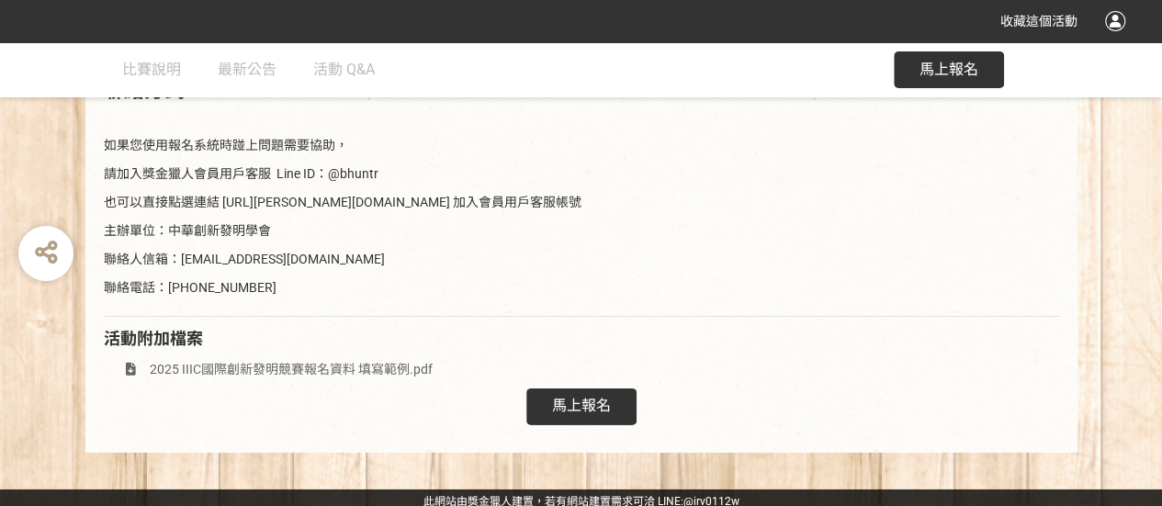
scroll to position [2775, 0]
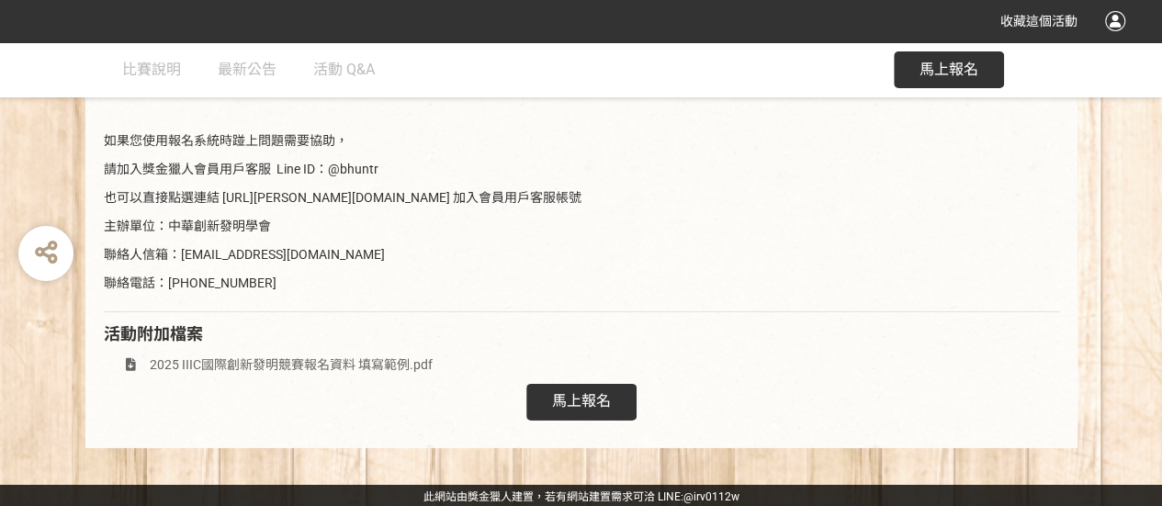
click at [581, 409] on div "馬上報名" at bounding box center [581, 402] width 110 height 37
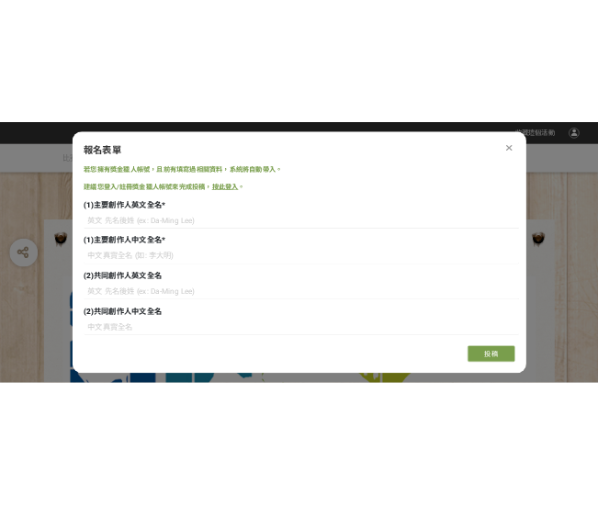
scroll to position [0, 0]
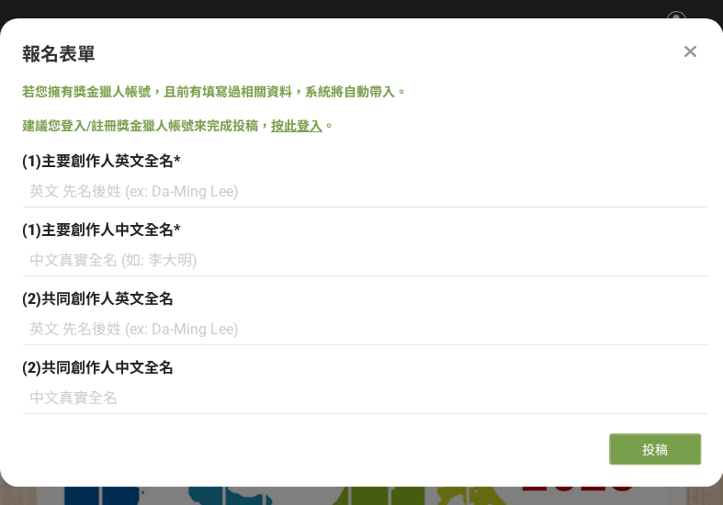
click at [472, 151] on div "(1)主要創作人英文全名 *" at bounding box center [365, 162] width 686 height 22
click at [287, 161] on div "(1)主要創作人英文全名 *" at bounding box center [365, 162] width 686 height 22
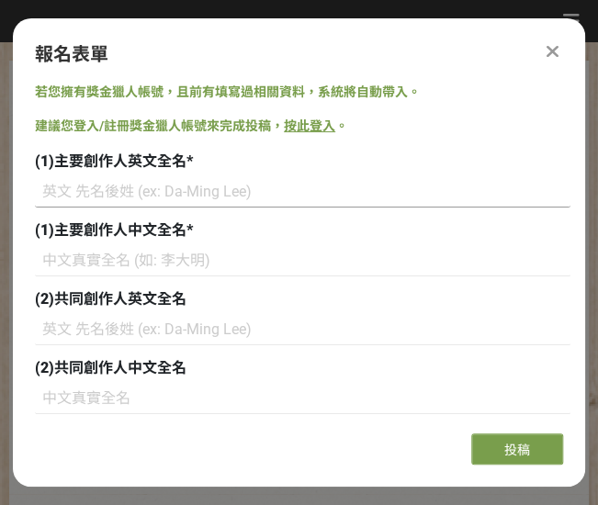
click at [73, 189] on input at bounding box center [302, 191] width 535 height 31
paste input "TSAI WAN LING"
type input "TSAI WAN LING"
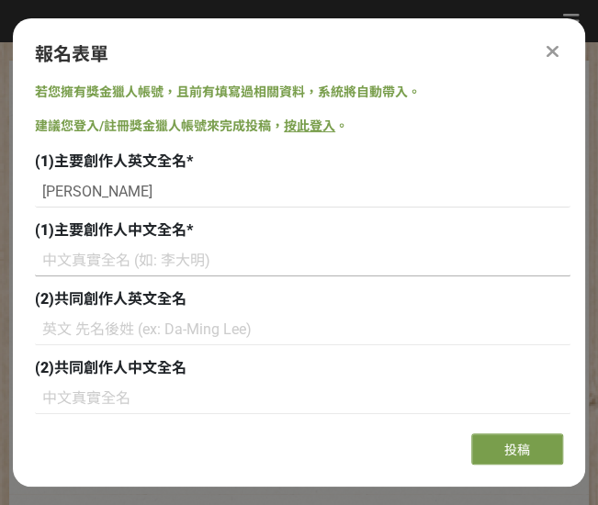
click at [149, 254] on input at bounding box center [302, 260] width 535 height 31
paste input "蔡宛玲"
type input "蔡宛玲"
click at [130, 338] on input at bounding box center [302, 329] width 535 height 31
paste input "WANG HUI LING"
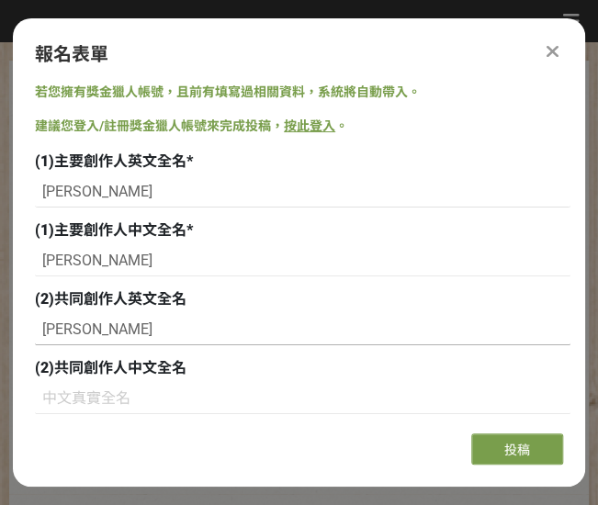
type input "WANG HUI LING"
click at [116, 399] on input at bounding box center [302, 398] width 535 height 31
paste input "王惠玲"
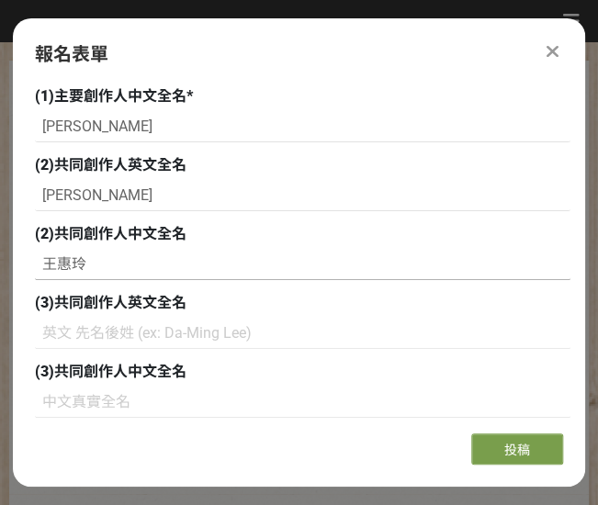
scroll to position [184, 0]
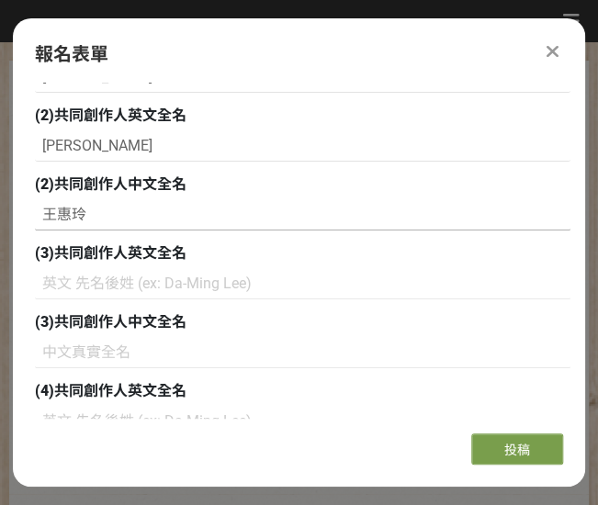
type input "王惠玲"
click at [79, 286] on input at bounding box center [302, 283] width 535 height 31
paste input "CHEN YOU JHEN"
type input "CHEN YOU JHEN"
click at [74, 354] on input at bounding box center [302, 352] width 535 height 31
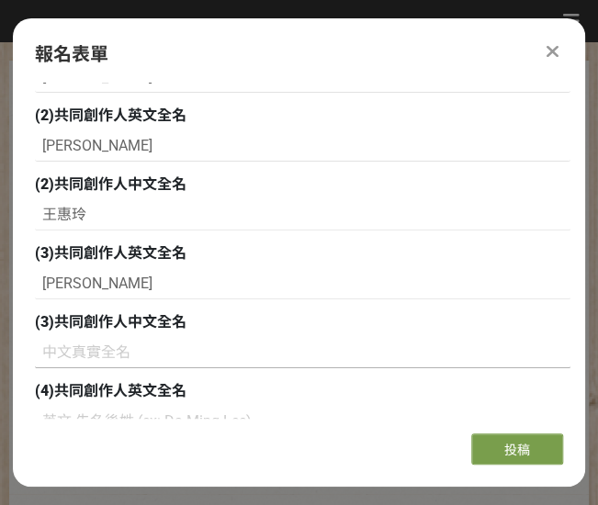
paste input "陳宥溱"
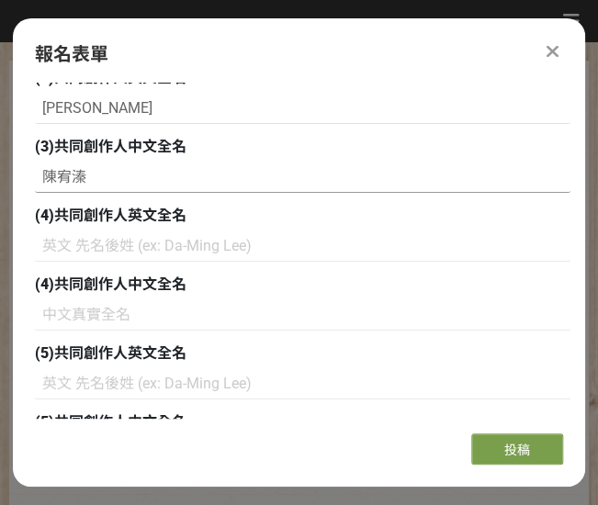
scroll to position [367, 0]
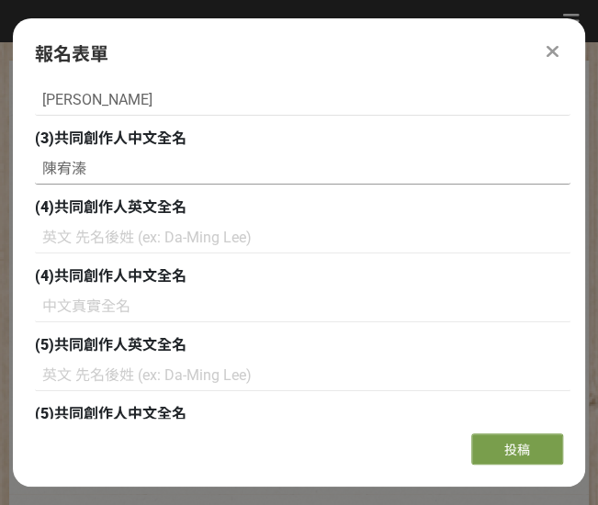
type input "陳宥溱"
click at [85, 317] on input at bounding box center [302, 306] width 535 height 31
paste input "CHE PEI ROU"
type input "CHE PEI ROU"
click at [86, 379] on input at bounding box center [302, 375] width 535 height 31
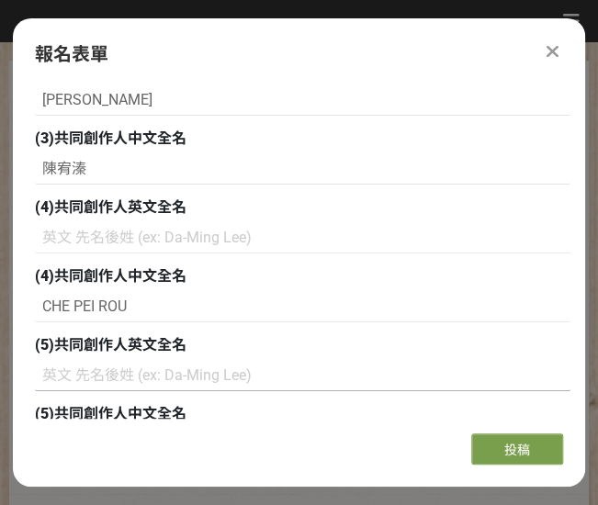
paste input "車沛柔"
type input "車沛柔"
drag, startPoint x: 46, startPoint y: 307, endPoint x: 130, endPoint y: 306, distance: 84.5
click at [130, 306] on input "CHE PEI ROU" at bounding box center [302, 306] width 535 height 31
click at [111, 246] on input at bounding box center [302, 237] width 535 height 31
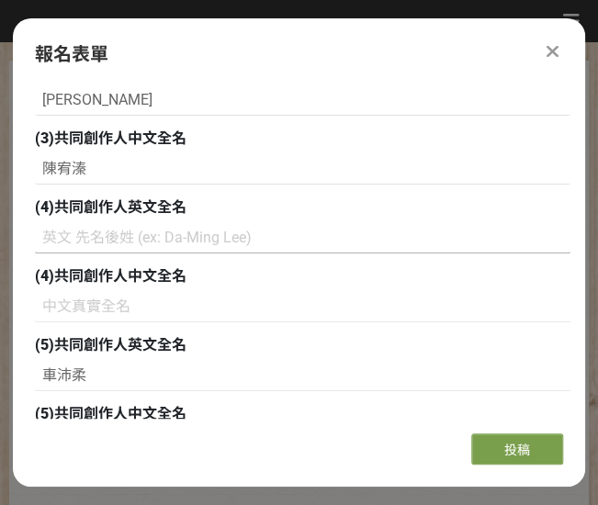
paste input "CHE PEI ROU"
type input "CHE PEI ROU"
drag, startPoint x: 42, startPoint y: 370, endPoint x: 92, endPoint y: 374, distance: 49.7
click at [92, 374] on input "車沛柔" at bounding box center [302, 375] width 535 height 31
click at [91, 306] on input at bounding box center [302, 306] width 535 height 31
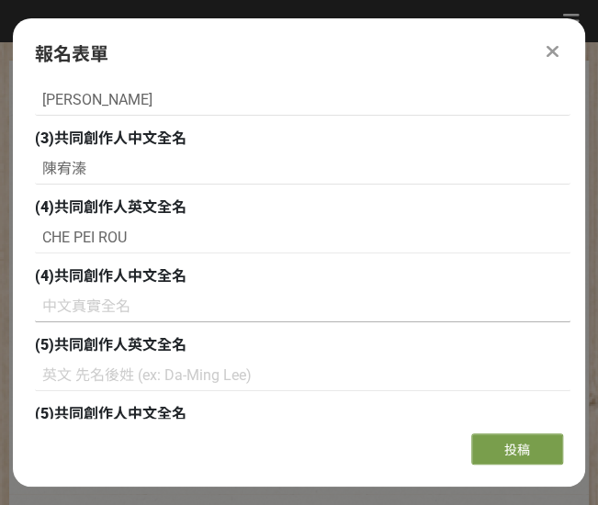
paste input "車沛柔"
type input "車沛柔"
click at [154, 374] on input at bounding box center [302, 375] width 535 height 31
paste input "JUAN HUI CHEN"
type input "JUAN HUI CHEN"
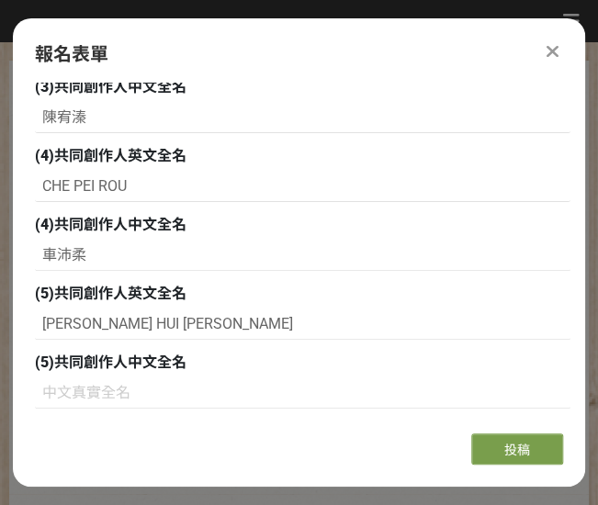
scroll to position [459, 0]
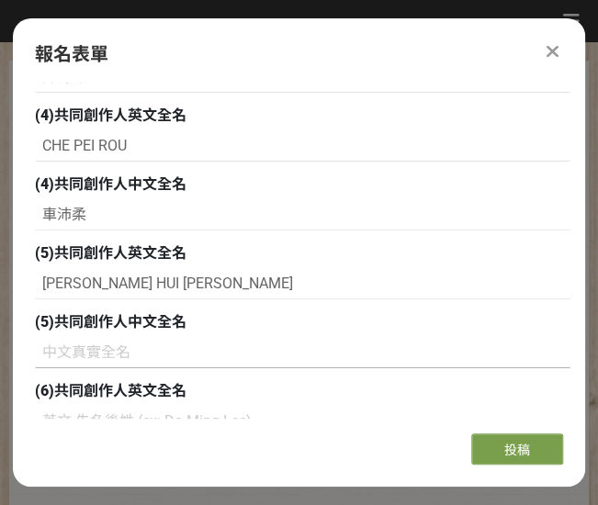
click at [111, 349] on input at bounding box center [302, 352] width 535 height 31
paste input "阮惠真"
type input "阮惠真"
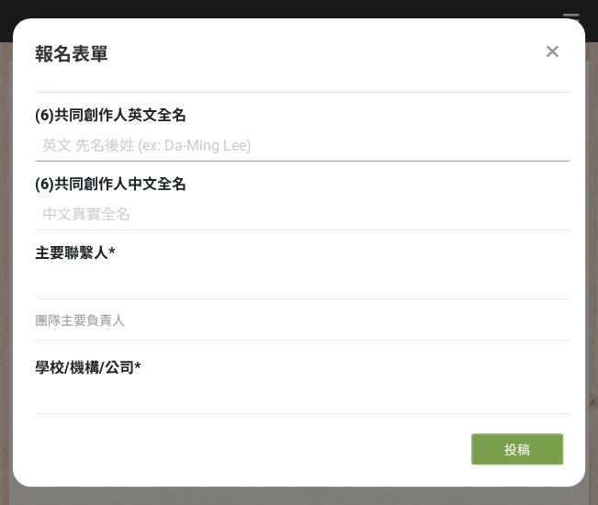
click at [77, 150] on input at bounding box center [302, 145] width 535 height 31
paste input "HSU NAI YUN"
type input "HSU NAI YUN"
click at [115, 290] on input at bounding box center [302, 283] width 535 height 31
click at [104, 221] on input at bounding box center [302, 214] width 535 height 31
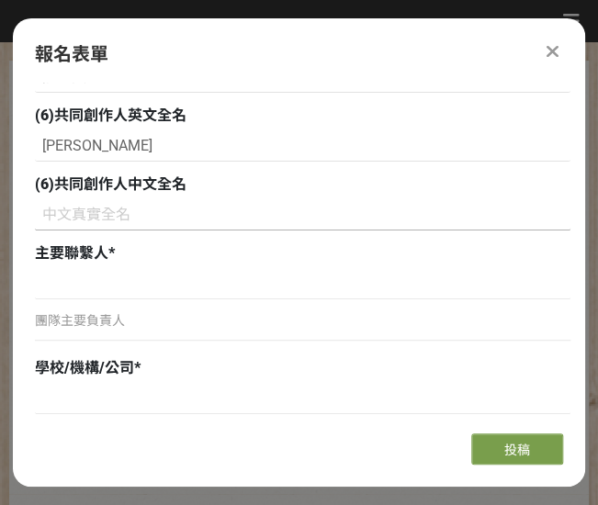
paste input "許乃云"
type input "許乃云"
click at [112, 282] on input at bounding box center [302, 283] width 535 height 31
paste input "王惠玲"
type input "王惠玲"
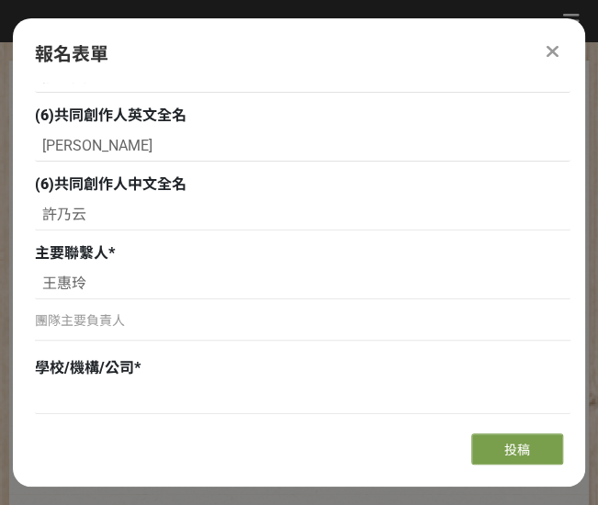
click at [108, 317] on p "團隊主要負責人" at bounding box center [302, 320] width 535 height 19
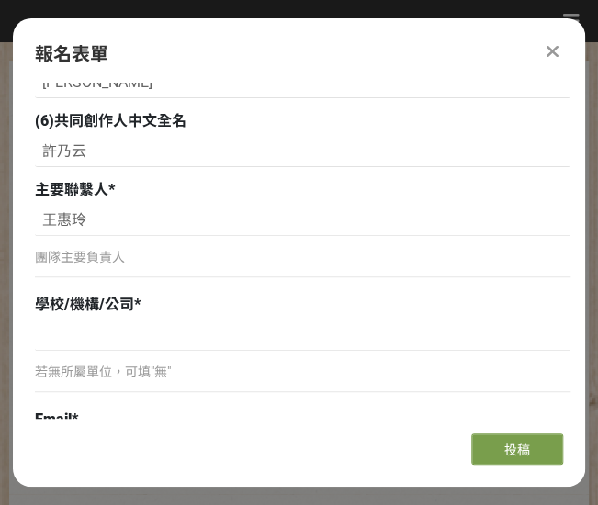
scroll to position [827, 0]
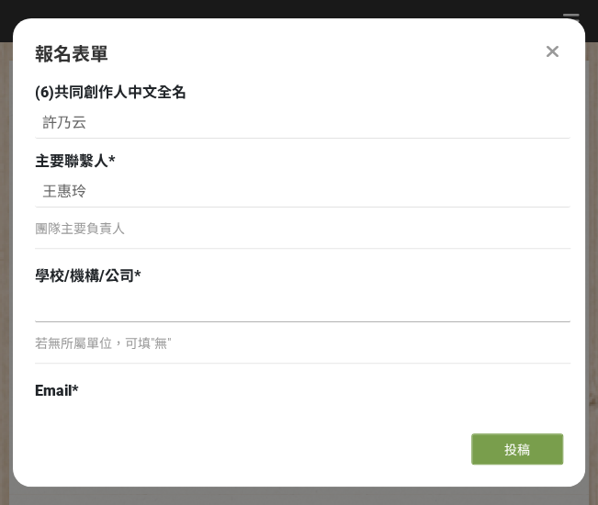
click at [95, 318] on input at bounding box center [302, 306] width 535 height 31
type input "z"
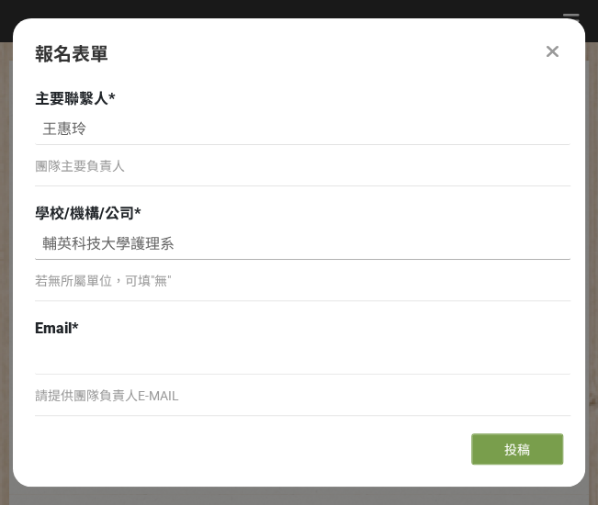
scroll to position [918, 0]
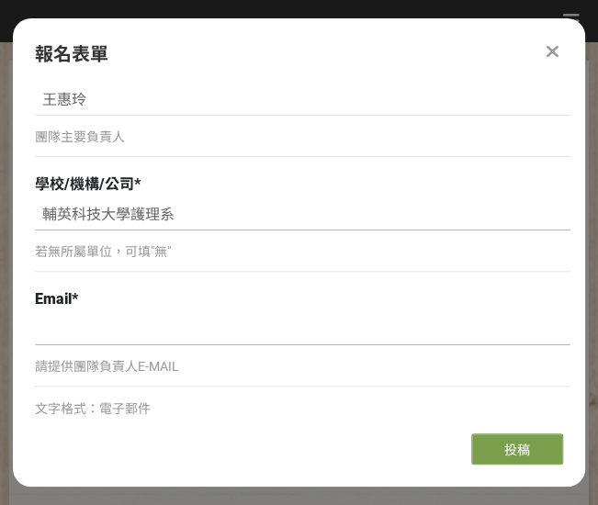
type input "輔英科技大學護理系"
click at [101, 325] on input at bounding box center [302, 329] width 535 height 31
type input "[EMAIL_ADDRESS][DOMAIN_NAME]"
click at [187, 210] on input "輔英科技大學護理系" at bounding box center [302, 214] width 535 height 31
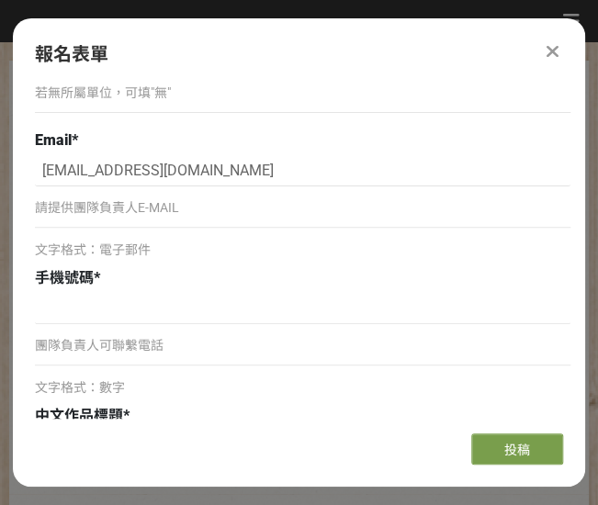
scroll to position [1102, 0]
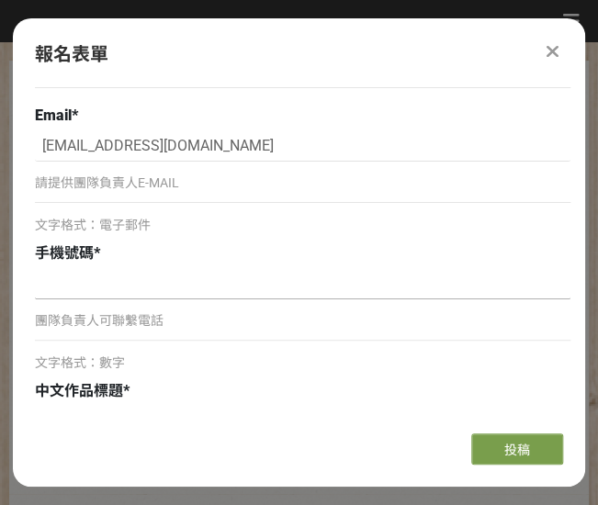
type input "輔英科技大學護理系(科)"
click at [89, 287] on input at bounding box center [302, 283] width 535 height 31
type input "0921685713"
click at [72, 402] on div "中文作品標題 *" at bounding box center [302, 411] width 535 height 62
click at [73, 363] on span "文字格式：數字" at bounding box center [80, 362] width 90 height 15
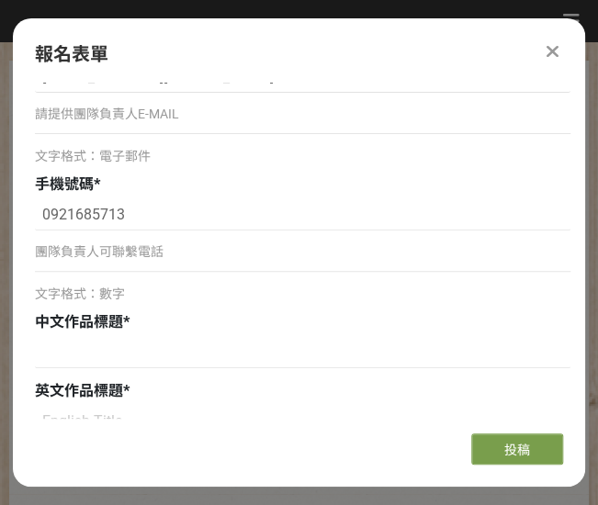
scroll to position [1286, 0]
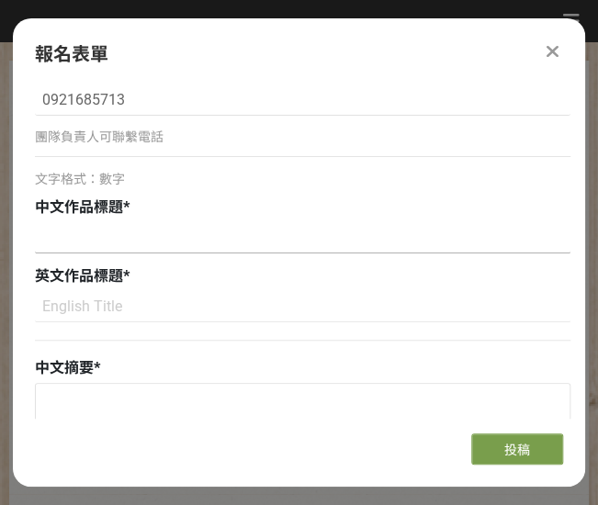
click at [68, 235] on input at bounding box center [302, 237] width 535 height 31
paste input "腰椎手術後舒熱背架"
type input "腰椎手術後舒熱背架"
click at [307, 39] on div "報名表單 若您擁有獎金獵人帳號，且前有填寫過相關資料，系統將自動帶入。 建議您登入/註冊獎金獵人帳號來完成投稿， 按此登入 。 (1)主要創作人英文全名 * …" at bounding box center [299, 252] width 572 height 468
click at [88, 310] on input at bounding box center [302, 306] width 535 height 31
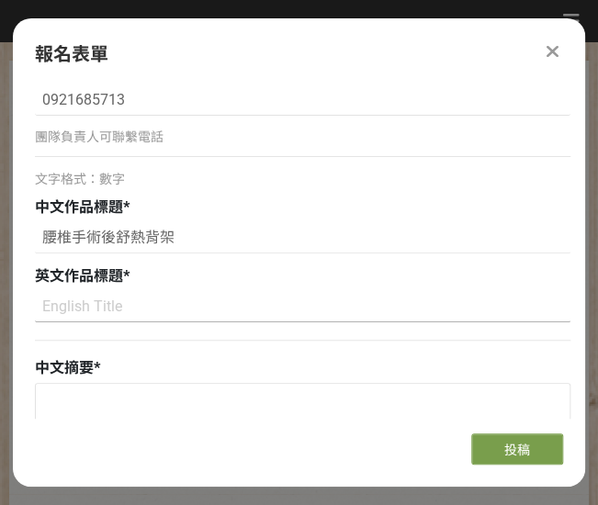
paste input "Comfort-Heating back brace of postoperative lumbar spine"
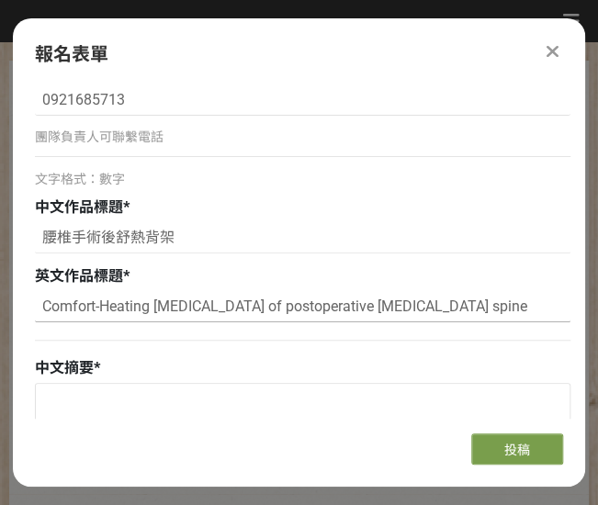
type input "Comfort-Heating back brace of postoperative lumbar spine"
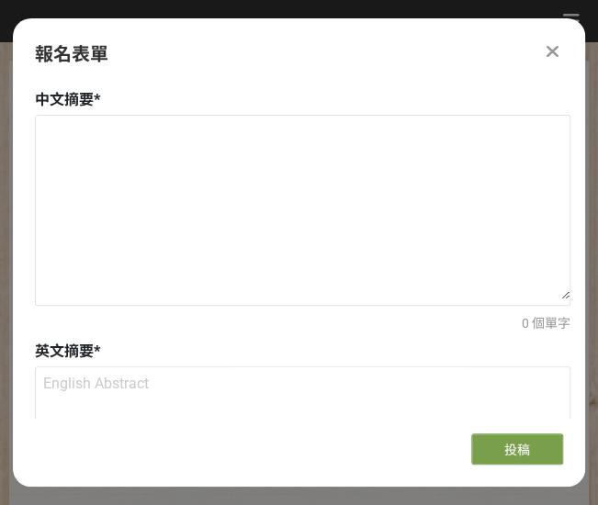
scroll to position [1561, 0]
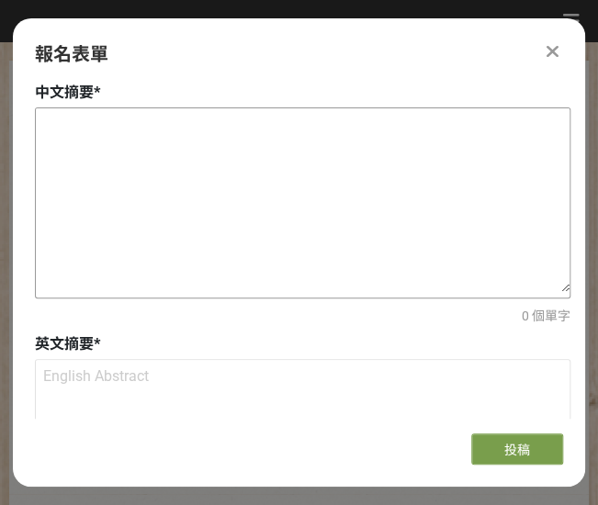
click at [318, 275] on textarea at bounding box center [303, 200] width 534 height 184
paste textarea "本作品係專為腰椎手術後患者設計，旨在提供一套有效的輔助工具，協助其在康復過程中更有效地緩解疼痛並加速恢復。透過創新的設計與技術整合，本產品具備成為術後康復關鍵…"
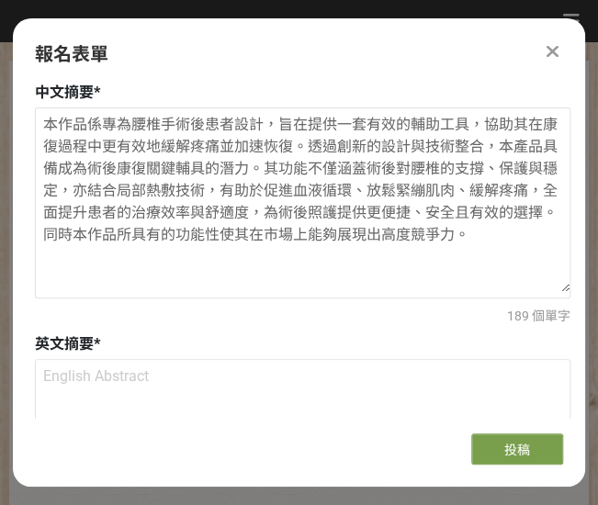
type textarea "本作品係專為腰椎手術後患者設計，旨在提供一套有效的輔助工具，協助其在康復過程中更有效地緩解疼痛並加速恢復。透過創新的設計與技術整合，本產品具備成為術後康復關鍵…"
click at [277, 302] on div "本作品係專為腰椎手術後患者設計，旨在提供一套有效的輔助工具，協助其在康復過程中更有效地緩解疼痛並加速恢復。透過創新的設計與技術整合，本產品具備成為術後康復關鍵…" at bounding box center [302, 216] width 535 height 219
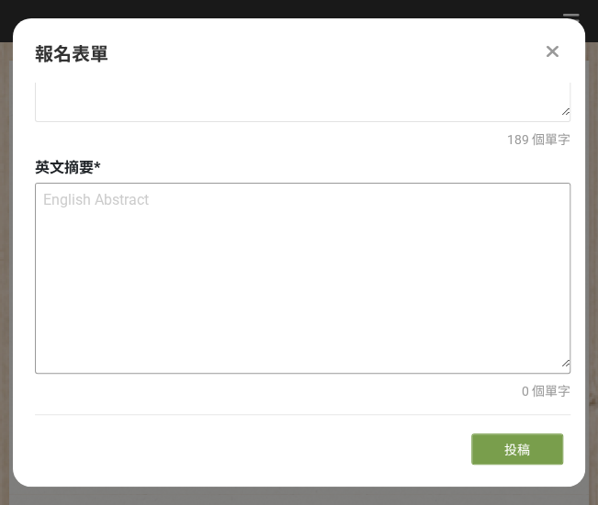
scroll to position [1745, 0]
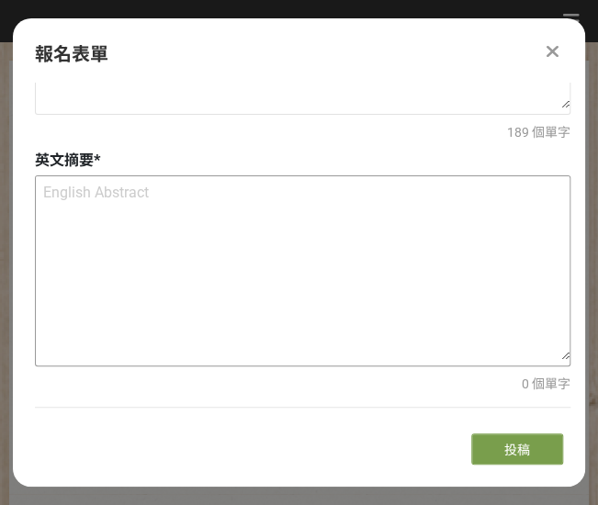
click at [82, 209] on textarea at bounding box center [303, 268] width 534 height 184
paste textarea "This product is specifically designed for patients recovering from [MEDICAL_DAT…"
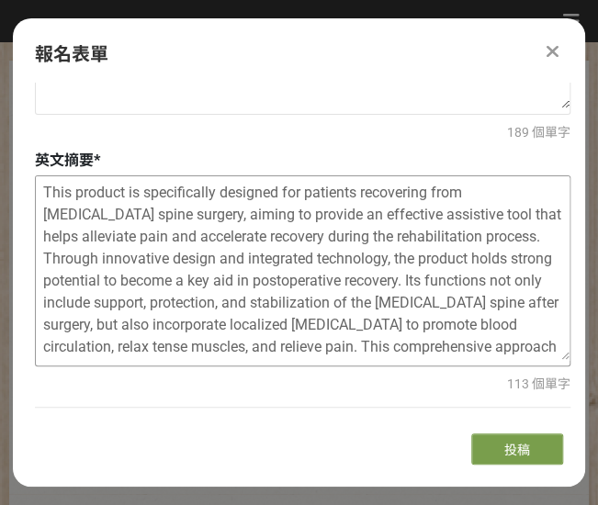
scroll to position [0, 0]
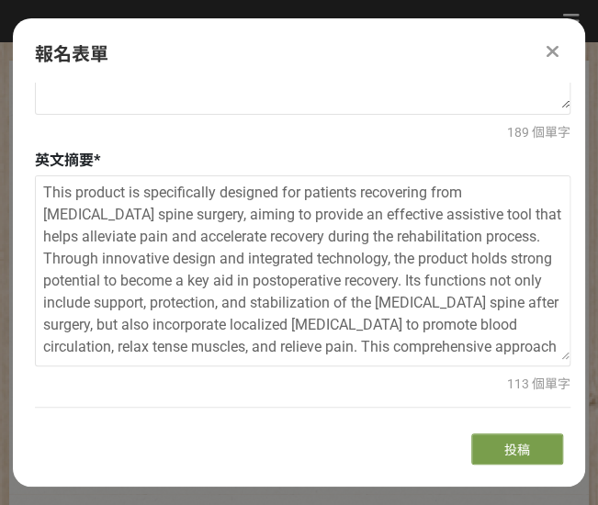
type textarea "This product is specifically designed for patients recovering from [MEDICAL_DAT…"
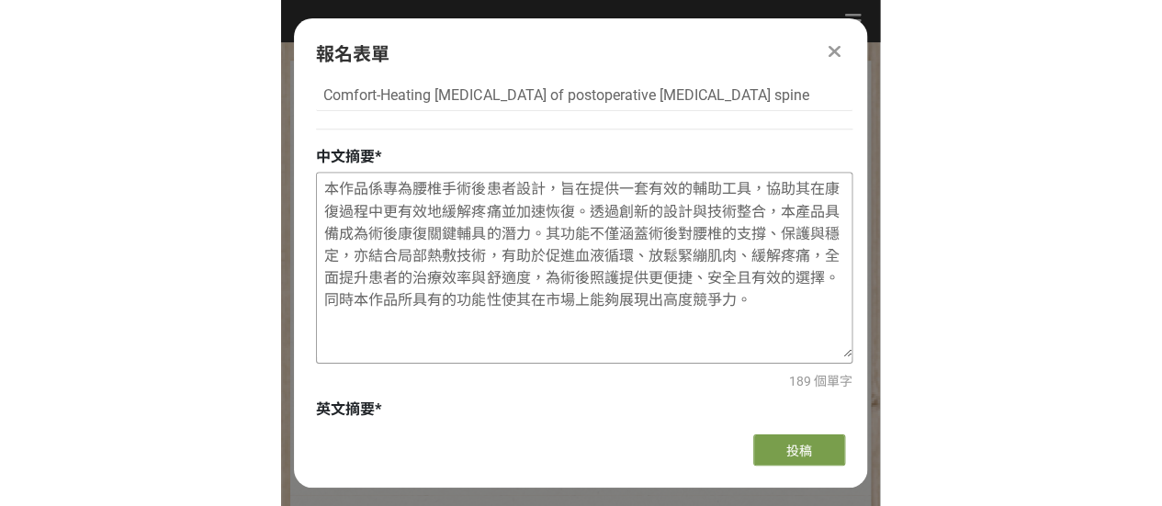
scroll to position [1470, 0]
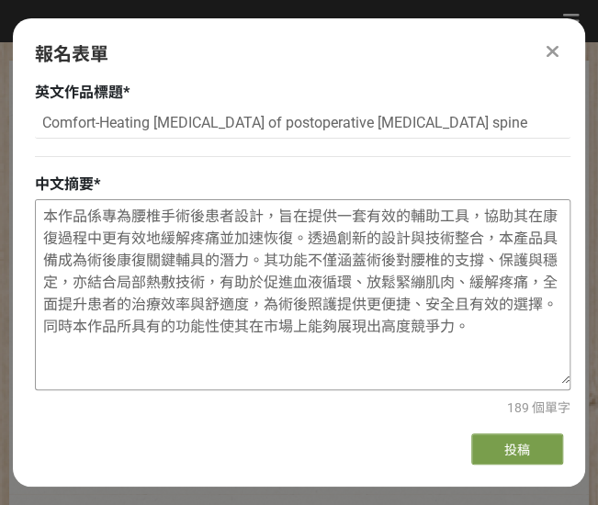
drag, startPoint x: 46, startPoint y: 214, endPoint x: 479, endPoint y: 320, distance: 445.3
click at [479, 320] on textarea "本作品係專為腰椎手術後患者設計，旨在提供一套有效的輔助工具，協助其在康復過程中更有效地緩解疼痛並加速恢復。透過創新的設計與技術整合，本產品具備成為術後康復關鍵…" at bounding box center [303, 292] width 534 height 184
paste textarea "復原。透過創新的設計與整合技術，該產品有望成為術後復原的關鍵輔助工具。其功能不僅涵蓋術後對腰椎的支撐、保護與穩定，亦結合局部熱敷技術，有助於促進血液循環、放鬆…"
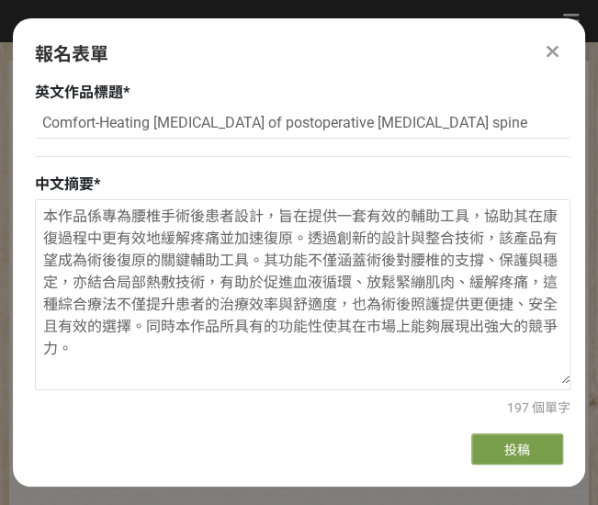
click at [573, 168] on div "若您擁有獎金獵人帳號，且前有填寫過相關資料，系統將自動帶入。 建議您登入/註冊獎金獵人帳號來完成投稿， 按此登入 。 (1)主要創作人英文全名 * TSAI …" at bounding box center [299, 251] width 572 height 336
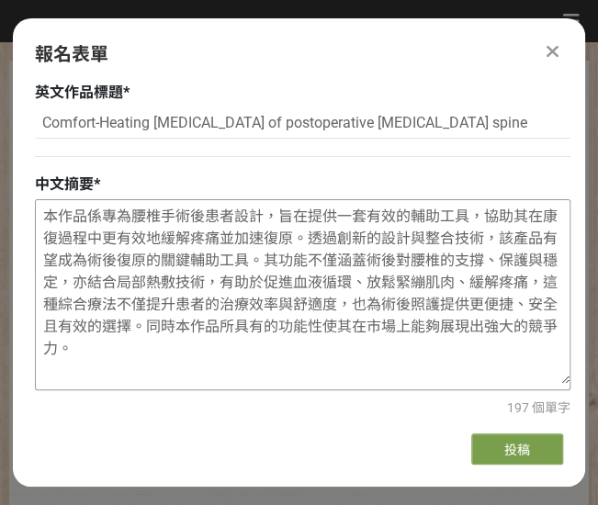
click at [220, 326] on textarea "本作品係專為腰椎手術後患者設計，旨在提供一套有效的輔助工具，協助其在康復過程中更有效地緩解疼痛並加速復原。透過創新的設計與整合技術，該產品有望成為術後復原的關…" at bounding box center [303, 292] width 534 height 184
click at [410, 327] on textarea "本作品係專為腰椎手術後患者設計，旨在提供一套有效的輔助工具，協助其在康復過程中更有效地緩解疼痛並加速復原。透過創新的設計與整合技術，該產品有望成為術後復原的關…" at bounding box center [303, 292] width 534 height 184
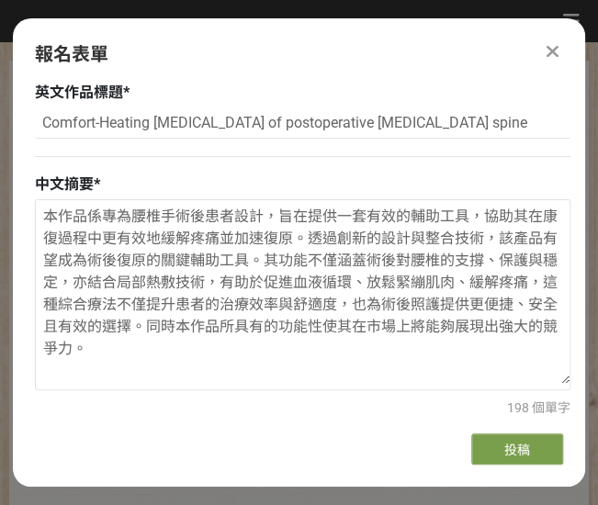
type textarea "本作品係專為腰椎手術後患者設計，旨在提供一套有效的輔助工具，協助其在康復過程中更有效地緩解疼痛並加速復原。透過創新的設計與整合技術，該產品有望成為術後復原的關…"
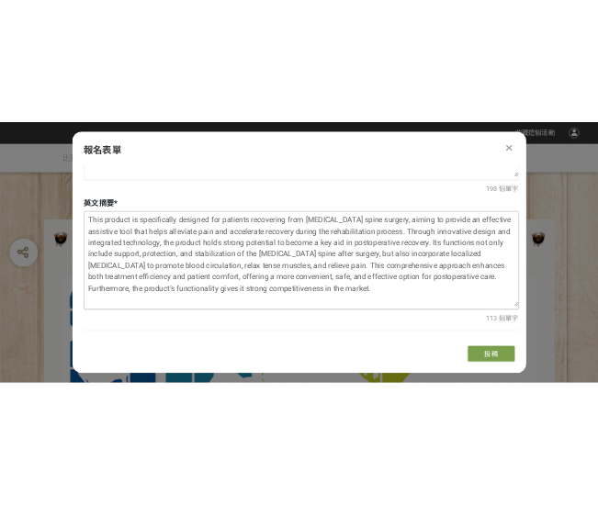
scroll to position [1929, 0]
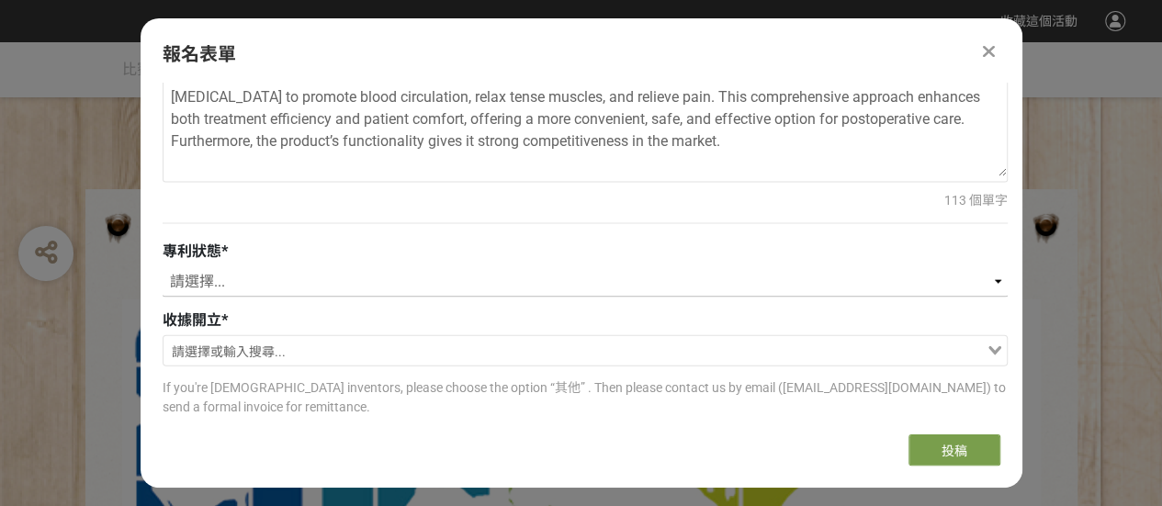
click at [994, 276] on select "請選擇... 已獲得專利 申請中 無專利" at bounding box center [585, 281] width 845 height 31
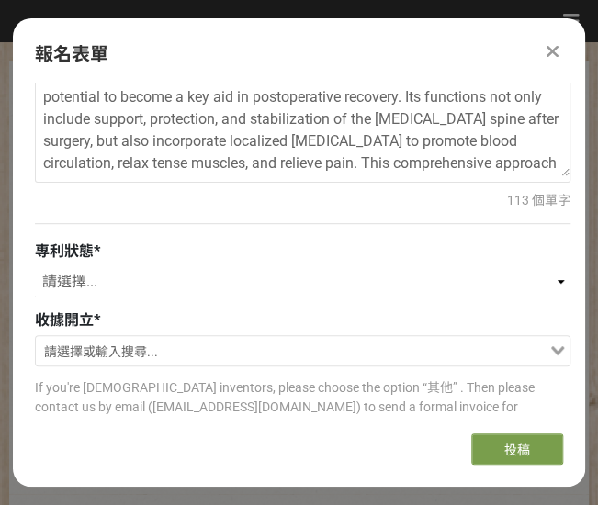
click at [307, 51] on div "報名表單" at bounding box center [299, 54] width 528 height 28
click at [562, 283] on select "請選擇... 已獲得專利 申請中 無專利" at bounding box center [302, 281] width 535 height 31
select select "無專利"
click at [35, 266] on select "請選擇... 已獲得專利 申請中 無專利" at bounding box center [302, 281] width 535 height 31
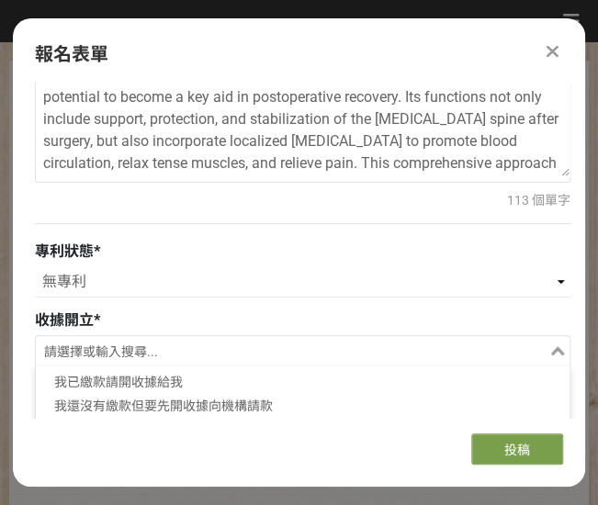
click at [553, 346] on icon "Search for option" at bounding box center [557, 350] width 13 height 9
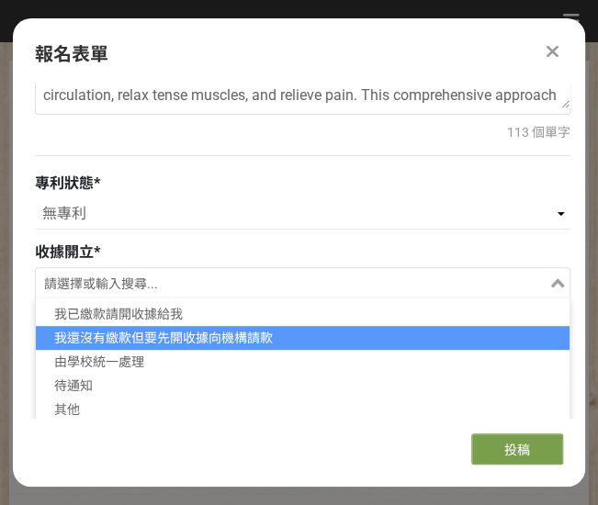
scroll to position [2021, 0]
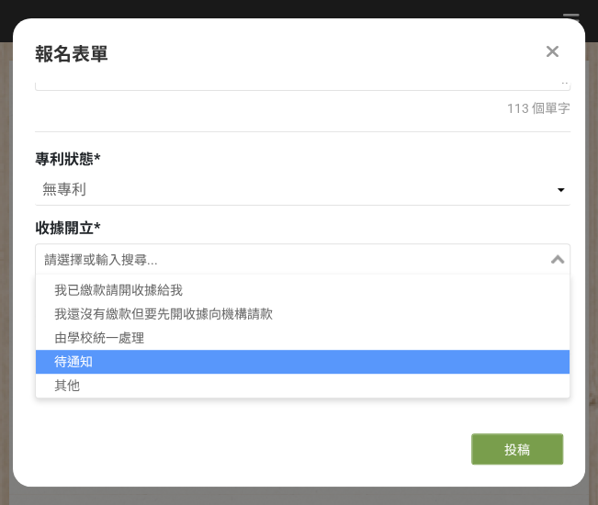
click at [84, 359] on li "待通知" at bounding box center [303, 362] width 534 height 24
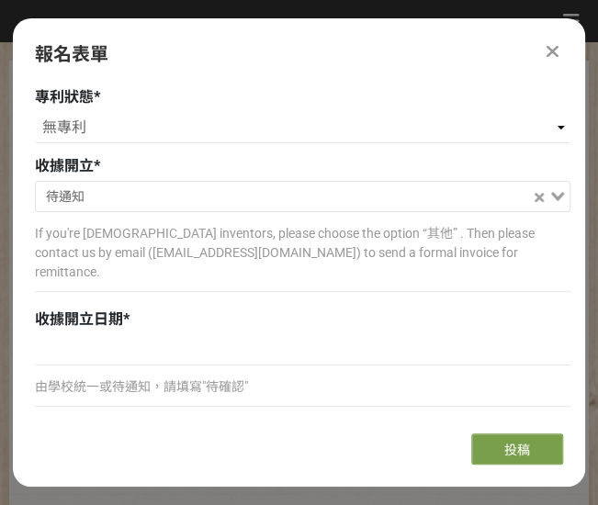
scroll to position [2112, 0]
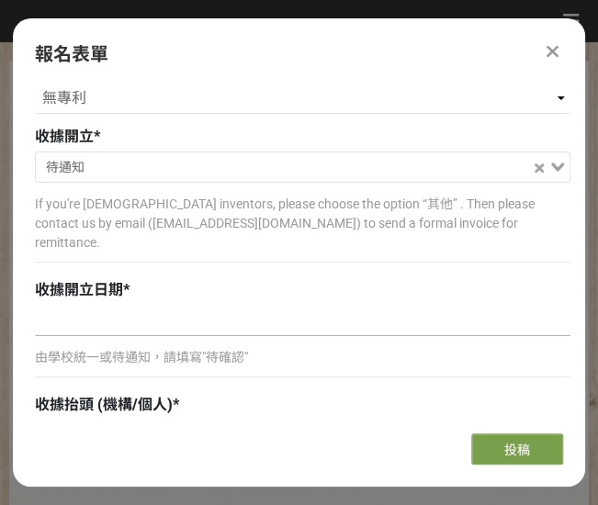
click at [84, 305] on input at bounding box center [302, 320] width 535 height 31
drag, startPoint x: 209, startPoint y: 335, endPoint x: 241, endPoint y: 335, distance: 31.2
click at [241, 348] on p "由學校統一或待通知，請填寫"待確認"" at bounding box center [302, 357] width 535 height 19
copy p "待確認"
click at [64, 305] on input at bounding box center [302, 320] width 535 height 31
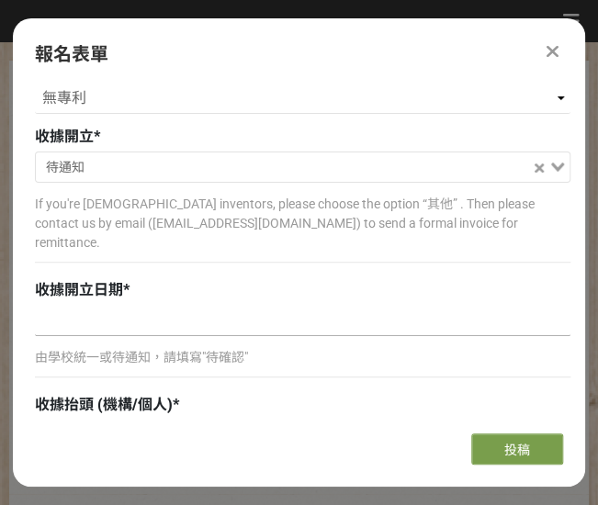
paste input "待確認"
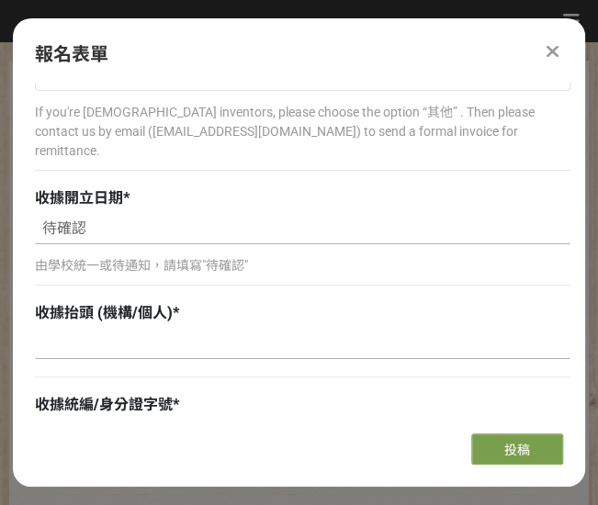
type input "待確認"
click at [118, 328] on input at bounding box center [302, 343] width 535 height 31
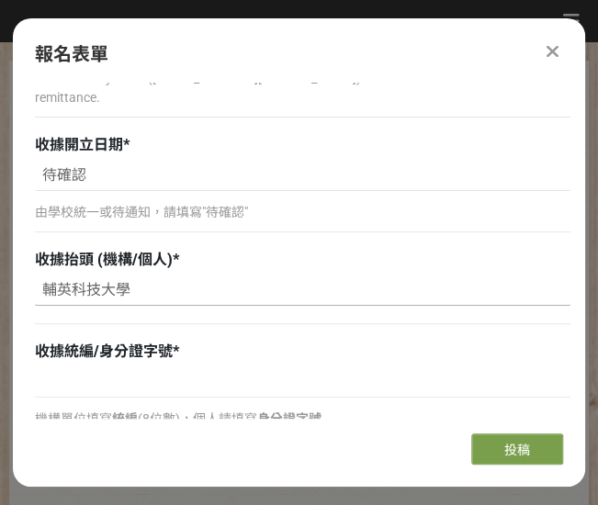
scroll to position [2296, 0]
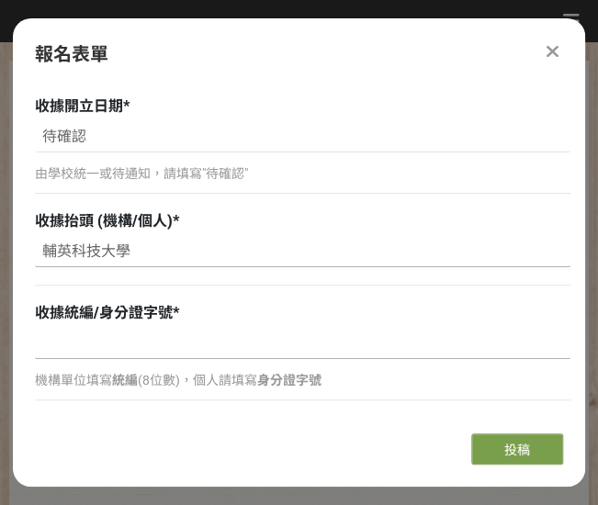
type input "輔英科技大學"
click at [116, 328] on input at bounding box center [302, 343] width 535 height 31
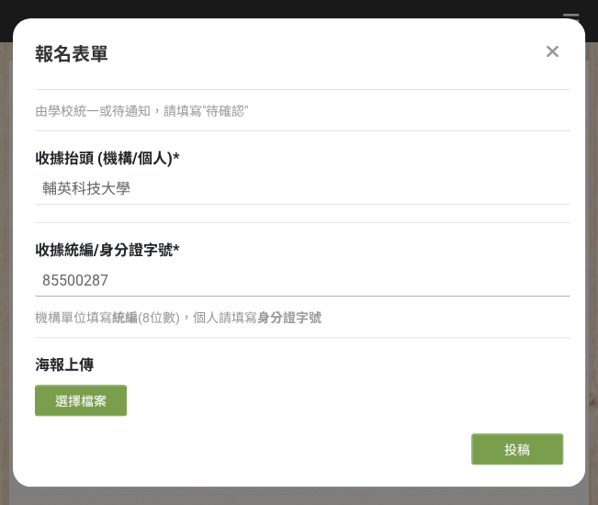
scroll to position [2388, 0]
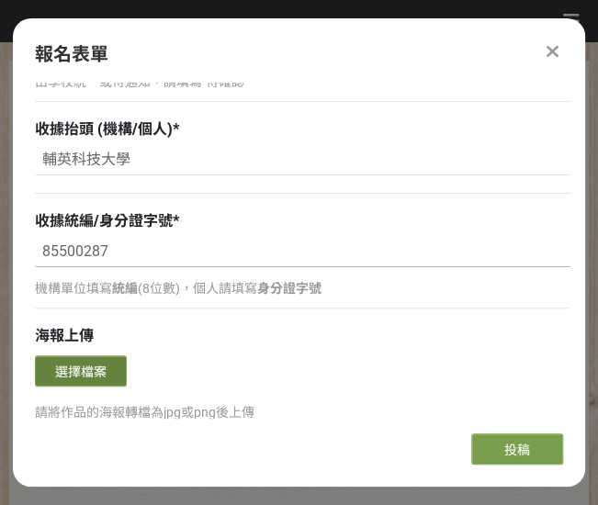
type input "85500287"
click at [94, 355] on button "選擇檔案" at bounding box center [81, 370] width 92 height 31
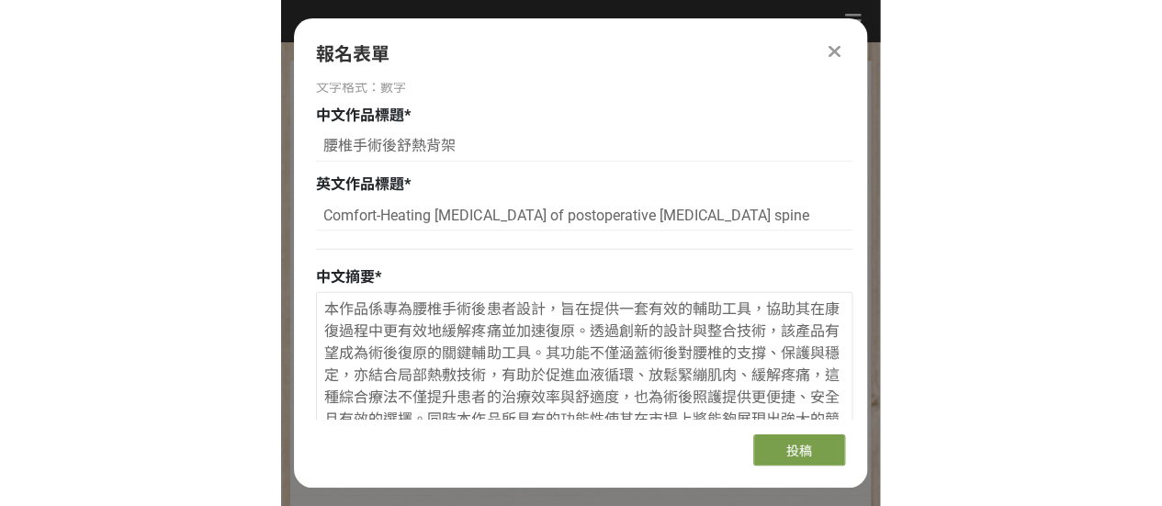
scroll to position [1378, 0]
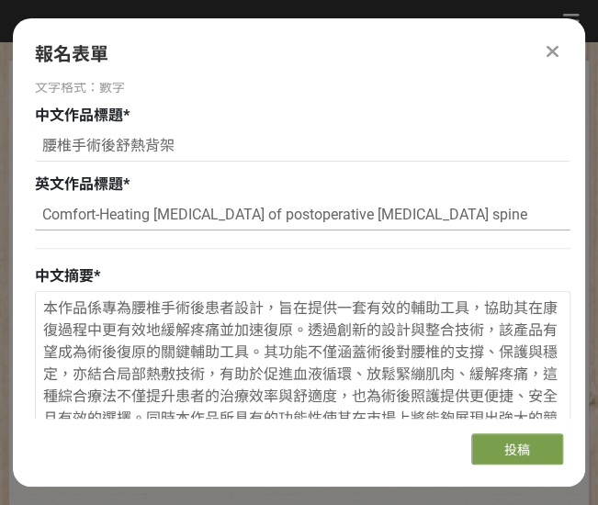
click at [95, 214] on input "Comfort-Heating back brace of postoperative lumbar spine" at bounding box center [302, 214] width 535 height 31
click at [43, 214] on input "Comfort-Heating back brace of postoperative lumbar spine" at bounding box center [302, 214] width 535 height 31
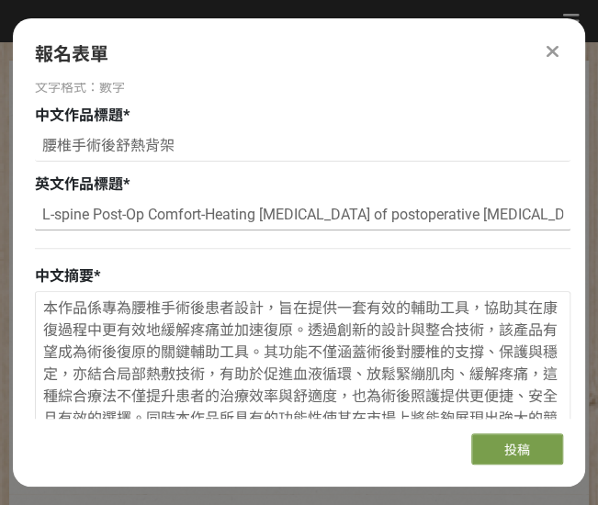
click at [55, 213] on input "L-spine Post-Op Comfort-Heating back brace of postoperative lumbar spine" at bounding box center [302, 214] width 535 height 31
click at [210, 214] on input "L-spine Post-Op Comfort-Heating back brace of postoperative lumbar spine" at bounding box center [302, 214] width 535 height 31
drag, startPoint x: 239, startPoint y: 214, endPoint x: 255, endPoint y: 214, distance: 16.5
click at [255, 214] on input "L-spine Post-Op Comfort Heating back brace of postoperative lumbar spine" at bounding box center [302, 214] width 535 height 31
drag, startPoint x: 241, startPoint y: 210, endPoint x: 281, endPoint y: 211, distance: 40.4
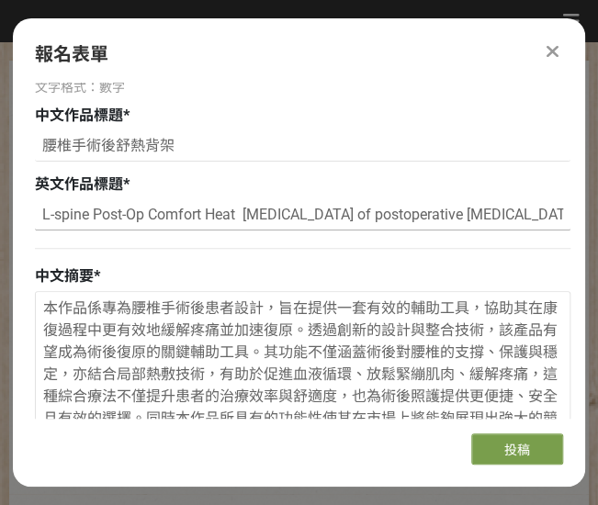
click at [281, 211] on input "L-spine Post-Op Comfort Heat back brace of postoperative lumbar spine" at bounding box center [302, 214] width 535 height 31
drag, startPoint x: 285, startPoint y: 214, endPoint x: 513, endPoint y: 214, distance: 228.7
click at [513, 214] on input "L-spine Post-Op Comfort Heat brace of postoperative lumbar spine" at bounding box center [302, 214] width 535 height 31
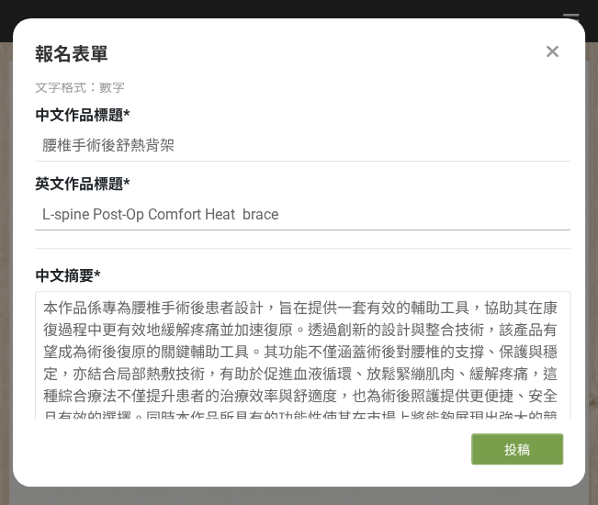
drag, startPoint x: 40, startPoint y: 207, endPoint x: 328, endPoint y: 208, distance: 287.5
click at [328, 208] on input "L-spine Post-Op Comfort Heat brace" at bounding box center [302, 214] width 535 height 31
click at [333, 210] on input "L-spine Post-Op Comfort Heat brace" at bounding box center [302, 214] width 535 height 31
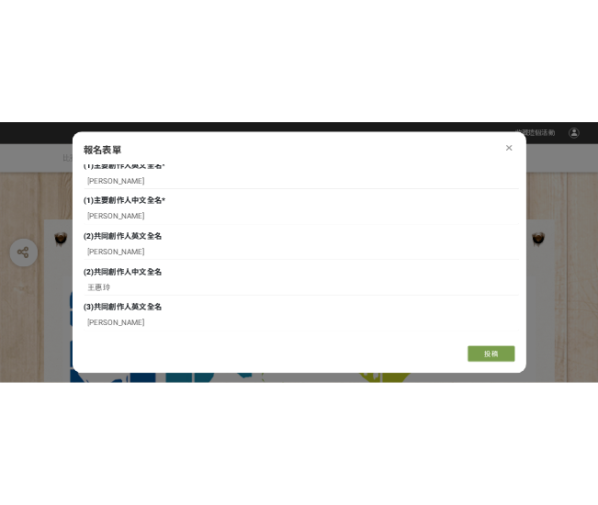
scroll to position [0, 0]
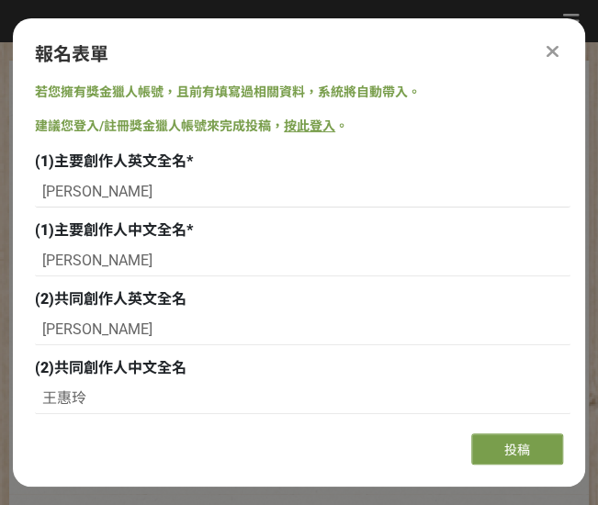
type input "L-spine Post-Op Comfort Heat brace"
click at [435, 50] on div "報名表單" at bounding box center [299, 54] width 528 height 28
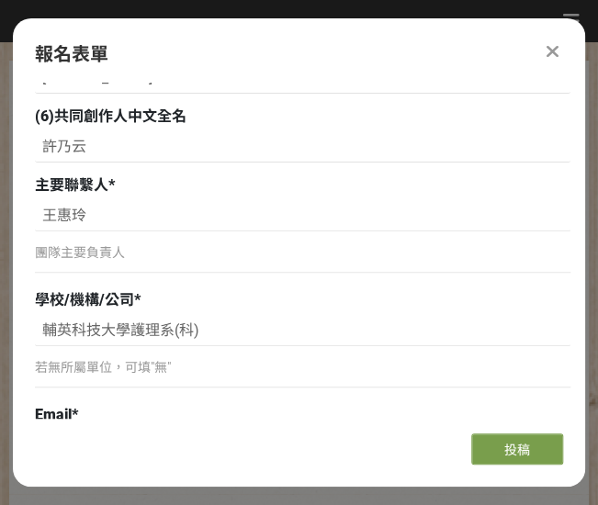
scroll to position [827, 0]
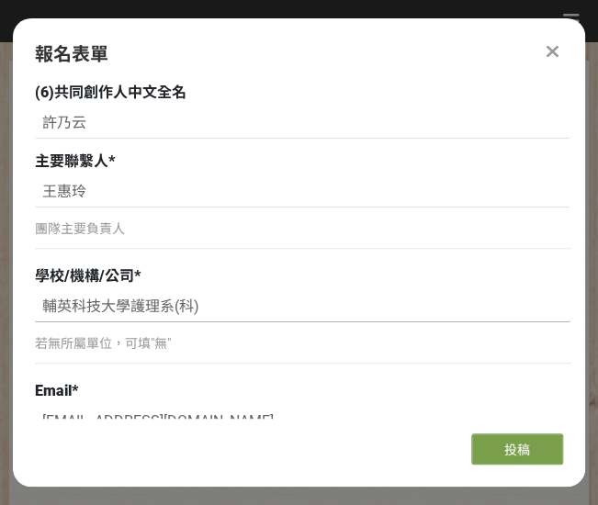
click at [43, 313] on input "輔英科技大學護理系(科)" at bounding box center [302, 306] width 535 height 31
click at [299, 14] on div at bounding box center [298, 21] width 561 height 33
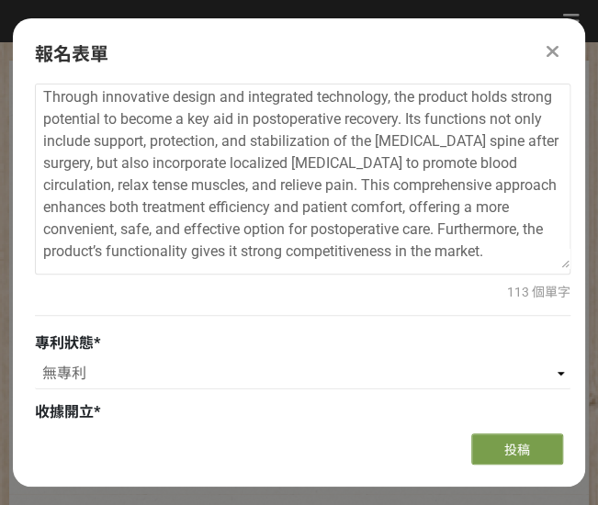
scroll to position [1929, 0]
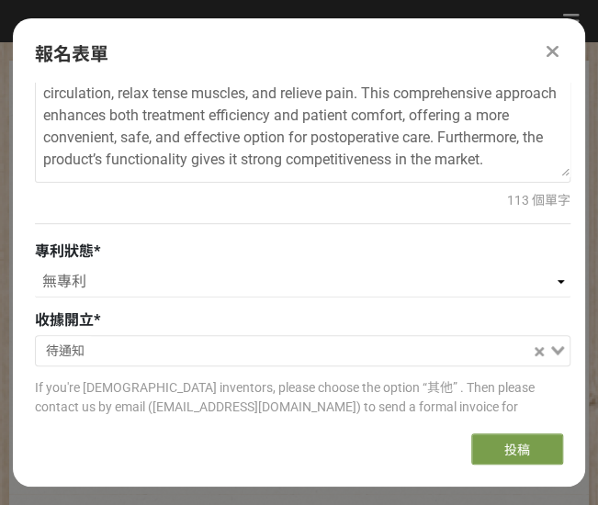
click at [349, 39] on div "報名表單 若您擁有獎金獵人帳號，且前有填寫過相關資料，系統將自動帶入。 建議您登入/註冊獎金獵人帳號來完成投稿， 按此登入 。 (1)主要創作人英文全名 * …" at bounding box center [299, 252] width 572 height 468
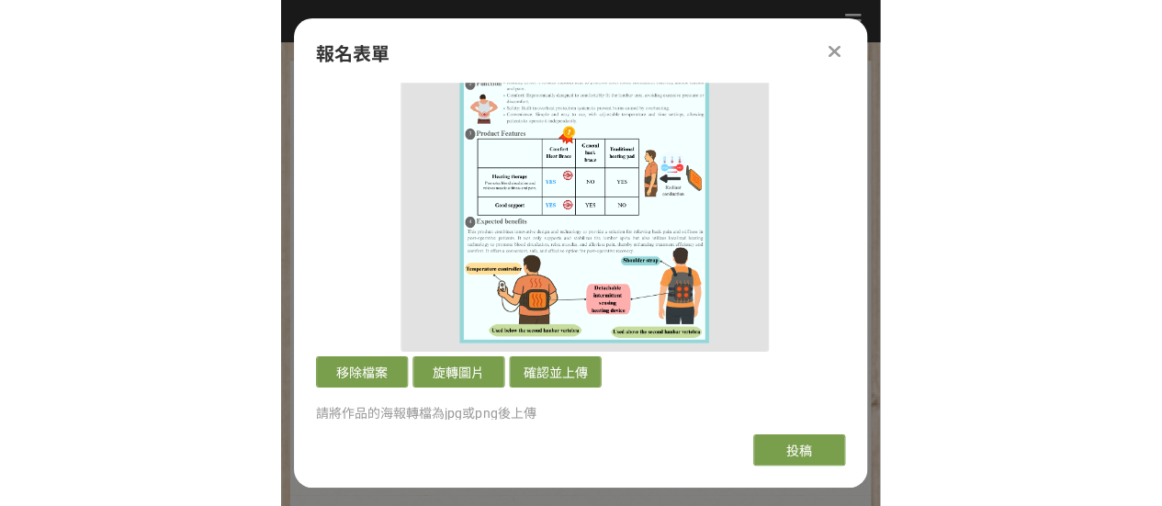
scroll to position [2847, 0]
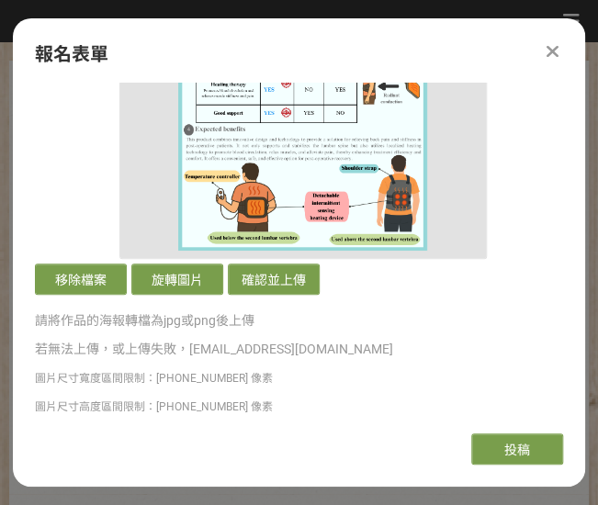
click at [303, 397] on p "圖片尺寸高度區間限制：1700 ~ 3518 像素" at bounding box center [302, 406] width 535 height 19
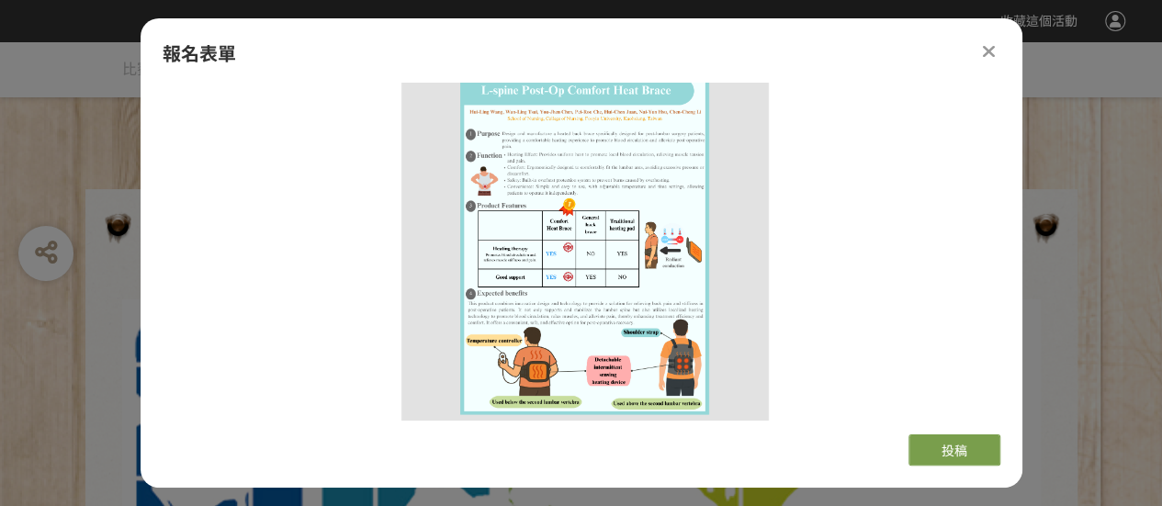
scroll to position [2939, 0]
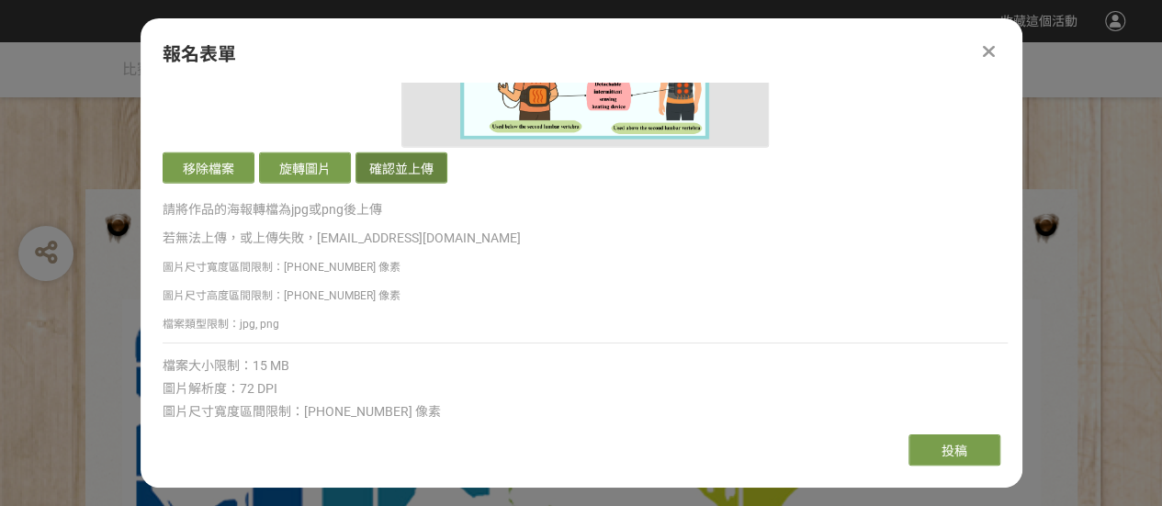
click at [396, 159] on button "確認並上傳" at bounding box center [401, 167] width 92 height 31
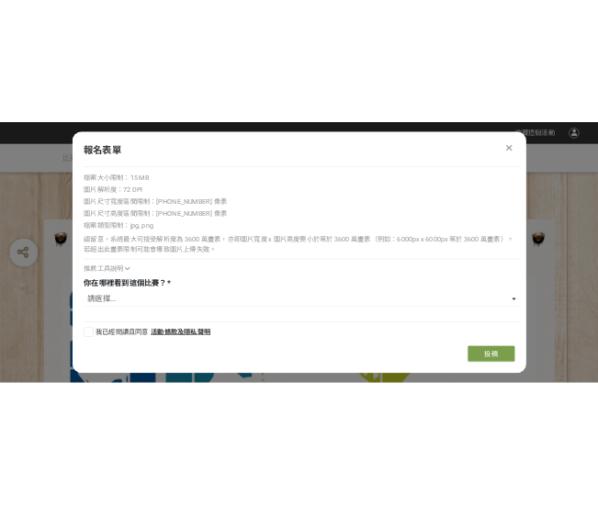
scroll to position [3201, 0]
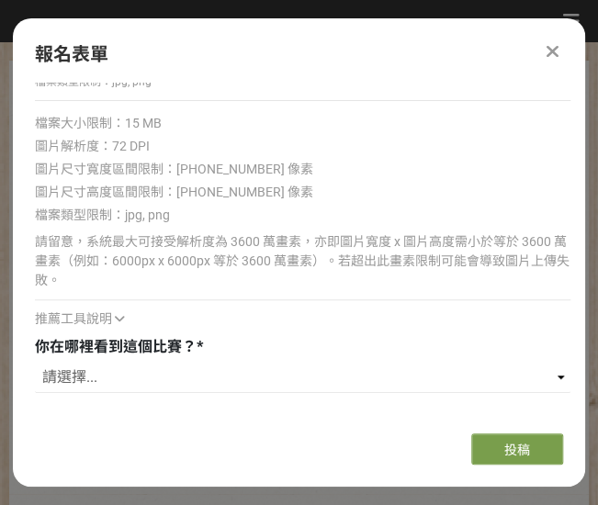
click at [579, 300] on div "若您擁有獎金獵人帳號，且前有填寫過相關資料，系統將自動帶入。 建議您登入/註冊獎金獵人帳號來完成投稿， 按此登入 。 (1)主要創作人英文全名 * TSAI …" at bounding box center [299, 251] width 572 height 336
click at [559, 362] on select "請選擇... 獎金獵人網站 Facebook / Instagram 校園講座 / 老師系上推薦 電子郵件 海報 其他" at bounding box center [302, 377] width 535 height 31
select select "電子郵件"
click at [35, 362] on select "請選擇... 獎金獵人網站 Facebook / Instagram 校園講座 / 老師系上推薦 電子郵件 海報 其他" at bounding box center [302, 377] width 535 height 31
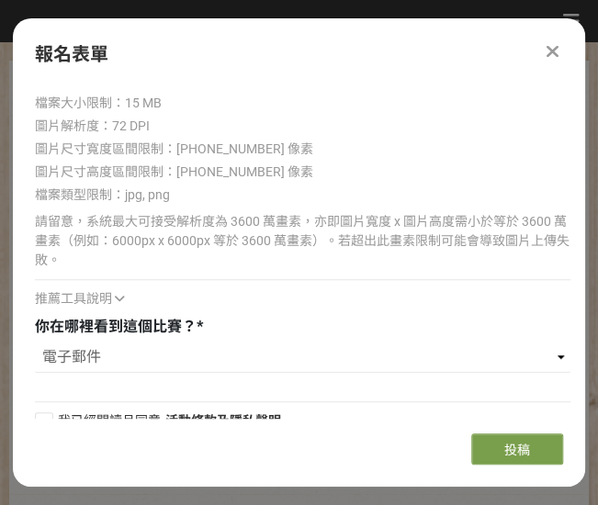
click at [44, 412] on div at bounding box center [44, 421] width 18 height 18
checkbox input "true"
click at [490, 459] on button "投稿" at bounding box center [517, 449] width 92 height 31
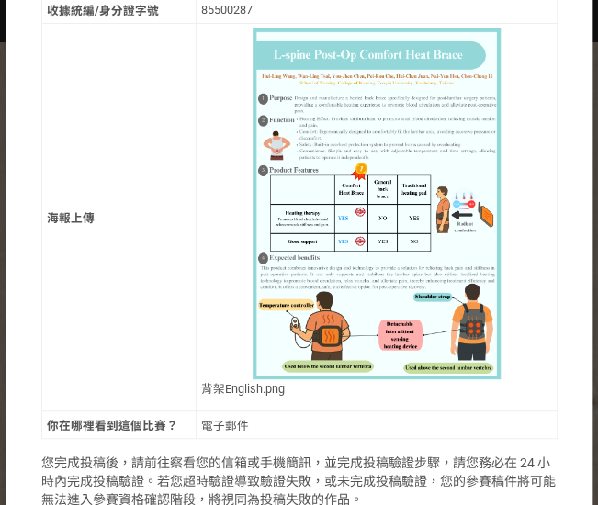
scroll to position [1187, 0]
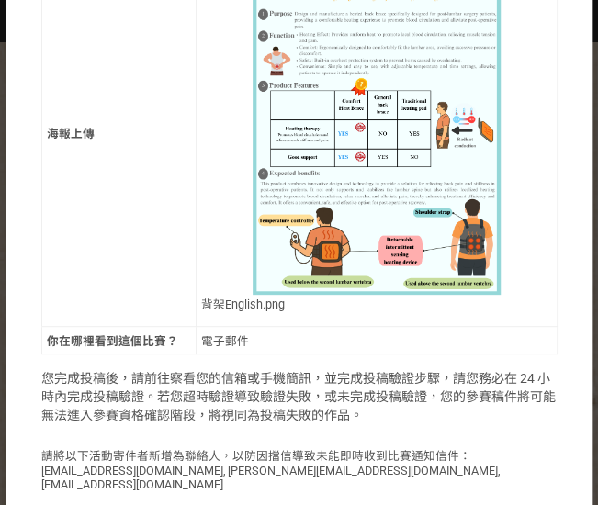
click at [86, 368] on p "您完成投稿後，請前往察看您的信箱或手機簡訊，並完成投稿驗證步驟，請您務必在 24 小時內完成投稿驗證。若您超時驗證導致驗證失敗，或未完成投稿驗證，您的參賽稿件…" at bounding box center [299, 395] width 516 height 55
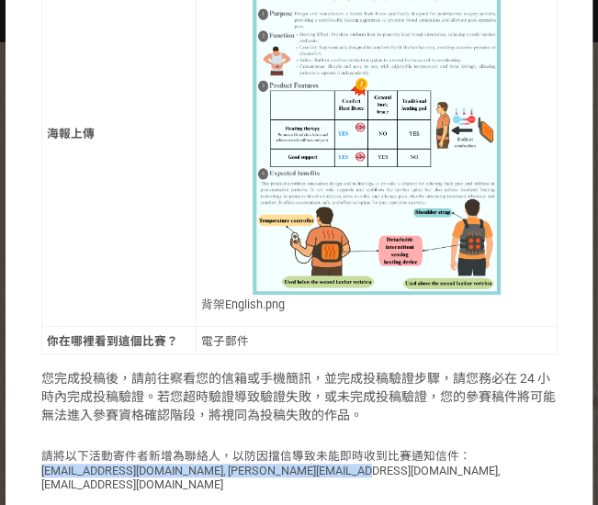
drag, startPoint x: 42, startPoint y: 427, endPoint x: 340, endPoint y: 429, distance: 297.6
click at [340, 446] on p "請將以下活動寄件者新增為聯絡人，以防因擋信導致未能即時收到比賽通知信件： hostess@bhuntr.com, jimi@bhuntr.com, elda@…" at bounding box center [299, 468] width 516 height 45
copy p "hostess@bhuntr.com, jimi@bhuntr.com, elda@bhuntr.com"
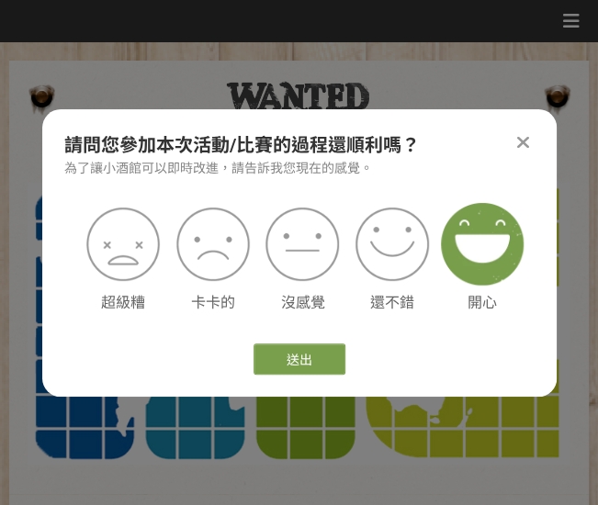
click at [483, 247] on img at bounding box center [482, 244] width 83 height 83
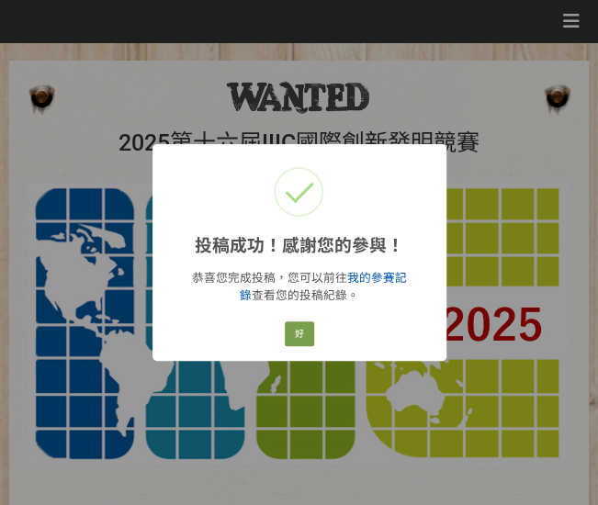
click at [385, 282] on link "我的參賽記錄" at bounding box center [323, 286] width 167 height 31
click at [291, 332] on button "好" at bounding box center [299, 334] width 29 height 26
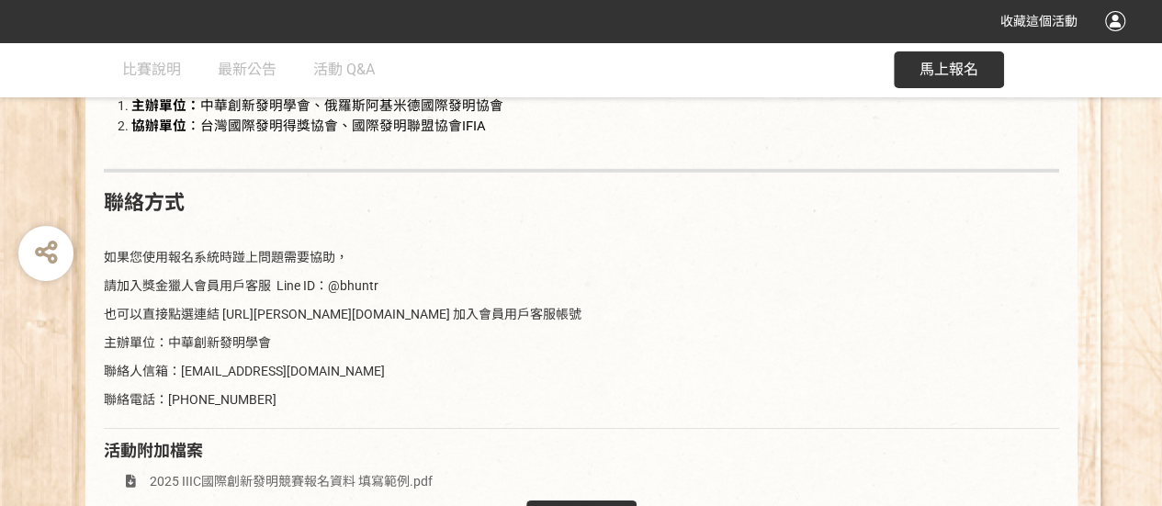
scroll to position [2664, 0]
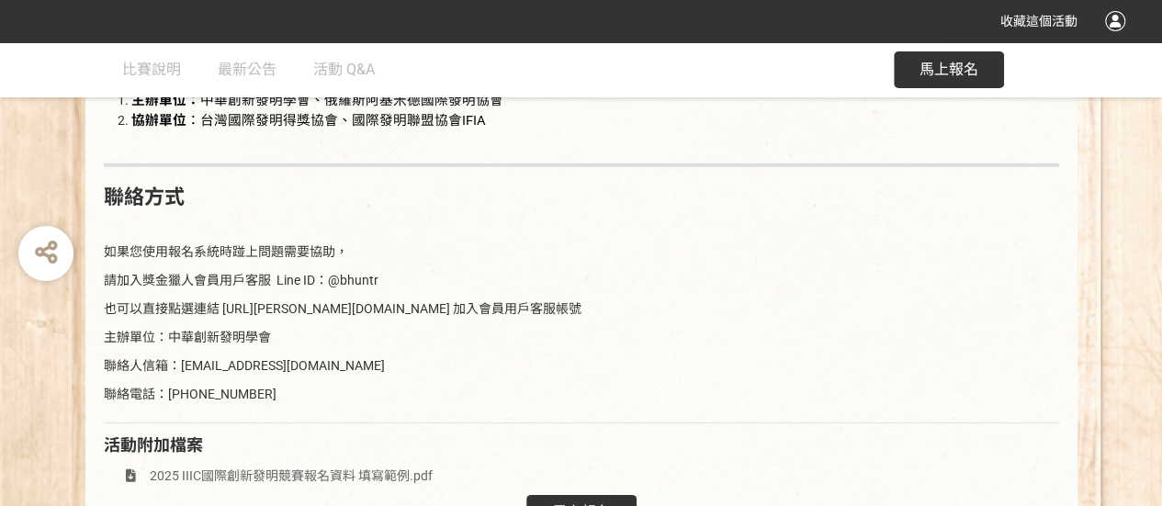
click at [575, 69] on div "比賽說明 最新公告 活動 Q&A 馬上報名" at bounding box center [581, 69] width 992 height 55
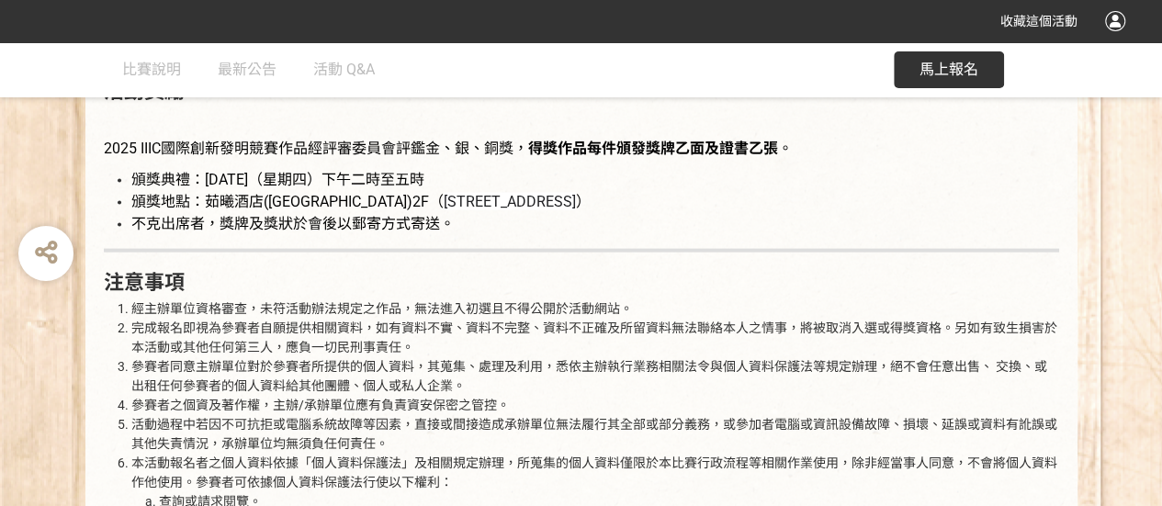
scroll to position [1745, 0]
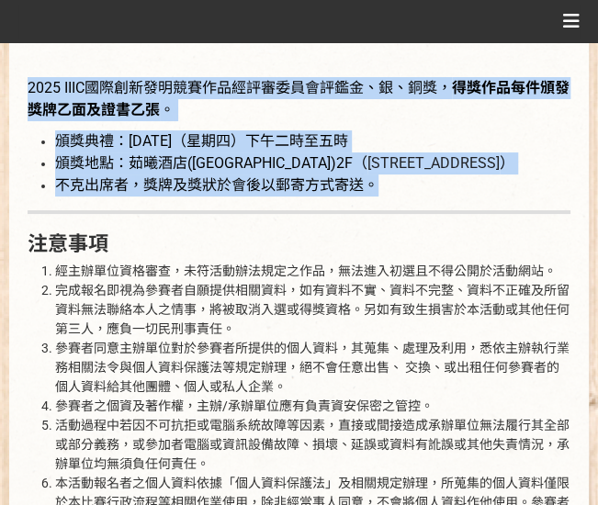
drag, startPoint x: 27, startPoint y: 84, endPoint x: 396, endPoint y: 183, distance: 382.3
click at [396, 183] on div "比賽說明 活動簡介 IIIC國際創新發明大賽自2010年在台北舉辦，至今共舉辦16年，本競賽以環境保護、綠能、醫療、生物科技和電子相關創意為核心。IIIC國際…" at bounding box center [299, 211] width 580 height 2421
copy div "2025 IIIC國際創新發明競賽作品經評審委員會評鑑金、銀、銅獎， 得獎作品每件頒發獎牌乙面及證書乙張 。 頒獎典禮：2025年11月20日（星期四）下午二…"
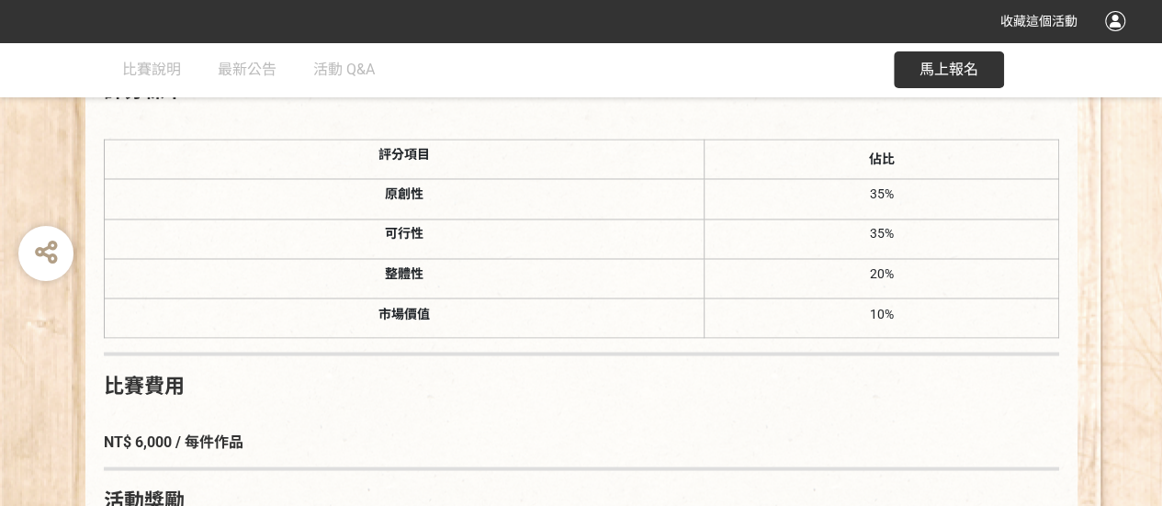
scroll to position [0, 0]
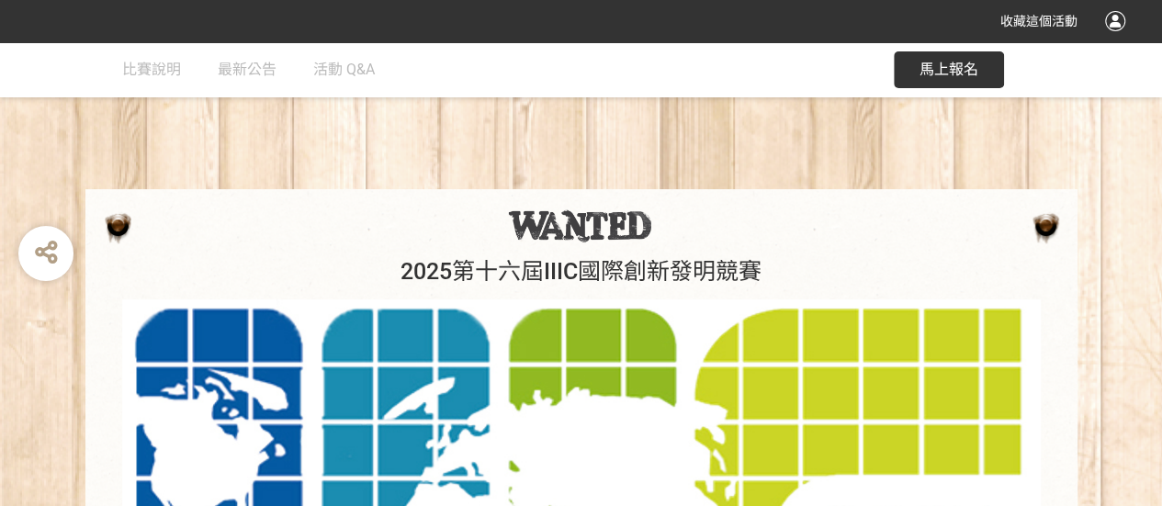
click at [1113, 17] on div at bounding box center [1115, 21] width 20 height 20
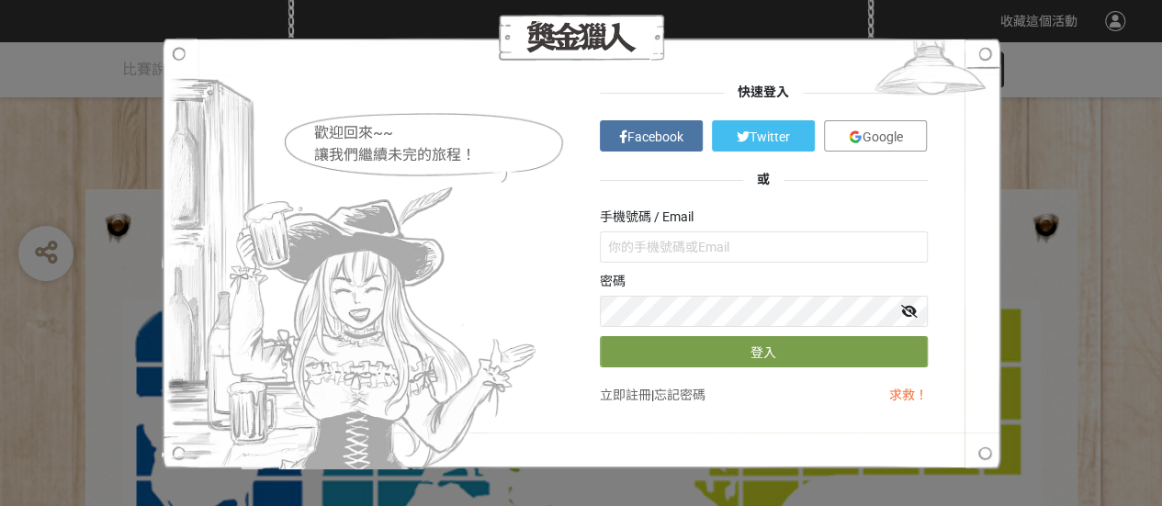
click at [626, 400] on link "立即註冊" at bounding box center [625, 395] width 51 height 15
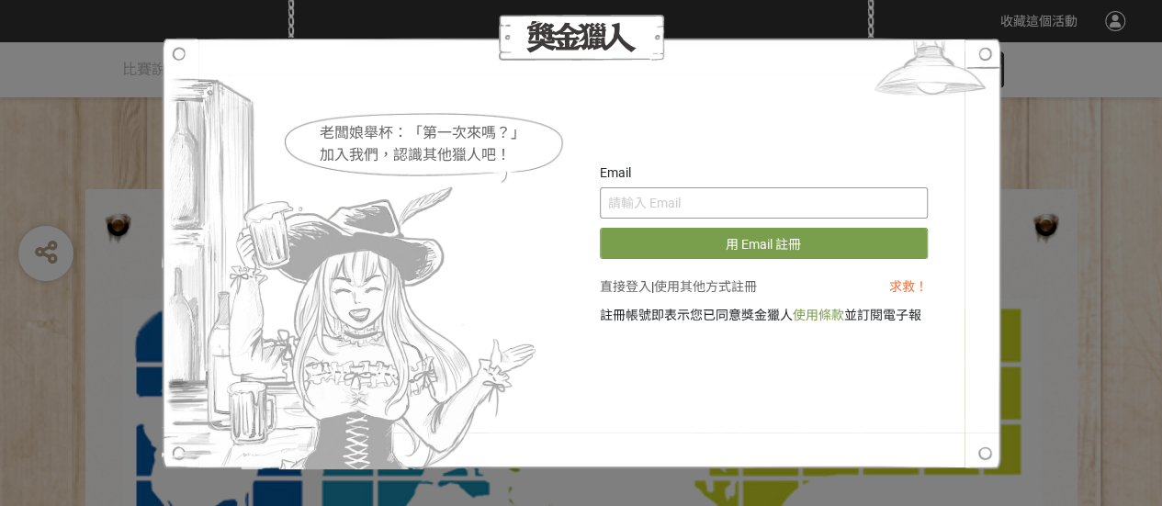
click at [636, 204] on input "text" at bounding box center [764, 202] width 328 height 31
type input "磣"
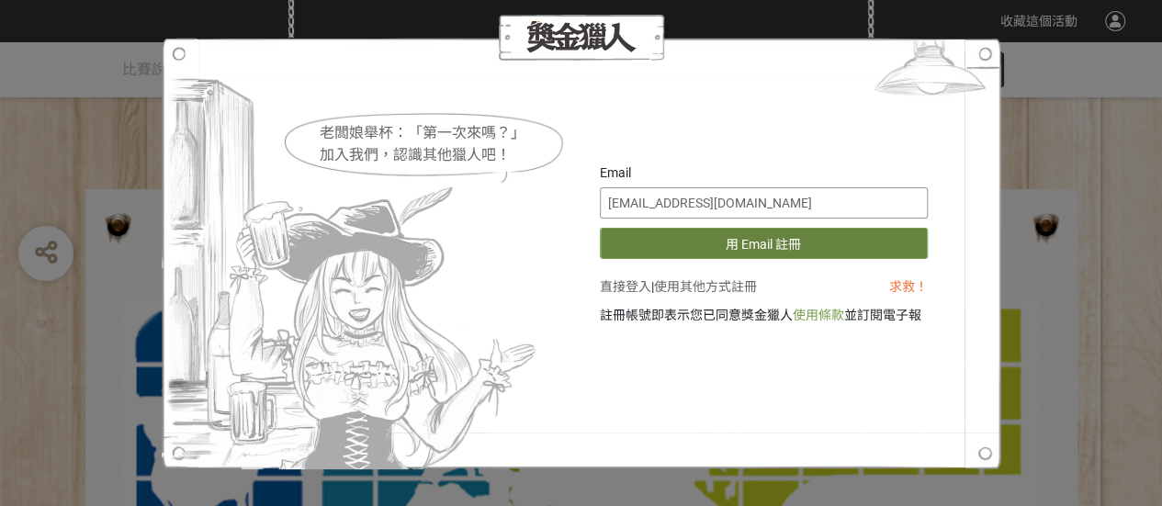
type input "[EMAIL_ADDRESS][DOMAIN_NAME]"
click at [694, 246] on button "用 Email 註冊" at bounding box center [764, 243] width 328 height 31
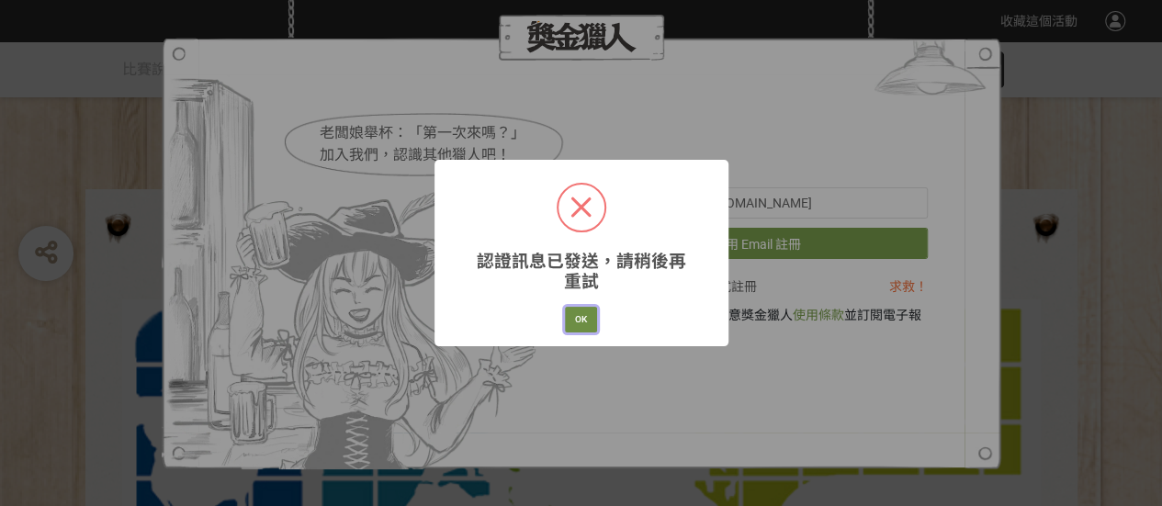
click at [581, 322] on button "OK" at bounding box center [581, 320] width 32 height 26
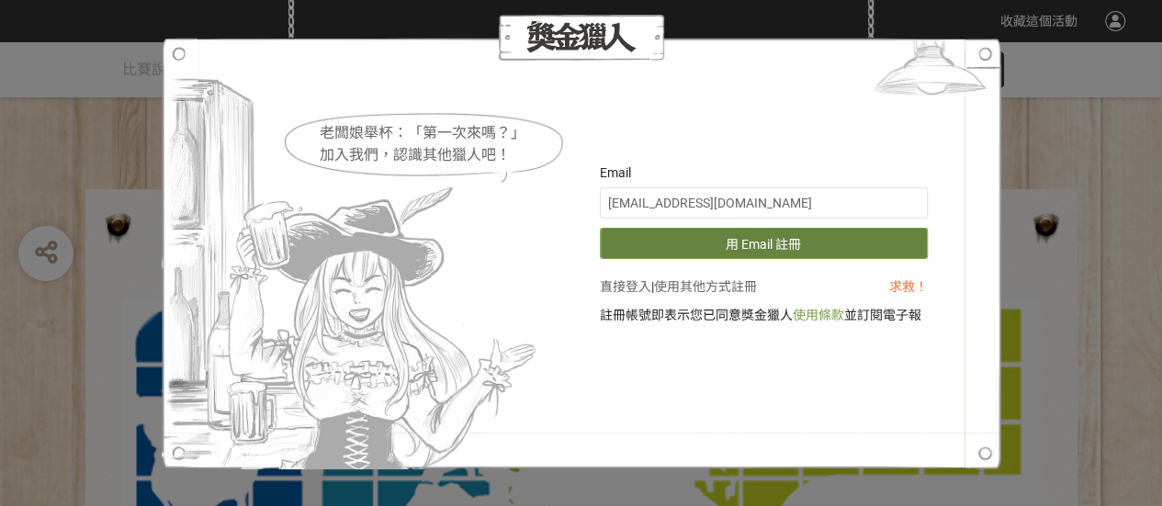
click at [750, 240] on button "用 Email 註冊" at bounding box center [764, 243] width 328 height 31
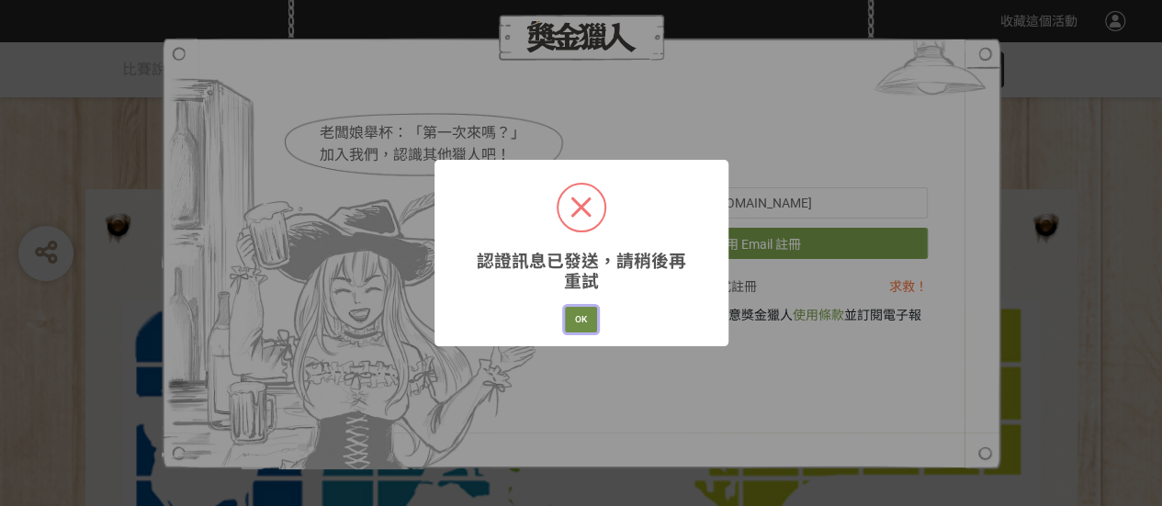
click at [586, 321] on button "OK" at bounding box center [581, 320] width 32 height 26
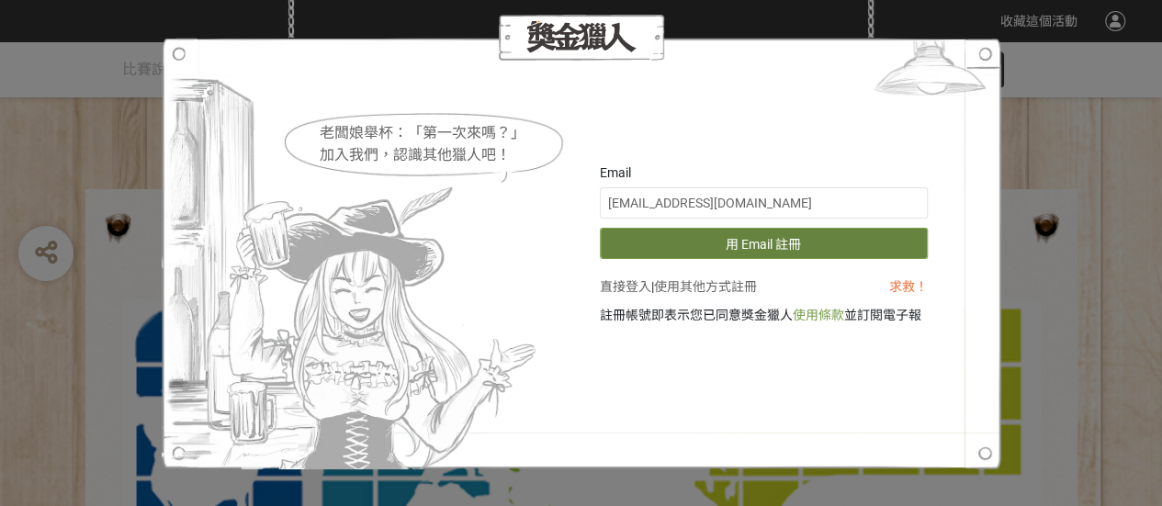
click at [685, 252] on button "用 Email 註冊" at bounding box center [764, 243] width 328 height 31
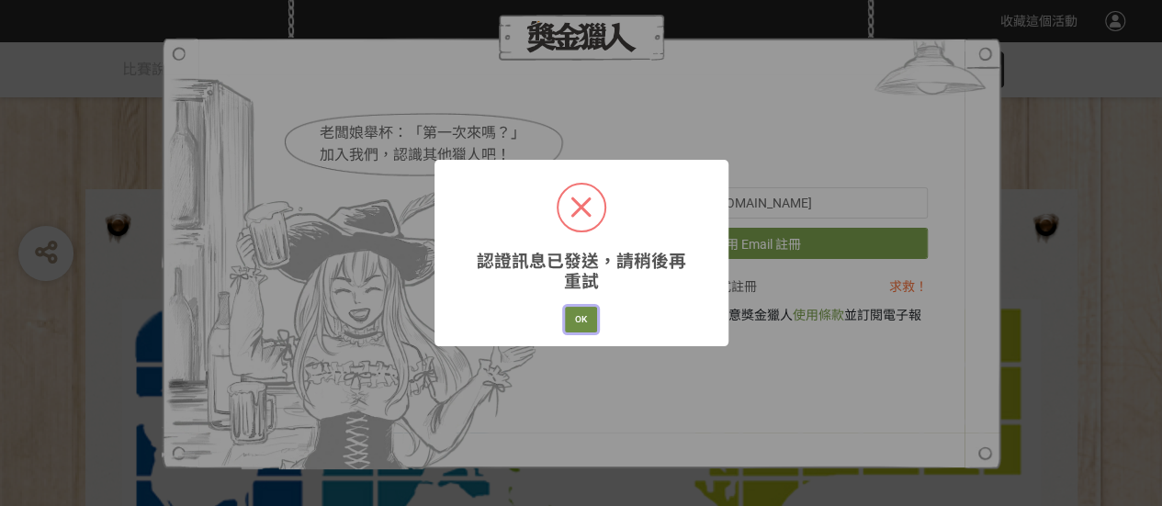
click at [573, 317] on button "OK" at bounding box center [581, 320] width 32 height 26
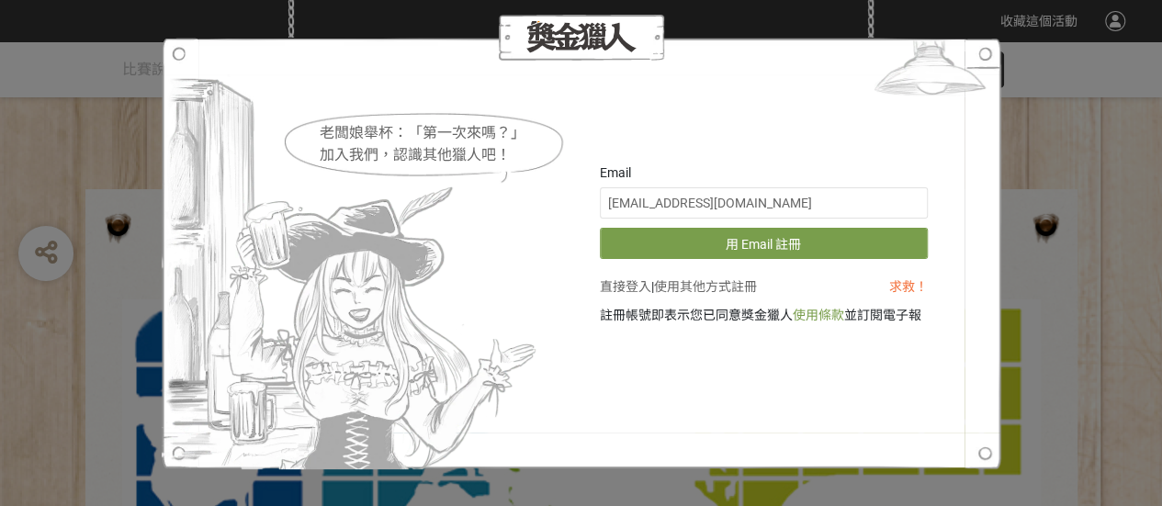
click at [613, 287] on link "直接登入" at bounding box center [625, 286] width 51 height 15
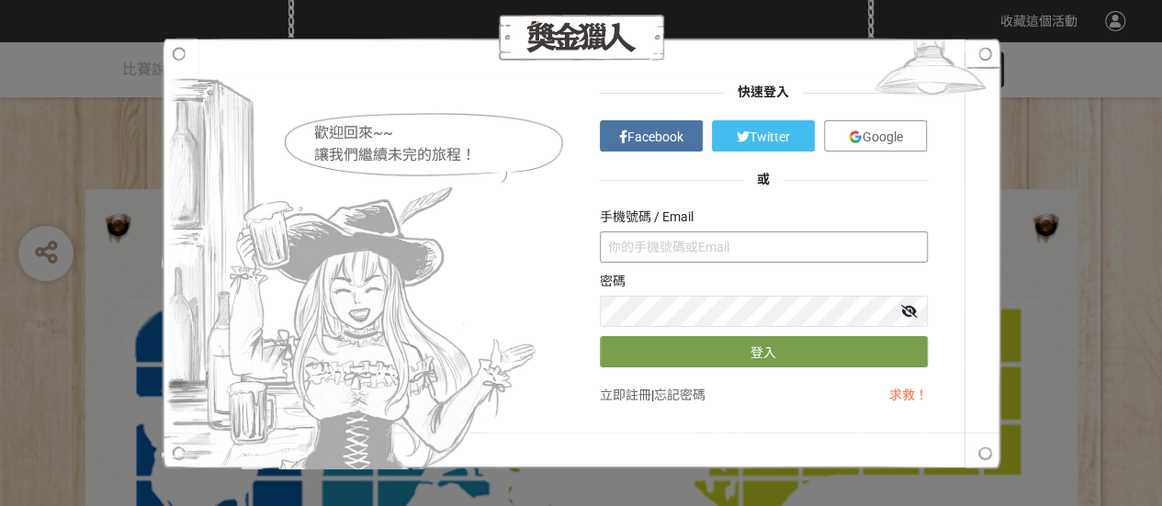
click at [632, 246] on input "text" at bounding box center [764, 246] width 328 height 31
click at [630, 397] on link "立即註冊" at bounding box center [625, 395] width 51 height 15
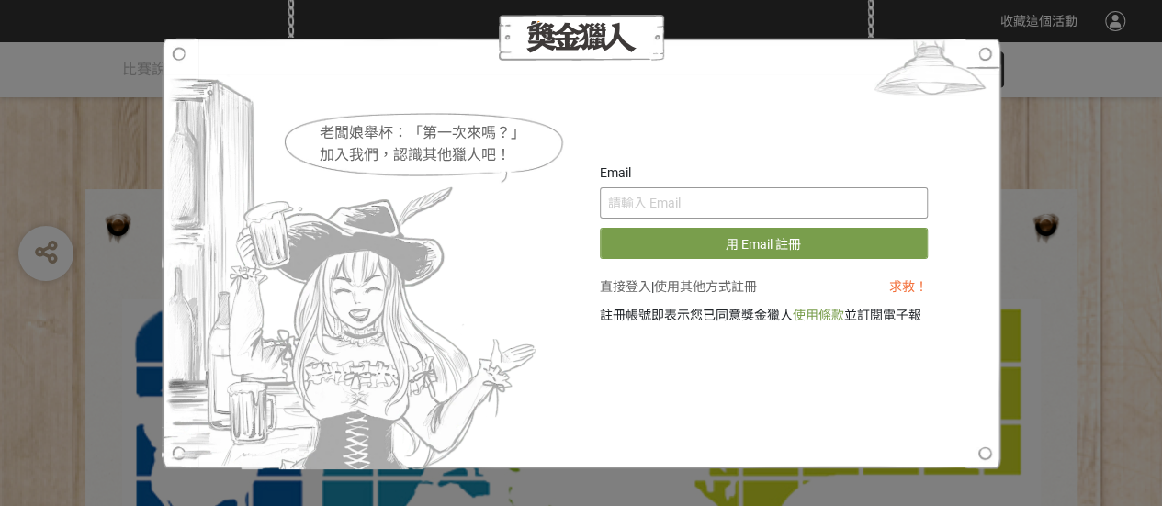
click at [625, 204] on input "text" at bounding box center [764, 202] width 328 height 31
type input "ㄣ"
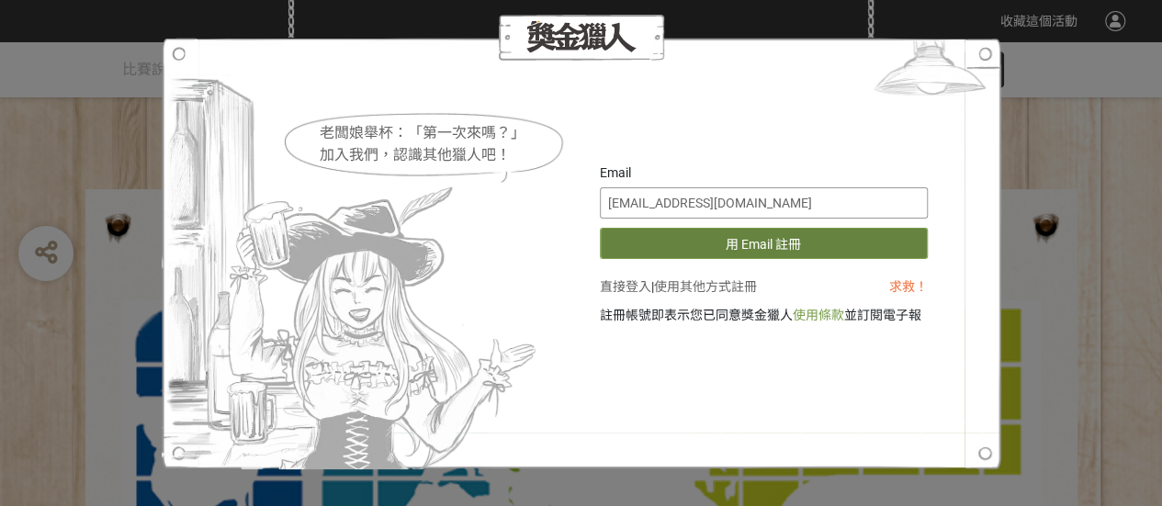
type input "[EMAIL_ADDRESS][DOMAIN_NAME]"
click at [660, 242] on button "用 Email 註冊" at bounding box center [764, 243] width 328 height 31
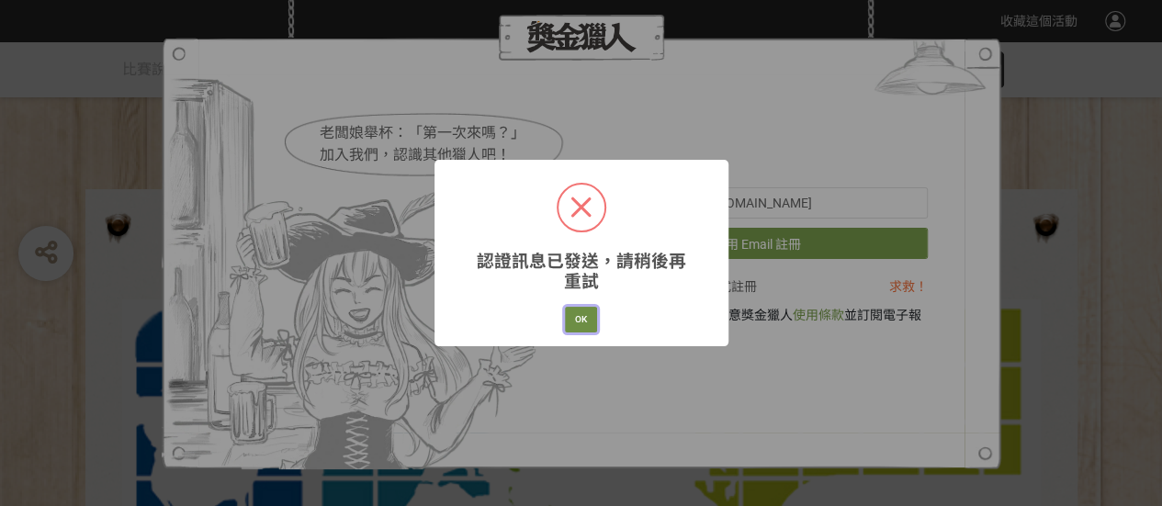
click at [573, 326] on button "OK" at bounding box center [581, 320] width 32 height 26
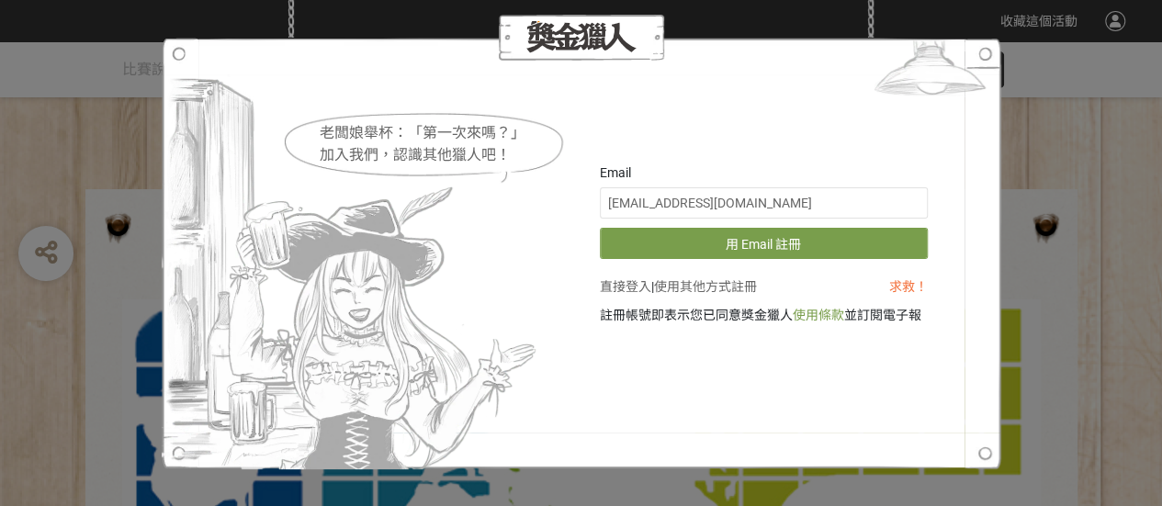
click at [685, 284] on link "使用其他方式註冊" at bounding box center [705, 286] width 103 height 15
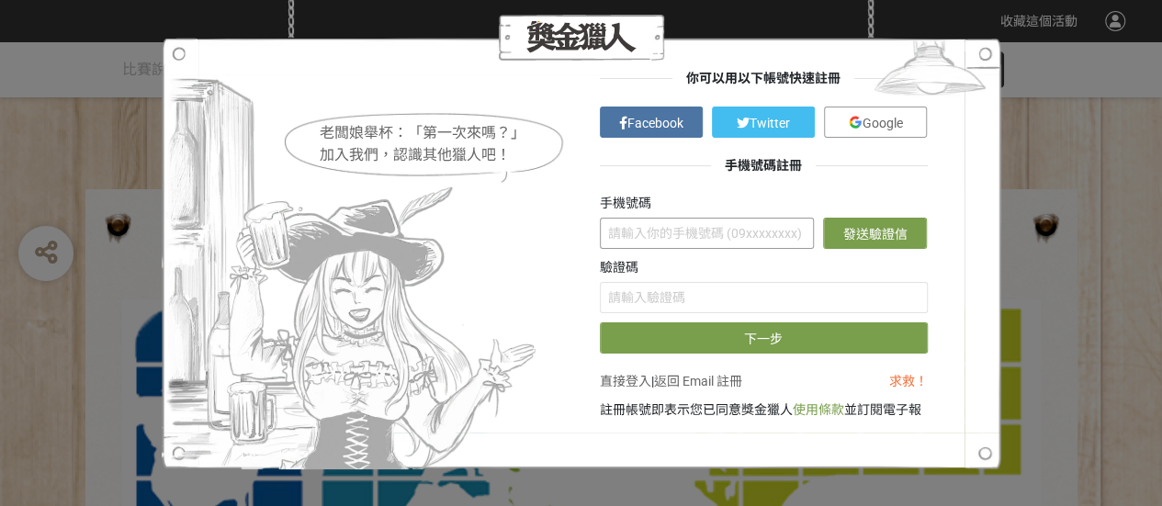
click at [641, 238] on input "text" at bounding box center [707, 233] width 214 height 31
type input "0921685713"
click at [884, 240] on button "發送驗證信" at bounding box center [875, 233] width 105 height 31
click at [659, 302] on input "text" at bounding box center [764, 297] width 328 height 31
click at [609, 301] on input "61169" at bounding box center [764, 297] width 328 height 31
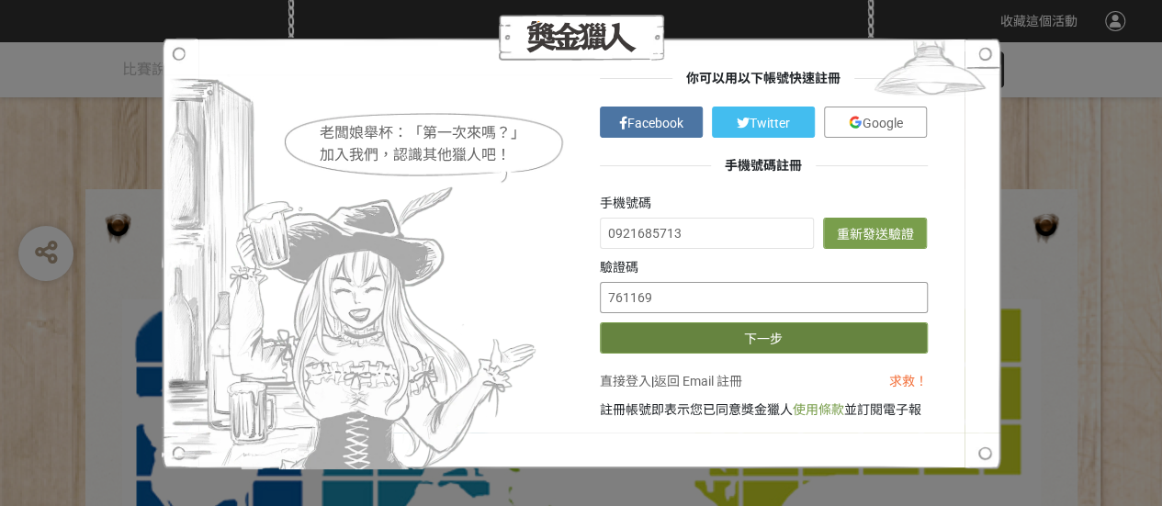
type input "761169"
click at [659, 330] on button "下一步" at bounding box center [764, 337] width 328 height 31
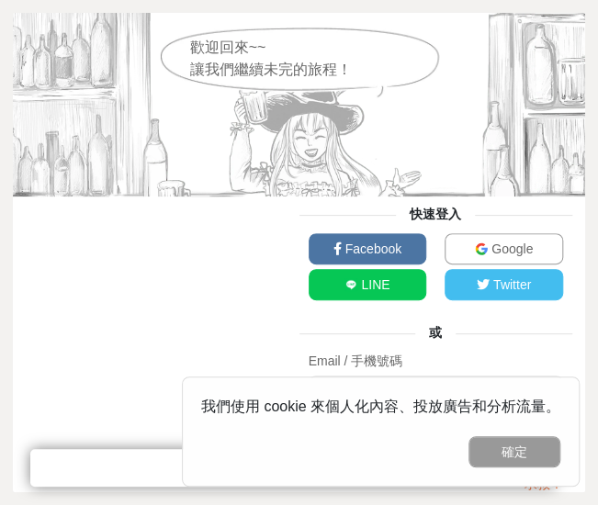
click at [513, 453] on button "確定" at bounding box center [514, 451] width 92 height 31
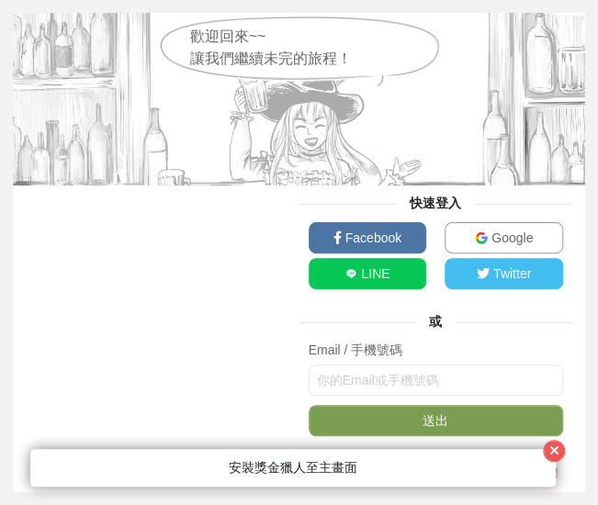
scroll to position [15, 0]
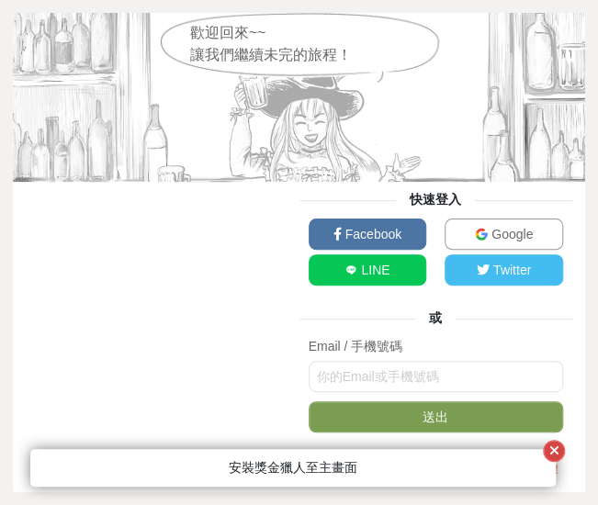
click at [559, 453] on icon "button" at bounding box center [554, 451] width 10 height 13
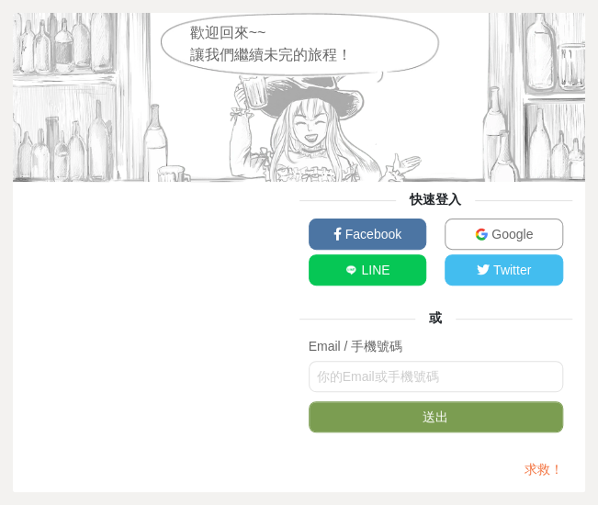
scroll to position [0, 0]
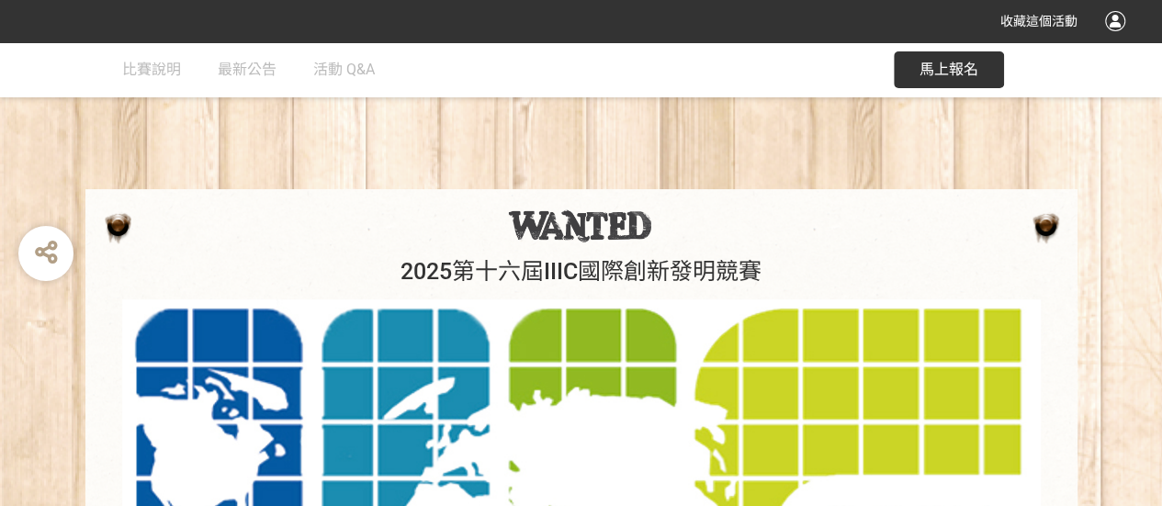
click at [1115, 23] on div at bounding box center [1115, 21] width 20 height 20
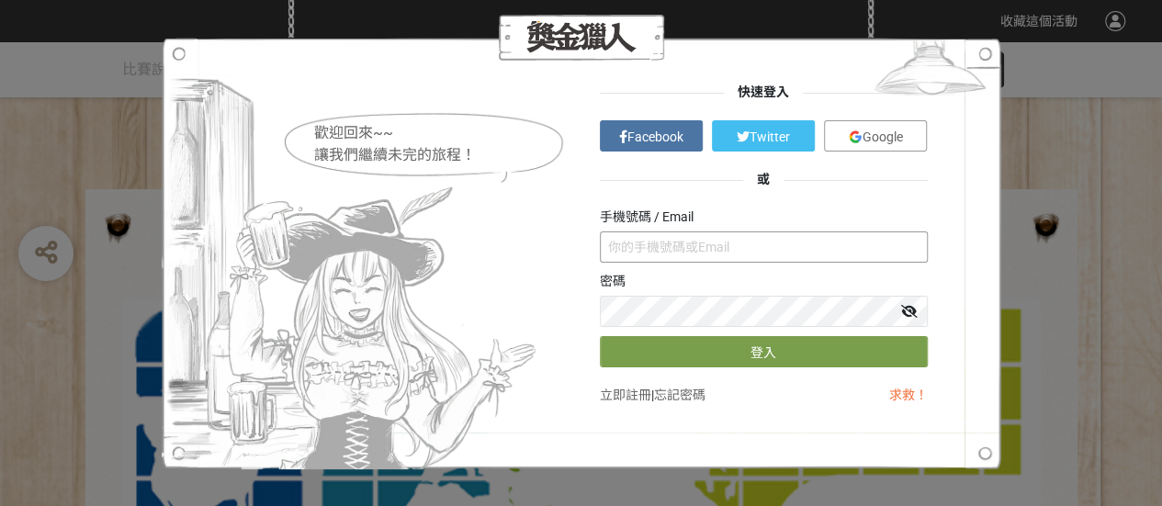
click at [651, 251] on input "text" at bounding box center [764, 246] width 328 height 31
click at [638, 396] on link "立即註冊" at bounding box center [625, 395] width 51 height 15
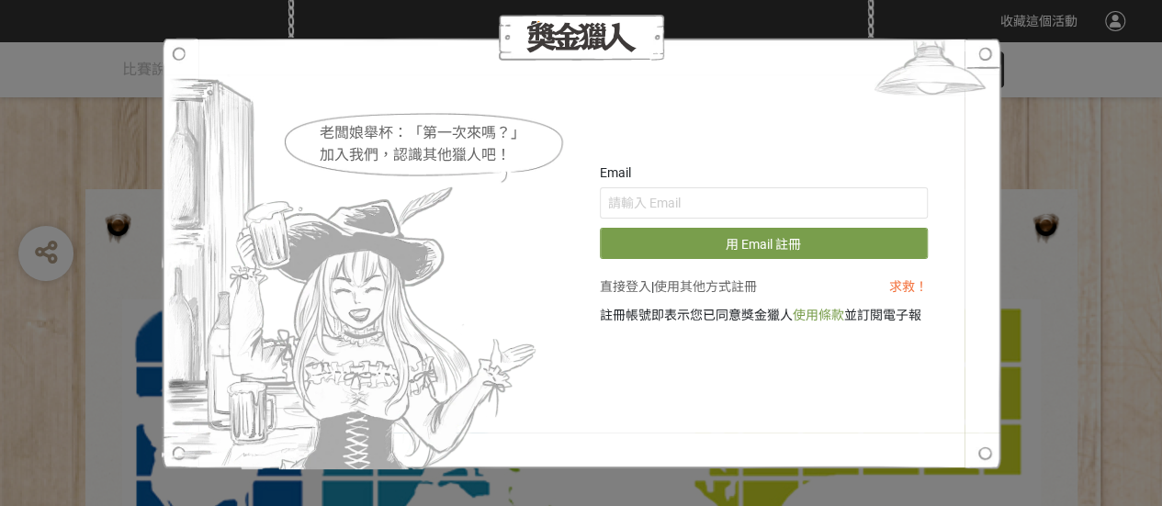
click at [697, 284] on link "使用其他方式註冊" at bounding box center [705, 286] width 103 height 15
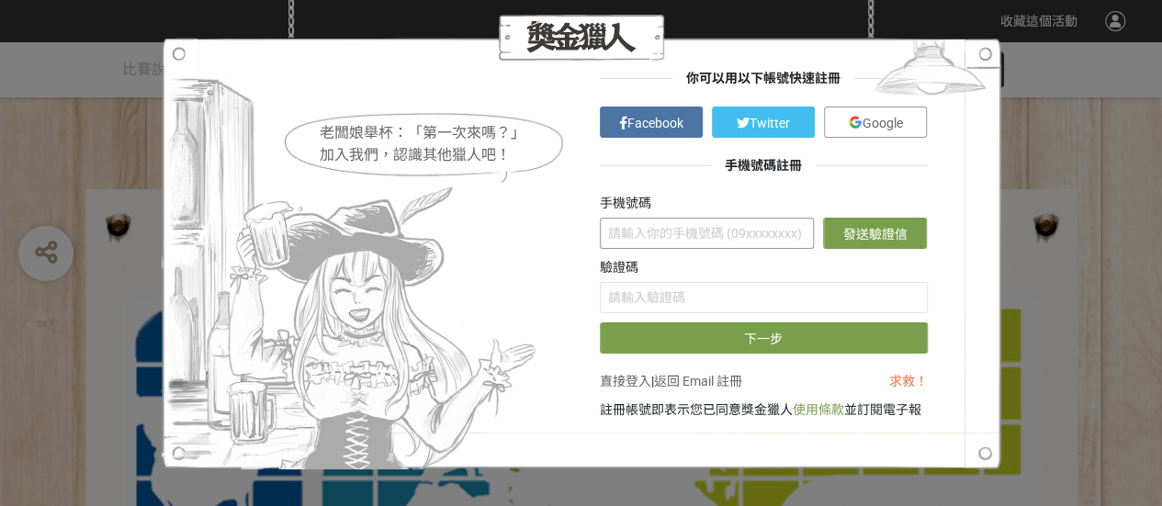
click at [665, 233] on input "text" at bounding box center [707, 233] width 214 height 31
type input "0921685713"
click at [670, 293] on input "text" at bounding box center [764, 297] width 328 height 31
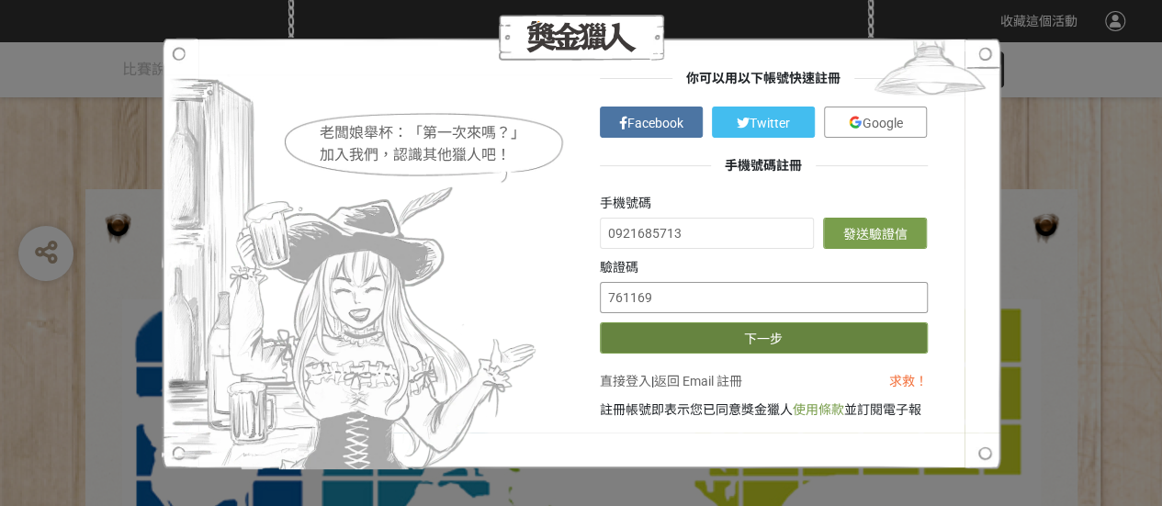
type input "761169"
click at [660, 330] on button "下一步" at bounding box center [764, 337] width 328 height 31
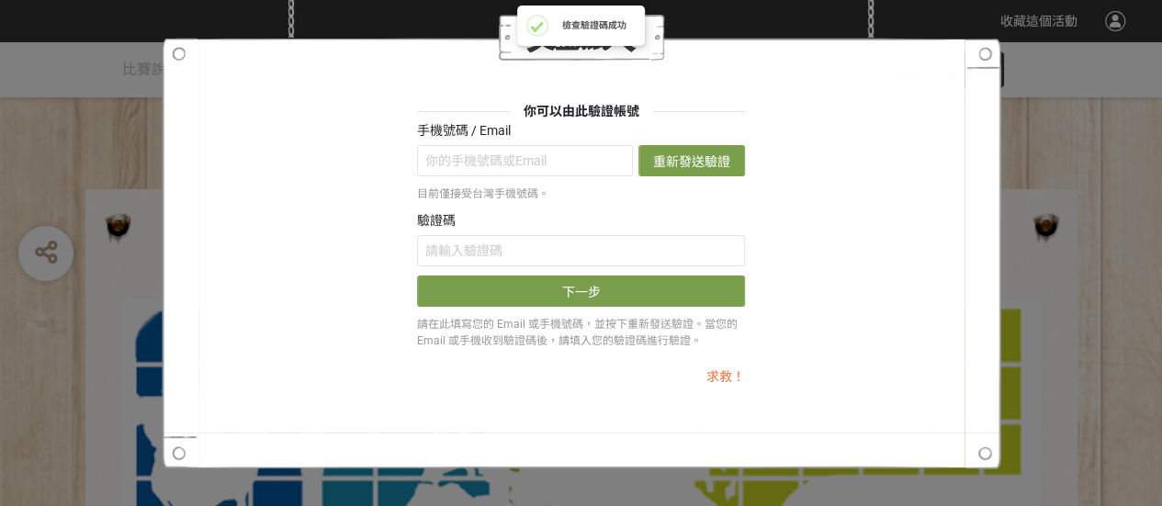
click at [841, 66] on div at bounding box center [581, 254] width 839 height 432
click at [449, 168] on input "text" at bounding box center [525, 160] width 216 height 31
type input "0921685713"
click at [497, 243] on input "text" at bounding box center [581, 250] width 328 height 31
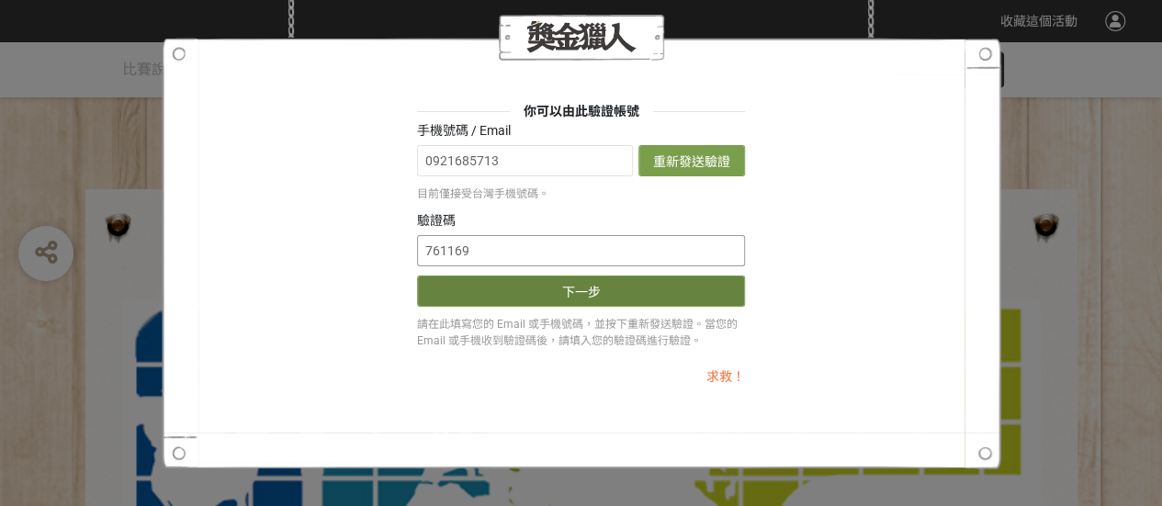
type input "761169"
click at [507, 284] on button "下一步" at bounding box center [581, 291] width 328 height 31
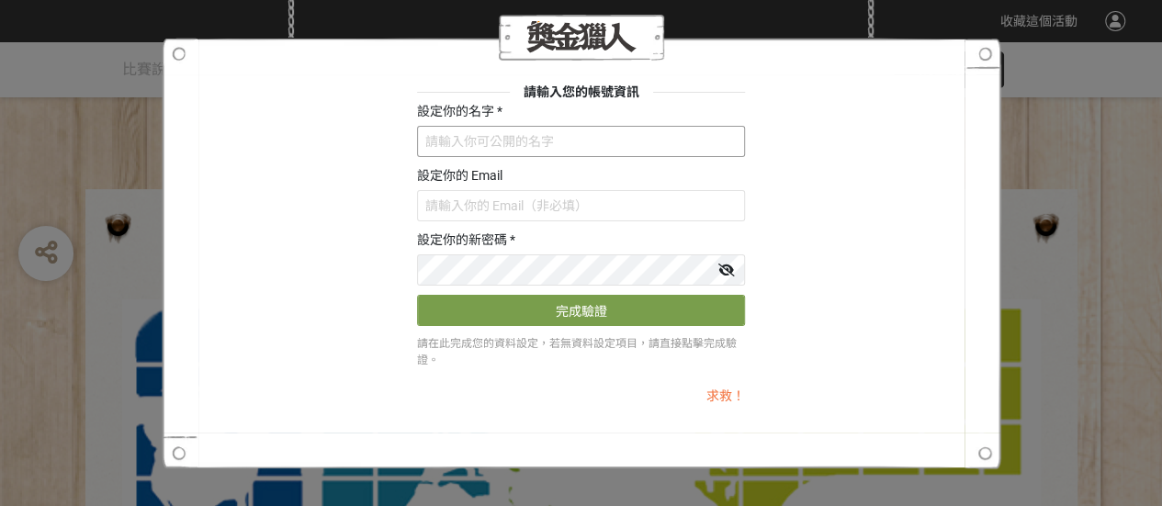
click at [478, 129] on input "text" at bounding box center [581, 141] width 328 height 31
type input "王惠玲"
click at [476, 208] on input "text" at bounding box center [581, 205] width 328 height 31
type input "pt385@fy.edu.tw"
click at [727, 268] on icon at bounding box center [726, 270] width 17 height 13
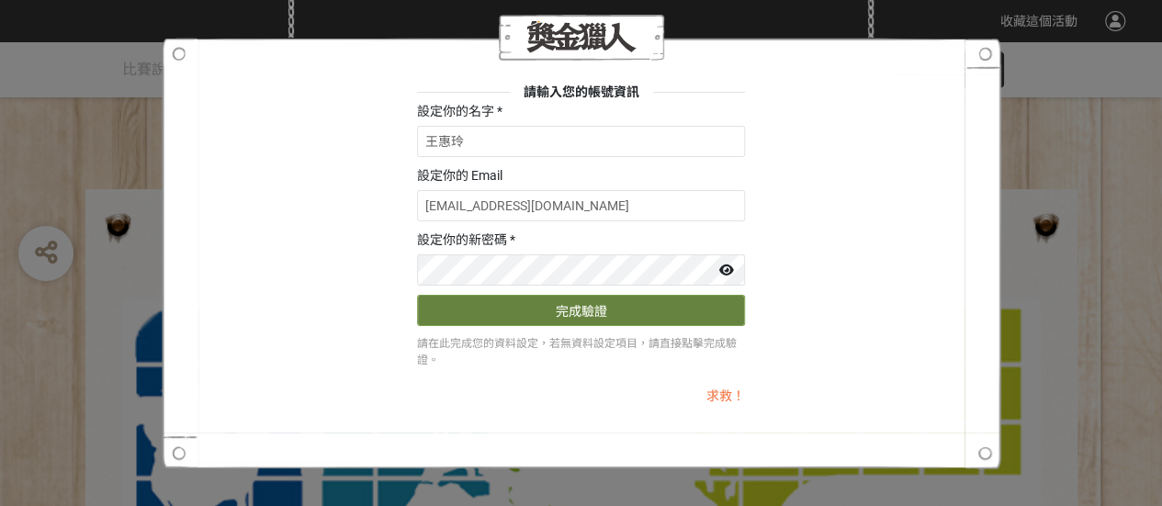
click at [588, 311] on button "完成驗證" at bounding box center [581, 310] width 328 height 31
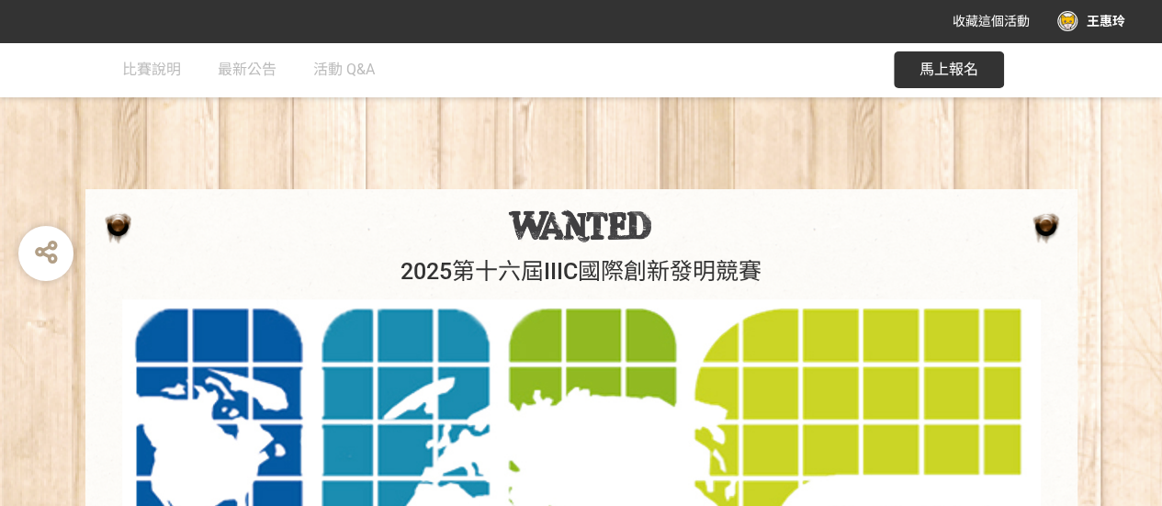
click at [1095, 25] on div "王惠玲" at bounding box center [1091, 21] width 68 height 20
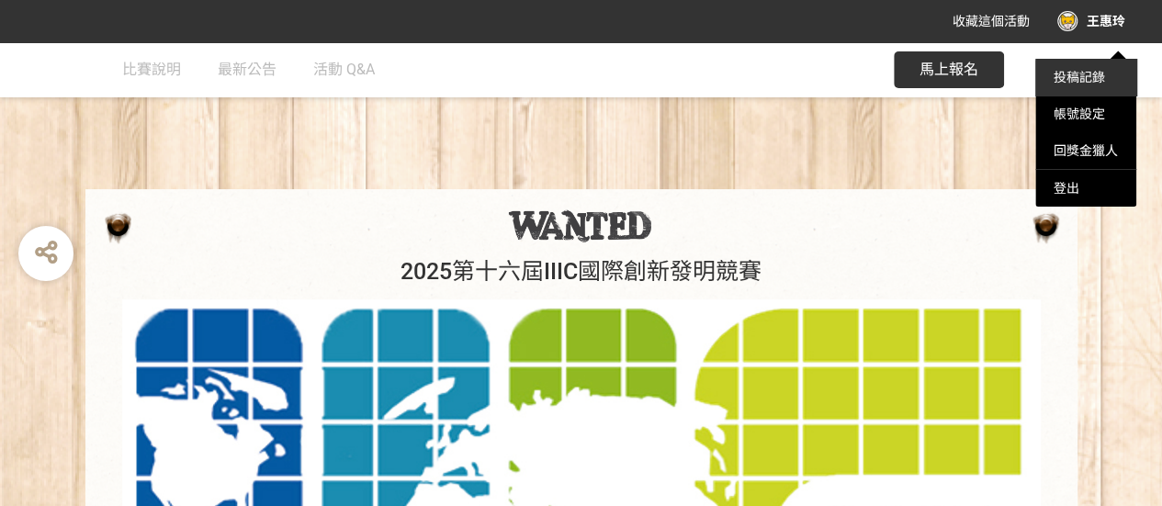
click at [1089, 76] on link "投稿記錄" at bounding box center [1078, 77] width 51 height 15
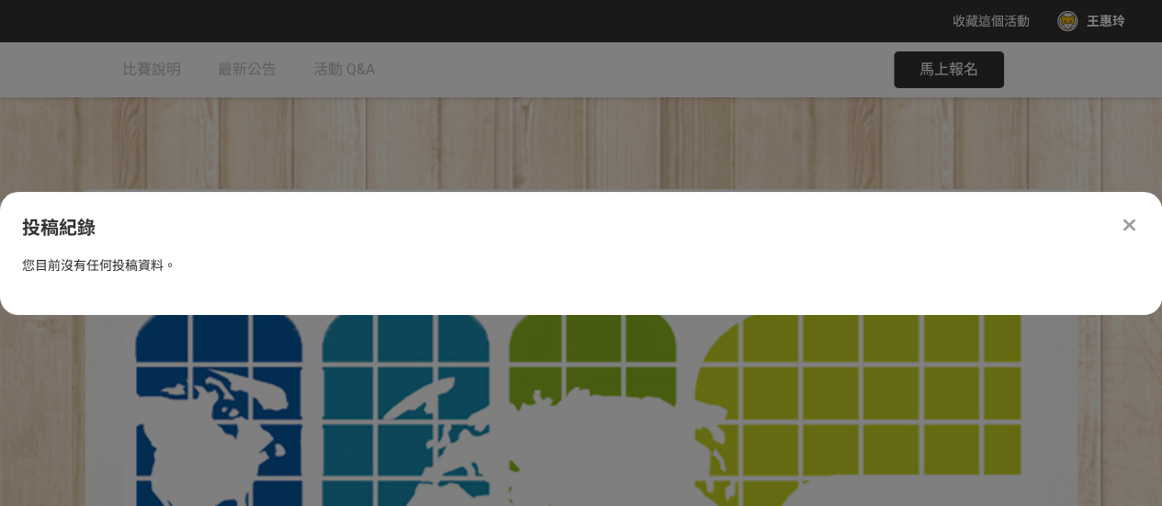
click at [1128, 223] on icon at bounding box center [1129, 225] width 12 height 18
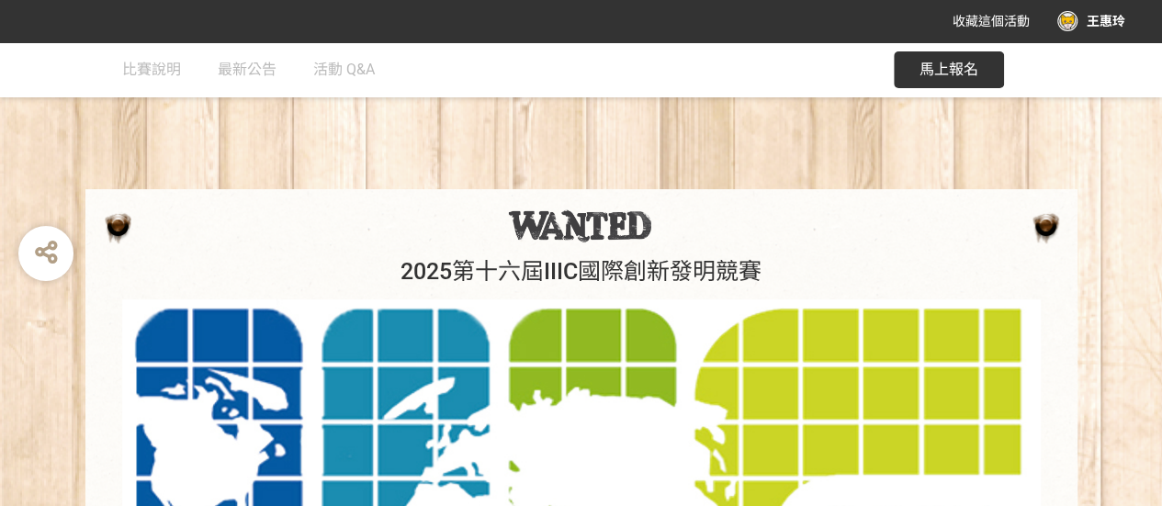
click at [1060, 22] on div "王惠玲" at bounding box center [1091, 21] width 68 height 20
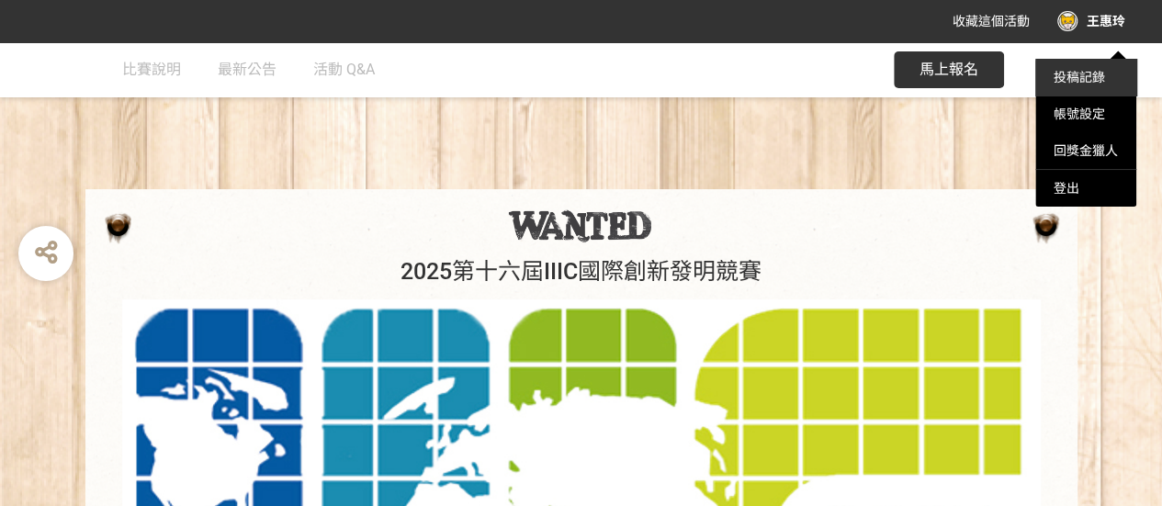
click at [1067, 85] on li "投稿記錄" at bounding box center [1085, 77] width 101 height 37
click at [1067, 74] on link "投稿記錄" at bounding box center [1078, 77] width 51 height 15
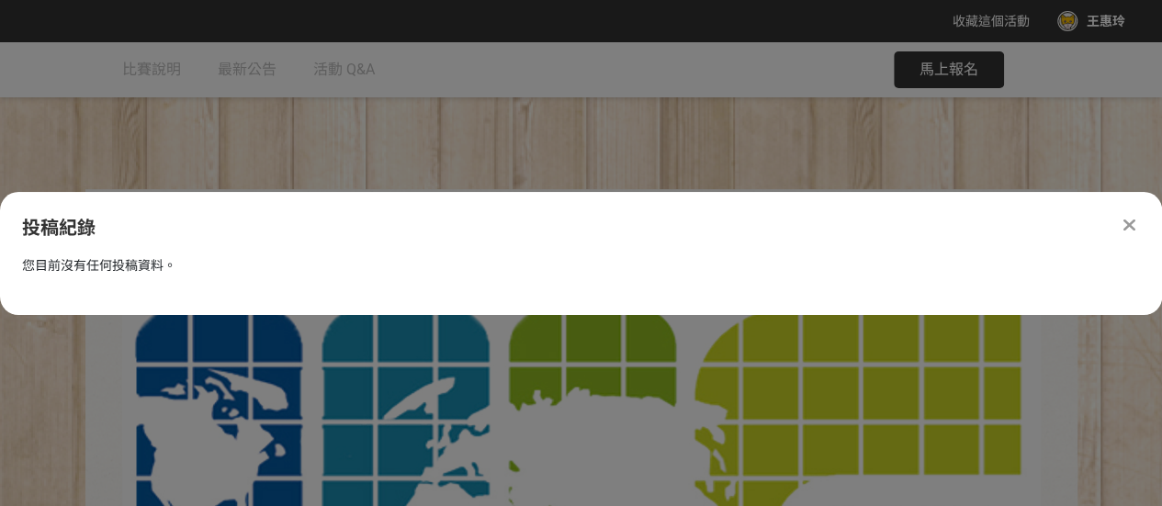
click at [1131, 224] on icon at bounding box center [1129, 225] width 12 height 18
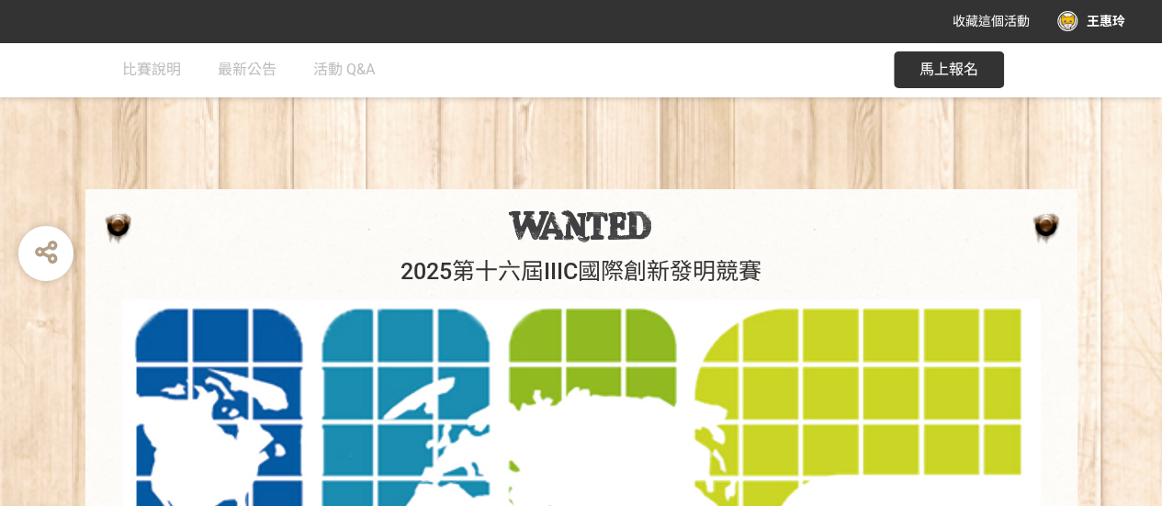
click at [958, 67] on span "馬上報名" at bounding box center [948, 69] width 59 height 17
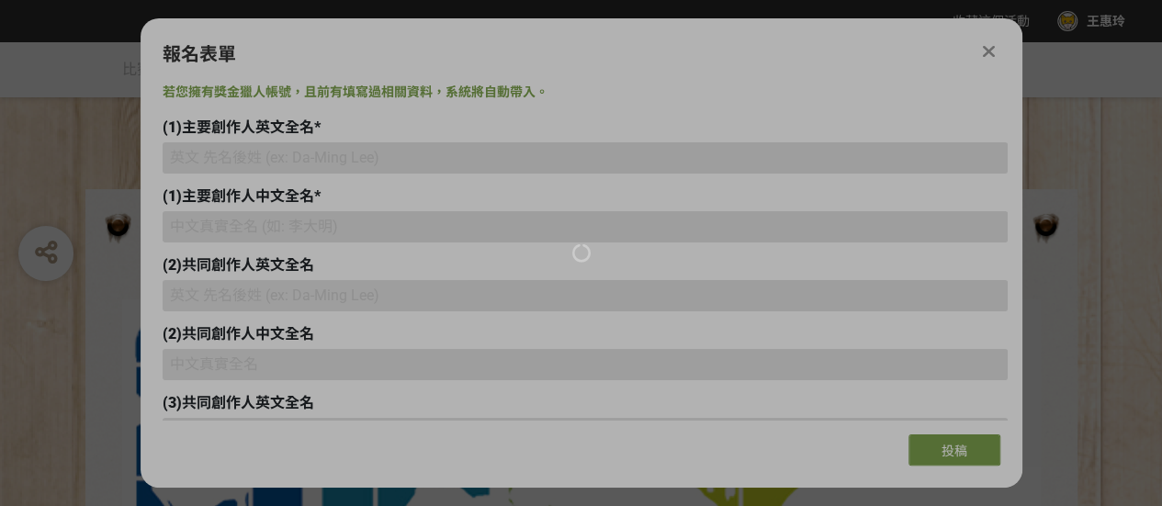
type input "pt385@fy.edu.tw"
type input "0921685713"
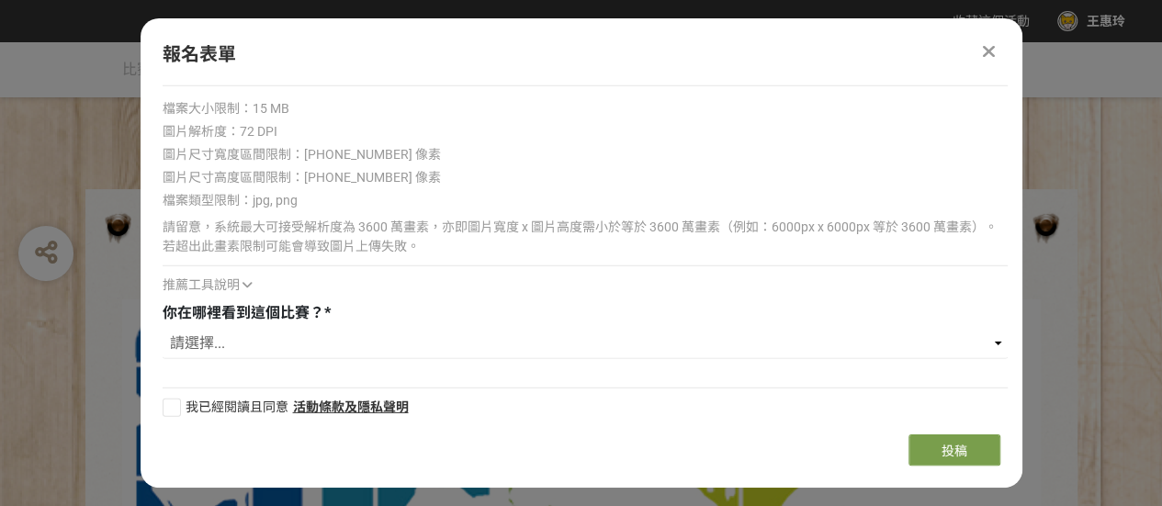
scroll to position [2685, 0]
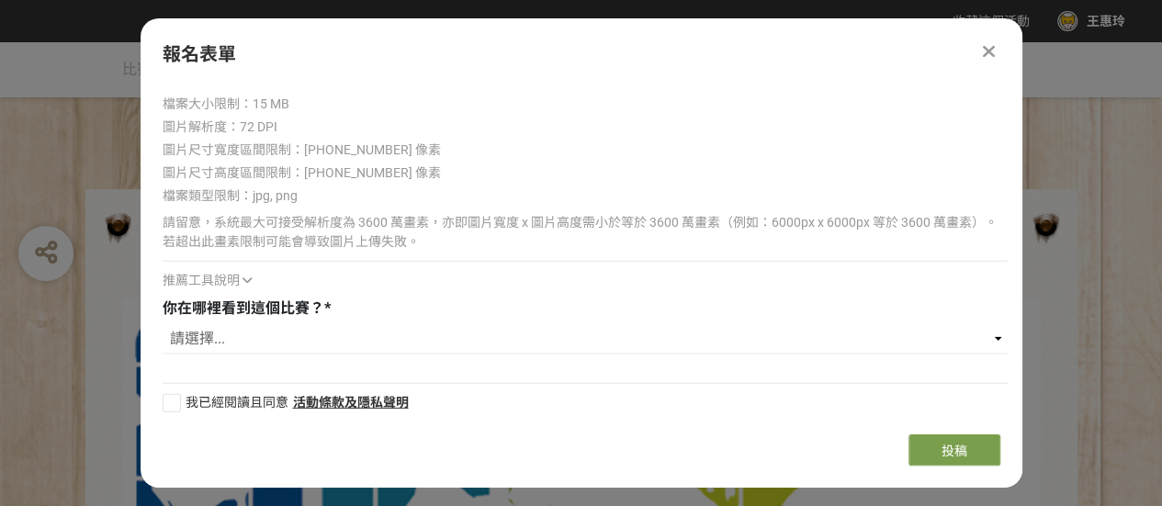
click at [986, 51] on icon at bounding box center [989, 51] width 12 height 18
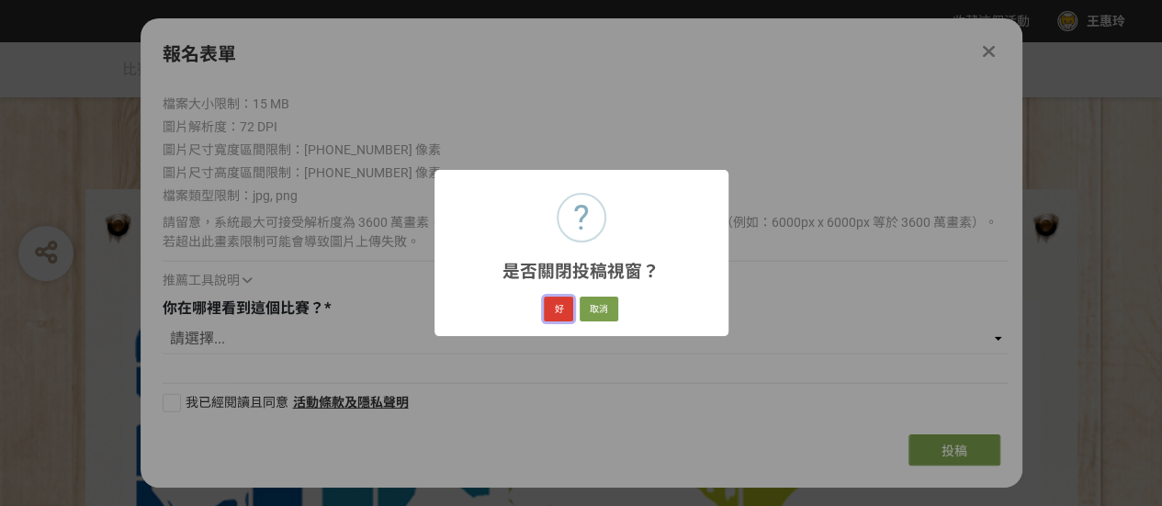
click at [553, 319] on button "好" at bounding box center [558, 310] width 29 height 26
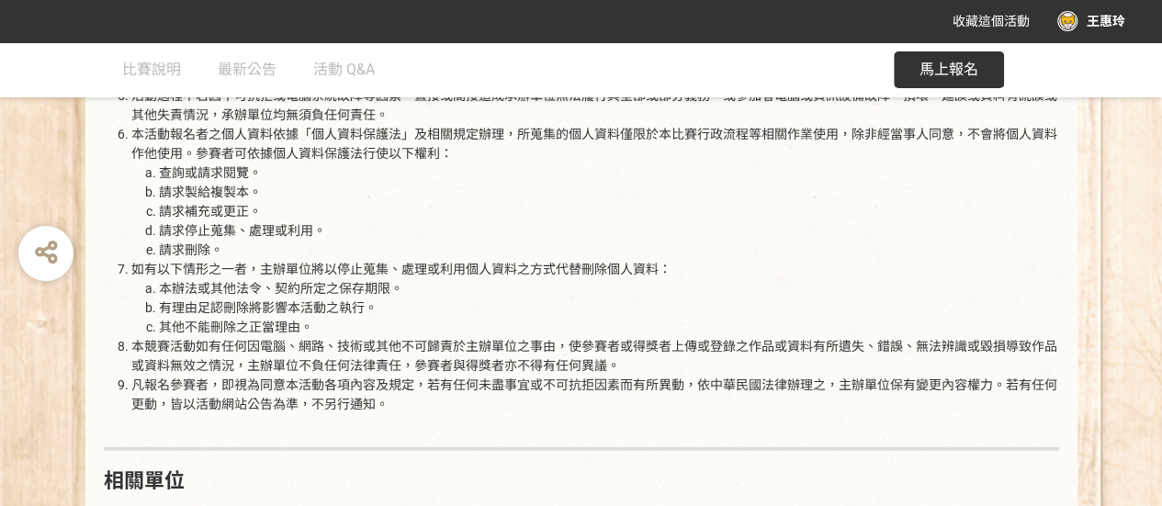
scroll to position [2204, 0]
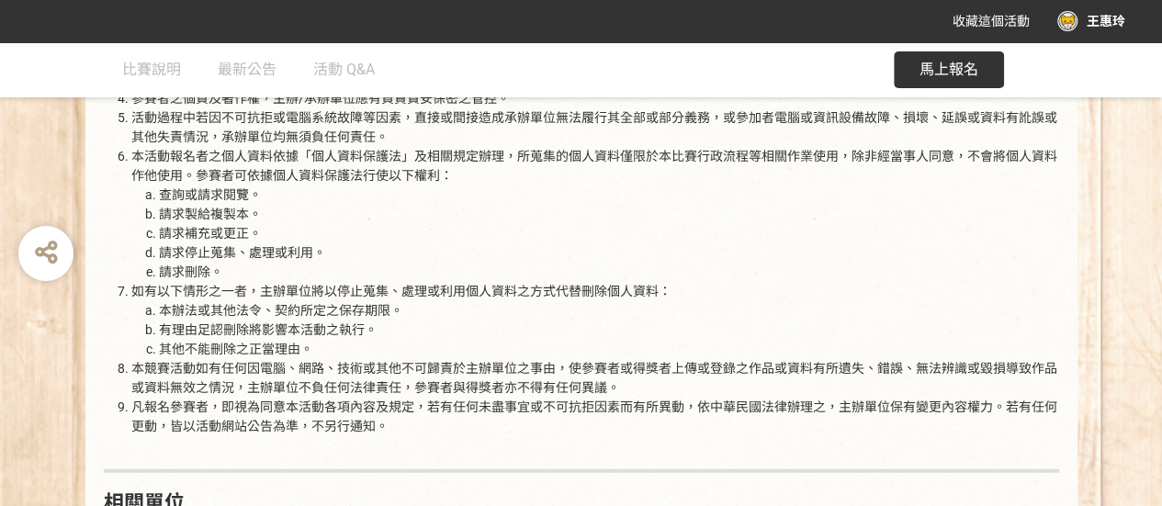
click at [937, 70] on span "馬上報名" at bounding box center [948, 69] width 59 height 17
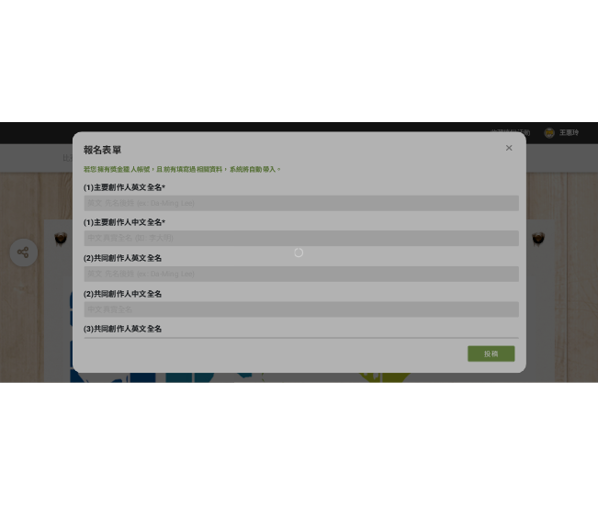
scroll to position [0, 0]
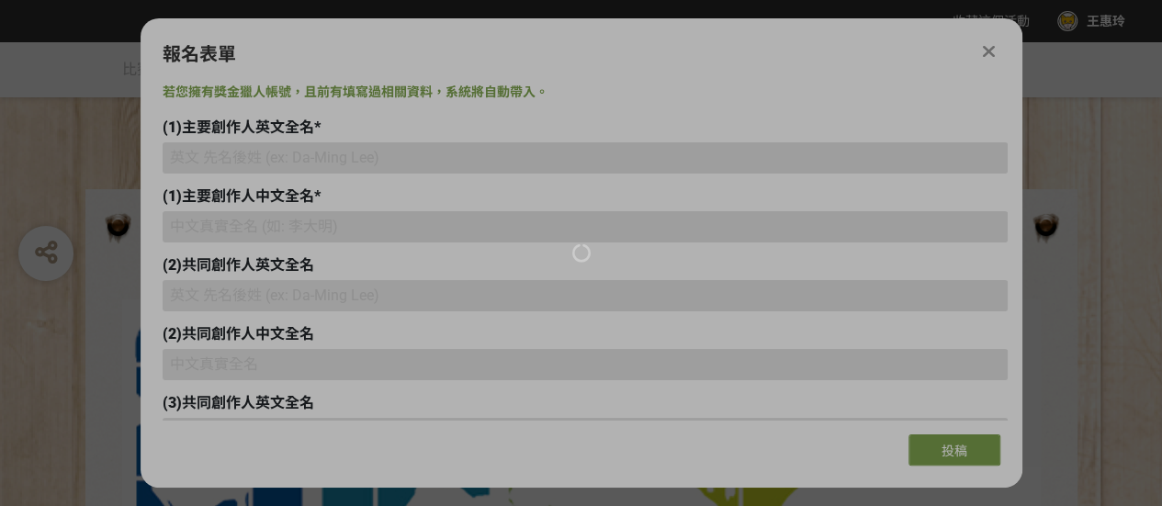
type input "pt385@fy.edu.tw"
type input "0921685713"
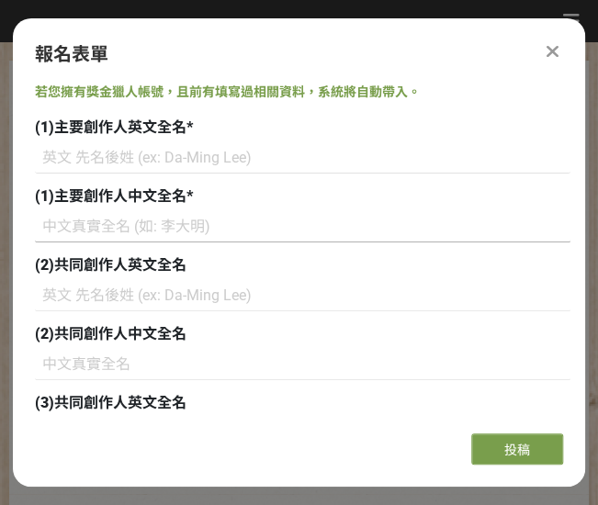
click at [123, 242] on input at bounding box center [302, 226] width 535 height 31
paste input "蔡宛玲"
type input "蔡宛玲"
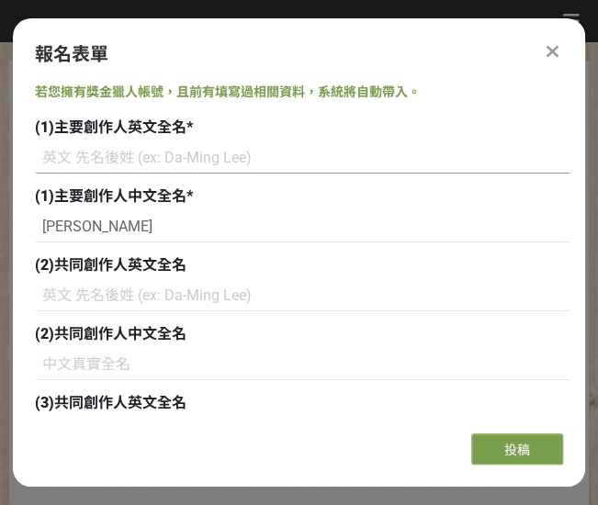
click at [110, 146] on input at bounding box center [302, 157] width 535 height 31
paste input "TSAI WAN LING"
type input "TSAI WAN LING"
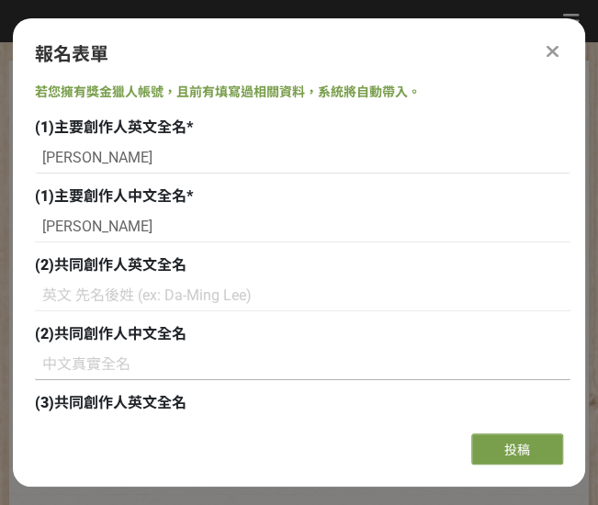
click at [90, 354] on input at bounding box center [302, 364] width 535 height 31
paste input "王惠玲"
type input "王惠玲"
click at [87, 297] on input at bounding box center [302, 295] width 535 height 31
paste input "WANG HUI LING"
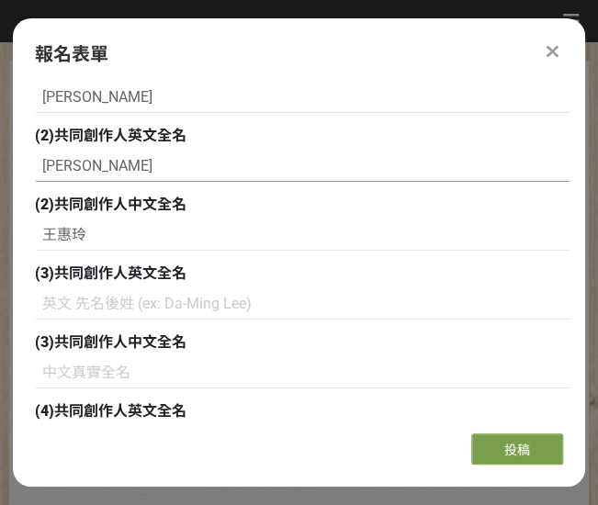
scroll to position [184, 0]
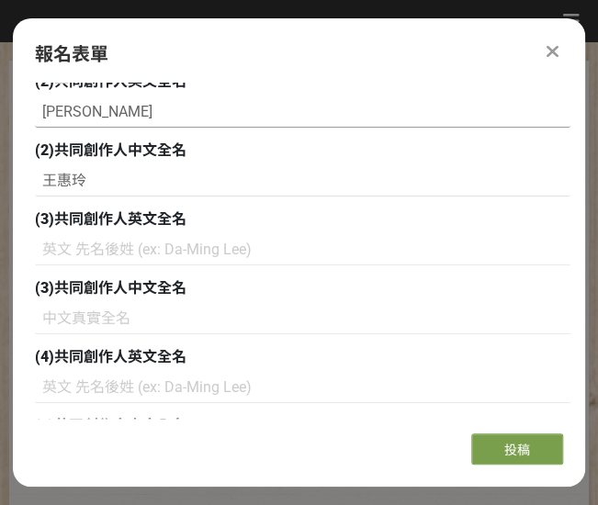
type input "WANG HUI LING"
click at [66, 326] on input at bounding box center [302, 318] width 535 height 31
paste input "陳宥溱"
type input "陳宥溱"
click at [79, 248] on input at bounding box center [302, 249] width 535 height 31
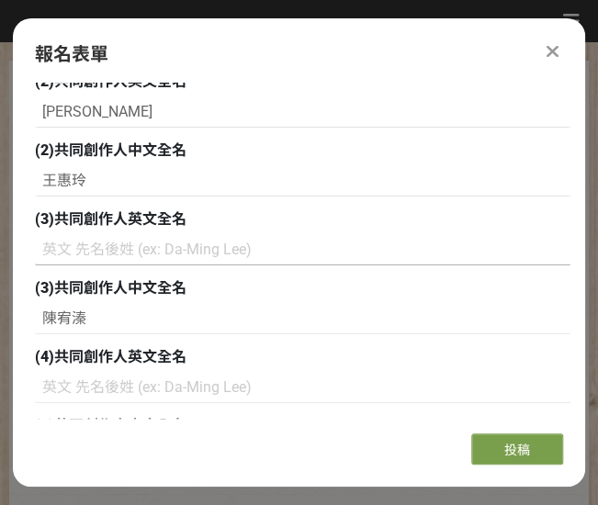
paste input "CHEN YOU JHEN"
type input "CHEN YOU JHEN"
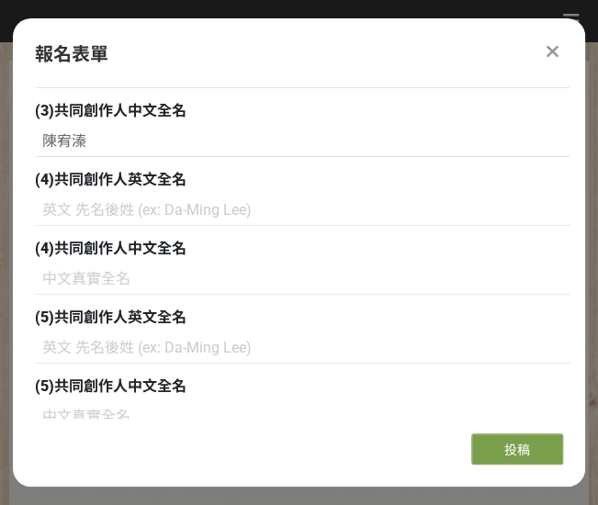
scroll to position [367, 0]
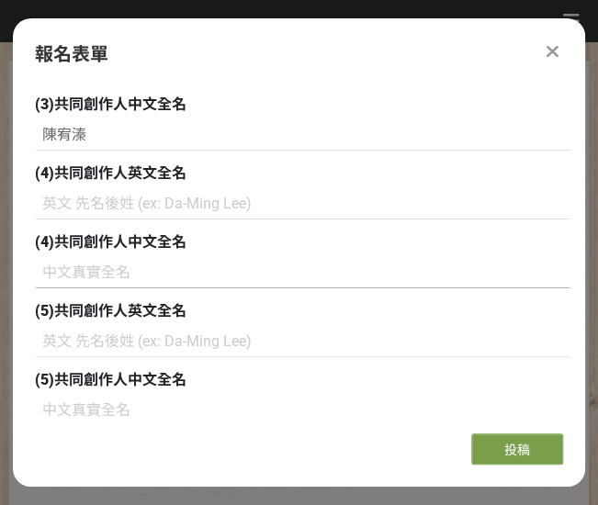
click at [81, 269] on input at bounding box center [302, 272] width 535 height 31
paste input "車沛柔"
type input "車沛柔"
click at [92, 202] on input at bounding box center [302, 203] width 535 height 31
paste input "CHE PEI ROU"
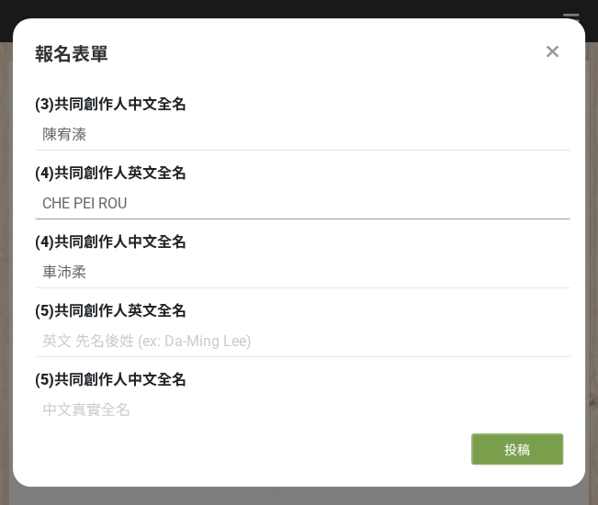
type input "CHE PEI ROU"
click at [83, 351] on input at bounding box center [302, 341] width 535 height 31
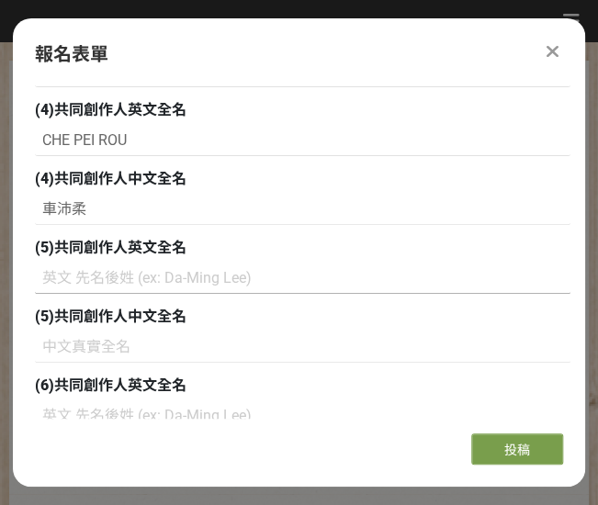
scroll to position [459, 0]
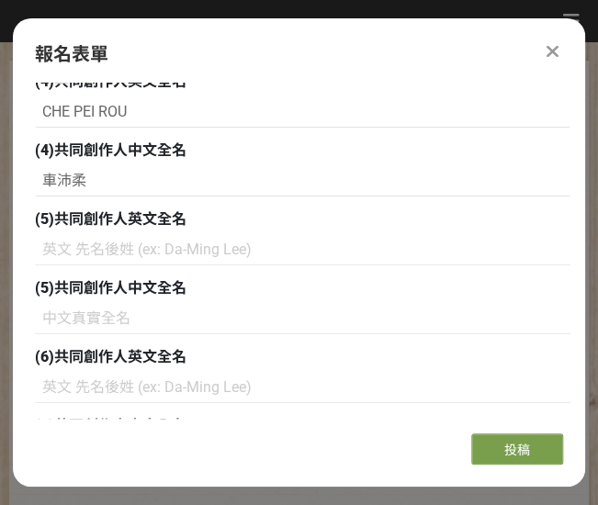
click at [73, 324] on input at bounding box center [302, 318] width 535 height 31
paste input "阮惠真"
type input "阮惠真"
click at [147, 243] on input at bounding box center [302, 249] width 535 height 31
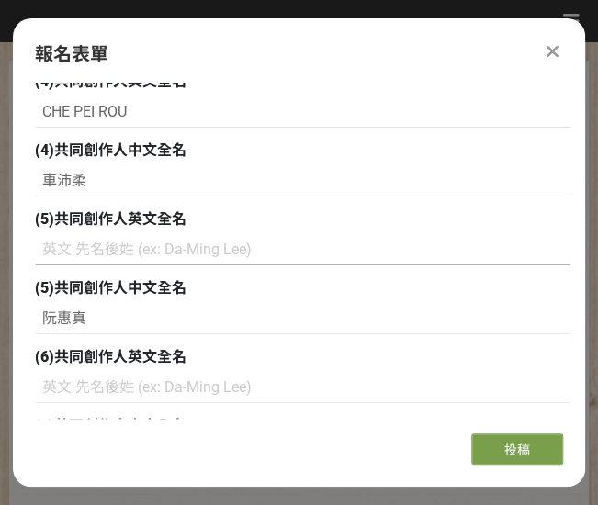
paste input "JUAN HUI CHEN"
type input "JUAN HUI CHEN"
click at [121, 362] on span "(6)共同創作人英文全名" at bounding box center [111, 356] width 152 height 17
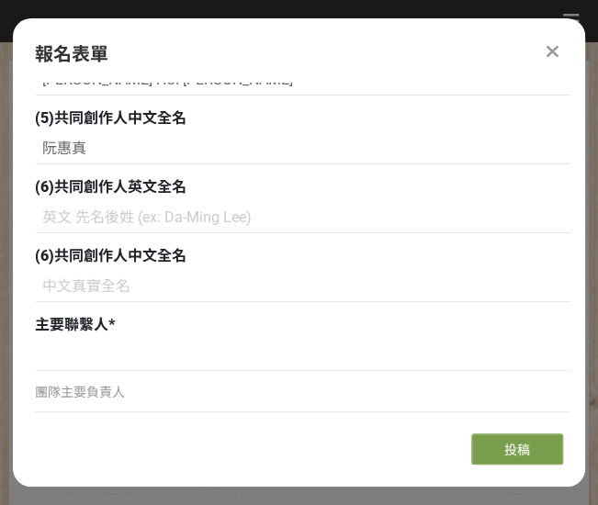
scroll to position [643, 0]
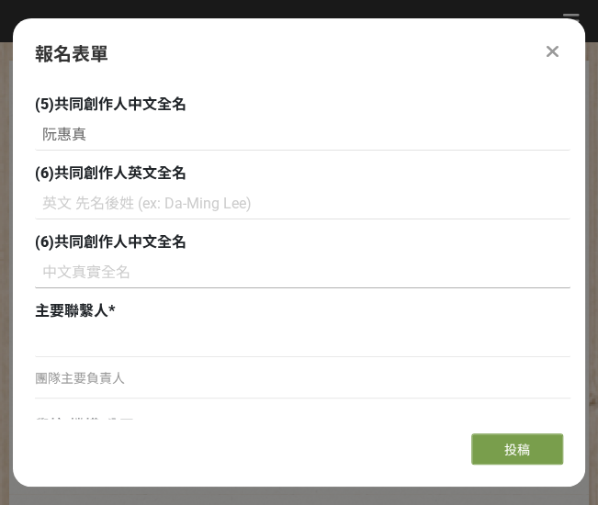
click at [76, 276] on input at bounding box center [302, 272] width 535 height 31
paste input "許乃云"
type input "許乃云"
click at [89, 210] on input at bounding box center [302, 203] width 535 height 31
paste input "HSU NAI YUN"
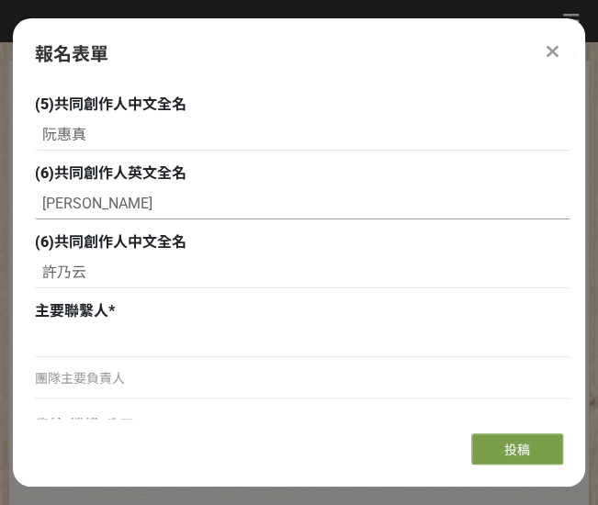
type input "HSU NAI YUN"
click at [83, 332] on input at bounding box center [302, 341] width 535 height 31
paste input "王惠玲"
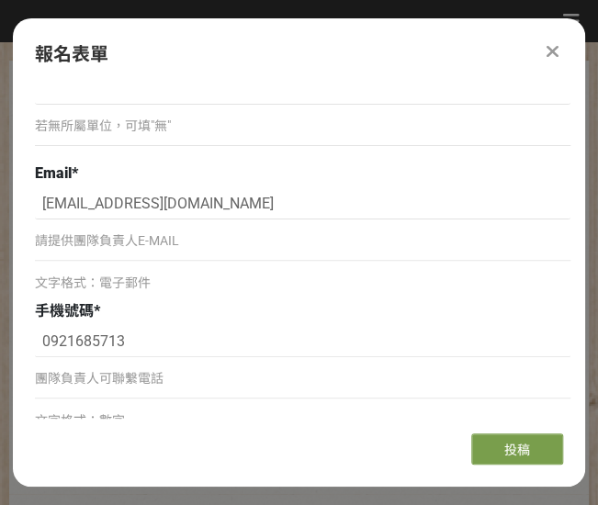
scroll to position [827, 0]
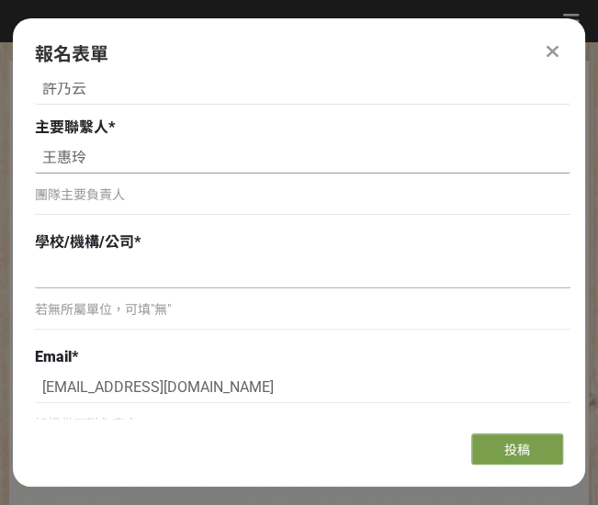
type input "王惠玲"
click at [89, 275] on input at bounding box center [302, 272] width 535 height 31
type input "z"
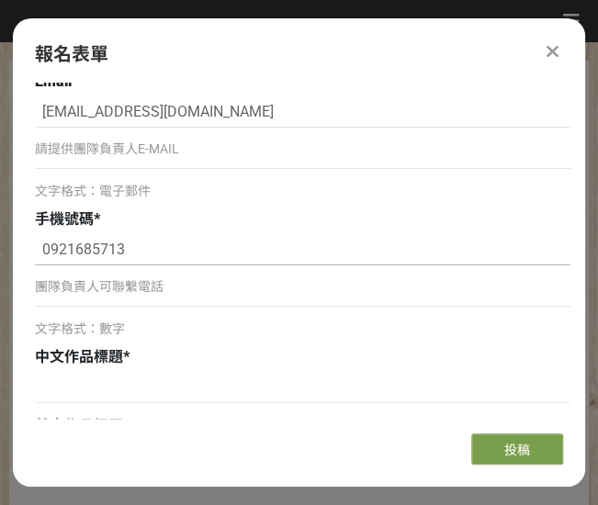
scroll to position [1194, 0]
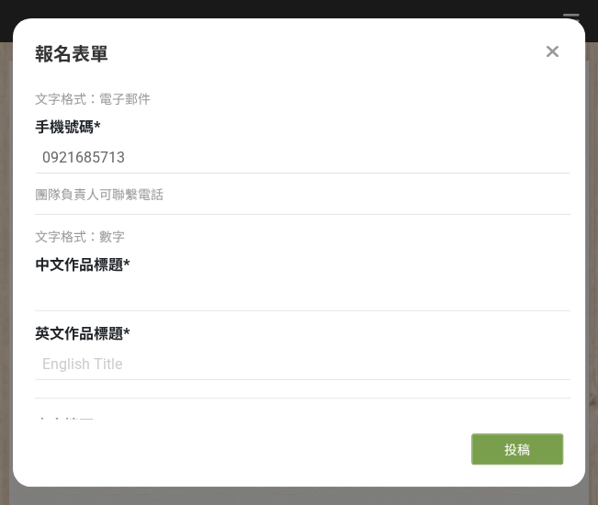
type input "輔英科技大學護理系(科)"
click at [129, 293] on input at bounding box center [302, 295] width 535 height 31
paste input "腰椎手術後舒熱背架"
type input "腰椎手術後舒熱背架"
click at [120, 371] on input at bounding box center [302, 364] width 535 height 31
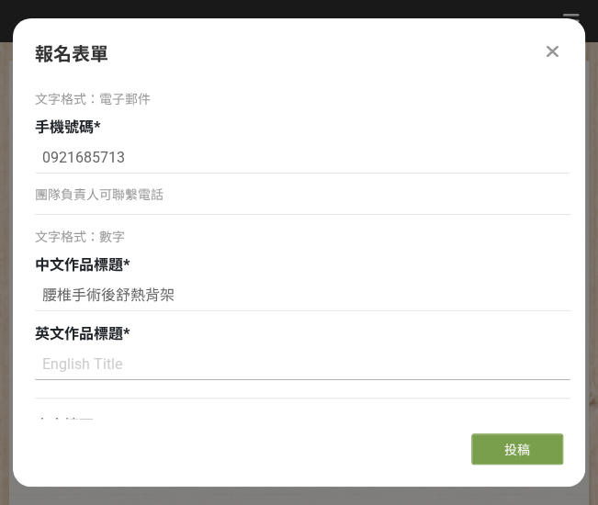
paste input "L-spine Post-Op Comfort Heat brace"
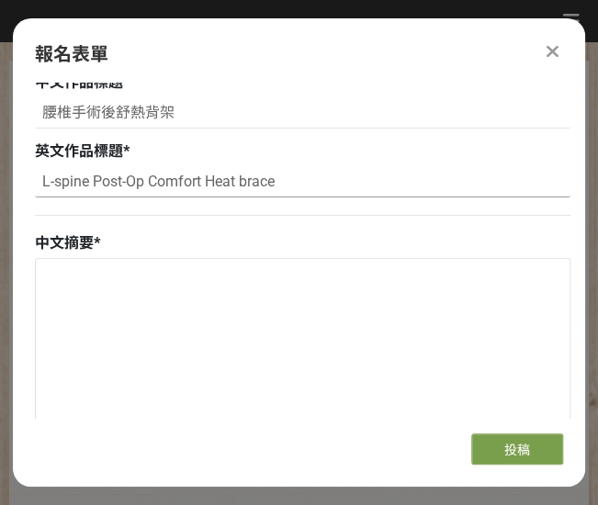
scroll to position [1378, 0]
type input "L-spine Post-Op Comfort Heat brace"
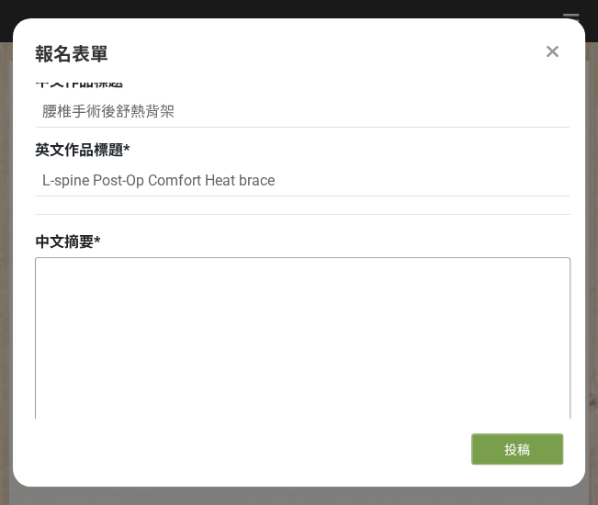
click at [64, 306] on textarea at bounding box center [303, 350] width 534 height 184
paste textarea "本作品係專為腰椎手術後患者設計，旨在提供一套有效的輔助工具，協助其在康復過程中更有效地緩解疼痛並加速復原。透過創新的設計與整合技術，該產品有望成為術後復原的關…"
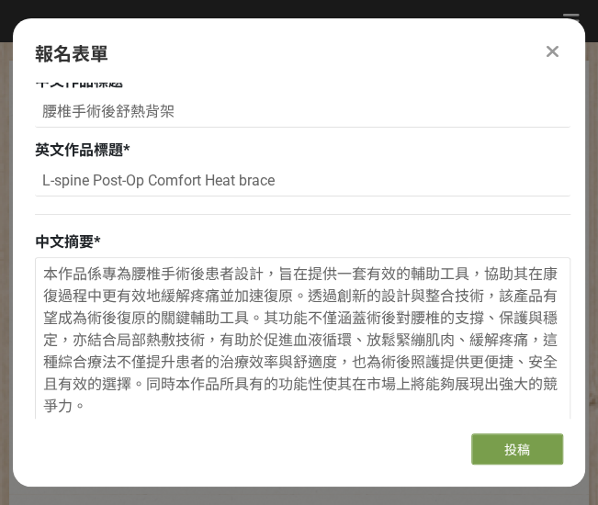
type textarea "本作品係專為腰椎手術後患者設計，旨在提供一套有效的輔助工具，協助其在康復過程中更有效地緩解疼痛並加速復原。透過創新的設計與整合技術，該產品有望成為術後復原的關…"
click at [327, 323] on textarea "本作品係專為腰椎手術後患者設計，旨在提供一套有效的輔助工具，協助其在康復過程中更有效地緩解疼痛並加速復原。透過創新的設計與整合技術，該產品有望成為術後復原的關…" at bounding box center [303, 350] width 534 height 184
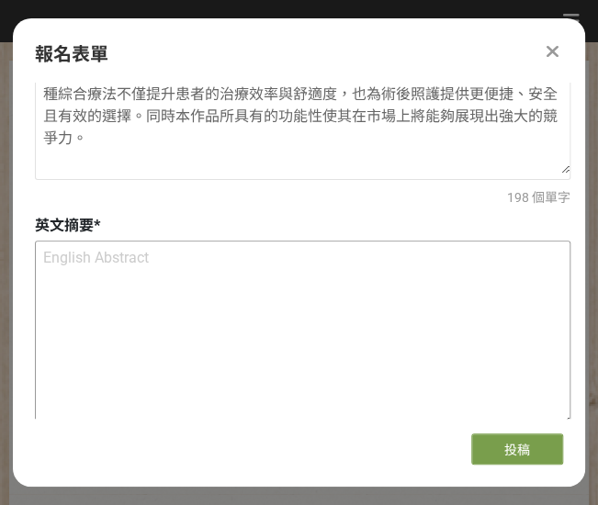
scroll to position [1653, 0]
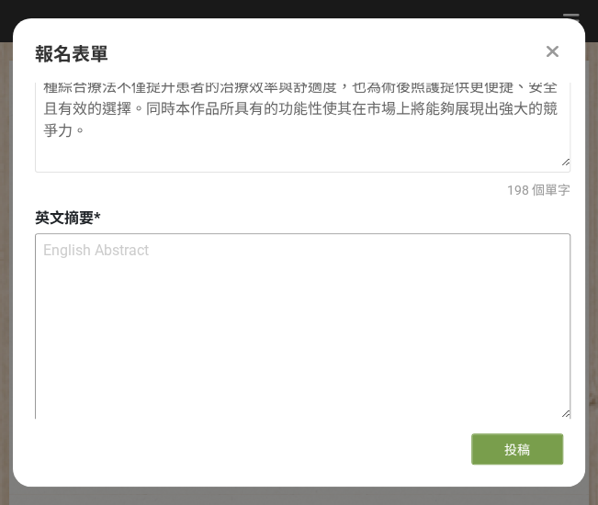
click at [136, 273] on textarea at bounding box center [303, 326] width 534 height 184
paste textarea "This product is specifically designed for patients recovering from lumbar spine…"
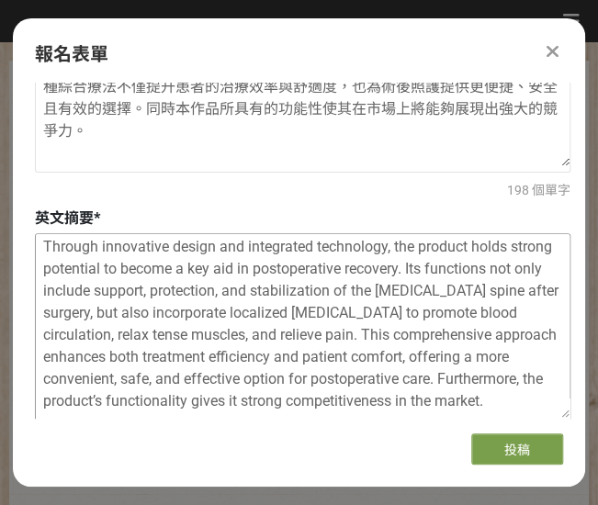
scroll to position [92, 0]
click at [136, 273] on textarea "This product is specifically designed for patients recovering from lumbar spine…" at bounding box center [303, 326] width 534 height 184
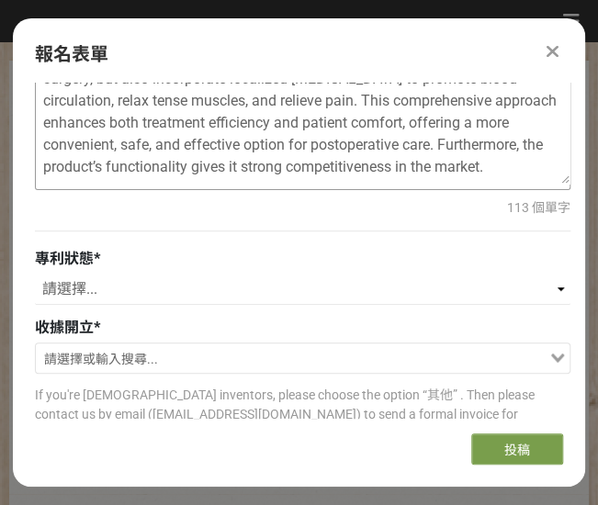
scroll to position [1929, 0]
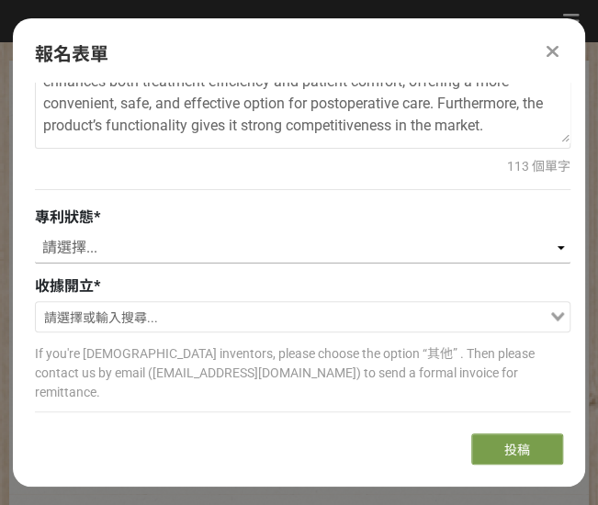
type textarea "This product is specifically designed for patients recovering from lumbar spine…"
click at [558, 248] on select "請選擇... 已獲得專利 申請中 無專利" at bounding box center [302, 247] width 535 height 31
select select "無專利"
click at [35, 232] on select "請選擇... 已獲得專利 申請中 無專利" at bounding box center [302, 247] width 535 height 31
click at [557, 312] on icon "Search for option" at bounding box center [557, 316] width 13 height 9
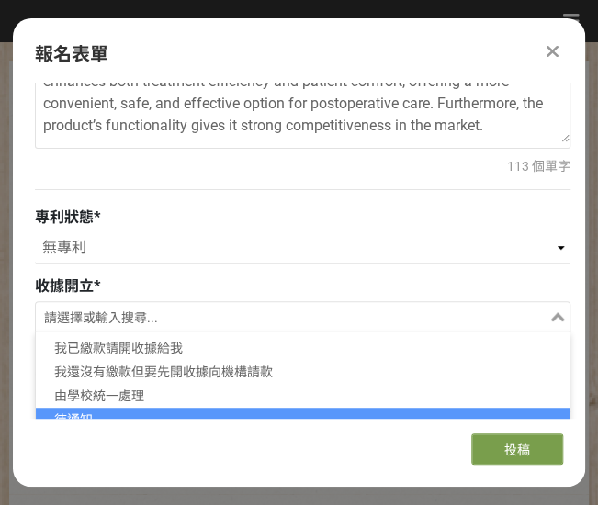
click at [97, 412] on li "待通知" at bounding box center [303, 420] width 534 height 24
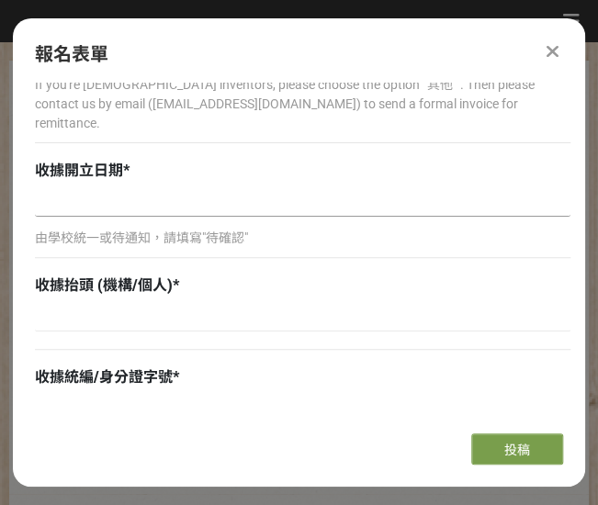
scroll to position [2204, 0]
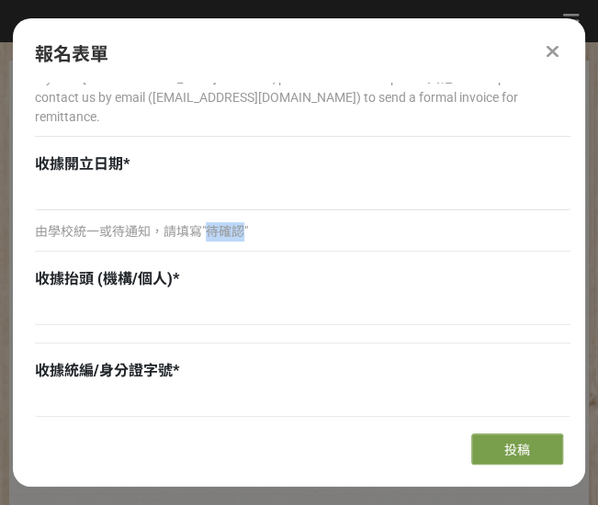
drag, startPoint x: 208, startPoint y: 211, endPoint x: 242, endPoint y: 206, distance: 35.3
click at [242, 222] on p "由學校統一或待通知，請填寫"待確認"" at bounding box center [302, 231] width 535 height 19
copy p "待確認"
click at [103, 184] on input at bounding box center [302, 194] width 535 height 31
paste input "待確認"
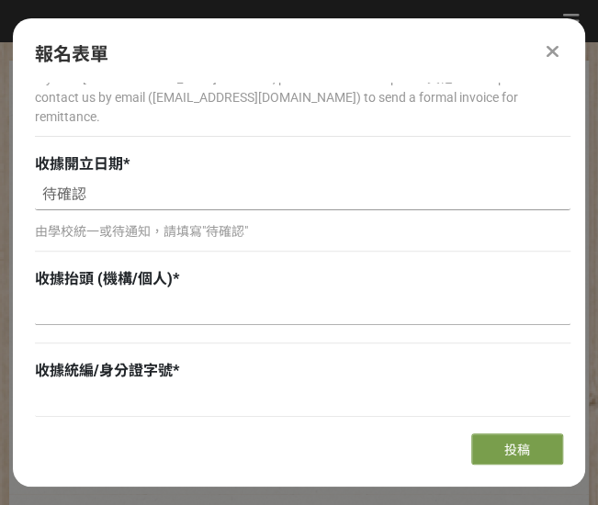
type input "待確認"
click at [84, 294] on input at bounding box center [302, 309] width 535 height 31
type input "輔英科技大學"
click at [75, 386] on input at bounding box center [302, 401] width 535 height 31
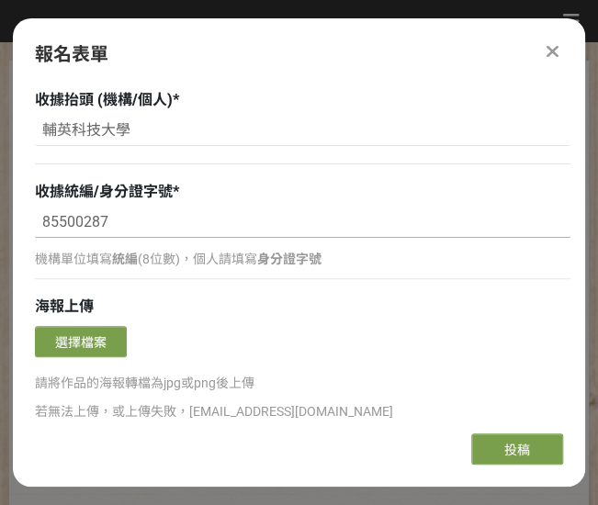
scroll to position [2388, 0]
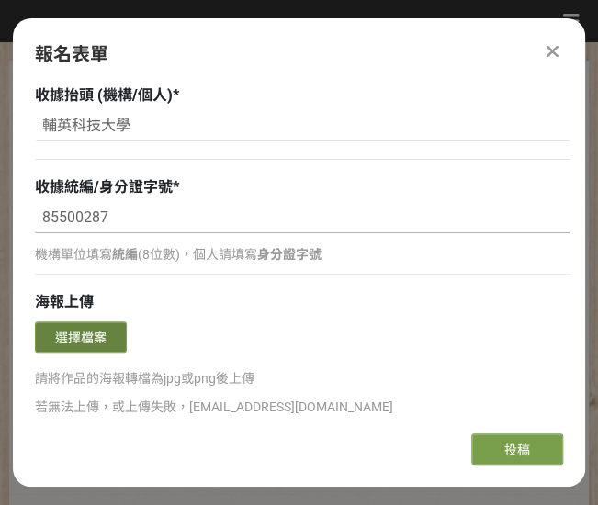
type input "85500287"
click at [84, 321] on button "選擇檔案" at bounding box center [81, 336] width 92 height 31
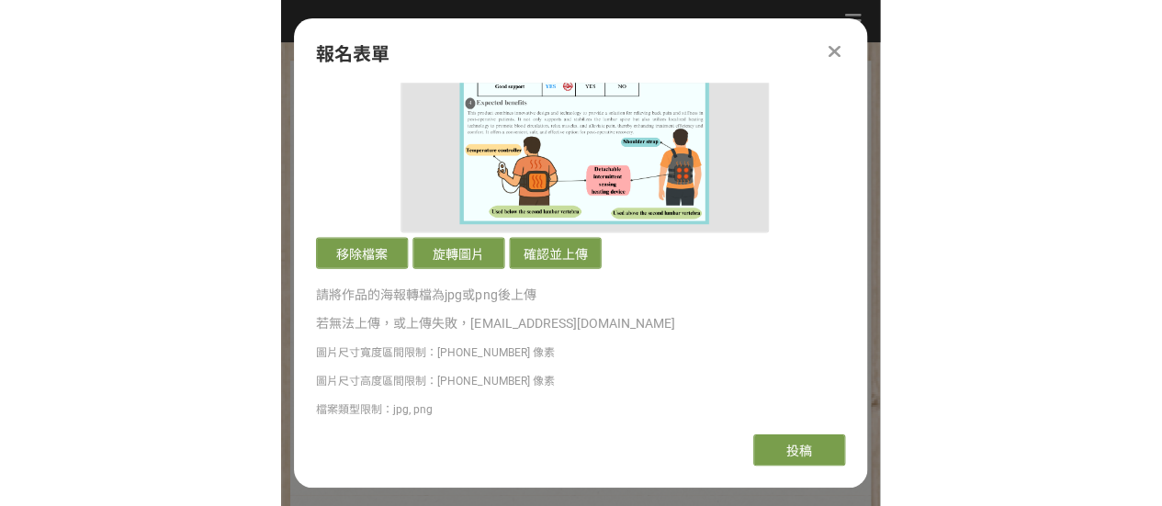
scroll to position [2847, 0]
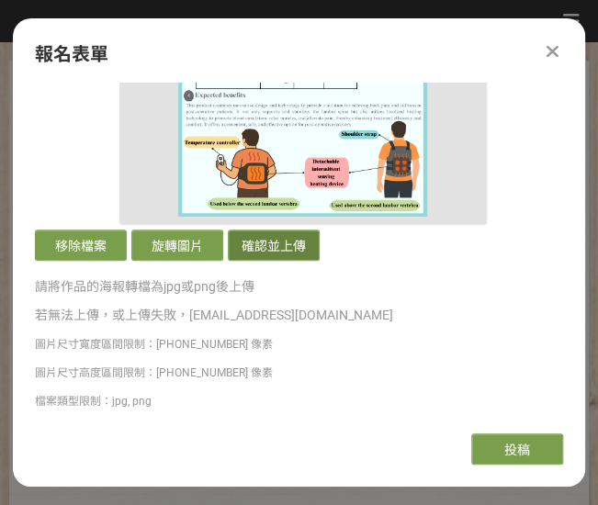
click at [280, 230] on button "確認並上傳" at bounding box center [274, 245] width 92 height 31
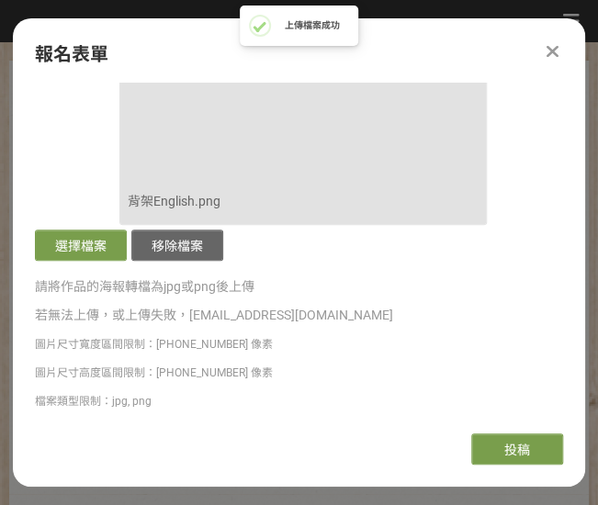
click at [308, 23] on h2 "上傳檔案成功" at bounding box center [312, 25] width 55 height 11
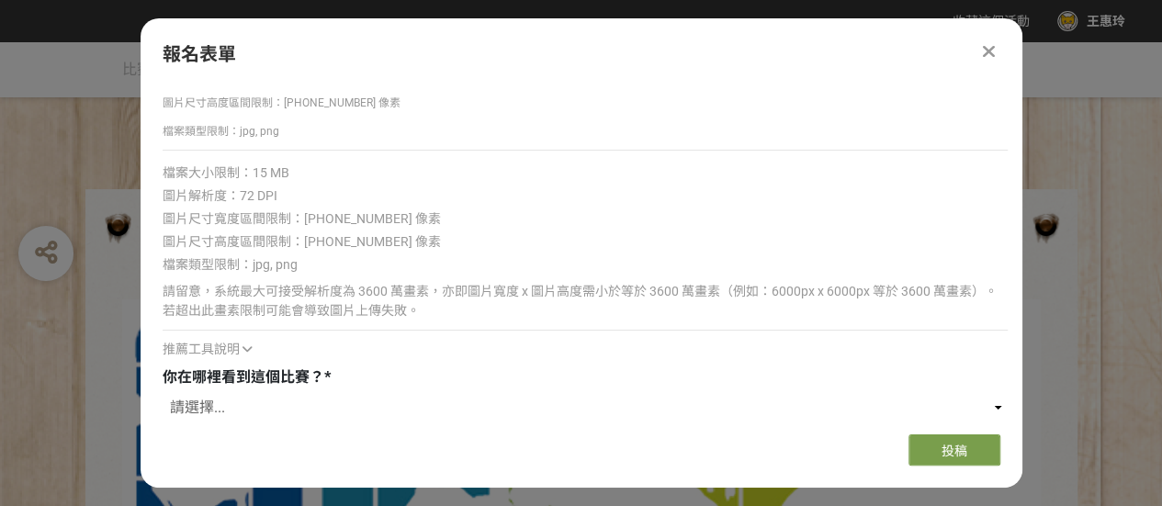
scroll to position [3167, 0]
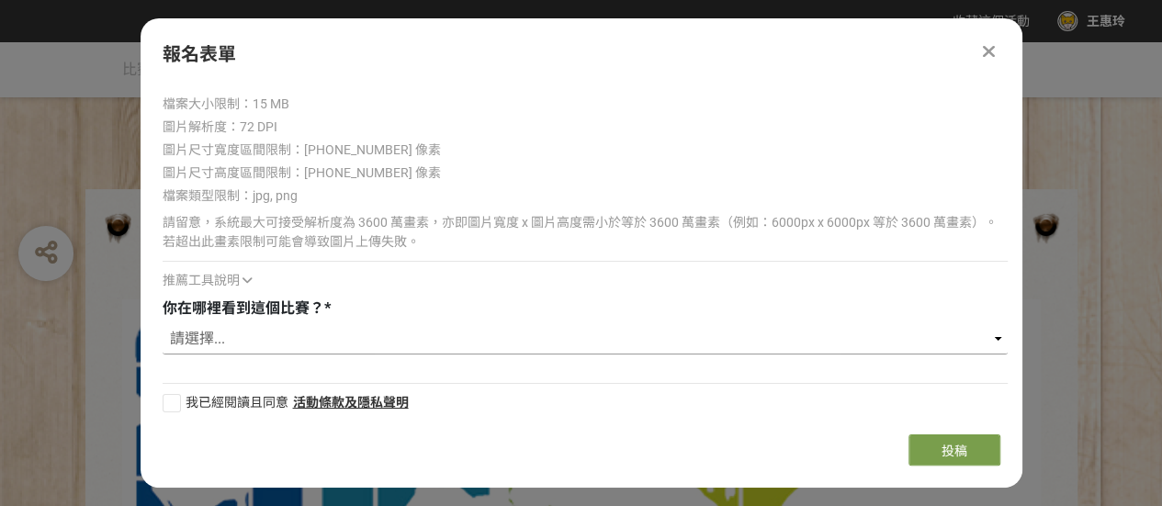
click at [992, 332] on select "請選擇... 獎金獵人網站 Facebook / Instagram 校園講座 / 老師系上推薦 電子郵件 海報 其他" at bounding box center [585, 338] width 845 height 31
select select "電子郵件"
click at [163, 323] on select "請選擇... 獎金獵人網站 Facebook / Instagram 校園講座 / 老師系上推薦 電子郵件 海報 其他" at bounding box center [585, 338] width 845 height 31
click at [171, 398] on div at bounding box center [172, 403] width 18 height 18
checkbox input "true"
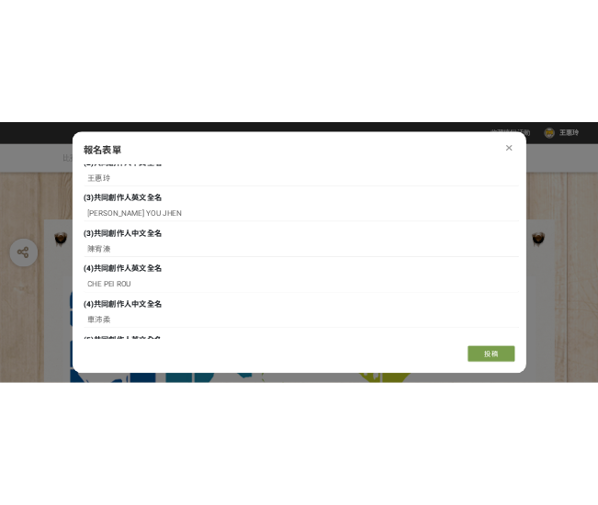
scroll to position [228, 0]
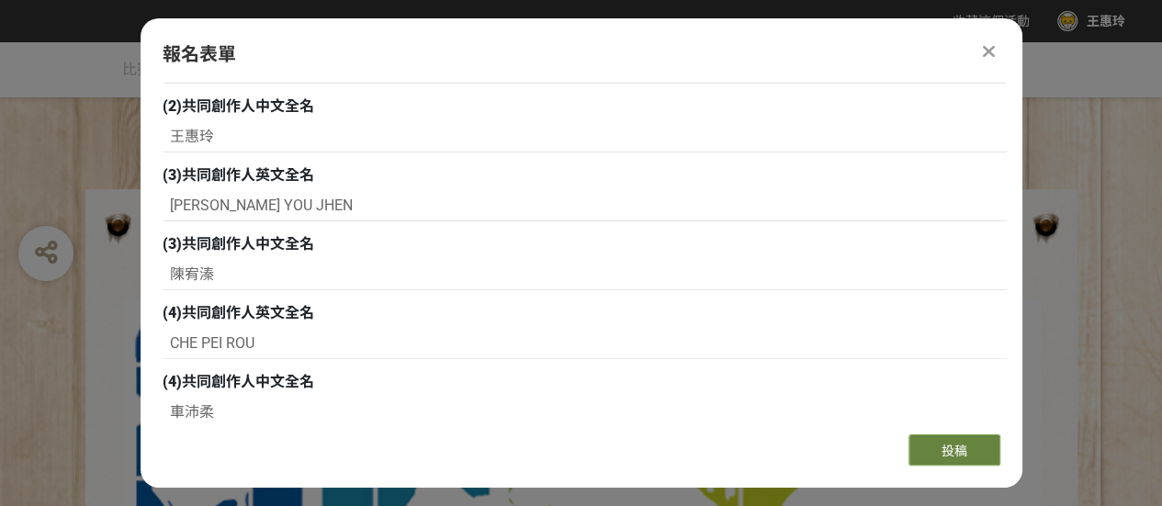
click at [928, 445] on button "投稿" at bounding box center [954, 449] width 92 height 31
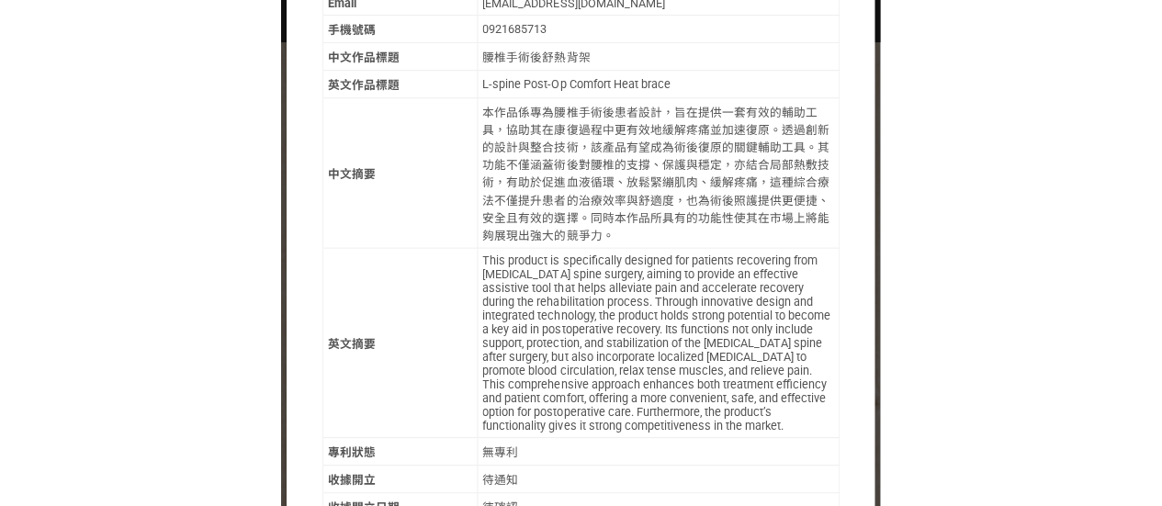
scroll to position [735, 0]
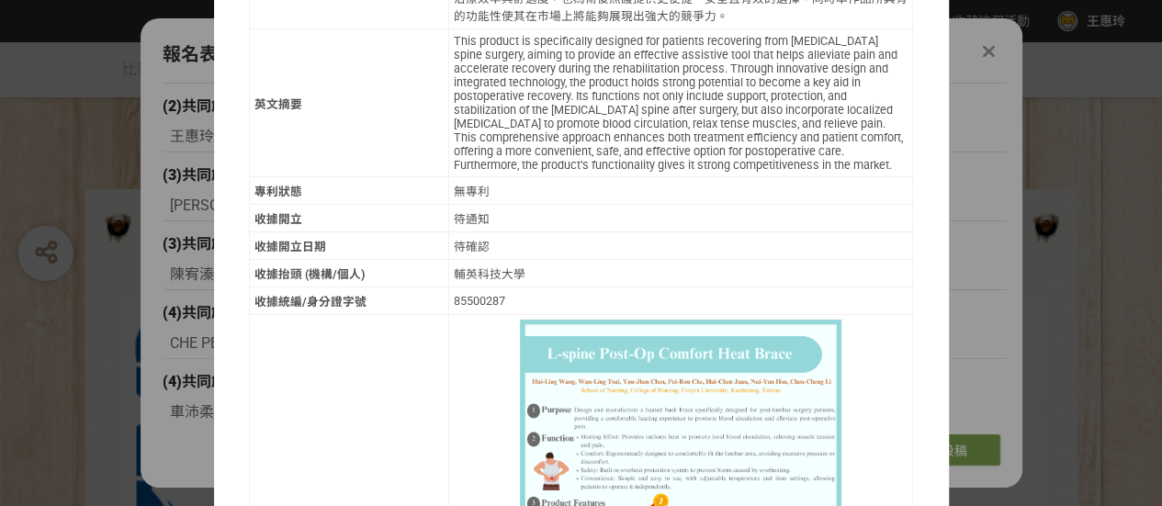
click at [926, 247] on div "以下是你本次投稿內容，請確認無誤後再行送出。 (1)主要創作人英文全名 TSAI WAN LING (1)主要創作人中文全名 蔡宛玲 (2)共同創作人英文全名…" at bounding box center [581, 138] width 735 height 1508
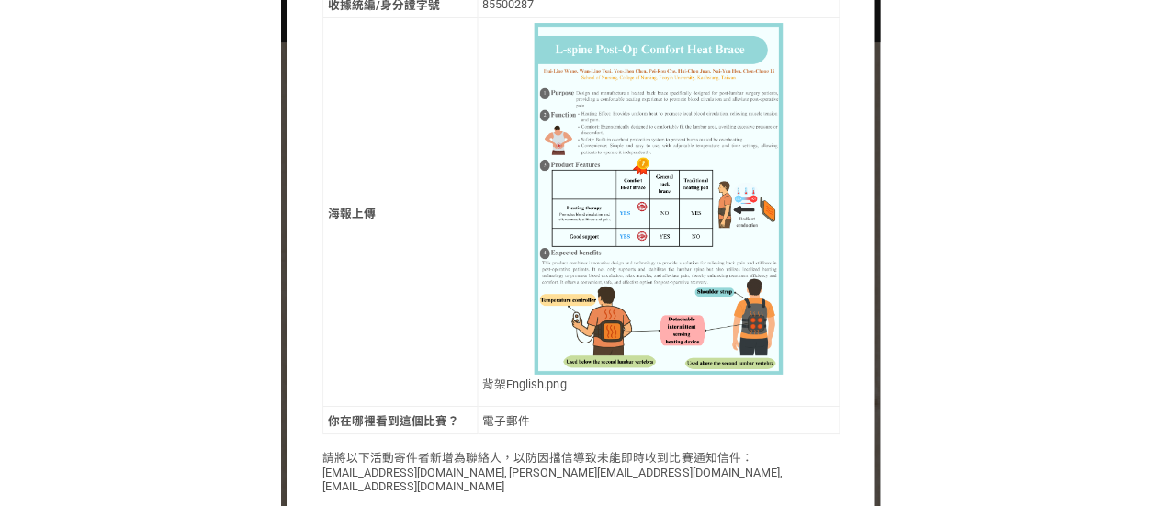
scroll to position [1109, 0]
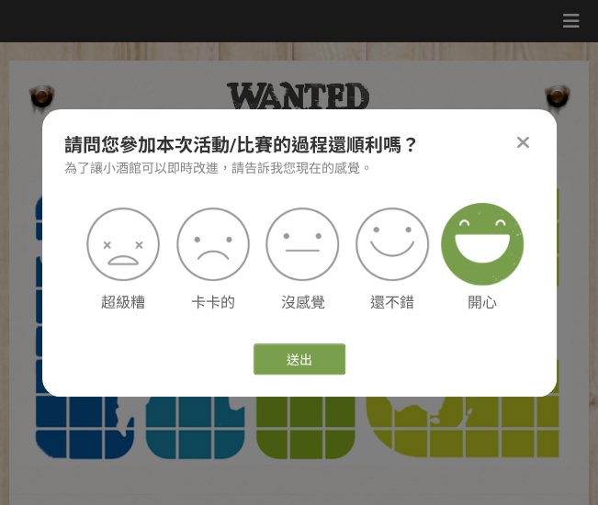
click at [487, 251] on img at bounding box center [482, 244] width 83 height 83
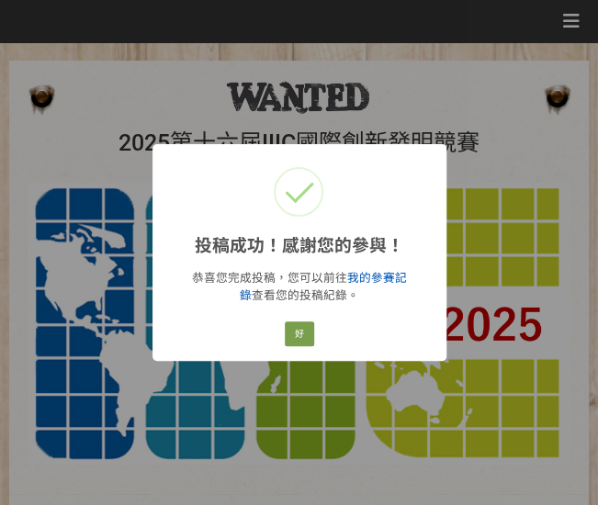
click at [375, 275] on link "我的參賽記錄" at bounding box center [323, 286] width 167 height 31
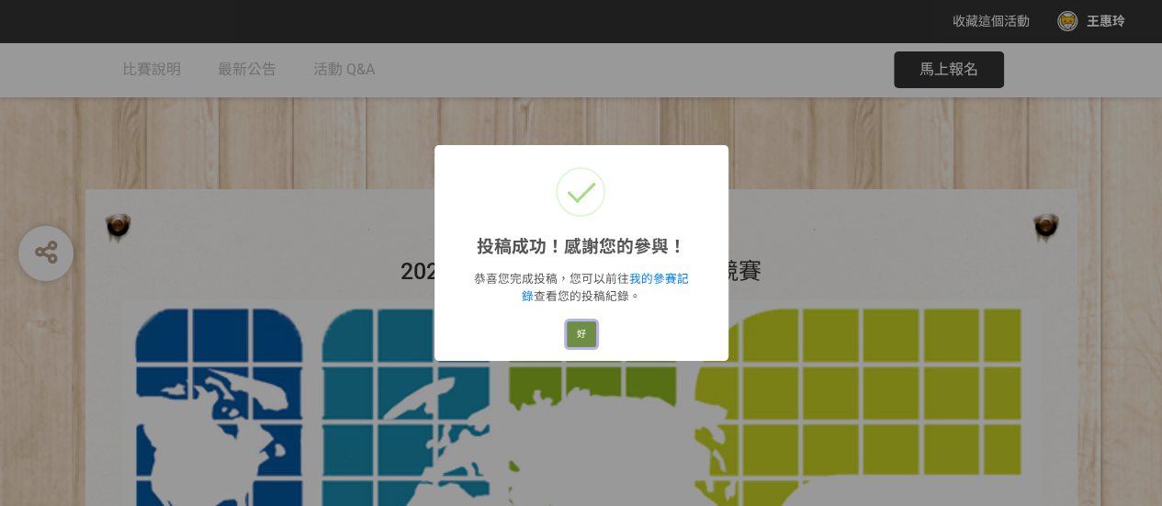
click at [576, 334] on button "好" at bounding box center [581, 334] width 29 height 26
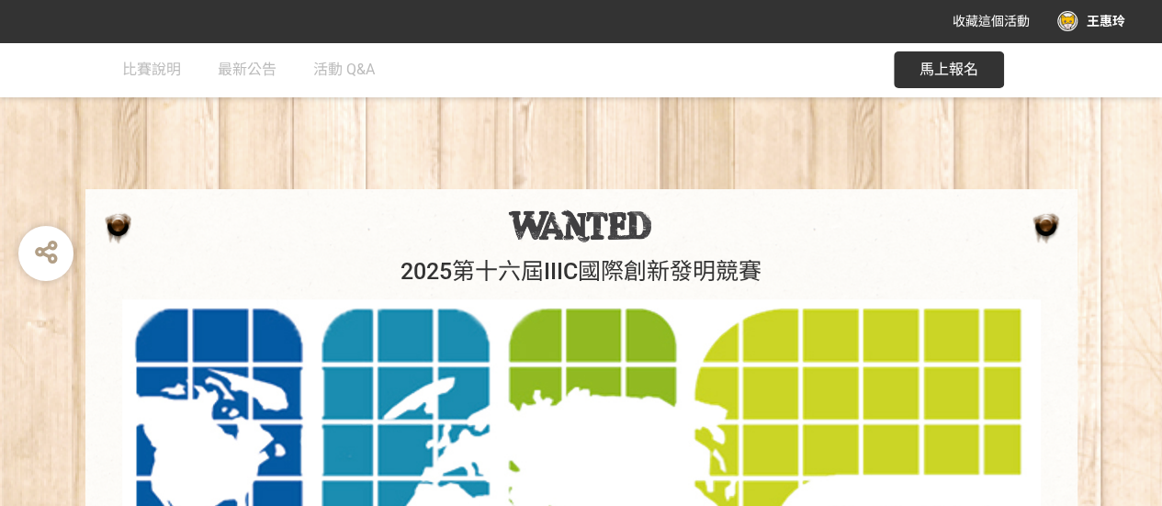
click at [1064, 23] on div "王惠玲" at bounding box center [1091, 21] width 68 height 20
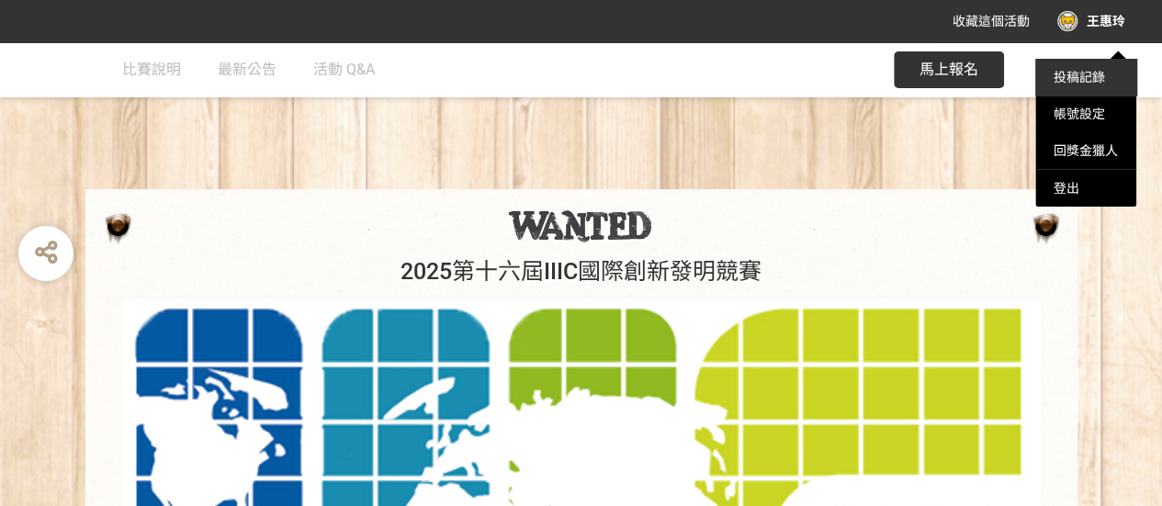
click at [1066, 82] on link "投稿記錄" at bounding box center [1078, 77] width 51 height 15
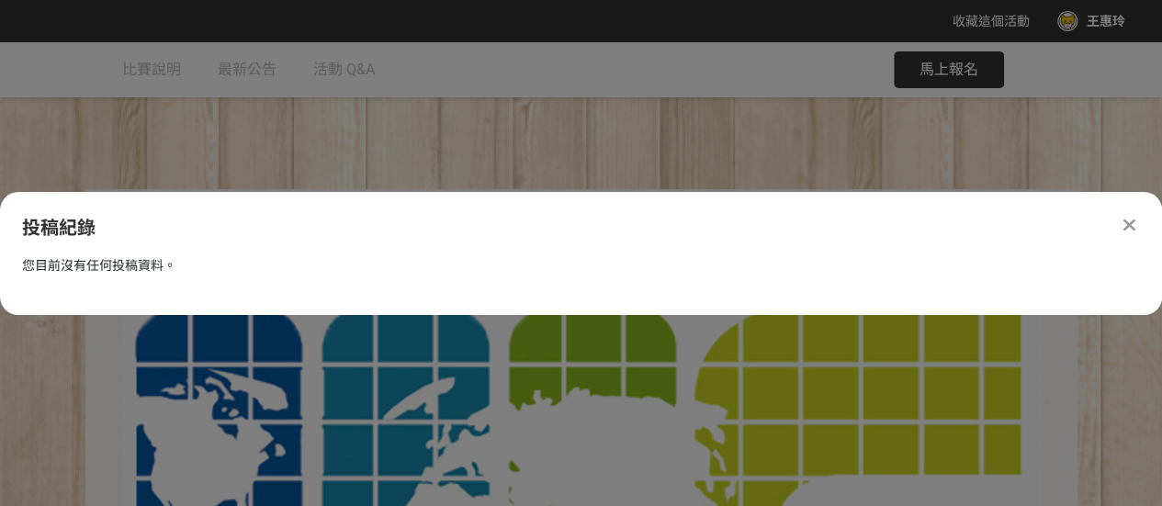
click at [1123, 225] on icon at bounding box center [1129, 225] width 12 height 18
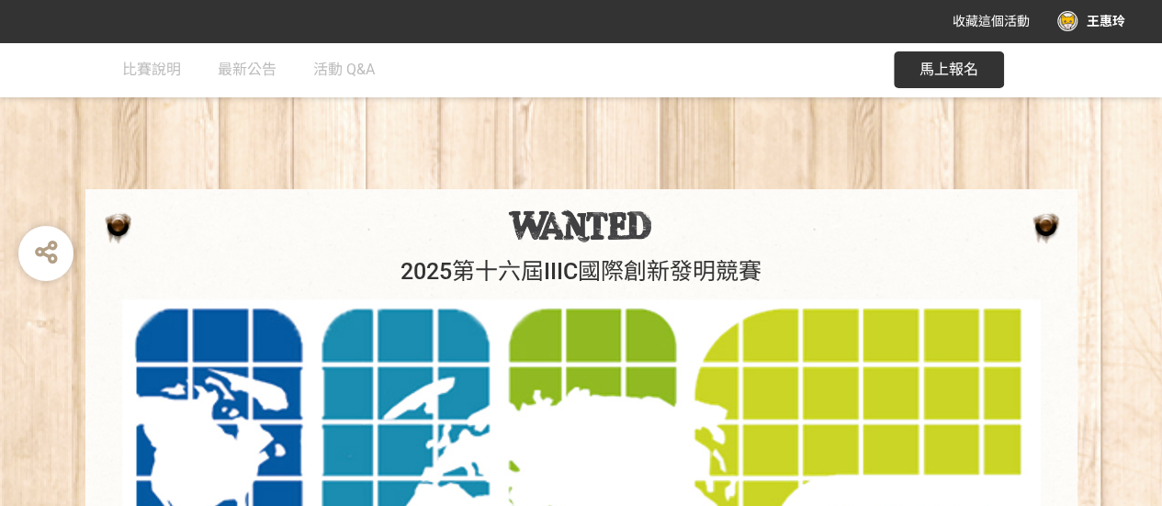
click at [1084, 23] on div "王惠玲" at bounding box center [1091, 21] width 68 height 20
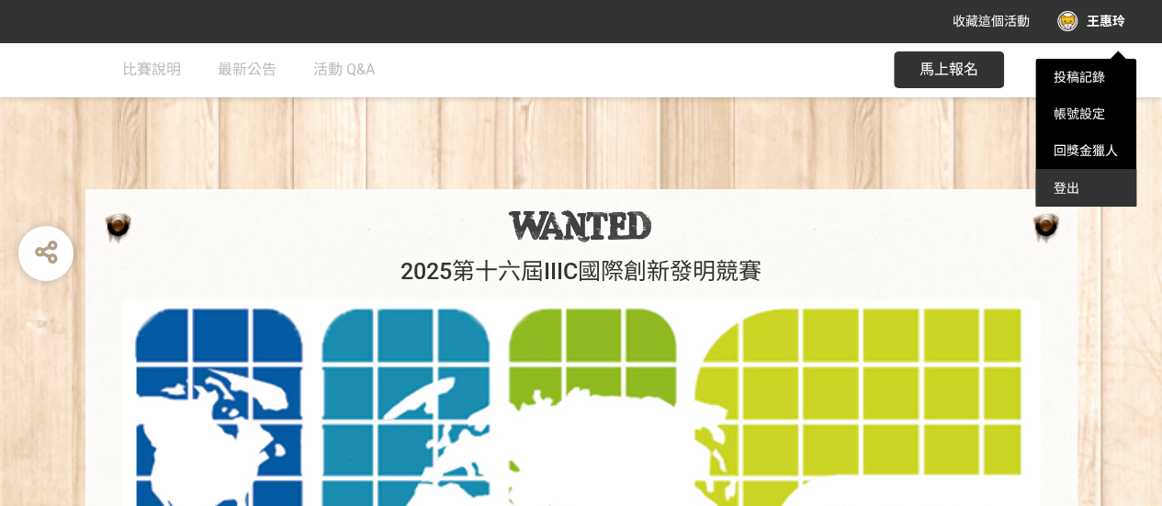
click at [1069, 179] on div "登出" at bounding box center [1085, 188] width 101 height 37
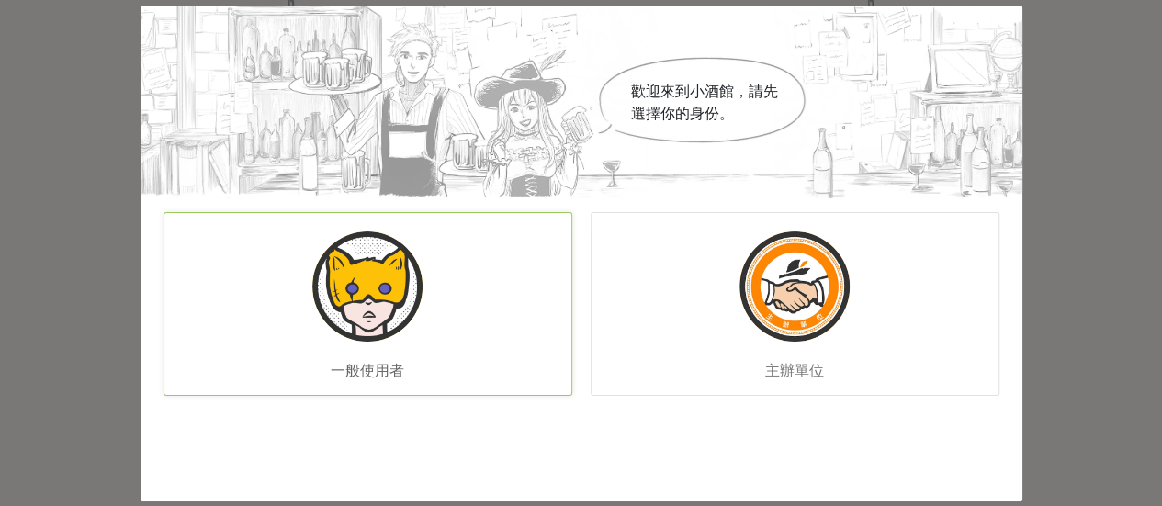
click at [378, 310] on img at bounding box center [367, 286] width 110 height 110
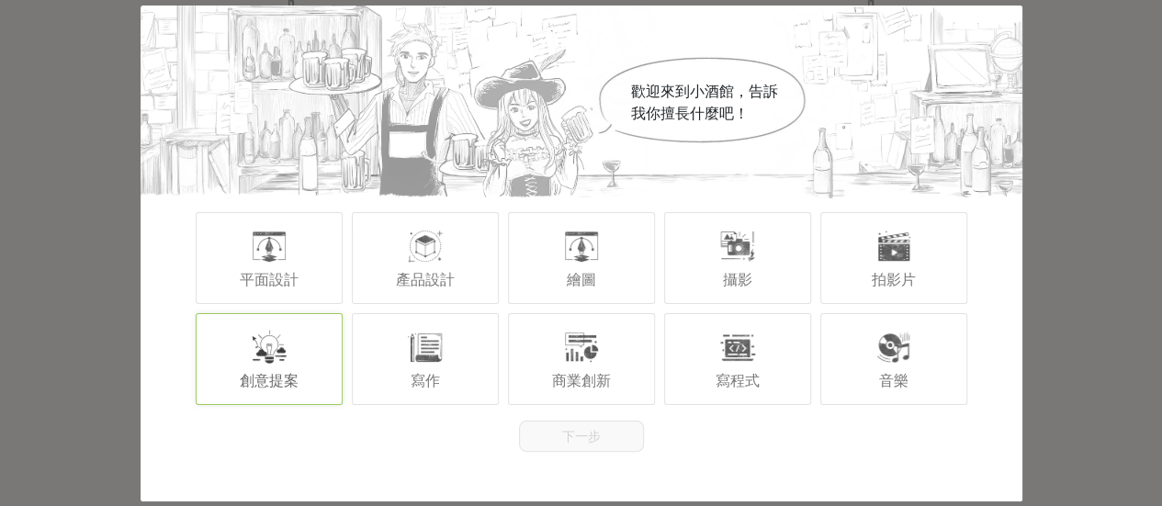
click at [267, 355] on div at bounding box center [269, 347] width 37 height 37
click at [584, 437] on button "下一步" at bounding box center [581, 436] width 125 height 31
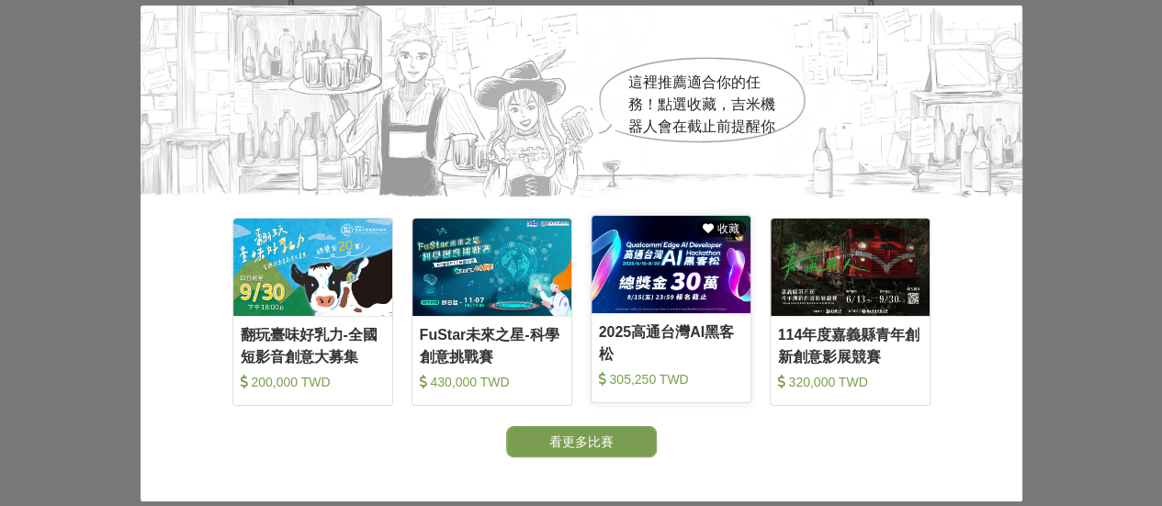
click at [635, 289] on img at bounding box center [670, 265] width 159 height 98
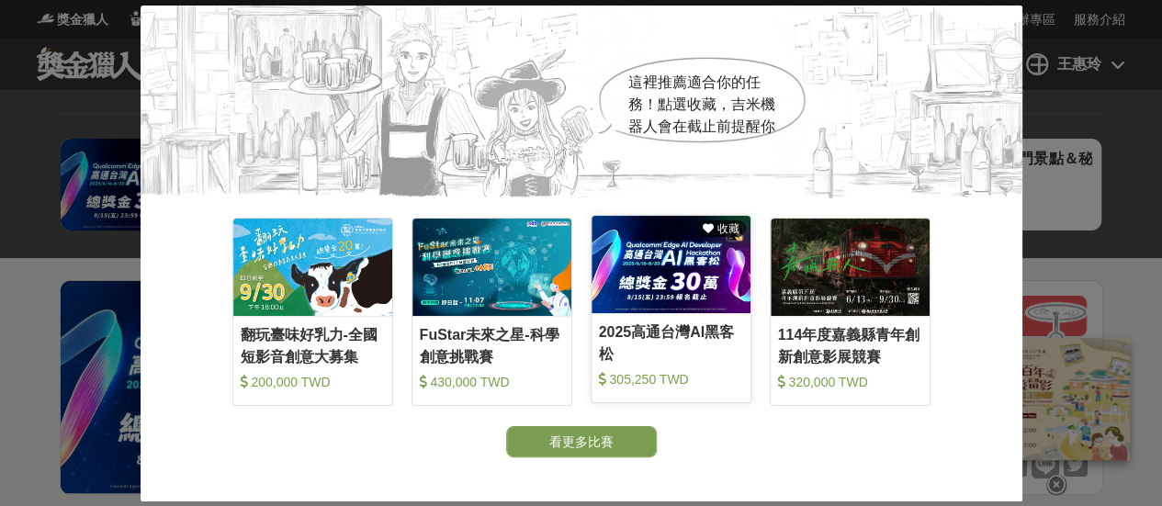
scroll to position [459, 0]
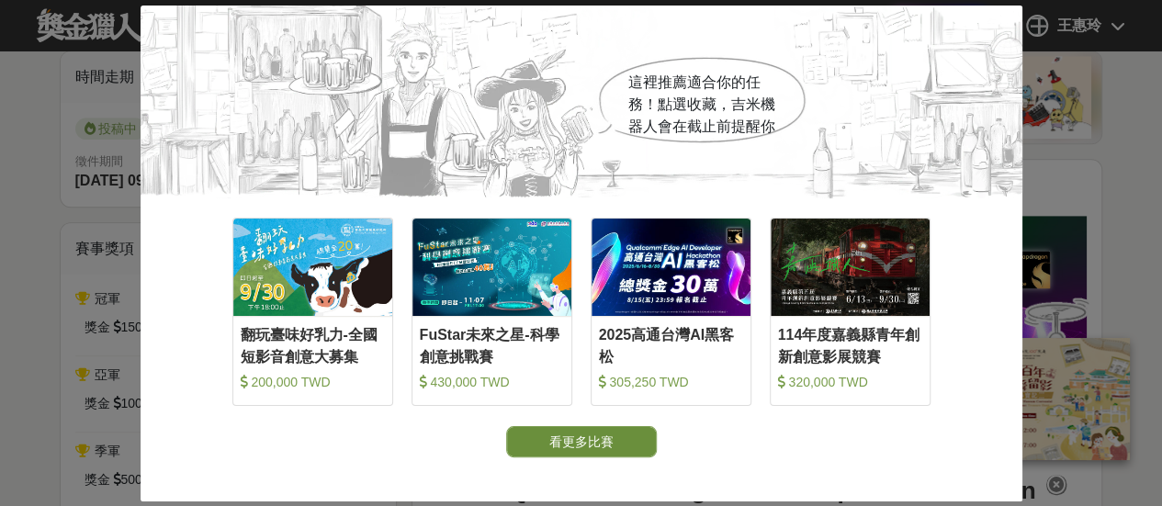
click at [603, 443] on button "看更多比賽" at bounding box center [581, 441] width 151 height 31
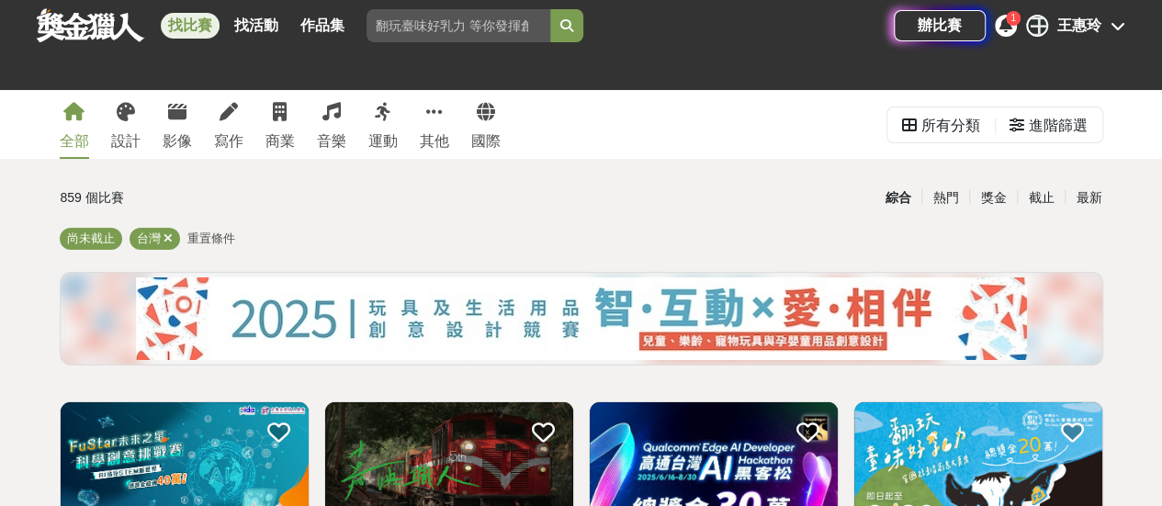
click at [1008, 31] on icon at bounding box center [1005, 24] width 13 height 15
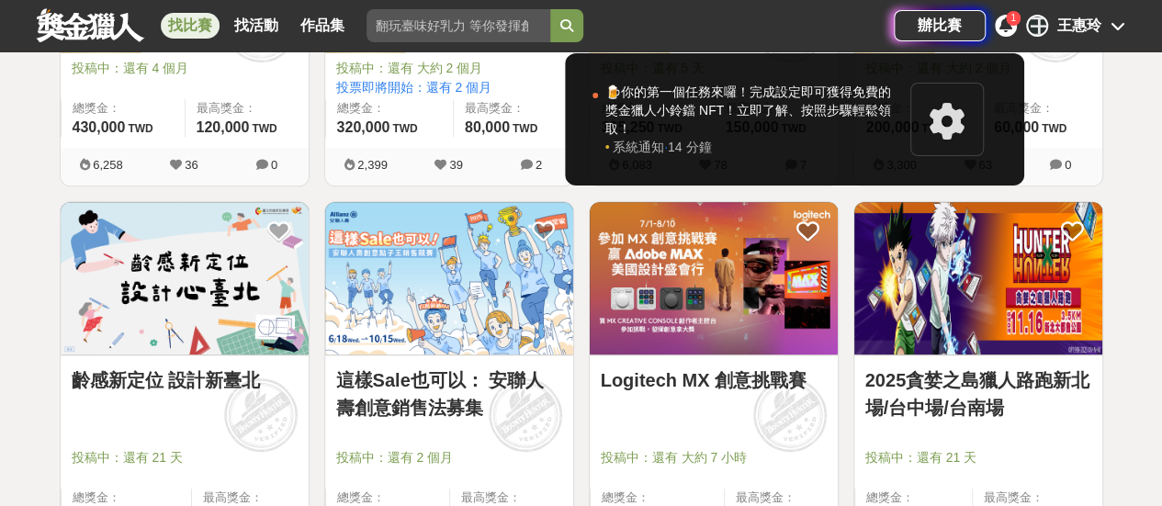
scroll to position [735, 0]
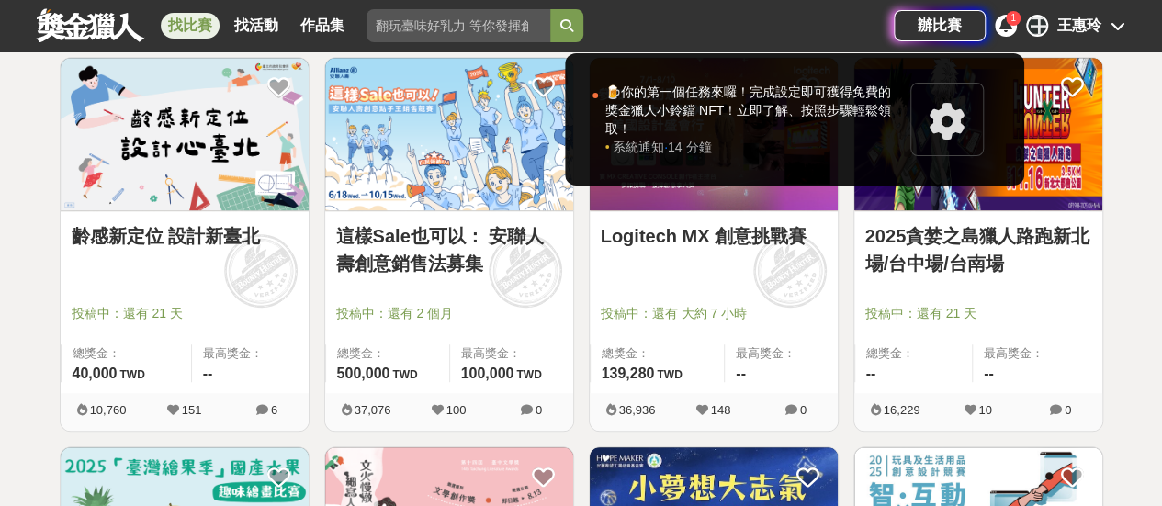
drag, startPoint x: 194, startPoint y: 118, endPoint x: 315, endPoint y: 119, distance: 121.2
click at [210, 118] on div at bounding box center [581, 253] width 1162 height 506
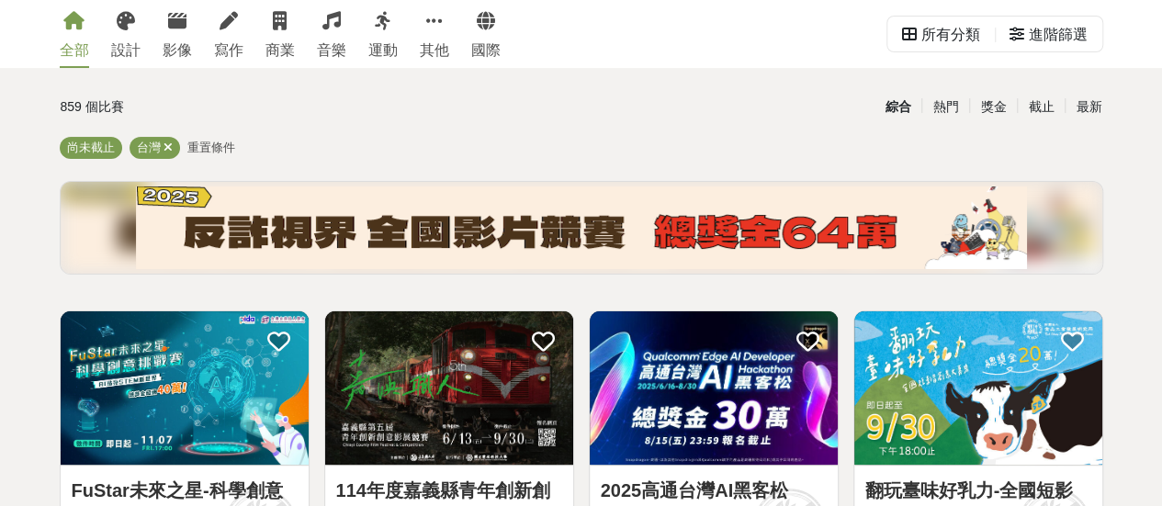
scroll to position [0, 0]
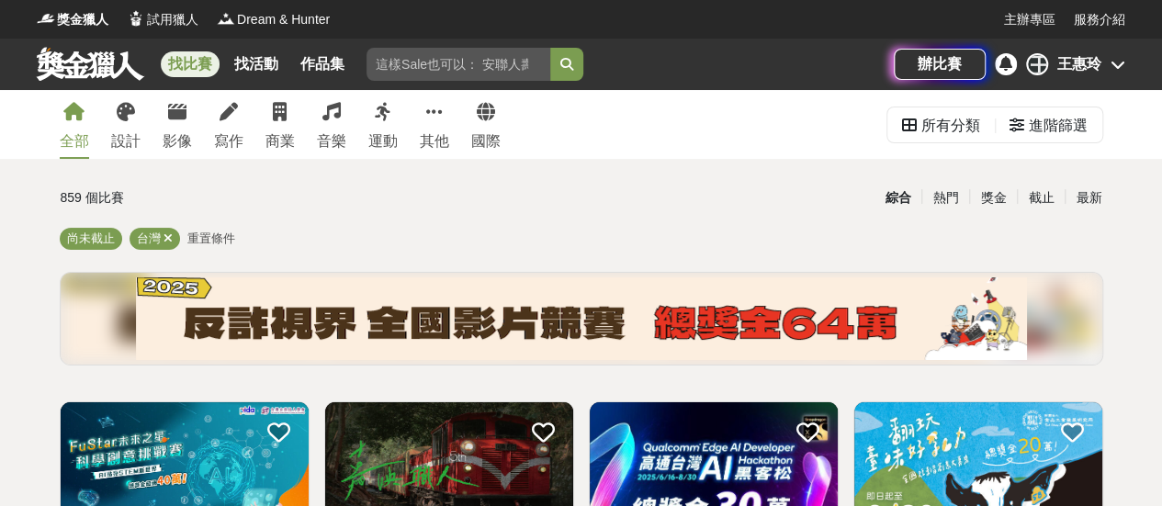
click at [1072, 68] on div "王惠玲" at bounding box center [1079, 64] width 44 height 22
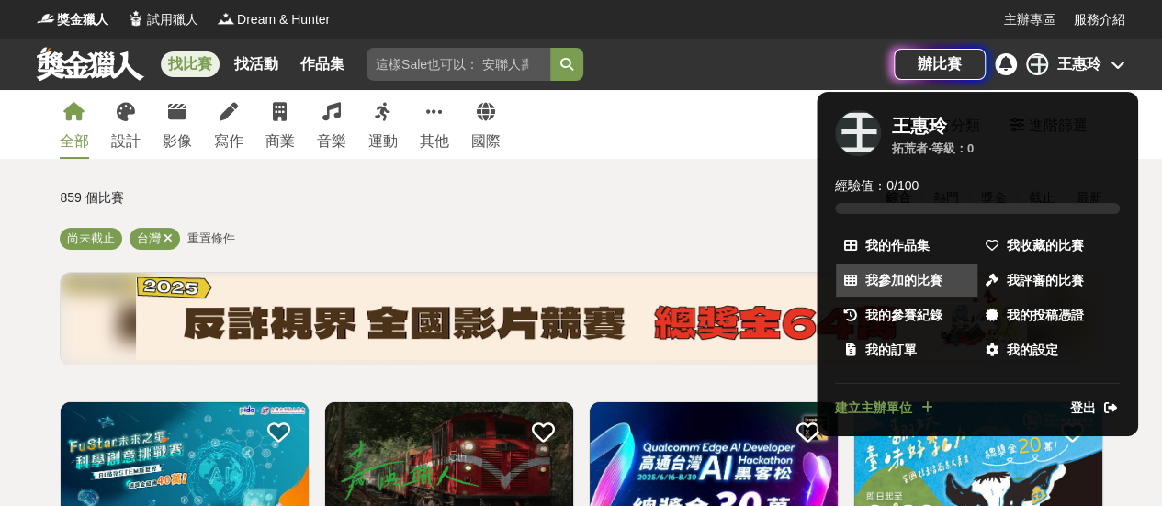
click at [871, 282] on span "我參加的比賽" at bounding box center [903, 280] width 77 height 19
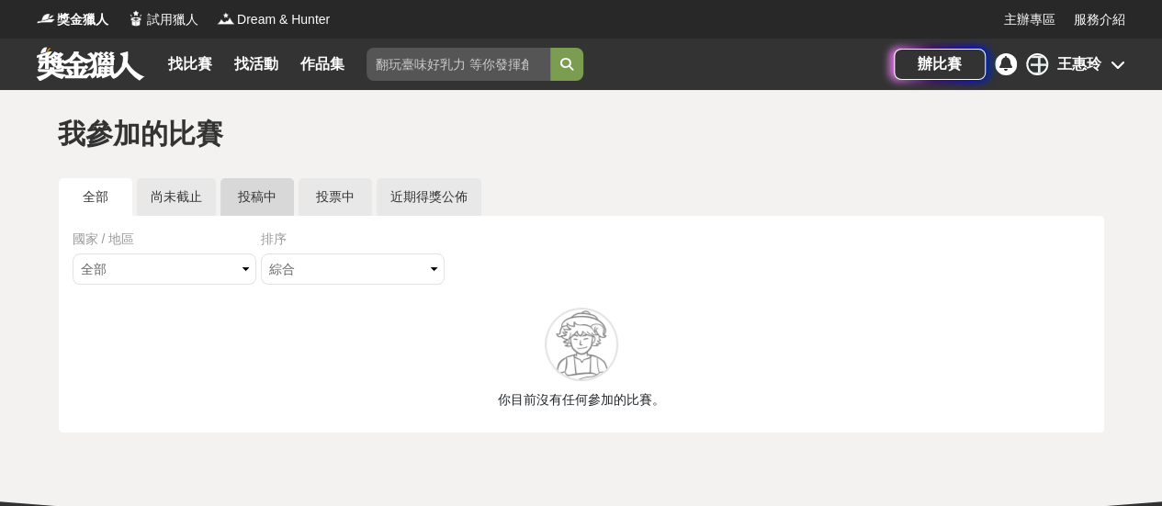
click at [251, 202] on link "投稿中" at bounding box center [256, 197] width 73 height 38
click at [1076, 62] on div "王惠玲" at bounding box center [1079, 64] width 44 height 22
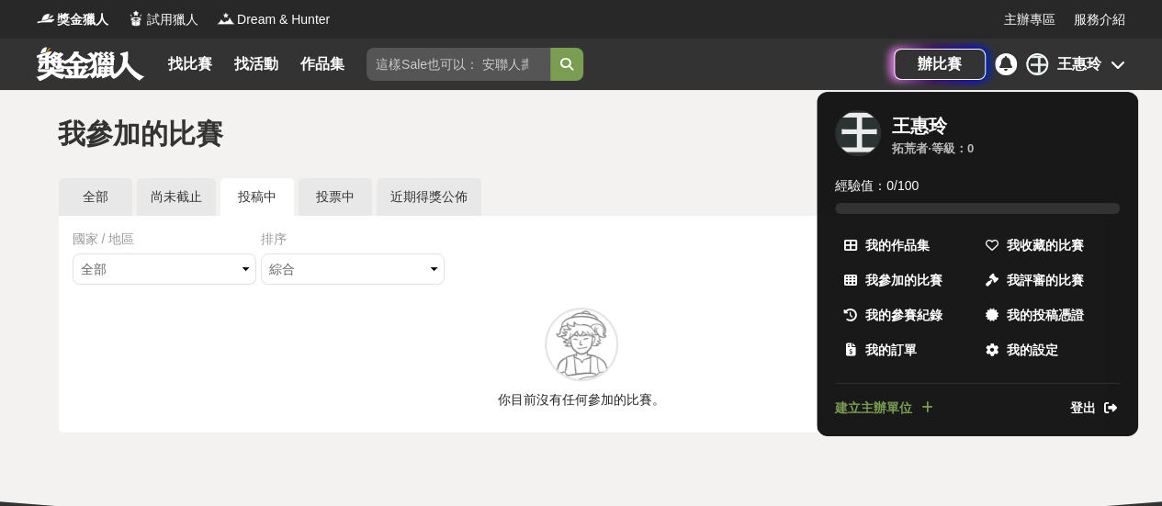
click at [1081, 409] on span "登出" at bounding box center [1083, 408] width 26 height 19
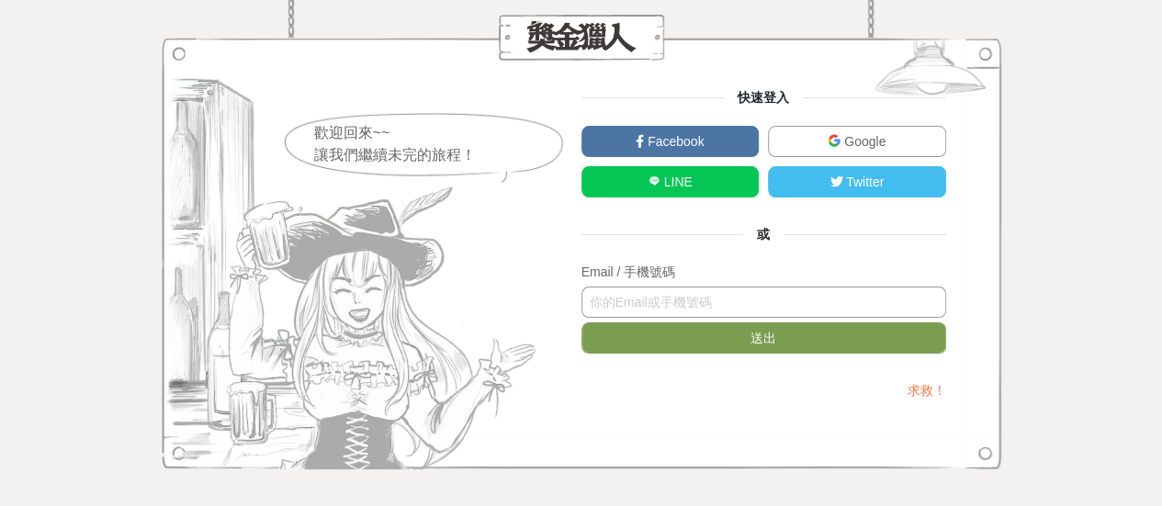
click at [680, 309] on input "text" at bounding box center [763, 302] width 365 height 31
type input "ㄔ"
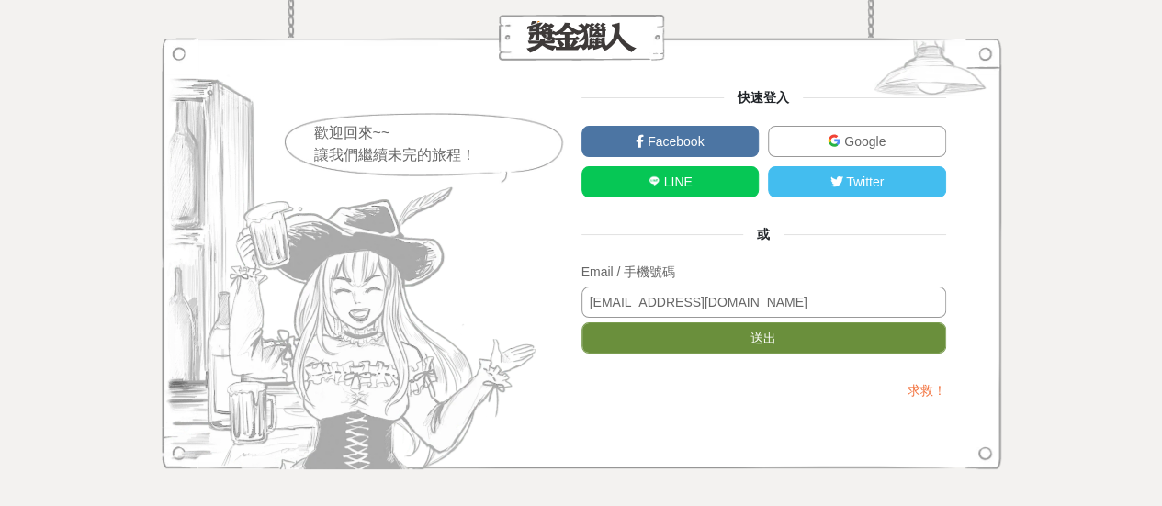
type input "pt385@fy.edu.tw"
click at [686, 330] on button "送出" at bounding box center [763, 337] width 365 height 31
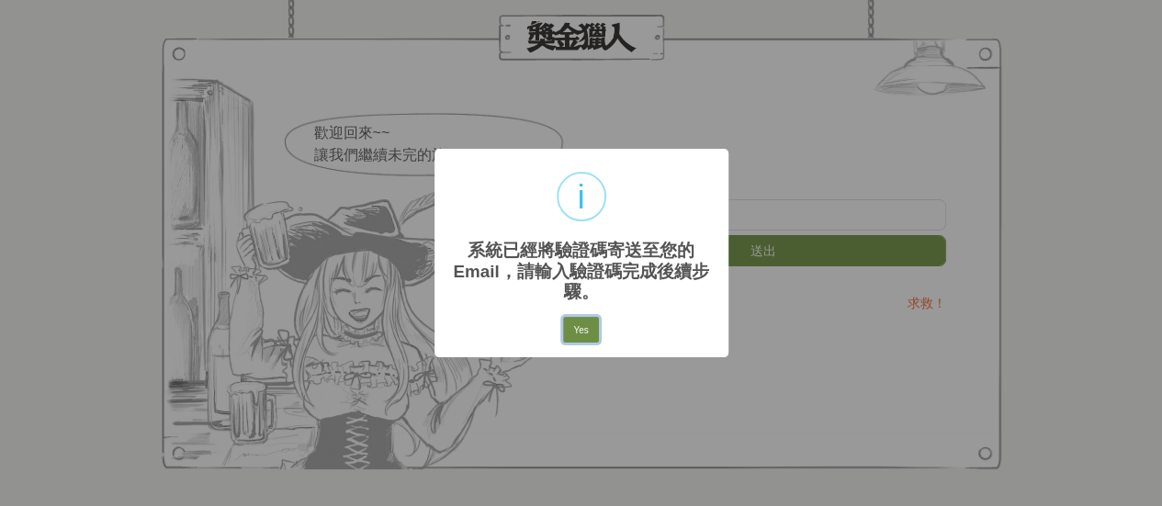
click at [582, 327] on button "Yes" at bounding box center [580, 330] width 35 height 26
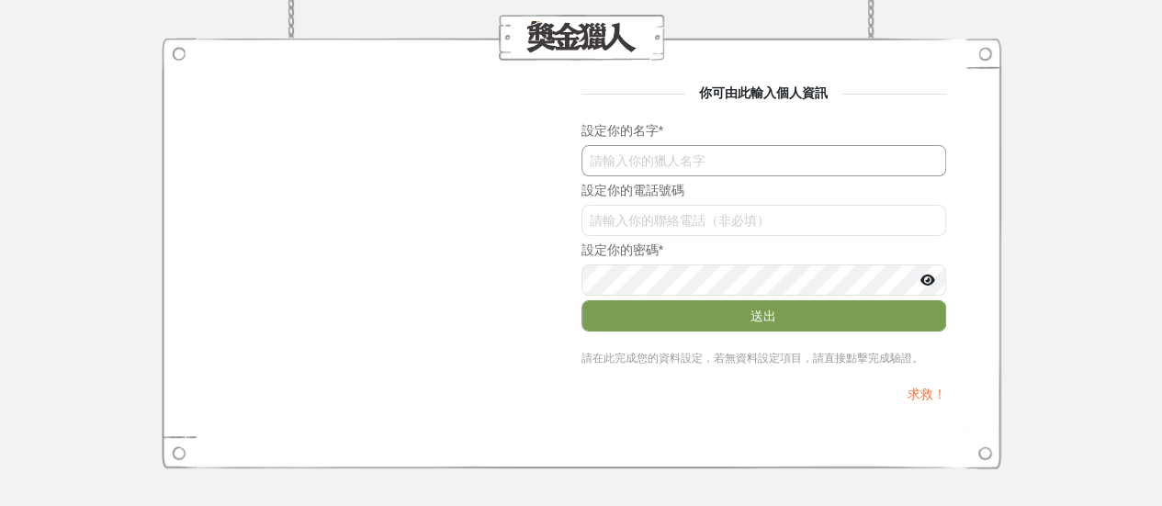
click at [650, 157] on input "text" at bounding box center [763, 160] width 365 height 31
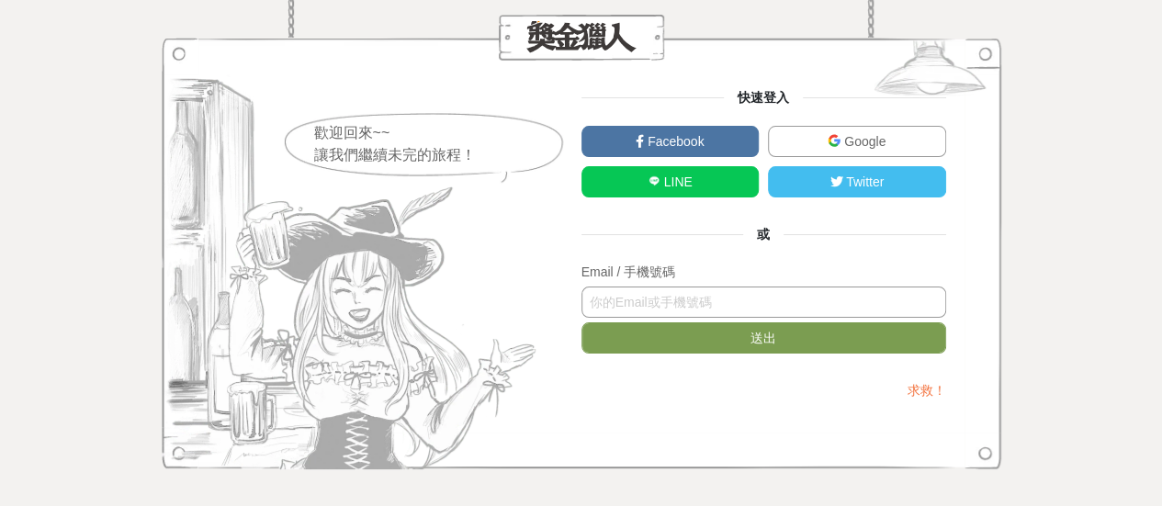
click at [597, 310] on input "text" at bounding box center [763, 302] width 365 height 31
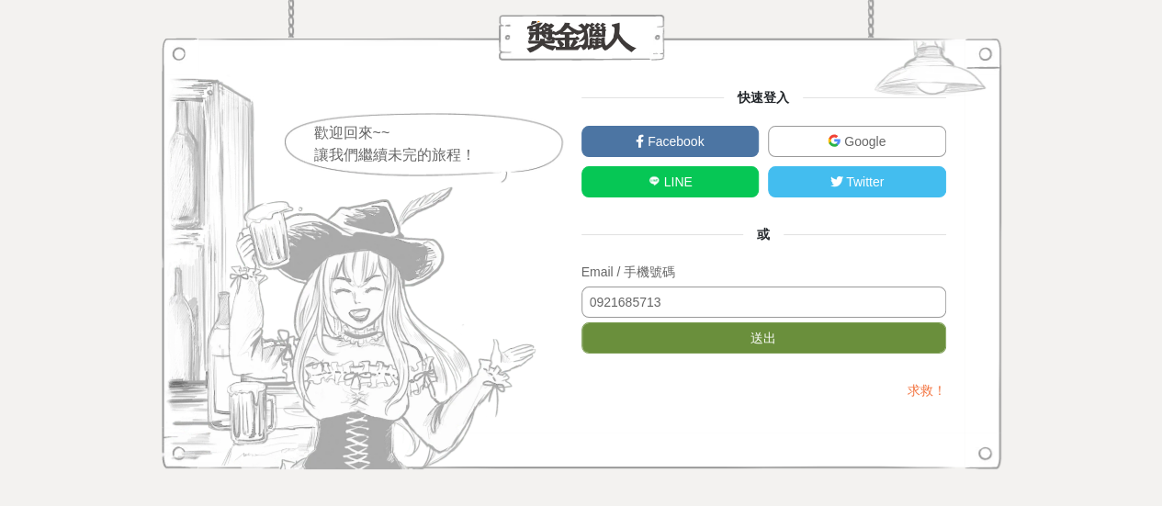
type input "0921685713"
click at [597, 336] on button "送出" at bounding box center [763, 337] width 365 height 31
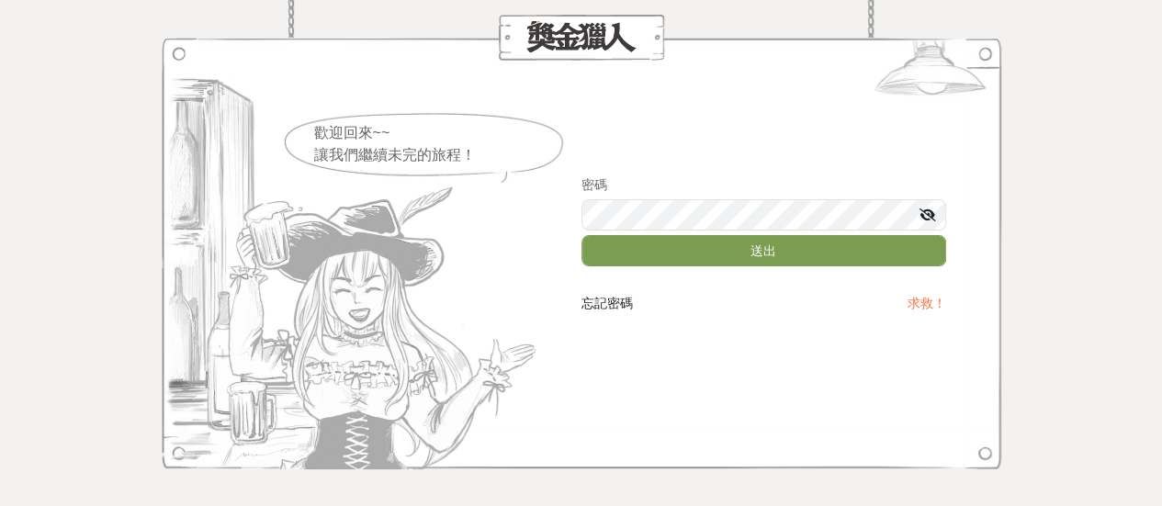
click at [597, 339] on div "歡迎回來~~ 讓我們繼續未完的旅程！ 密碼 送出 忘記密碼 求救！" at bounding box center [581, 253] width 1162 height 506
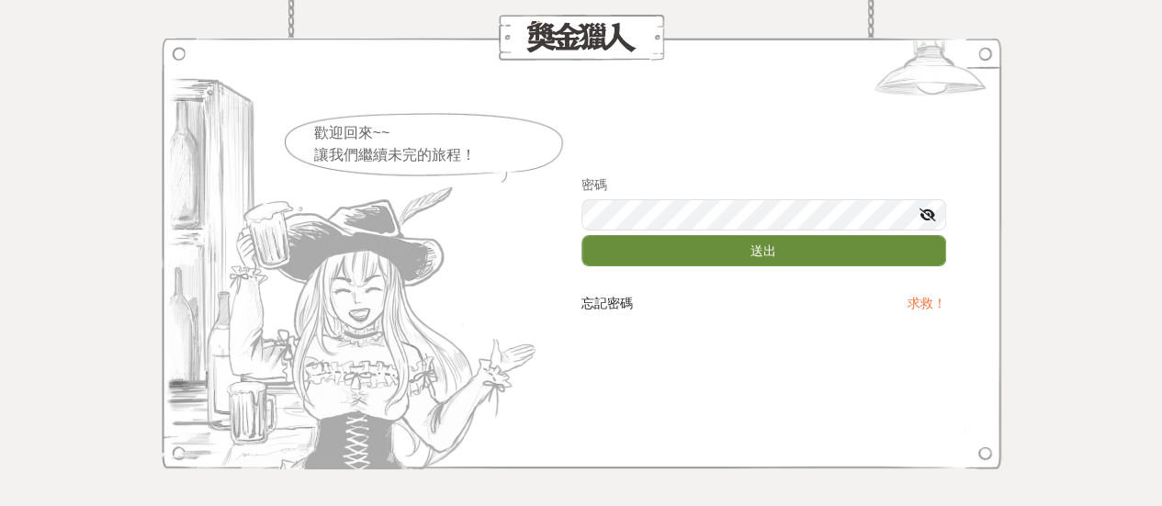
click at [597, 241] on button "送出" at bounding box center [763, 250] width 365 height 31
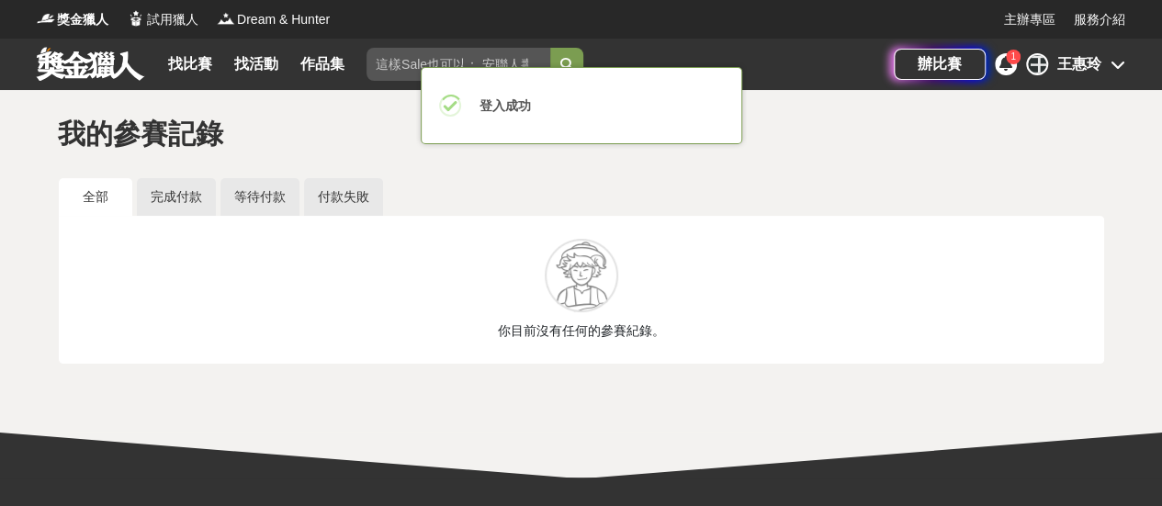
click at [597, 61] on div "王惠玲" at bounding box center [1079, 64] width 44 height 22
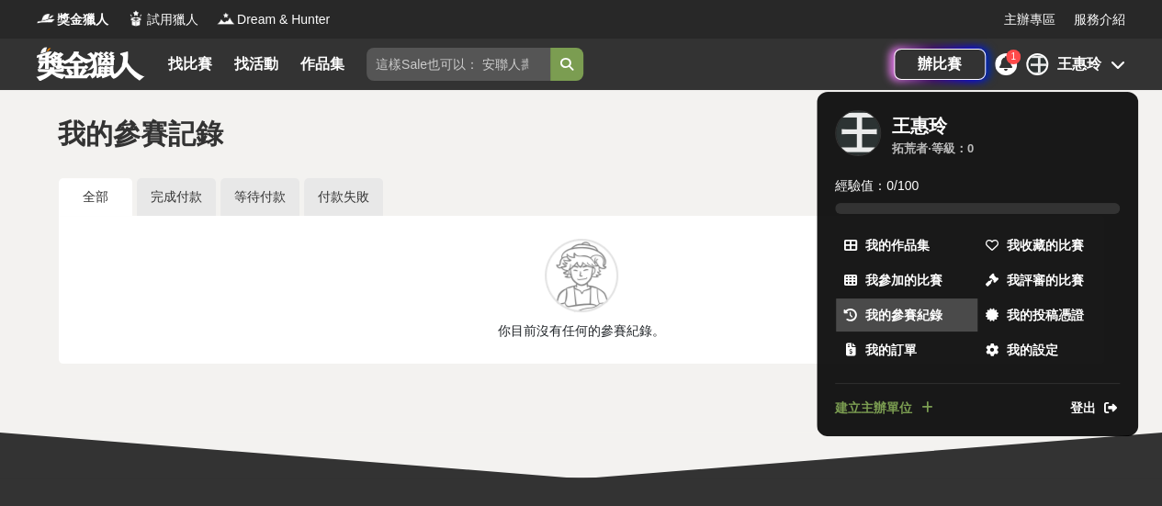
click at [597, 314] on span "我的參賽紀錄" at bounding box center [903, 315] width 77 height 19
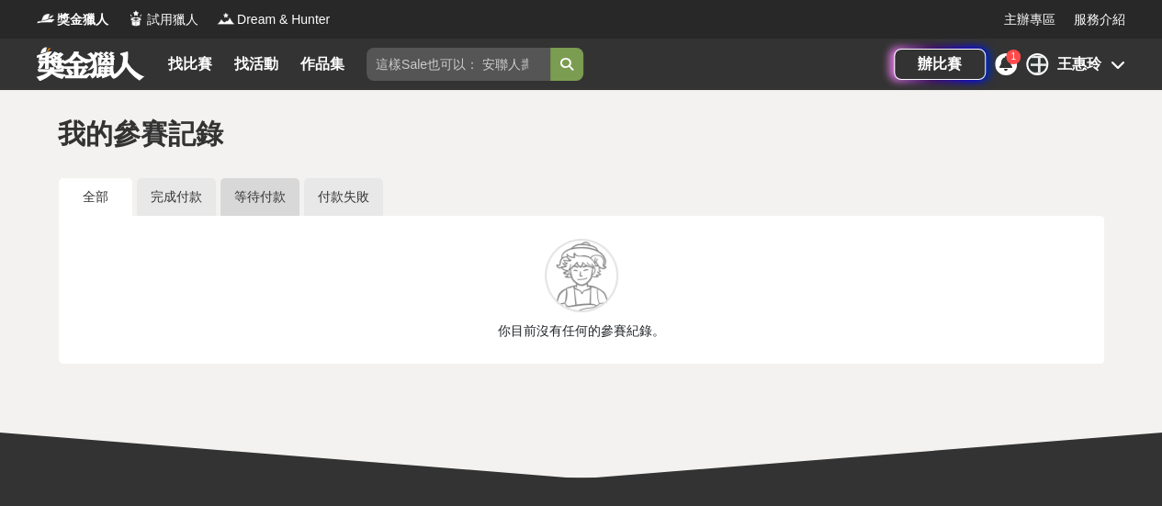
click at [268, 202] on link "等待付款" at bounding box center [259, 197] width 79 height 38
click at [91, 197] on link "全部" at bounding box center [95, 197] width 73 height 38
click at [597, 66] on icon at bounding box center [1005, 63] width 13 height 15
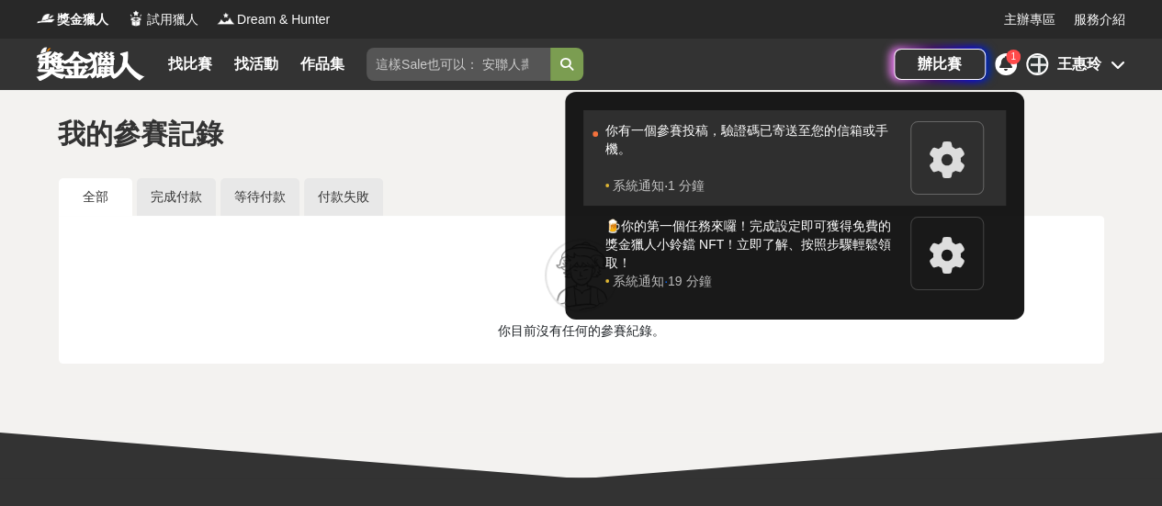
click at [597, 130] on div "你有一個參賽投稿，驗證碼已寄送至您的信箱或手機。" at bounding box center [753, 148] width 296 height 55
click at [597, 176] on span "·" at bounding box center [666, 185] width 4 height 18
click at [597, 163] on icon at bounding box center [947, 159] width 37 height 37
click at [597, 188] on span "系統通知" at bounding box center [638, 185] width 51 height 18
click at [597, 130] on div "你有一個參賽投稿，驗證碼已寄送至您的信箱或手機。" at bounding box center [753, 148] width 296 height 55
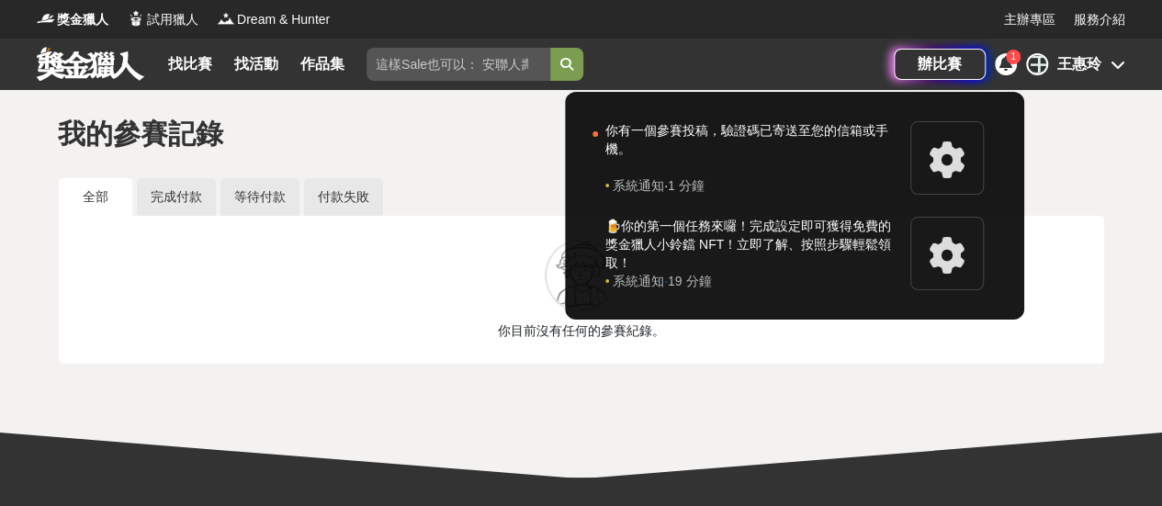
click at [597, 69] on div at bounding box center [581, 253] width 1162 height 506
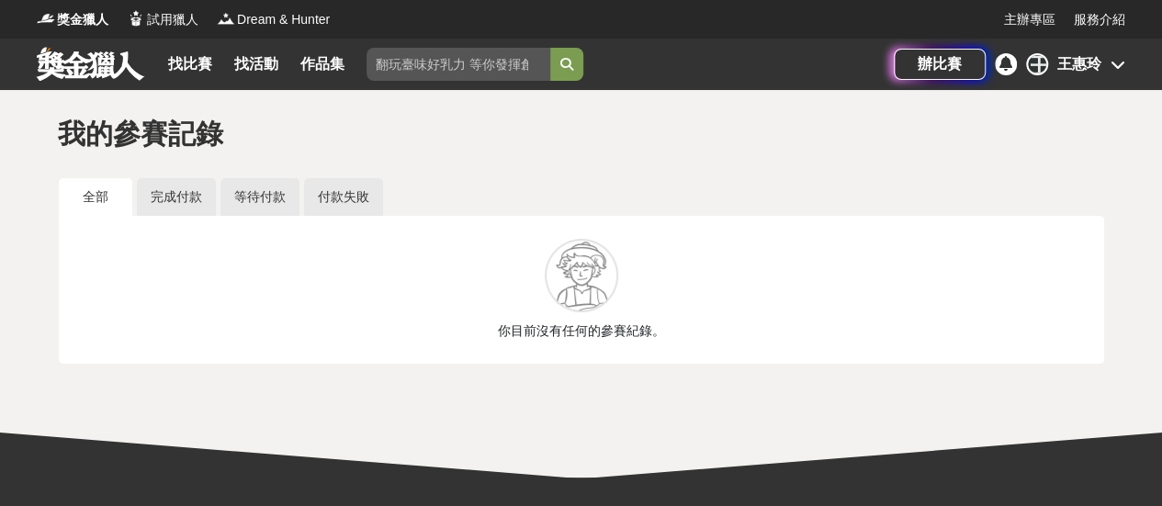
click at [597, 68] on icon at bounding box center [1117, 64] width 15 height 15
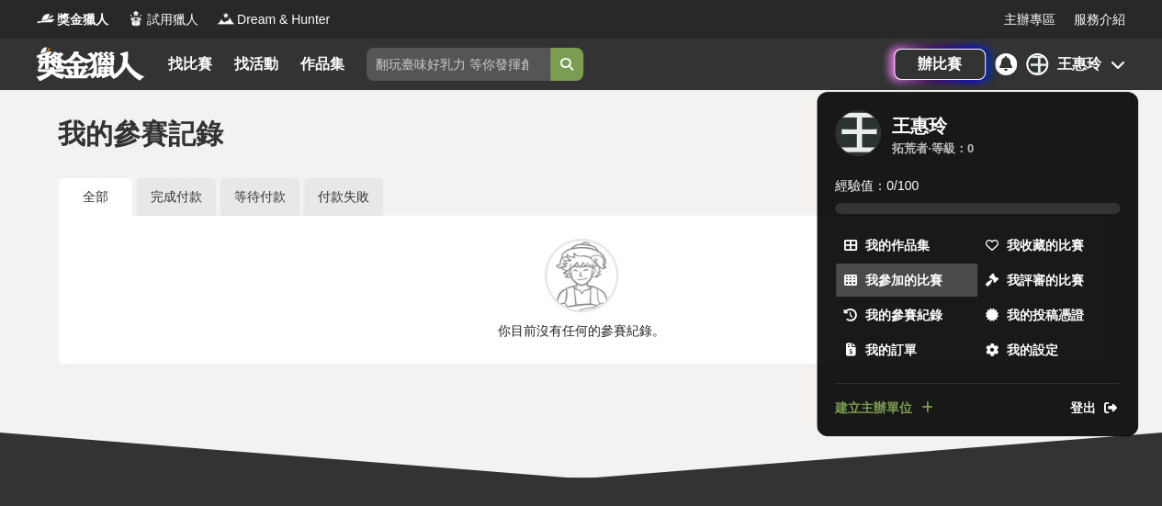
click at [597, 274] on span "我參加的比賽" at bounding box center [903, 280] width 77 height 19
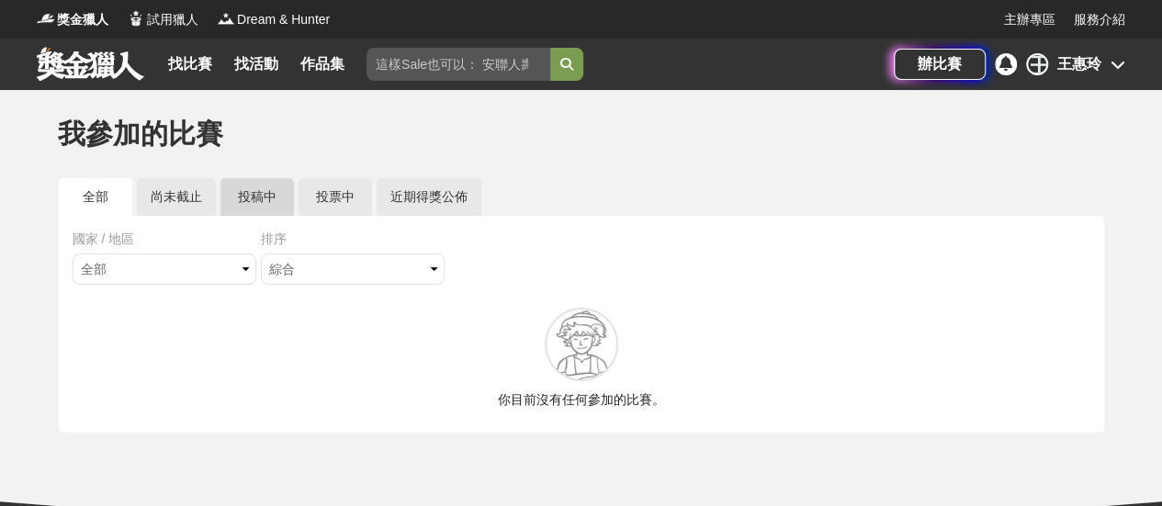
click at [257, 191] on link "投稿中" at bounding box center [256, 197] width 73 height 38
click at [103, 198] on link "全部" at bounding box center [95, 197] width 73 height 38
click at [597, 67] on div "辦比賽" at bounding box center [940, 64] width 92 height 31
click at [597, 65] on div "王" at bounding box center [1037, 64] width 22 height 22
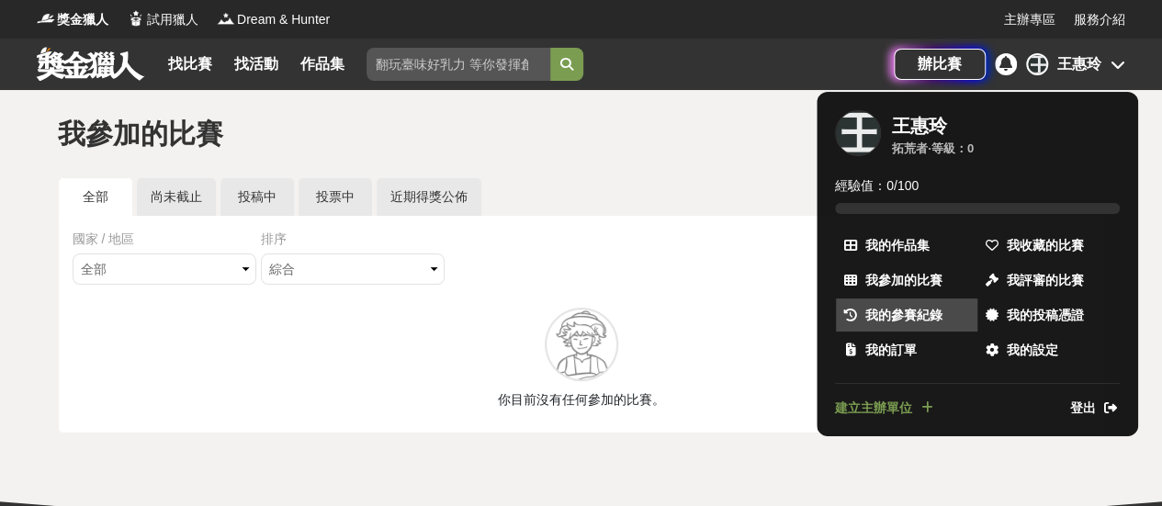
click at [597, 316] on span "我的參賽紀錄" at bounding box center [903, 315] width 77 height 19
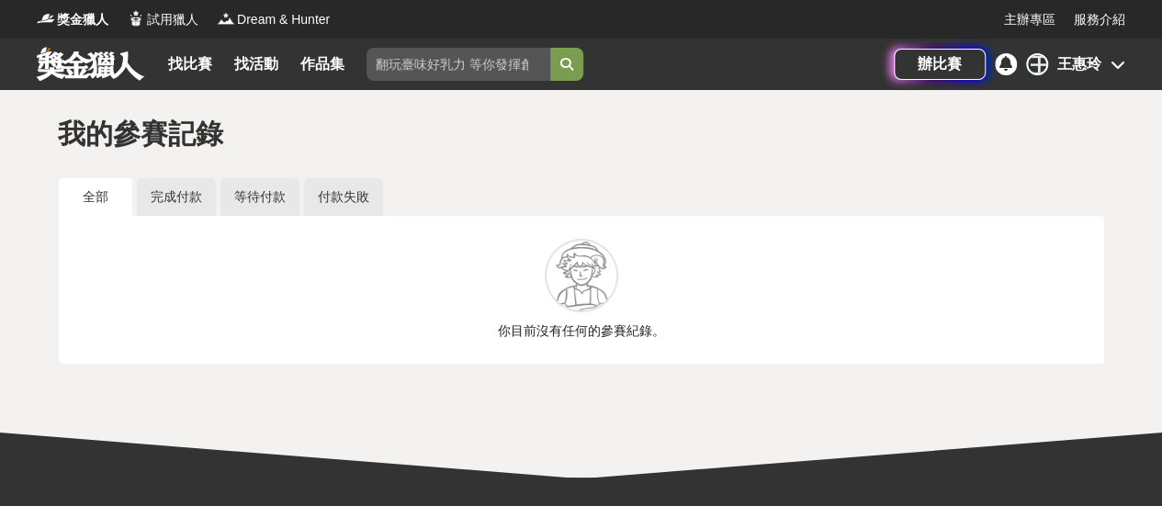
click at [597, 67] on icon at bounding box center [1005, 63] width 13 height 15
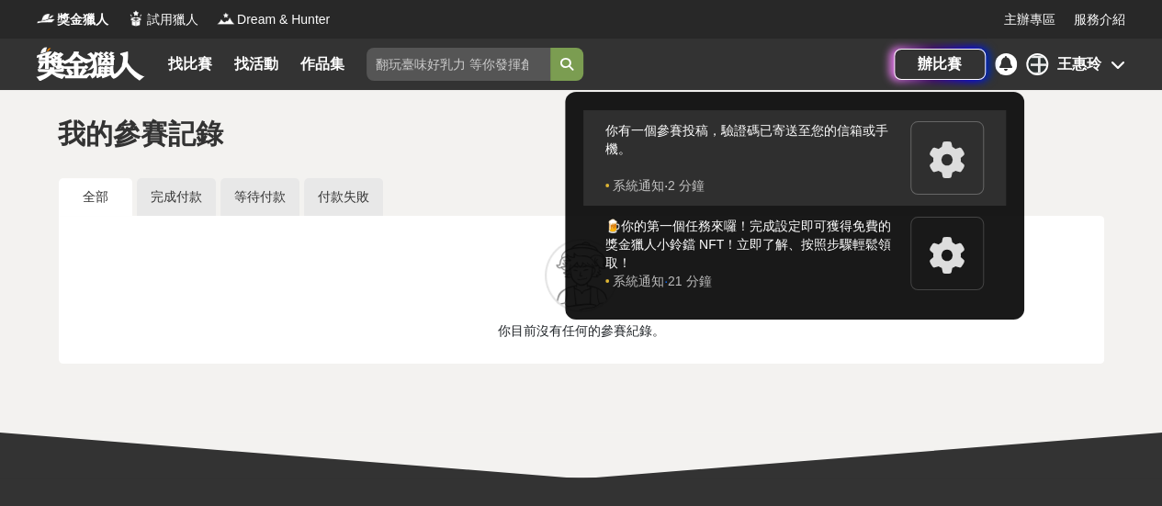
click at [597, 135] on div "你有一個參賽投稿，驗證碼已寄送至您的信箱或手機。" at bounding box center [753, 148] width 296 height 55
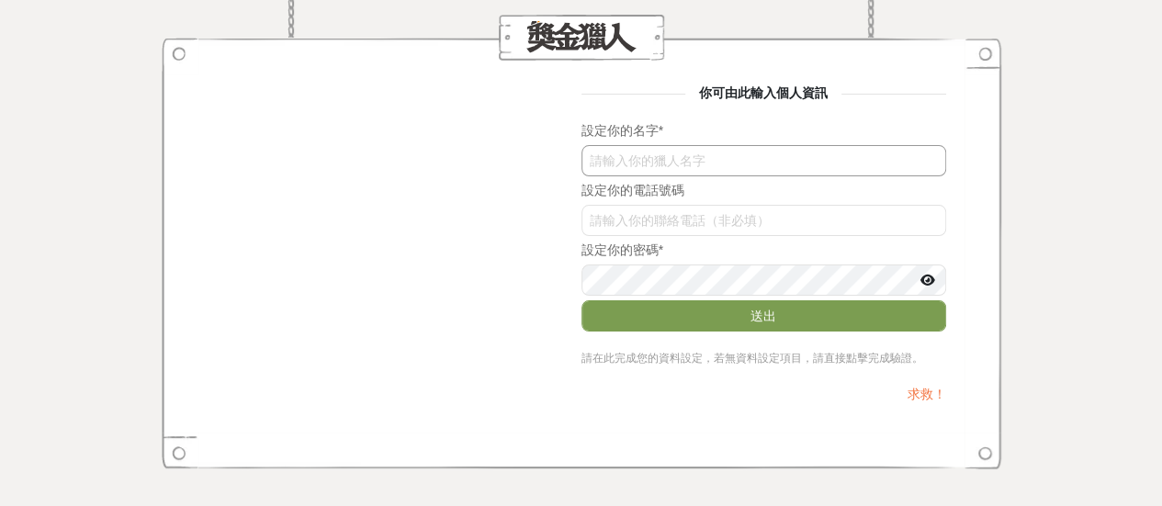
click at [661, 168] on input "text" at bounding box center [763, 160] width 365 height 31
type input "j"
type input "ㄧ"
type input "王惠玲"
click at [656, 231] on input "SFE1QXRQdUk" at bounding box center [763, 220] width 365 height 31
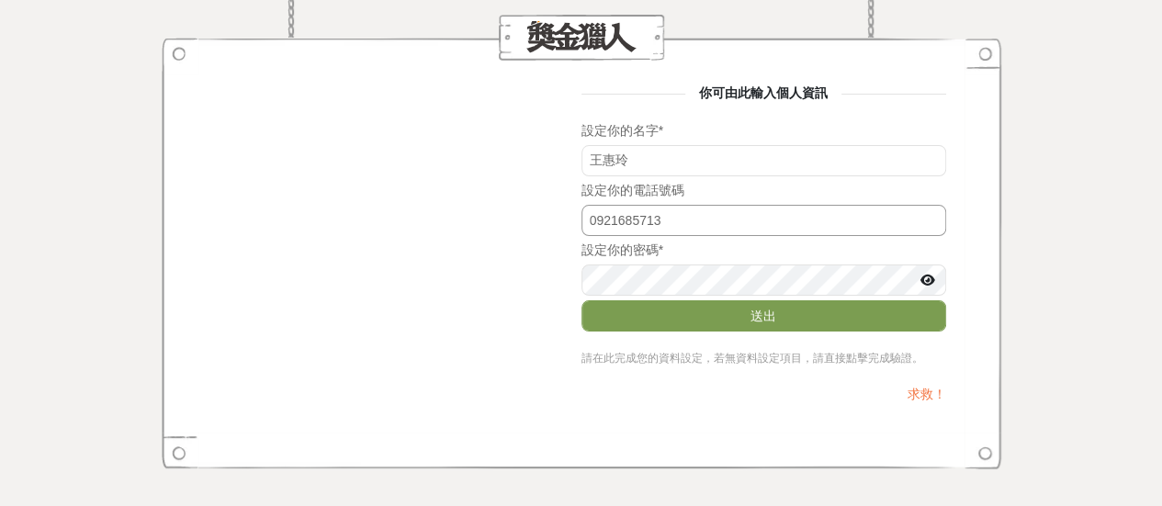
type input "0921685713"
click at [928, 284] on icon at bounding box center [927, 280] width 15 height 13
click at [928, 284] on icon at bounding box center [927, 280] width 17 height 13
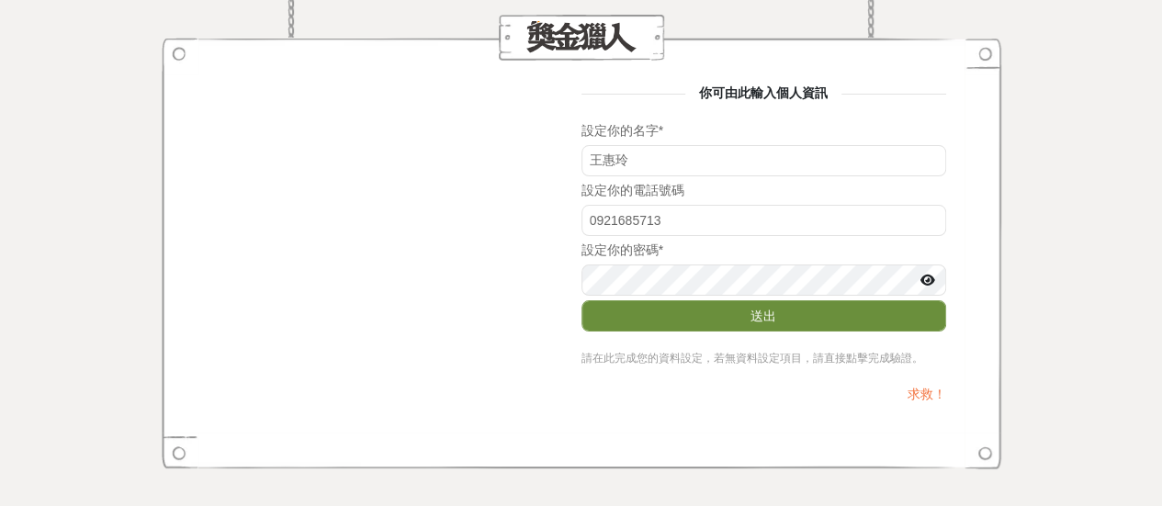
click at [754, 319] on button "送出" at bounding box center [763, 315] width 365 height 31
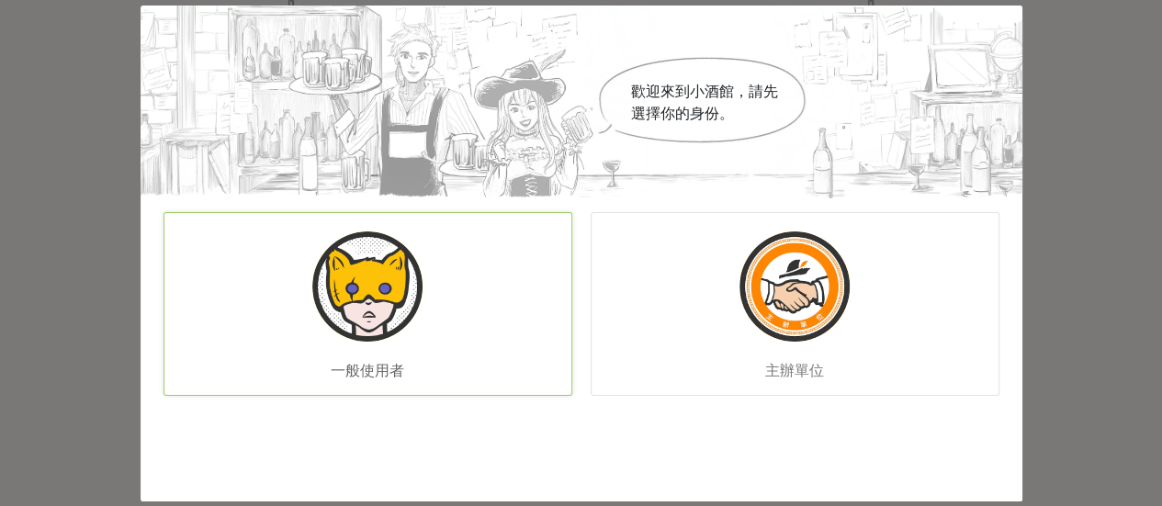
click at [358, 288] on img at bounding box center [367, 286] width 110 height 110
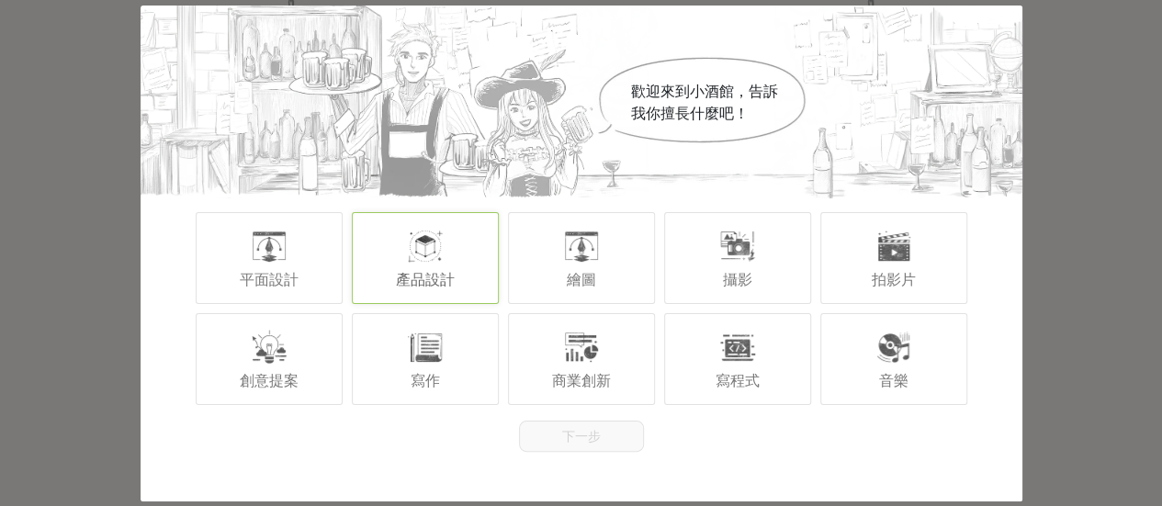
click at [435, 244] on div at bounding box center [425, 246] width 37 height 37
click at [570, 444] on button "下一步" at bounding box center [581, 436] width 125 height 31
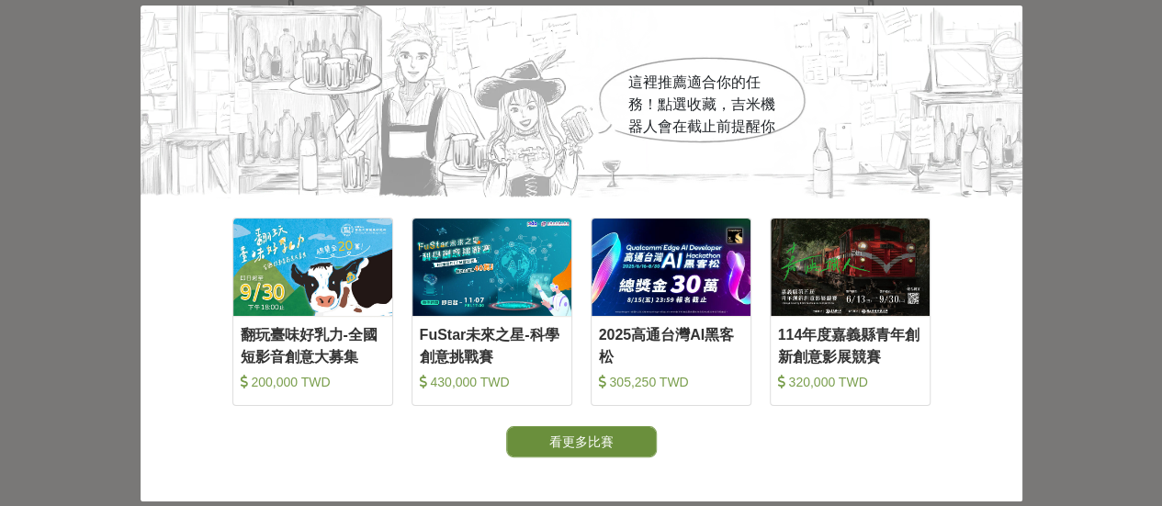
click at [573, 440] on button "看更多比賽" at bounding box center [581, 441] width 151 height 31
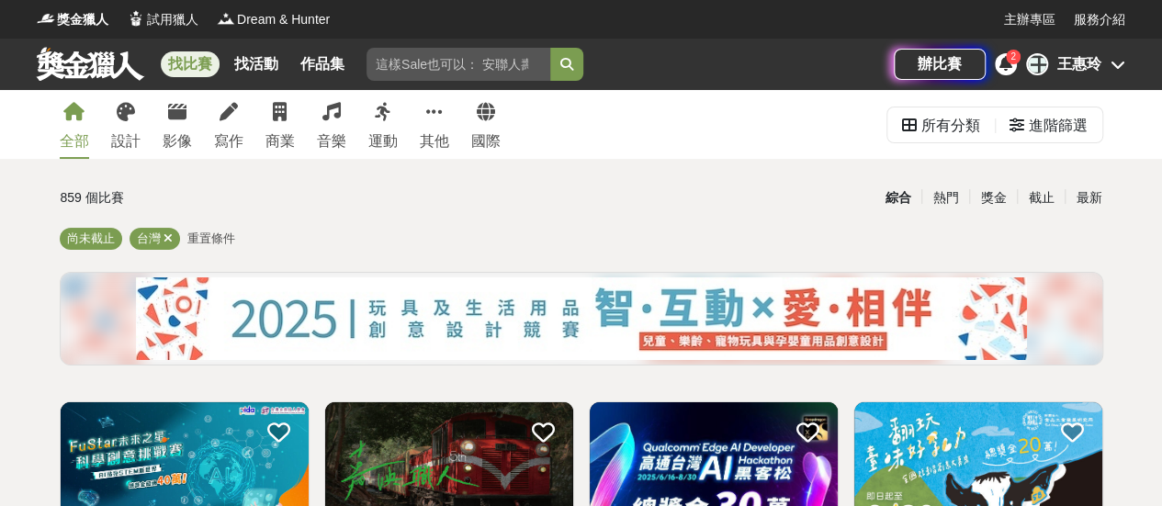
click at [1005, 67] on icon at bounding box center [1005, 63] width 13 height 15
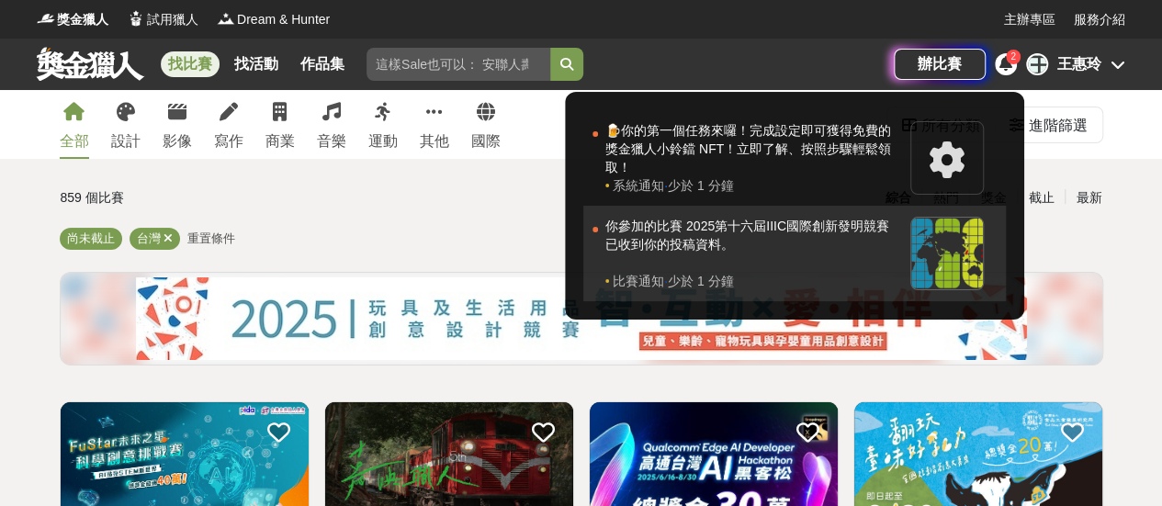
click at [670, 230] on div "你參加的比賽 2025第十六屆IIIC國際創新發明競賽 已收到你的投稿資料。" at bounding box center [753, 244] width 296 height 55
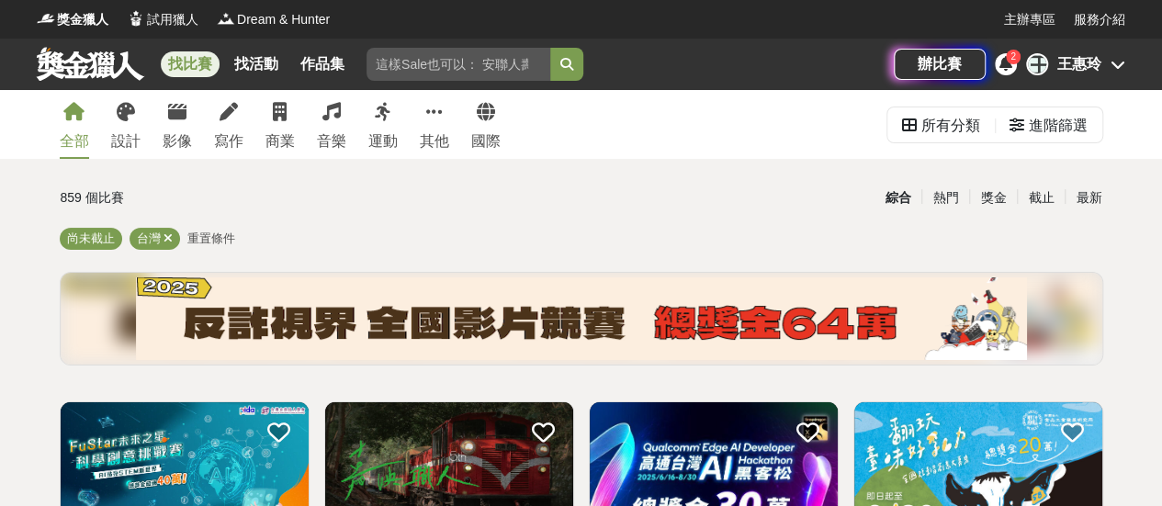
click at [1068, 67] on div "王惠玲" at bounding box center [1079, 64] width 44 height 22
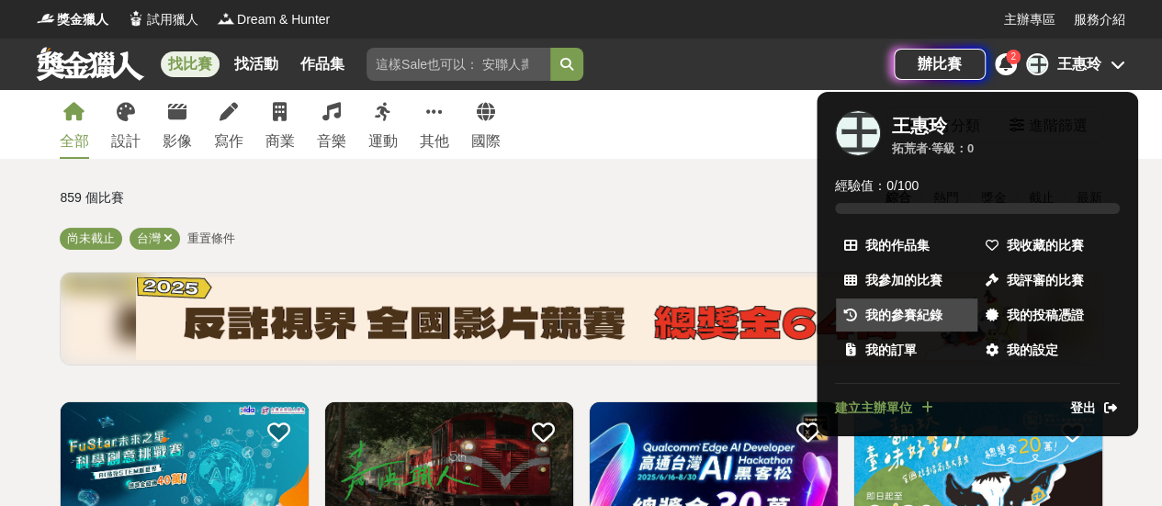
click at [898, 317] on span "我的參賽紀錄" at bounding box center [903, 315] width 77 height 19
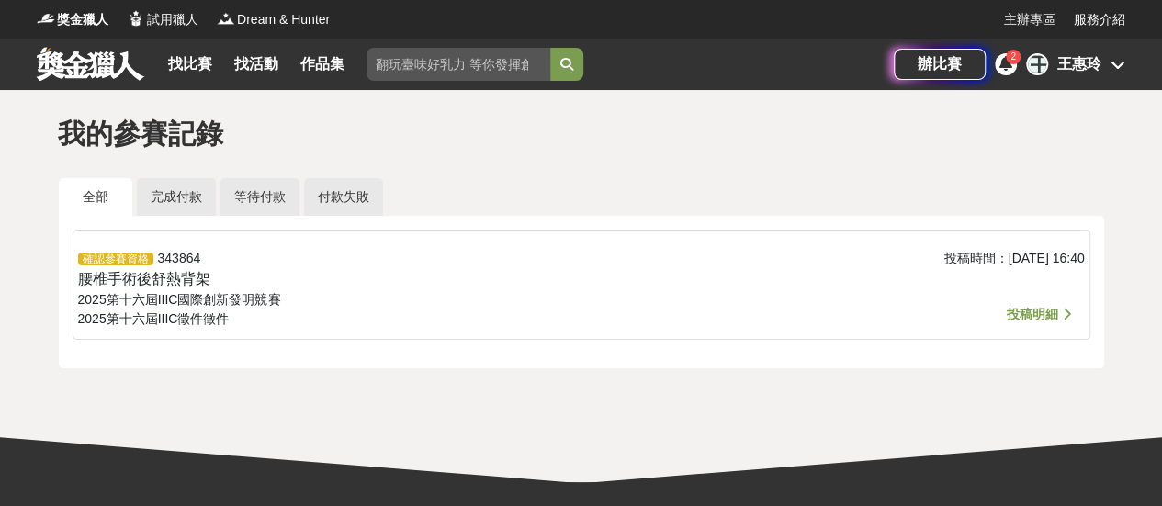
click at [1040, 313] on span "投稿明細" at bounding box center [1032, 314] width 51 height 15
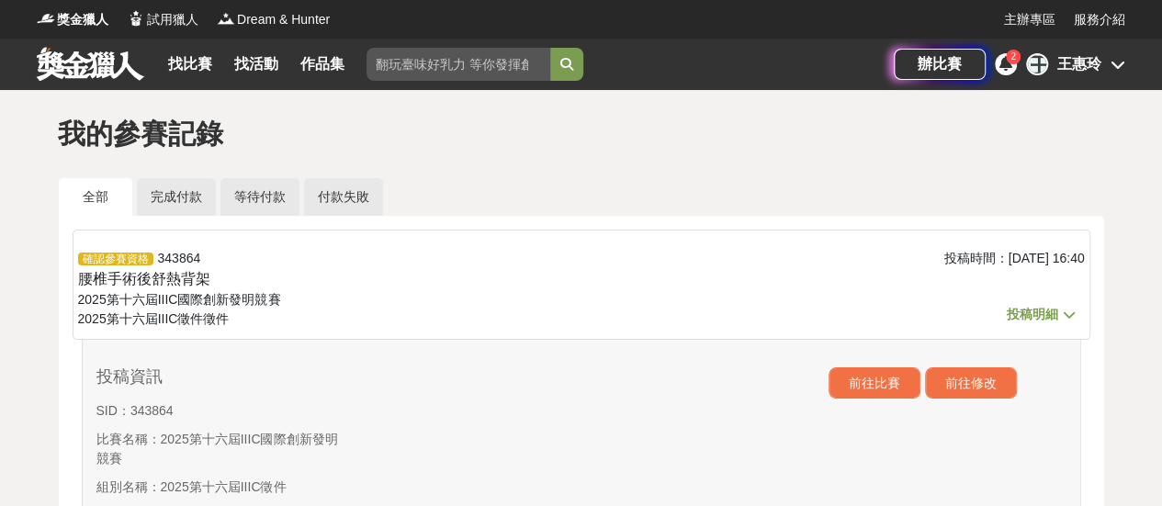
click at [1019, 316] on span "投稿明細" at bounding box center [1032, 314] width 51 height 15
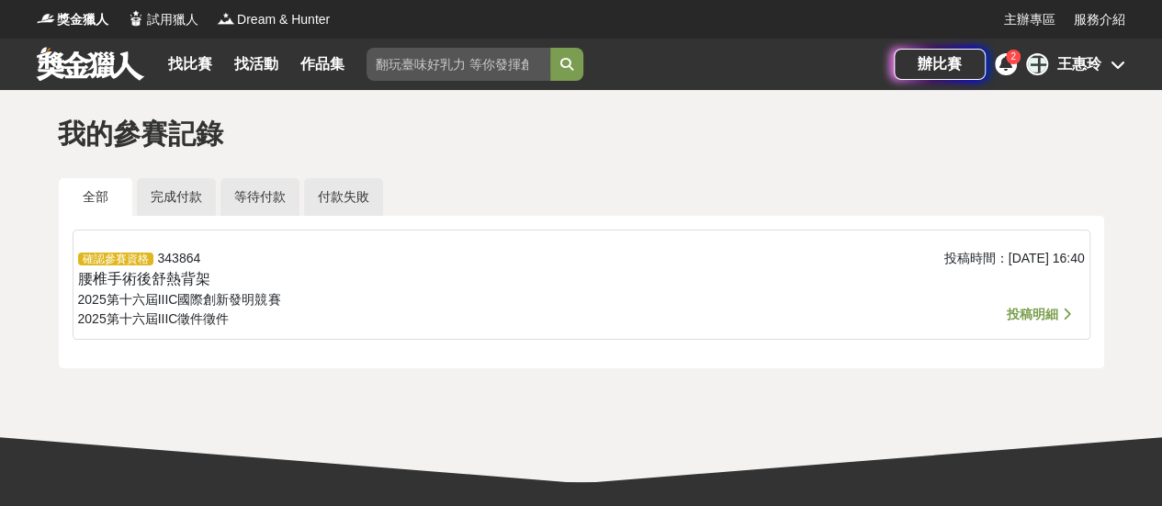
click at [1019, 316] on span "投稿明細" at bounding box center [1032, 314] width 51 height 15
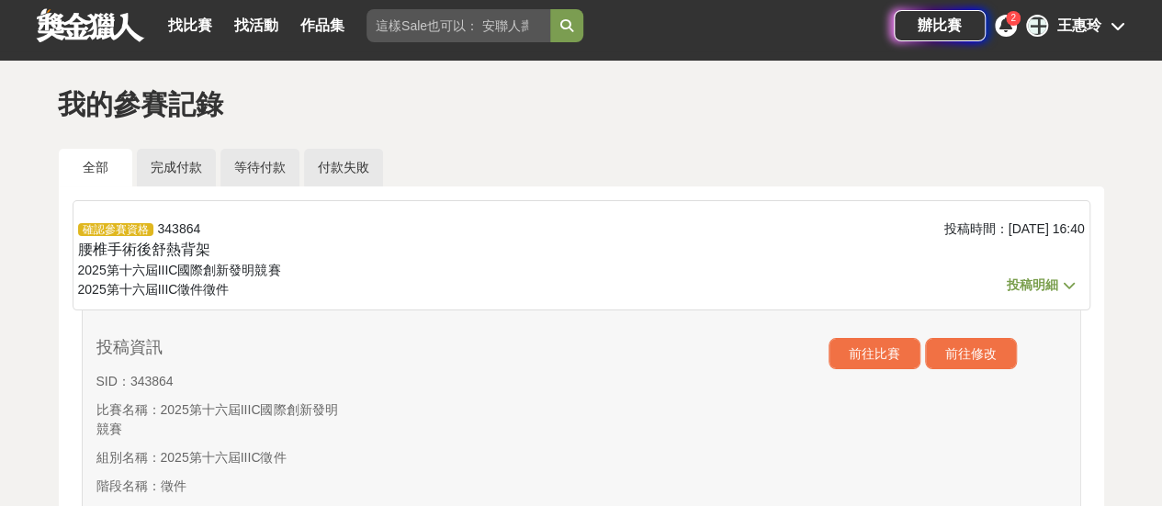
scroll to position [28, 0]
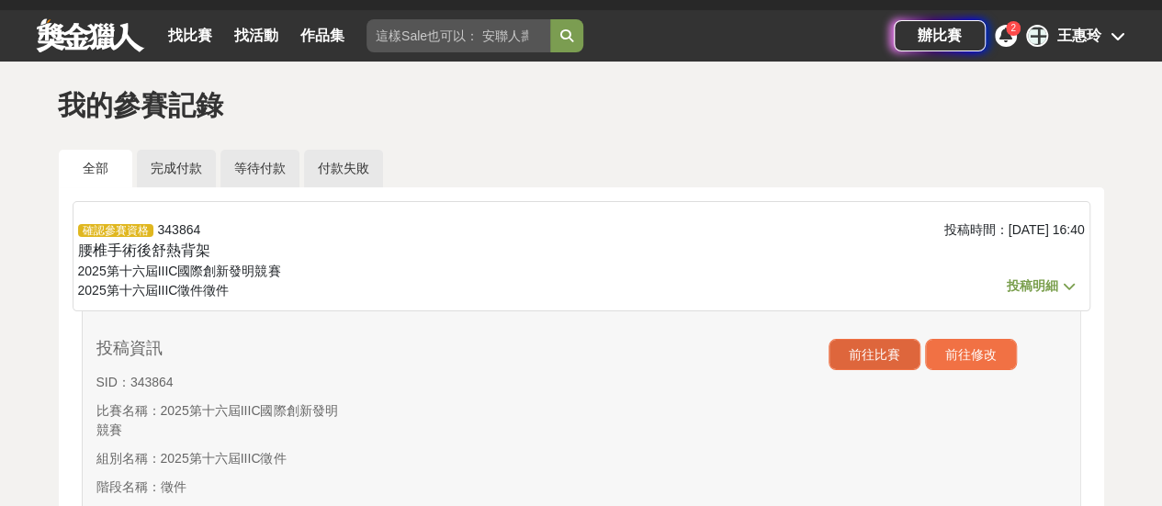
click at [870, 348] on button "前往比賽" at bounding box center [874, 354] width 92 height 31
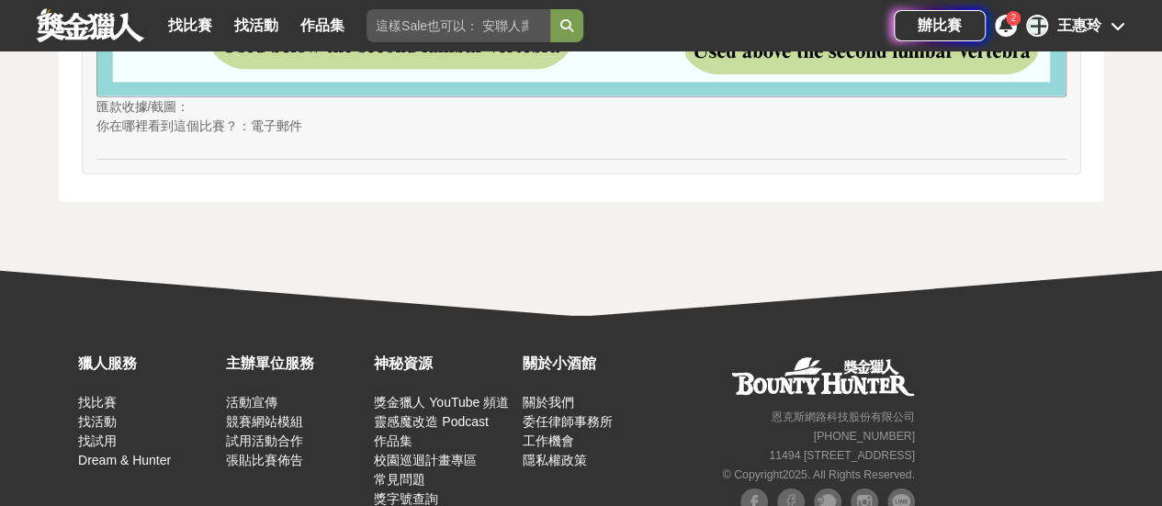
scroll to position [2759, 0]
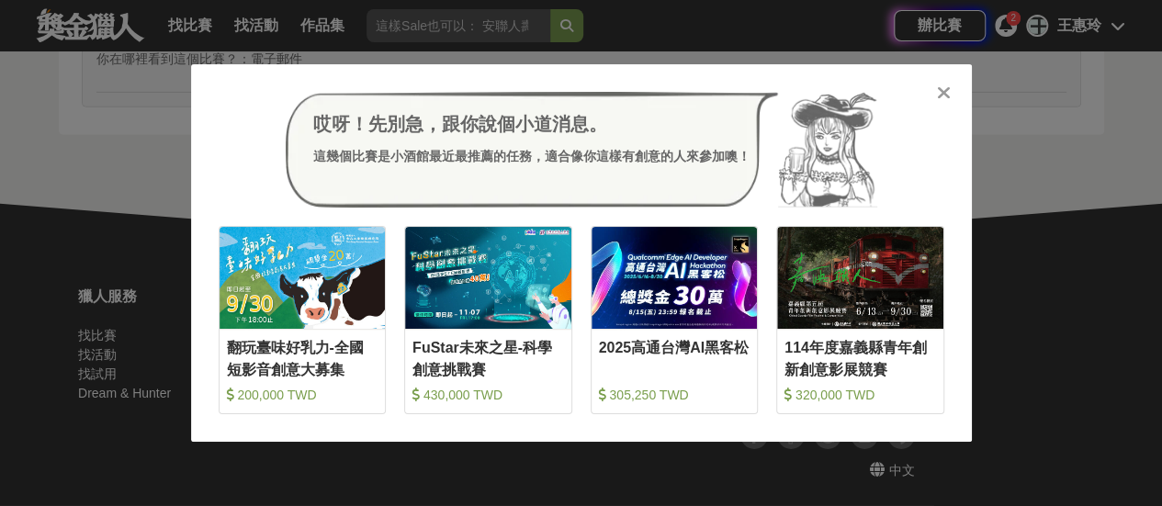
click at [946, 96] on icon at bounding box center [944, 93] width 14 height 18
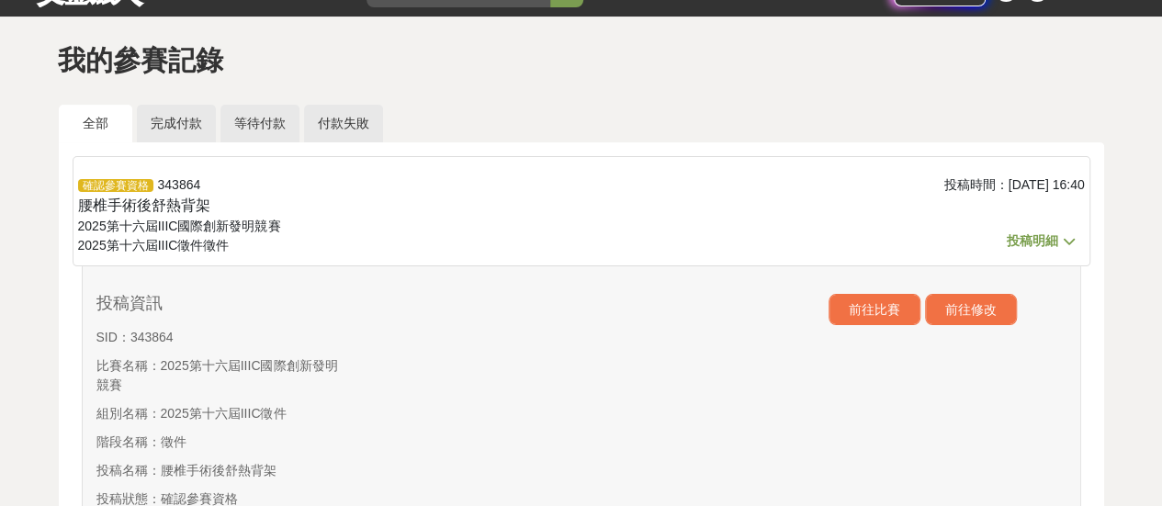
scroll to position [4, 0]
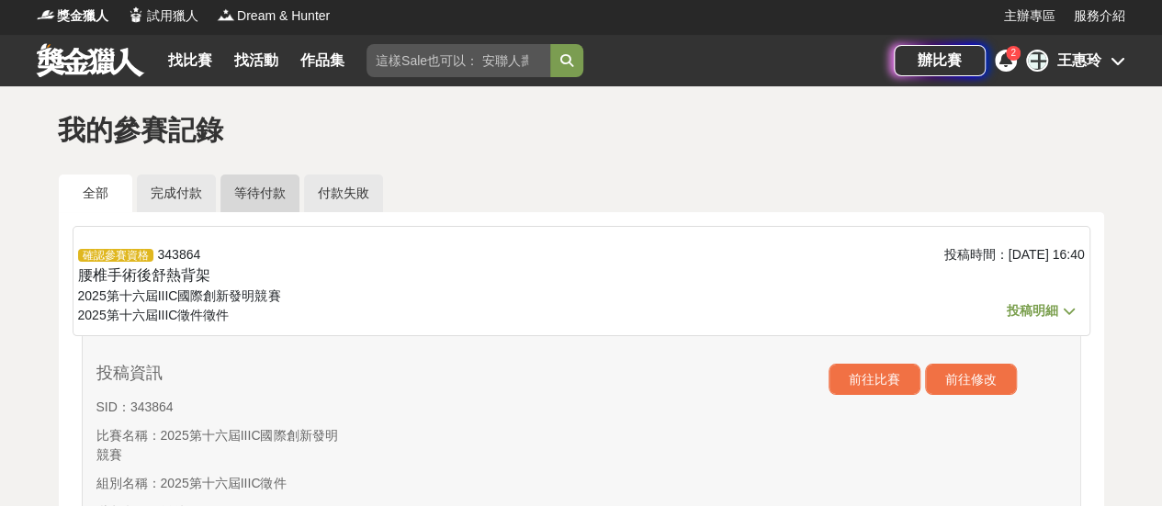
click at [264, 199] on link "等待付款" at bounding box center [259, 194] width 79 height 38
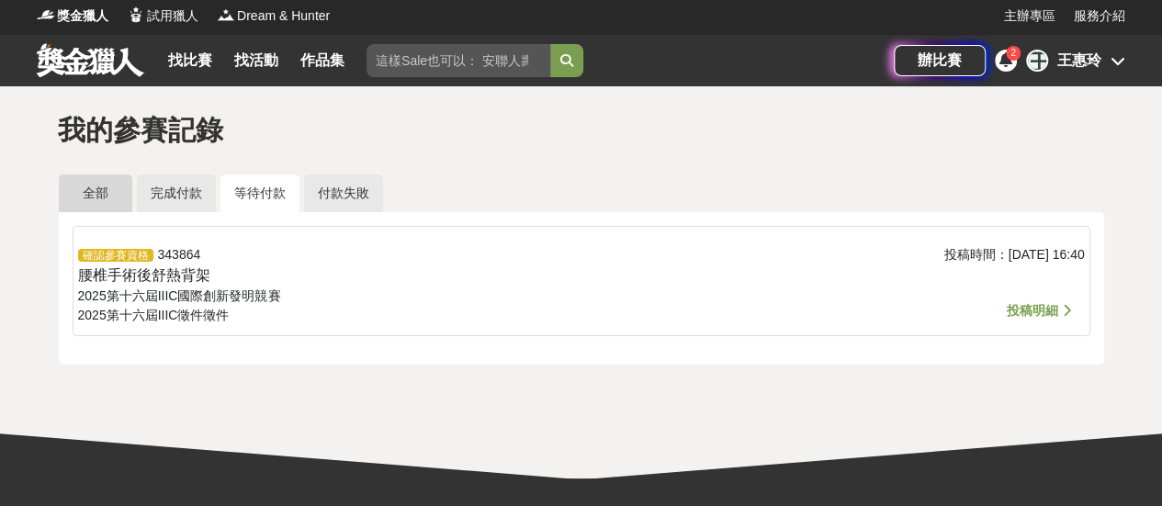
click at [87, 190] on link "全部" at bounding box center [95, 194] width 73 height 38
click at [1045, 310] on span "投稿明細" at bounding box center [1032, 310] width 51 height 15
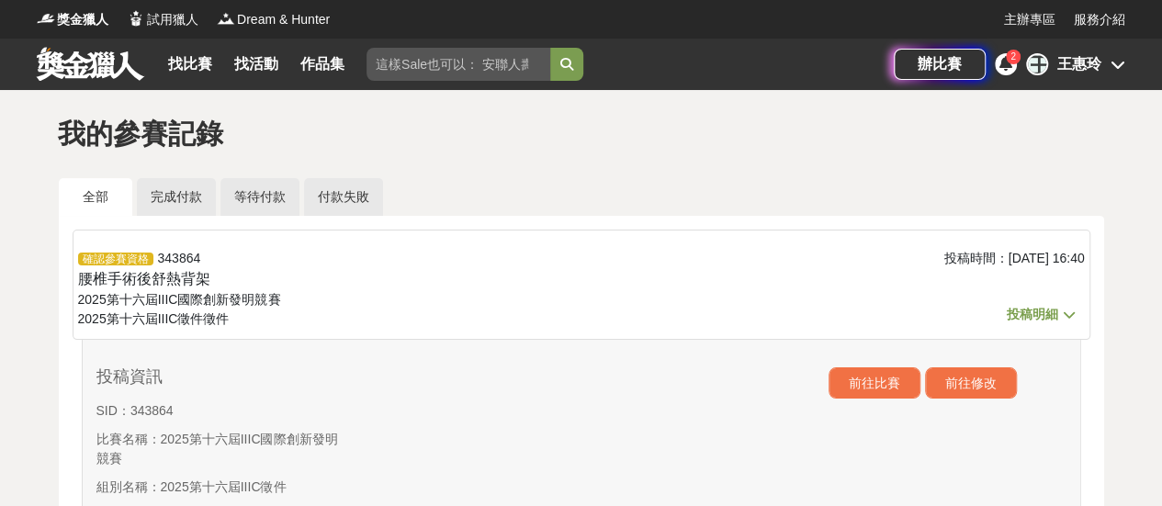
click at [1005, 70] on icon at bounding box center [1005, 63] width 13 height 15
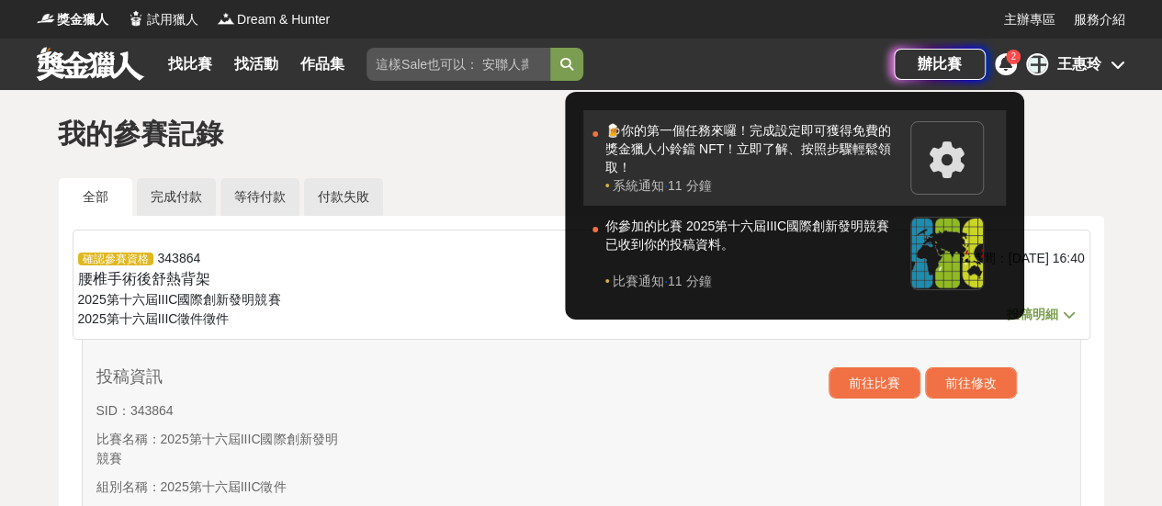
click at [694, 157] on div "🍺你的第一個任務來囉！完成設定即可獲得免費的獎金獵人小鈴鐺 NFT！立即了解、按照步驟輕鬆領取！" at bounding box center [753, 148] width 296 height 55
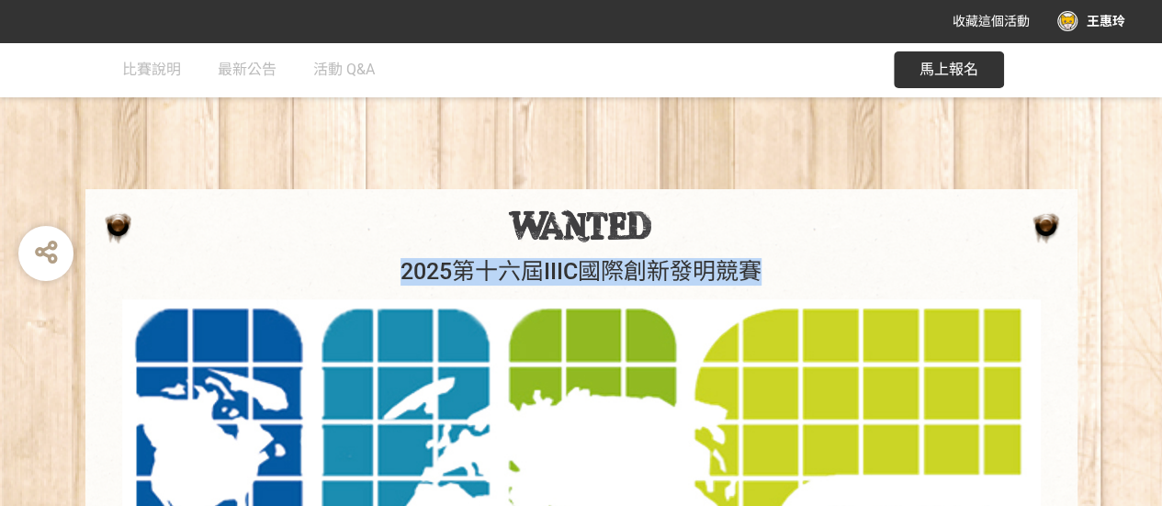
drag, startPoint x: 402, startPoint y: 273, endPoint x: 753, endPoint y: 276, distance: 350.9
click at [753, 276] on h1 "2025第十六屆IIIC國際創新發明競賽" at bounding box center [581, 272] width 955 height 28
copy h1 "2025第十六屆IIIC國際創新發明競賽"
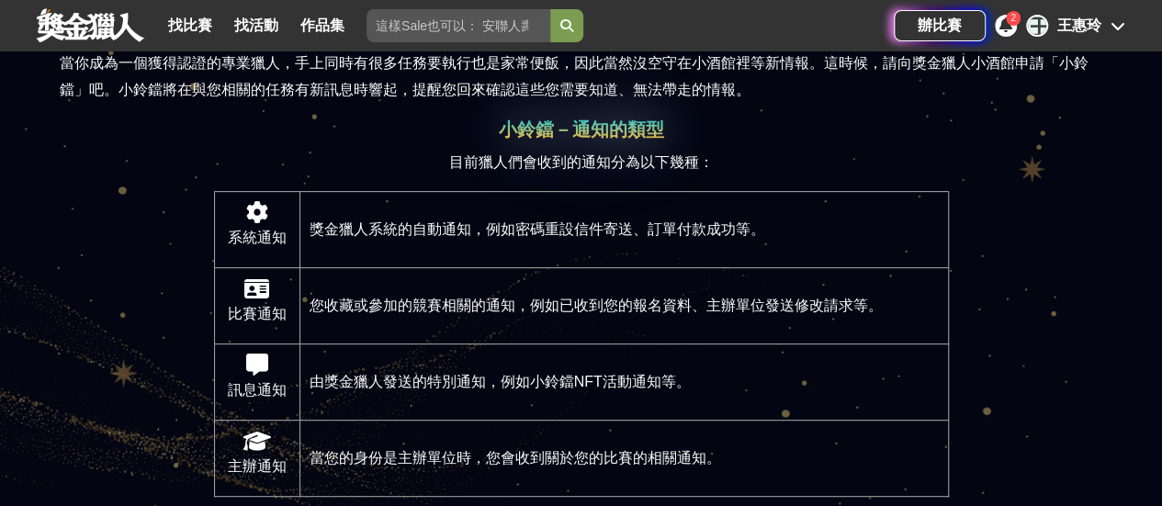
scroll to position [276, 0]
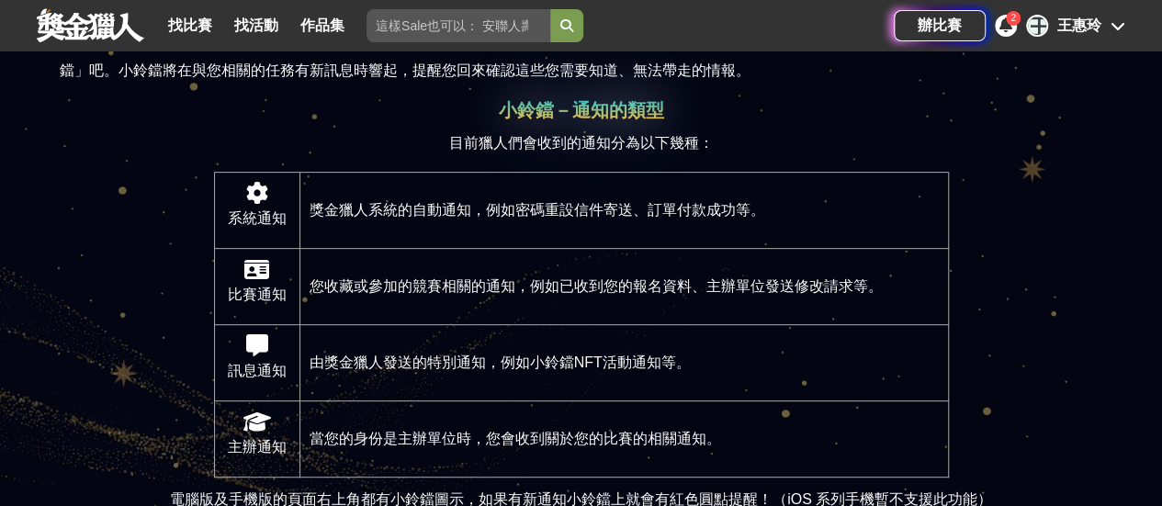
click at [819, 283] on td "您收藏或參加的競賽相關的通知，例如已收到您的報名資料、主辦單位發送修改請求等。" at bounding box center [623, 286] width 648 height 76
click at [407, 357] on td "由獎金獵人發送的特別通知，例如小鈴鐺NFT活動通知等。" at bounding box center [623, 362] width 648 height 76
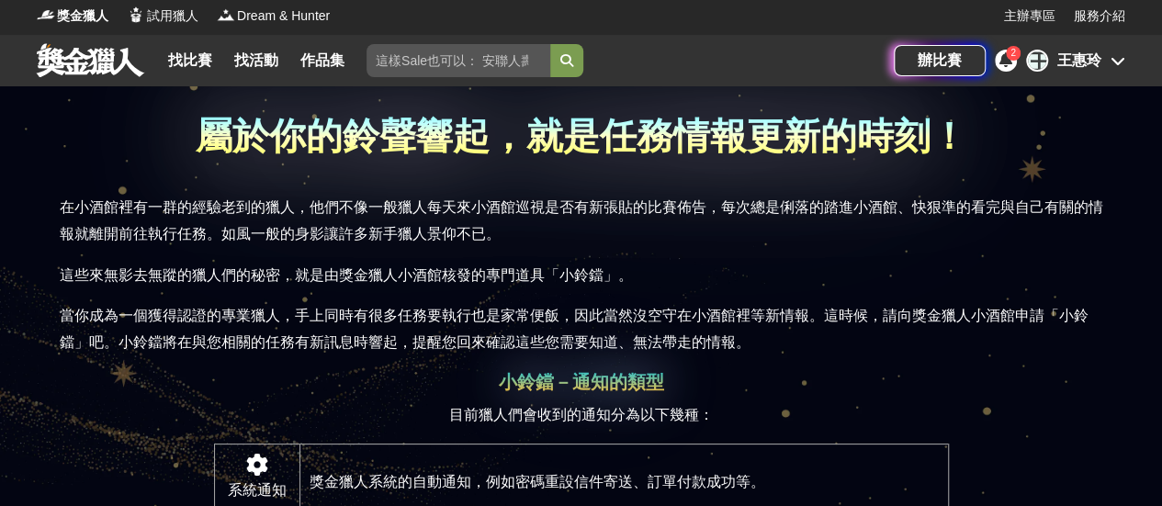
scroll to position [0, 0]
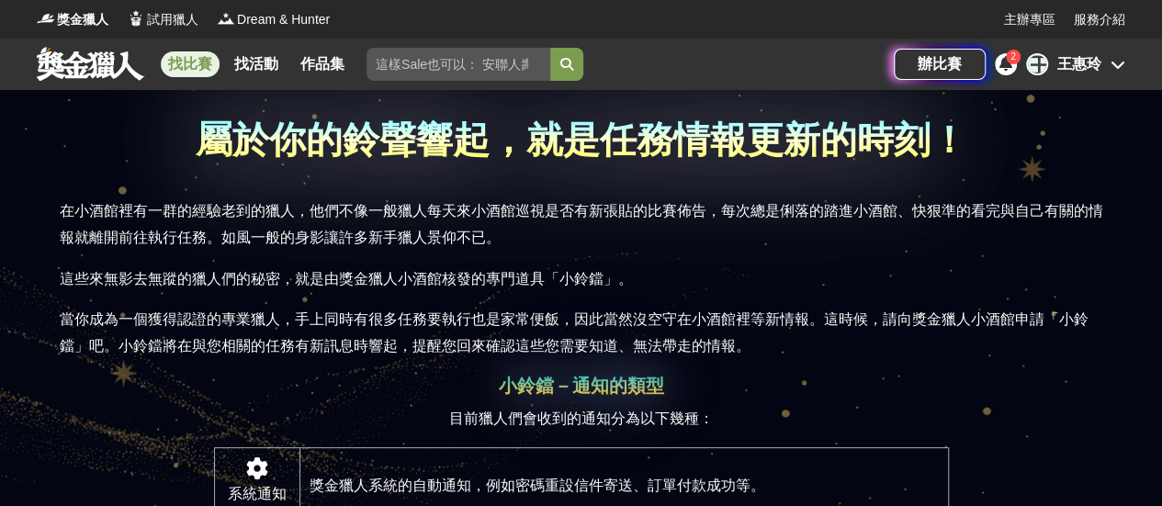
click at [187, 58] on link "找比賽" at bounding box center [190, 64] width 59 height 26
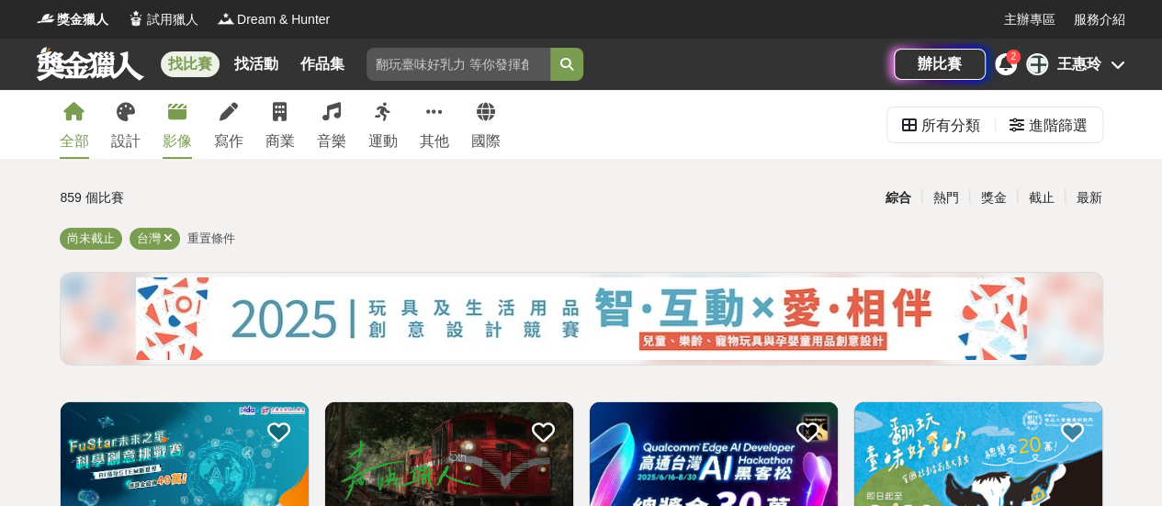
click at [178, 119] on icon at bounding box center [177, 112] width 18 height 18
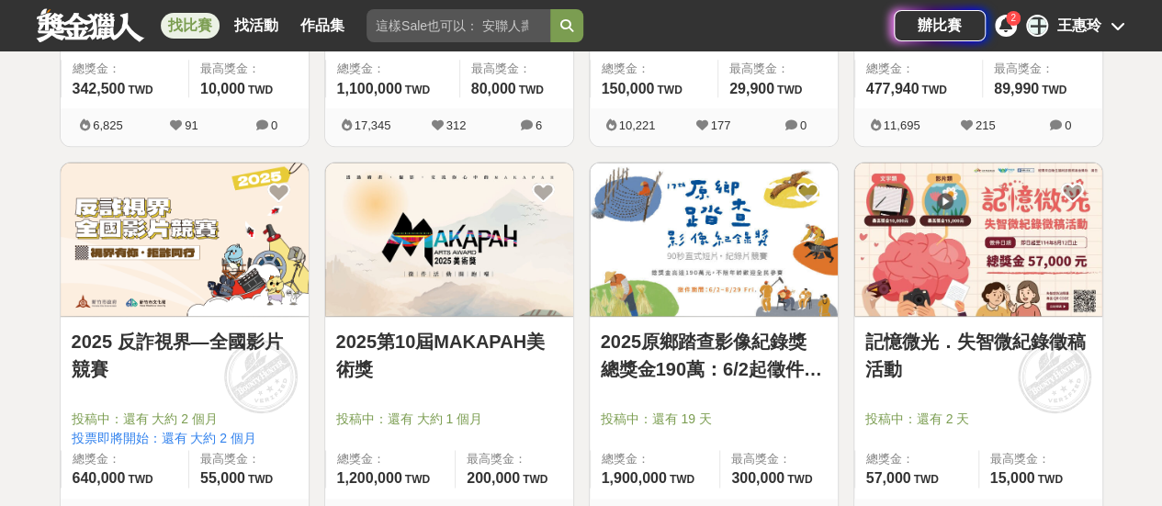
scroll to position [1194, 0]
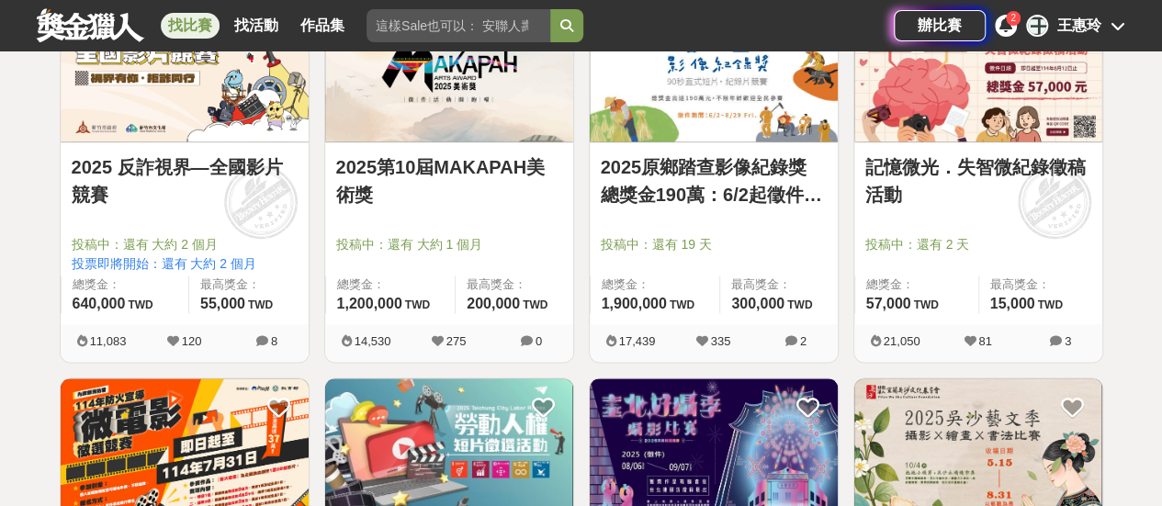
click at [1004, 169] on link "記憶微光．失智微紀錄徵稿活動" at bounding box center [978, 180] width 226 height 55
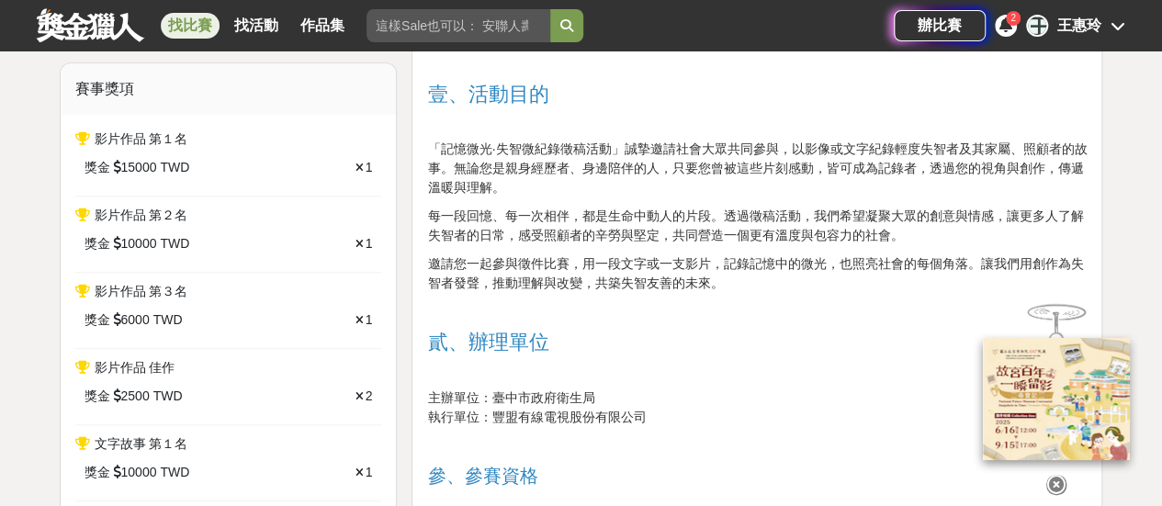
scroll to position [827, 0]
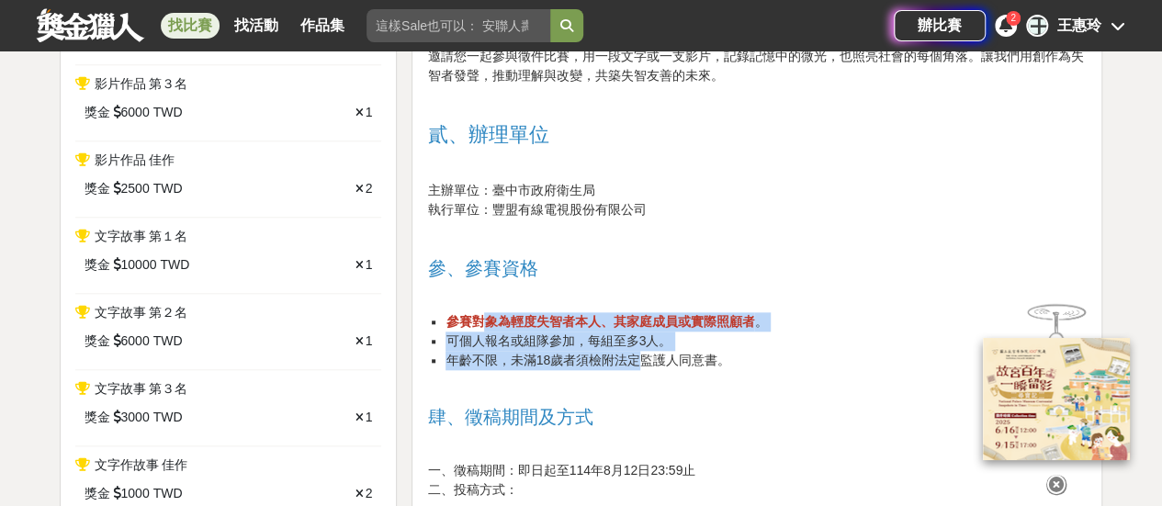
drag, startPoint x: 489, startPoint y: 324, endPoint x: 644, endPoint y: 354, distance: 158.0
click at [644, 354] on ul "參賽對象為輕度失智者本人、其家庭成員或實際照顧者 。 可個人報名或組隊參加，每組至多3人。 年齡不限，未滿18歲者須檢附法定監護人同意書。" at bounding box center [756, 341] width 659 height 58
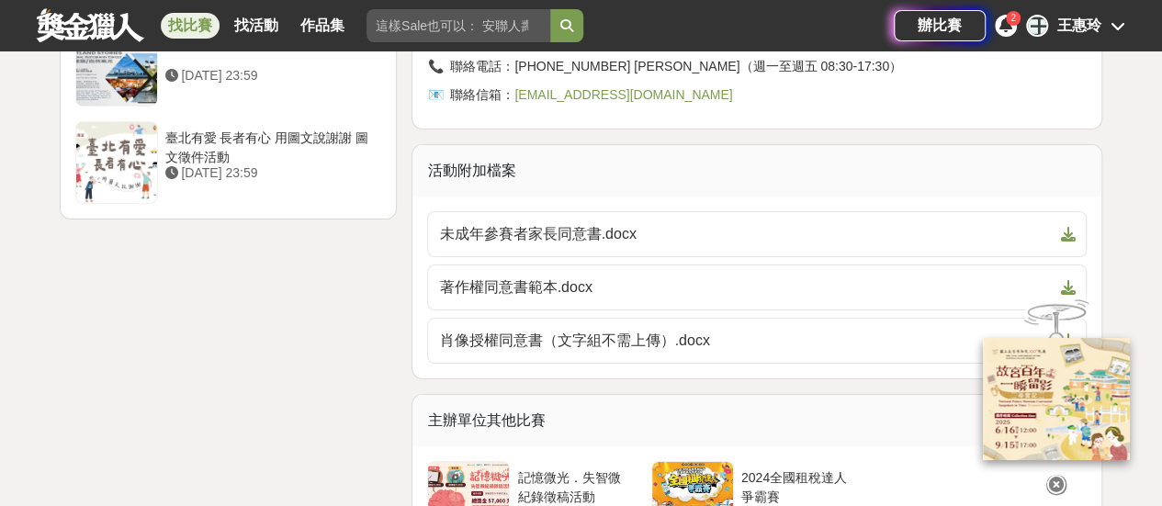
scroll to position [3306, 0]
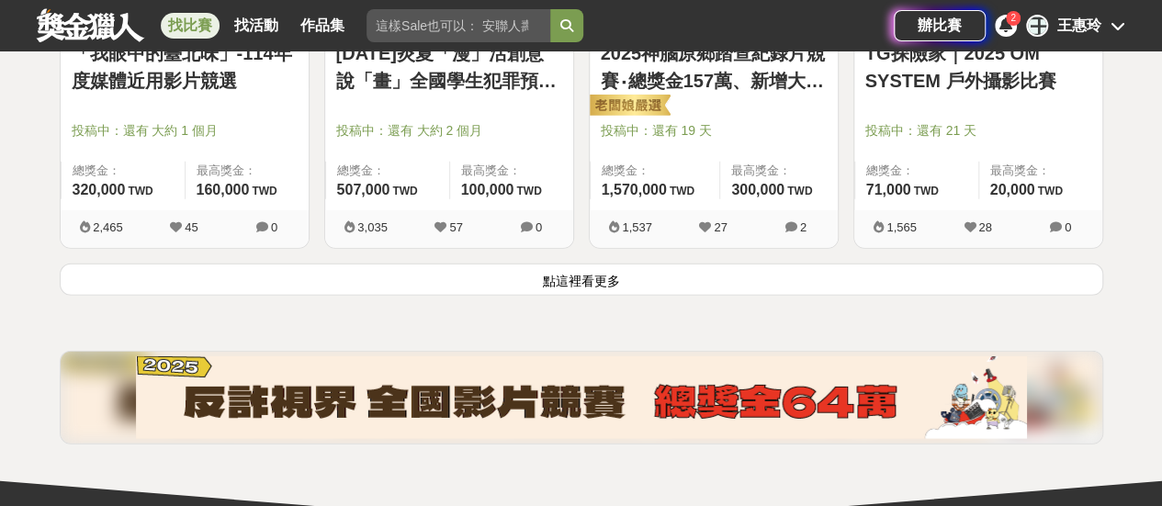
scroll to position [2480, 0]
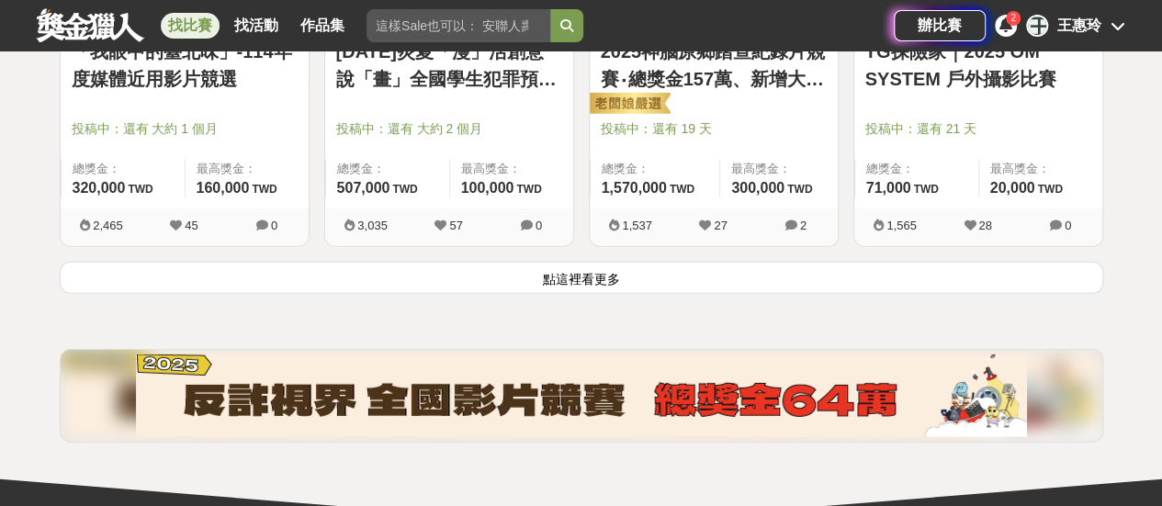
click at [584, 280] on button "點這裡看更多" at bounding box center [581, 278] width 1043 height 32
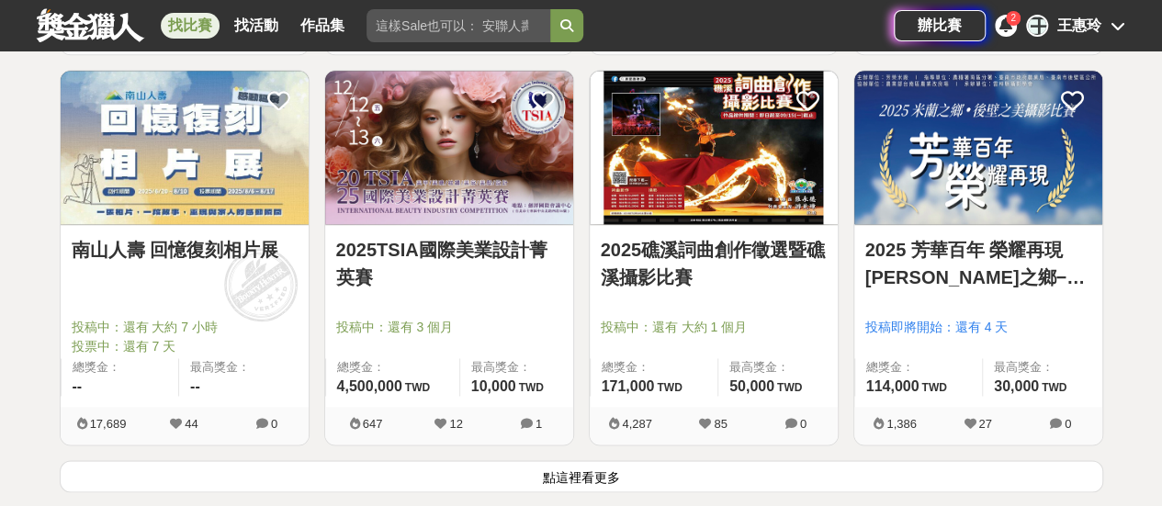
scroll to position [4776, 0]
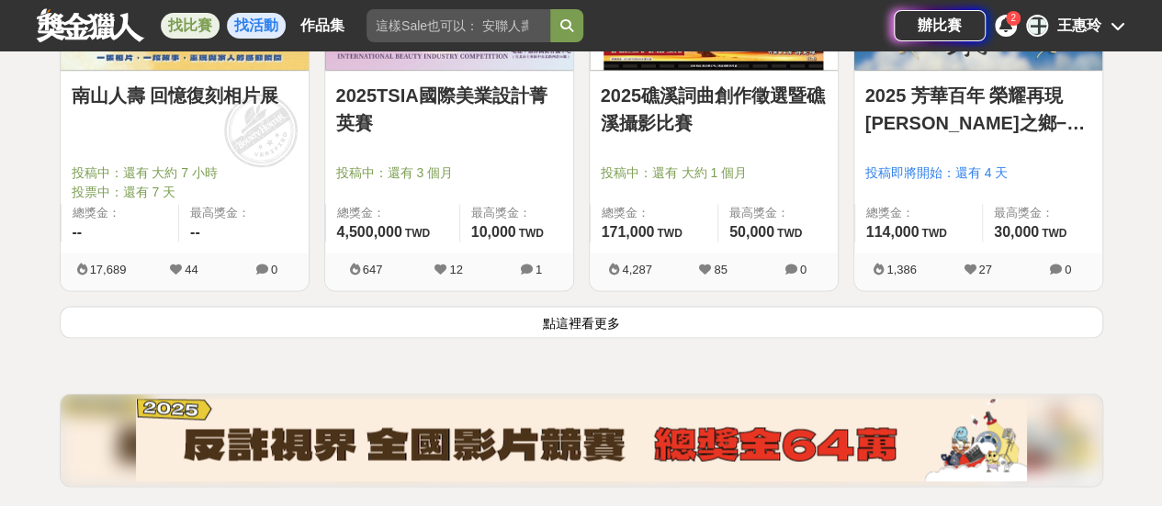
click at [249, 34] on link "找活動" at bounding box center [256, 26] width 59 height 26
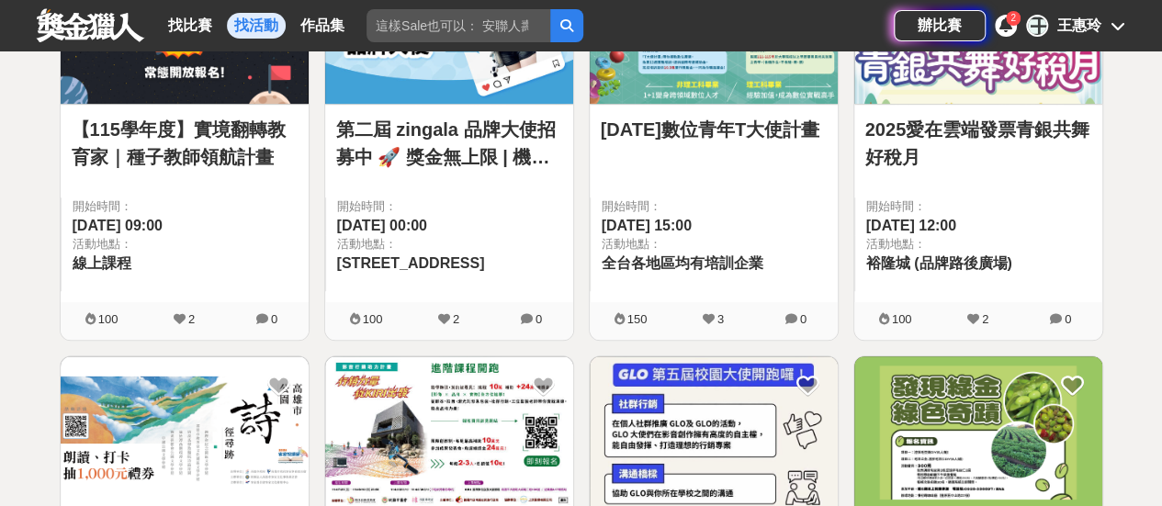
scroll to position [360, 0]
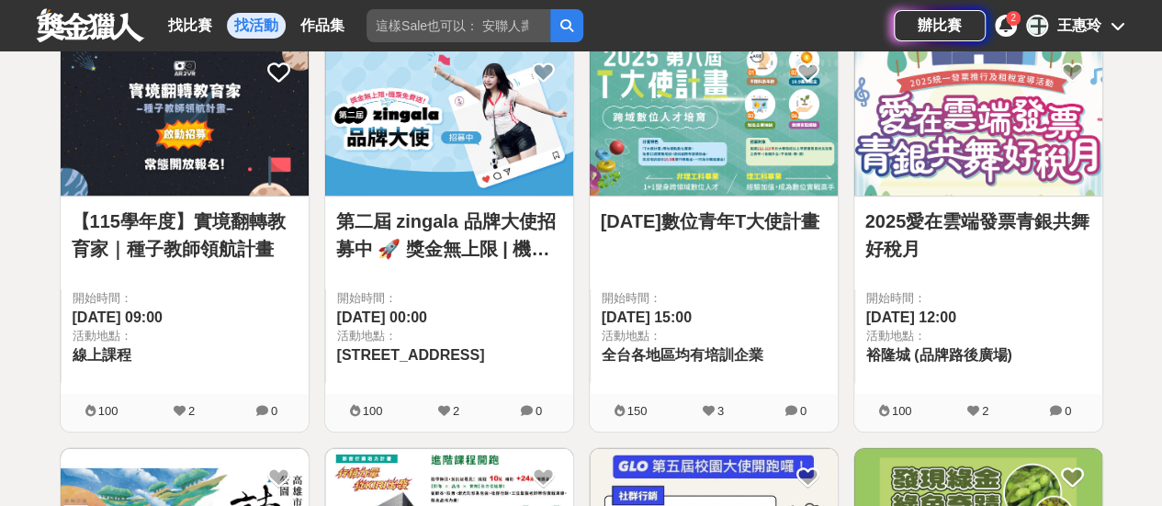
click at [206, 247] on link "【115學年度】實境翻轉教育家｜種子教師領航計畫" at bounding box center [185, 235] width 226 height 55
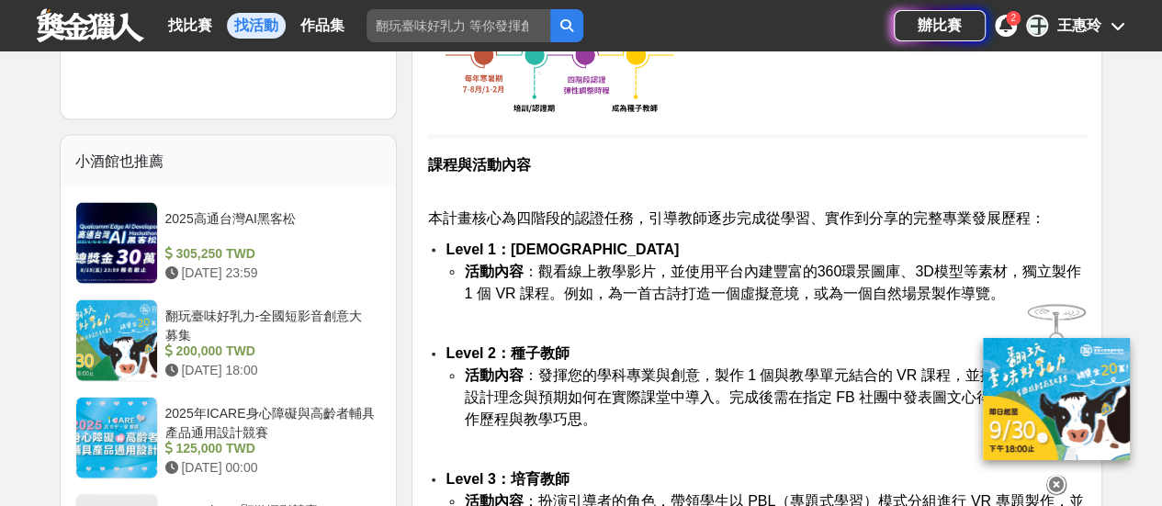
scroll to position [1837, 0]
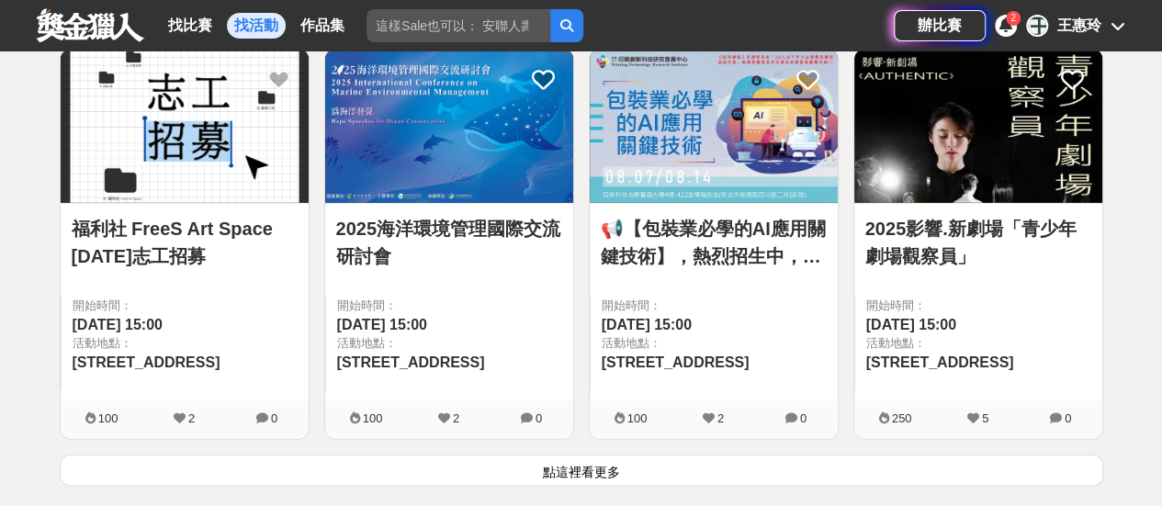
scroll to position [2748, 0]
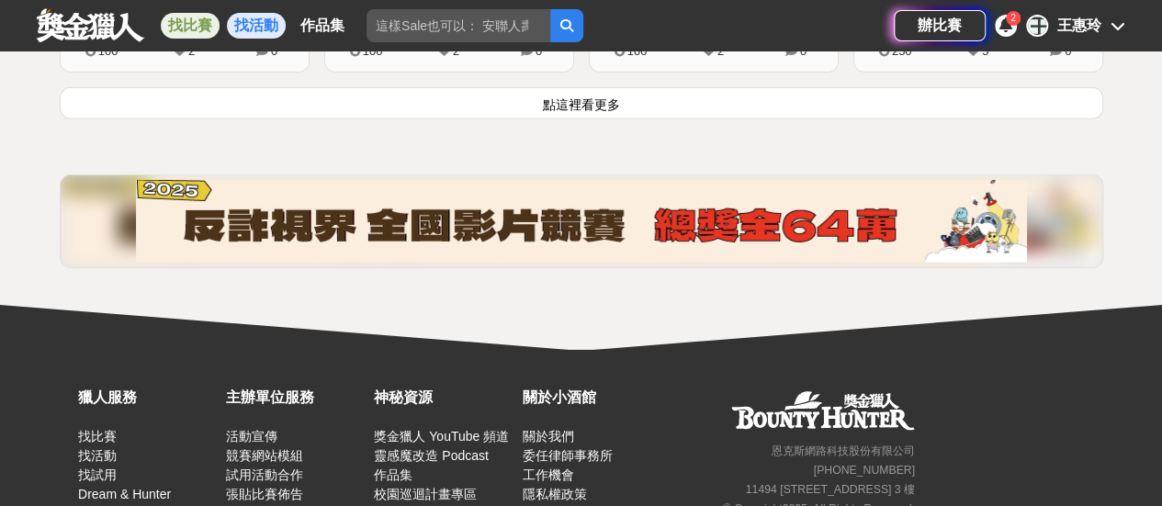
click at [184, 25] on link "找比賽" at bounding box center [190, 26] width 59 height 26
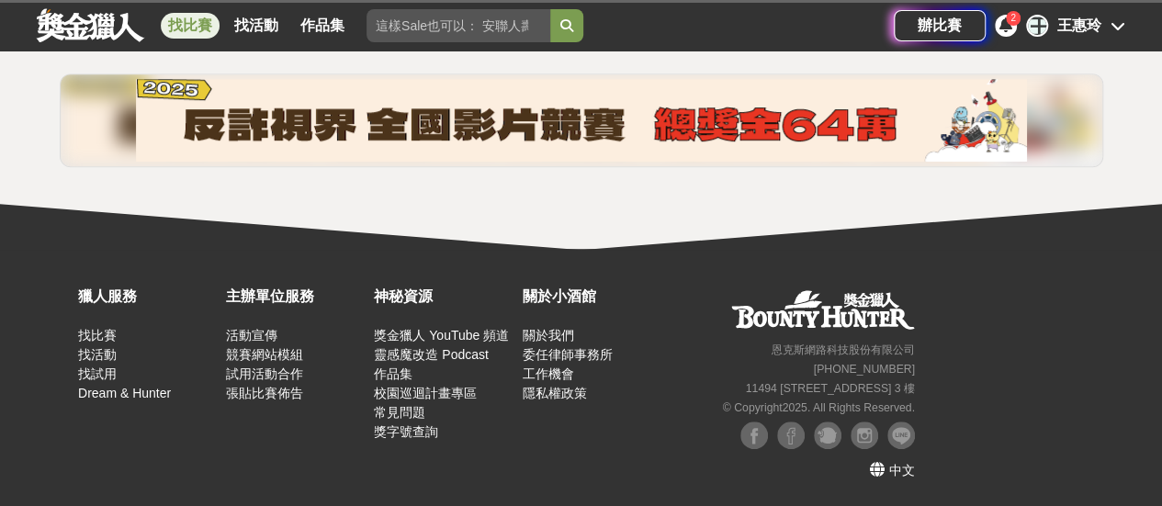
scroll to position [452, 0]
click at [331, 21] on link "作品集" at bounding box center [322, 26] width 59 height 26
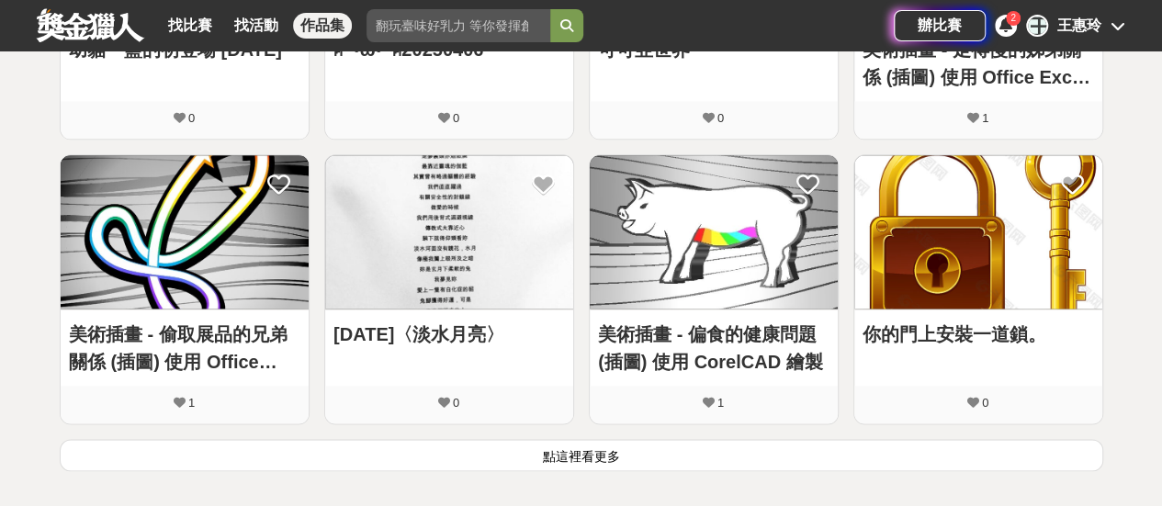
scroll to position [1102, 0]
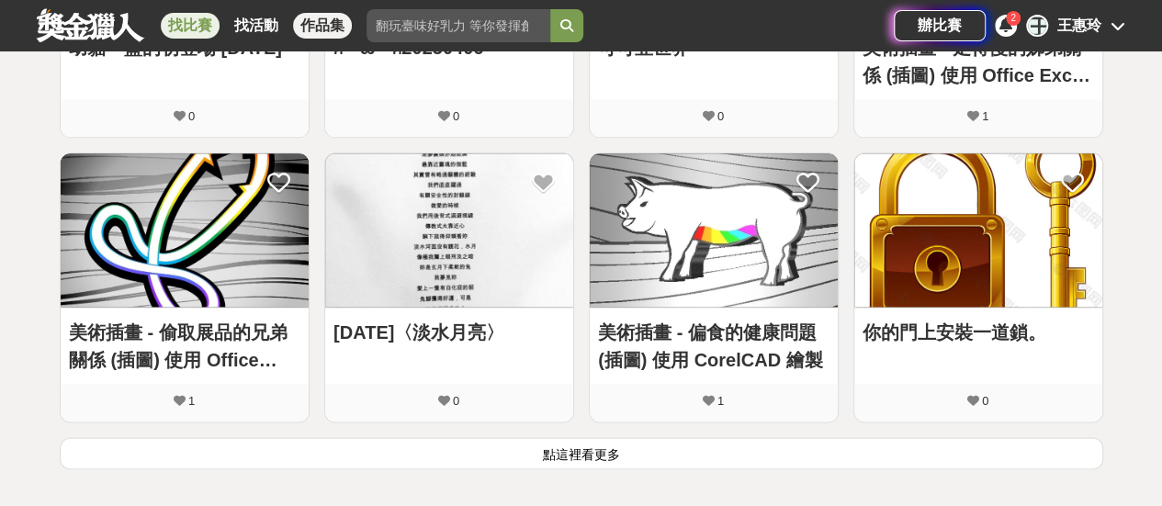
click at [191, 31] on link "找比賽" at bounding box center [190, 26] width 59 height 26
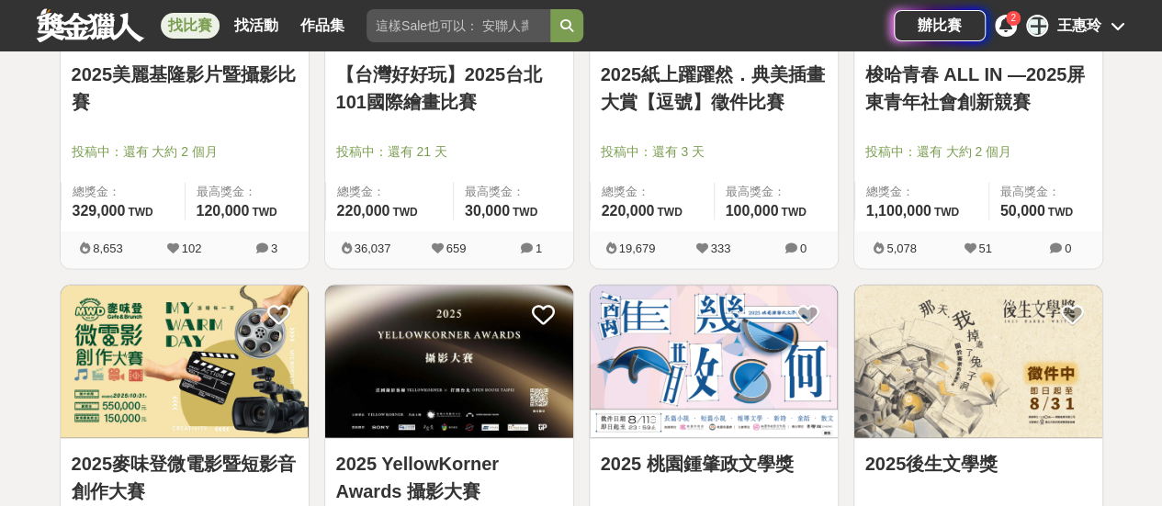
scroll to position [1745, 0]
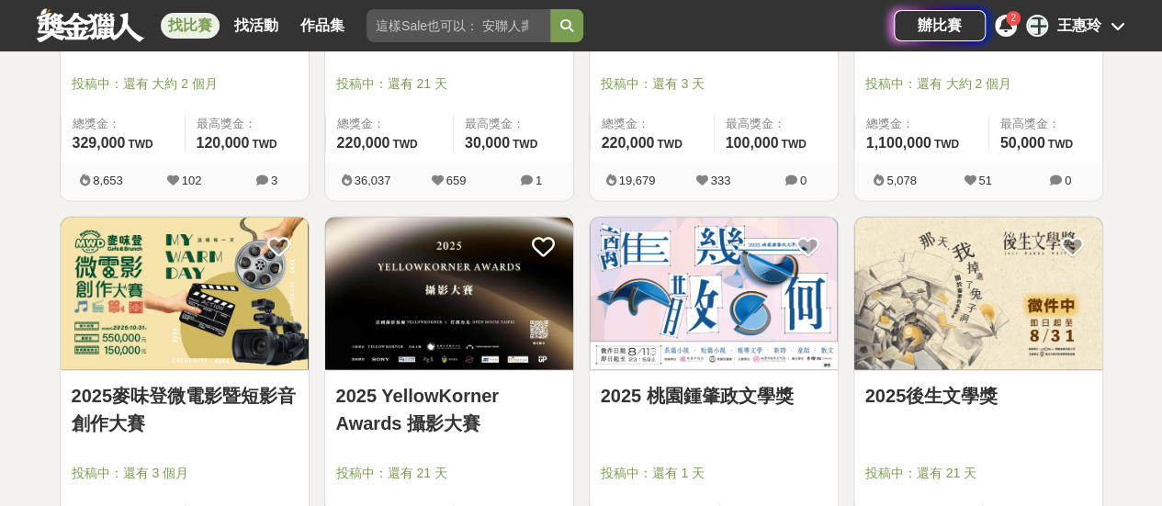
click at [422, 34] on input "search" at bounding box center [458, 25] width 184 height 33
type input "j"
type input "健康"
click at [550, 9] on button "submit" at bounding box center [566, 25] width 33 height 33
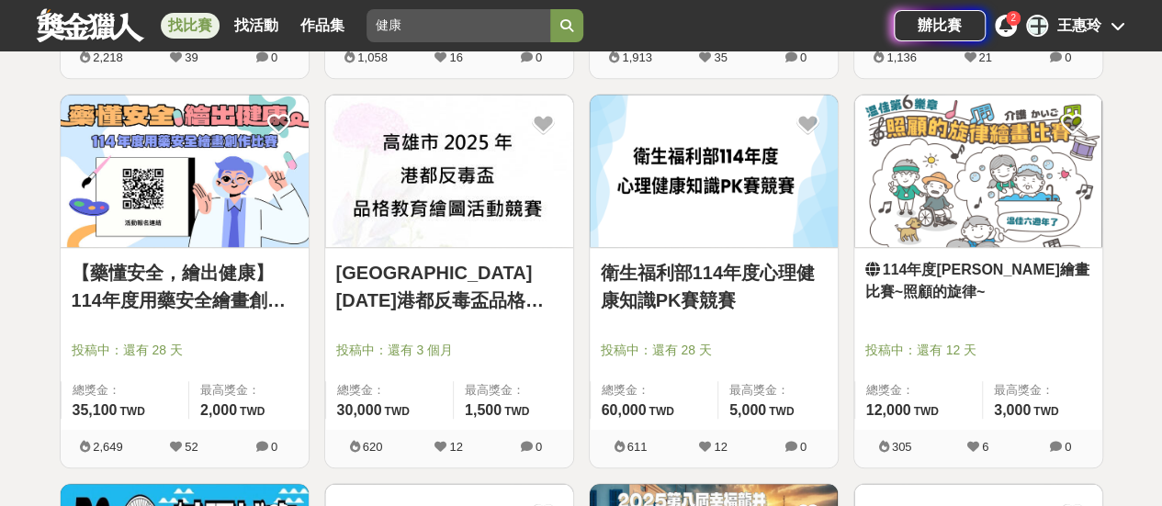
scroll to position [727, 0]
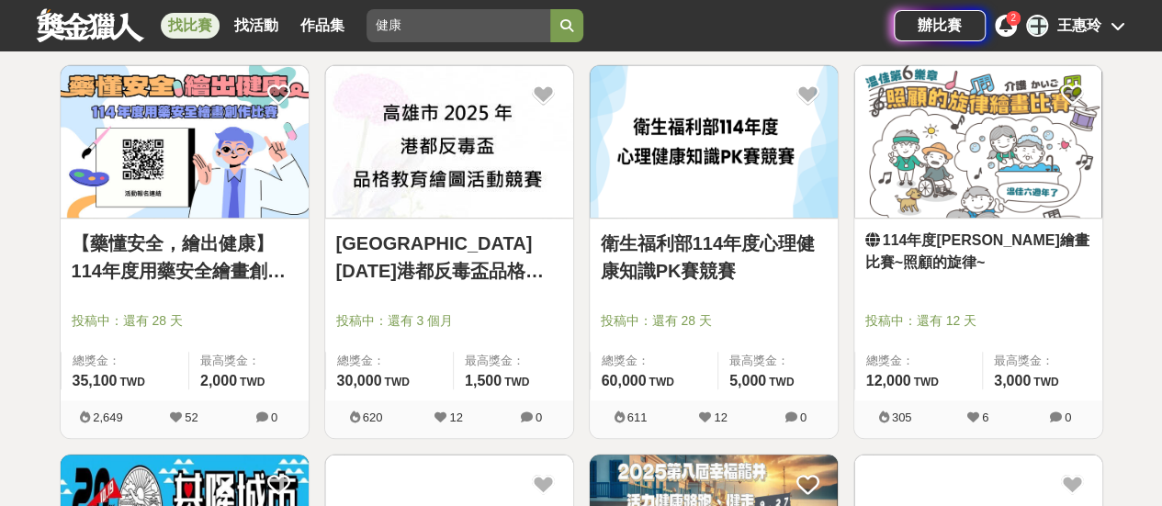
click at [178, 170] on img at bounding box center [185, 141] width 248 height 153
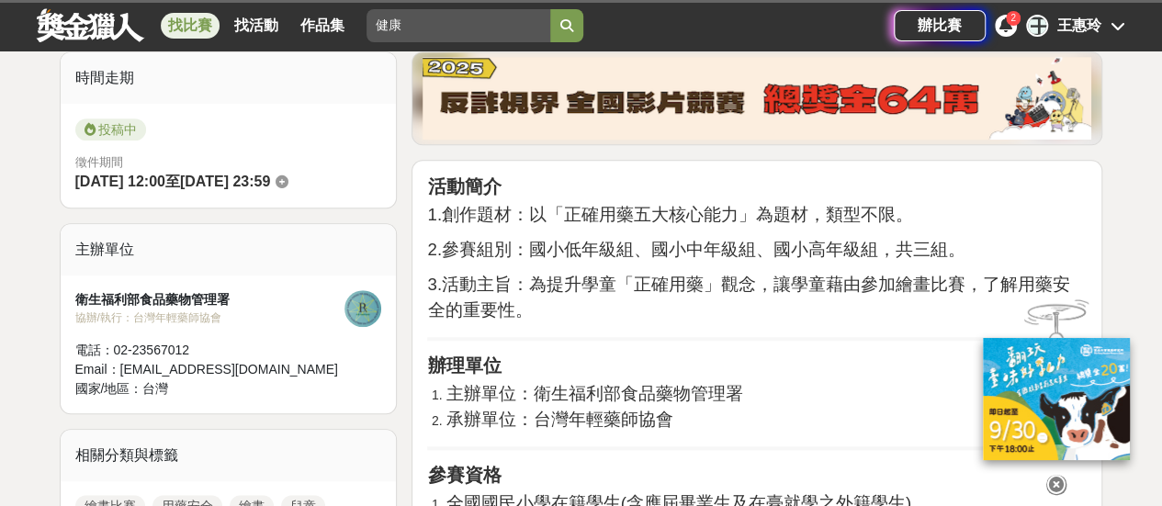
scroll to position [459, 0]
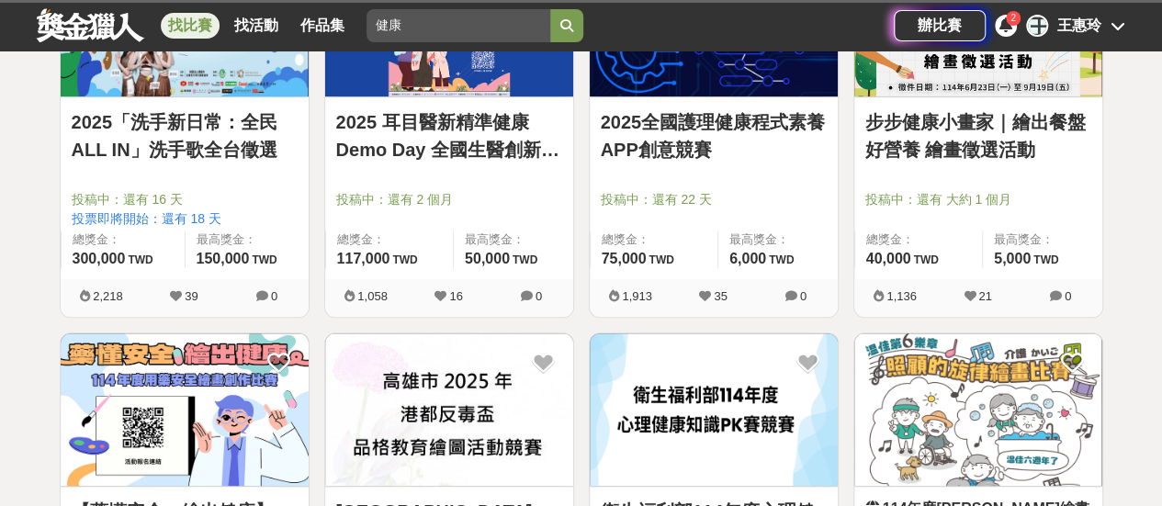
scroll to position [727, 0]
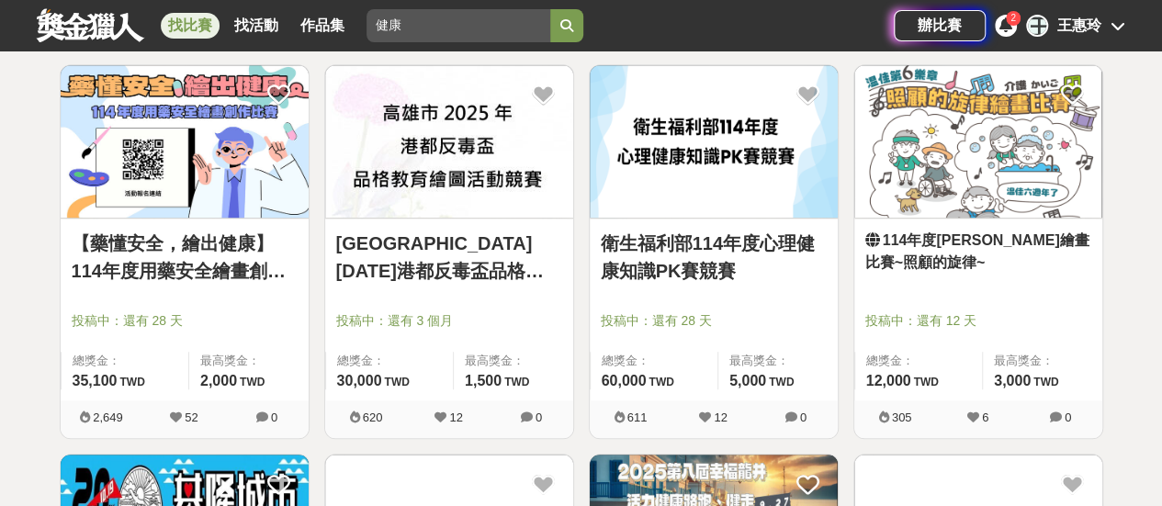
click at [681, 260] on link "衛生福利部114年度心理健康知識PK賽競賽" at bounding box center [714, 257] width 226 height 55
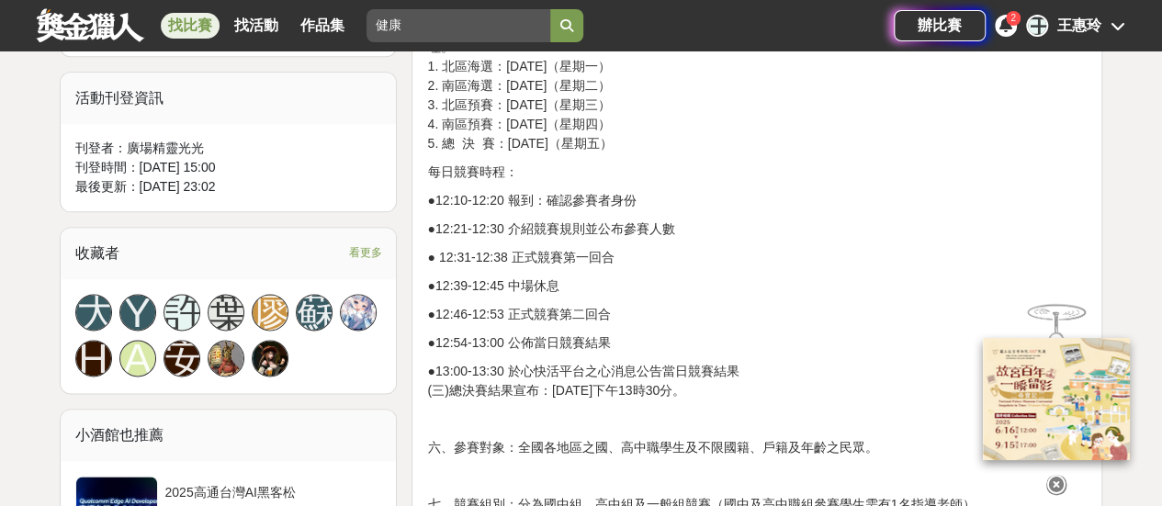
scroll to position [1102, 0]
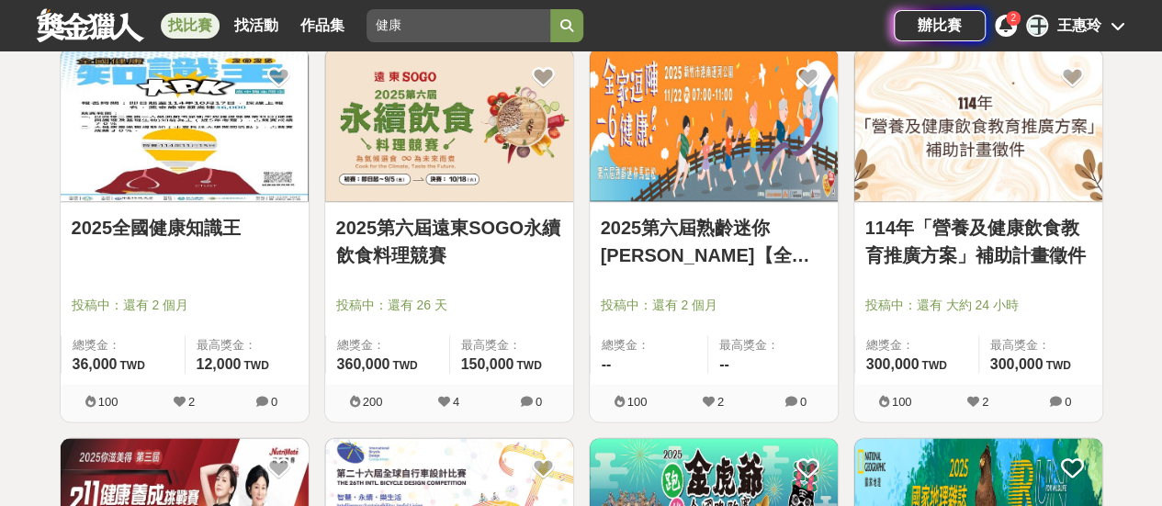
scroll to position [1554, 0]
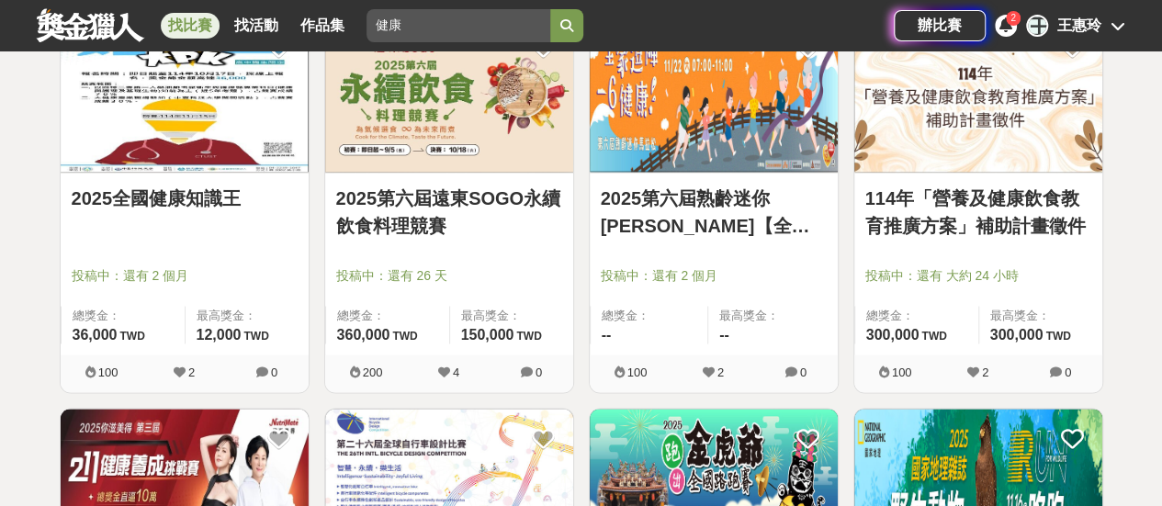
click at [982, 201] on link "114年「營養及健康飲食教育推廣方案」補助計畫徵件" at bounding box center [978, 211] width 226 height 55
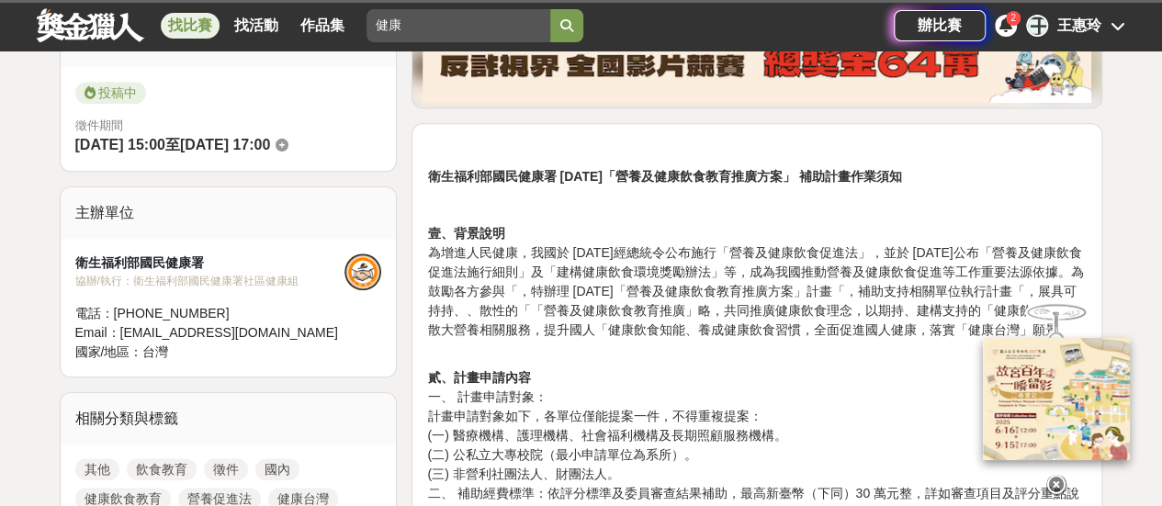
scroll to position [643, 0]
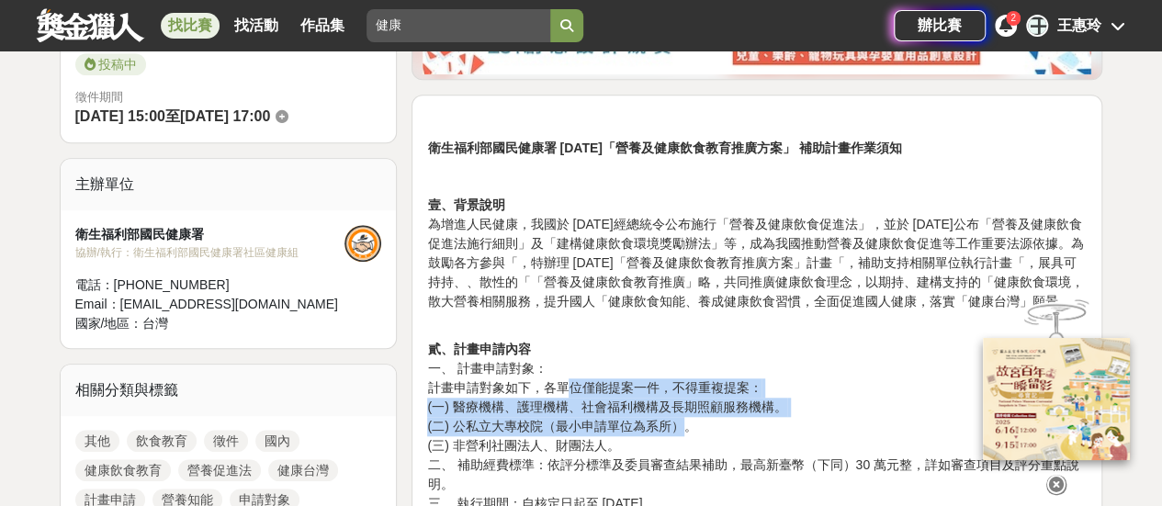
drag, startPoint x: 573, startPoint y: 409, endPoint x: 678, endPoint y: 447, distance: 111.6
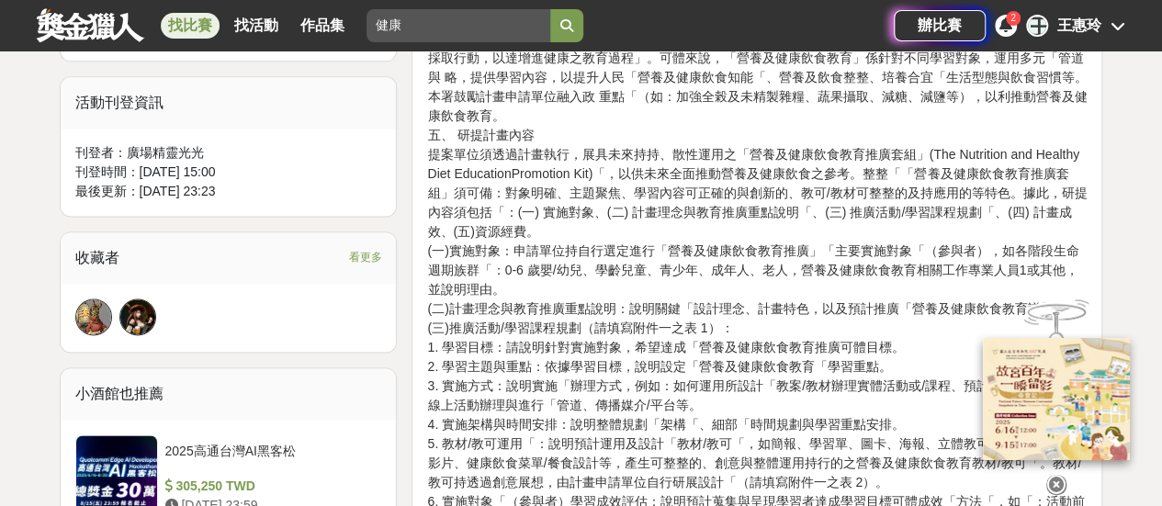
scroll to position [1194, 0]
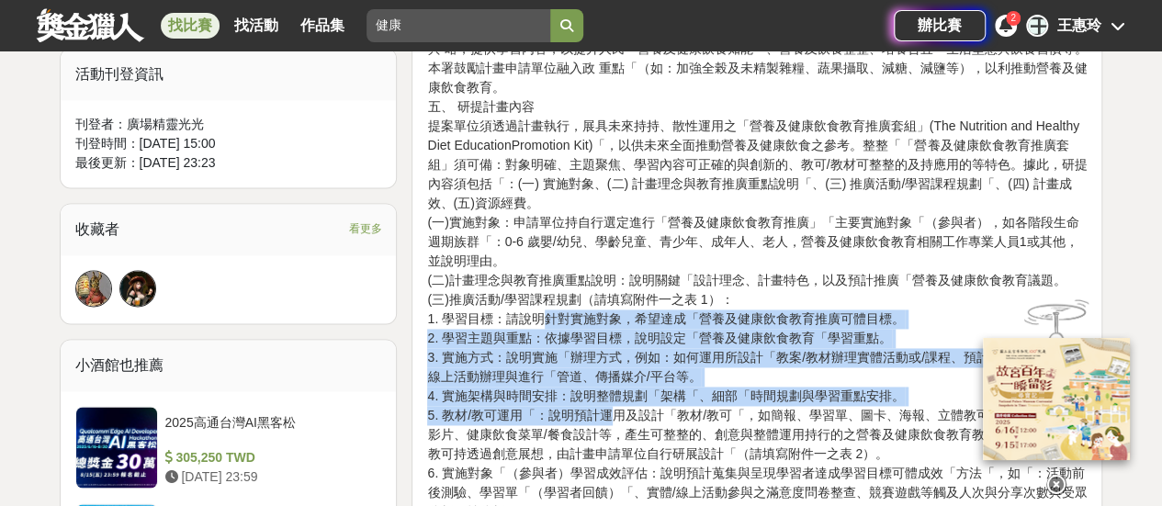
drag, startPoint x: 543, startPoint y: 337, endPoint x: 606, endPoint y: 426, distance: 109.3
click at [606, 426] on p "貳、計畫申請內容 一、 計畫申請對象： 計畫申請對象如下，各單位僅能提案一件，不得重複提案： (一) 醫療機構、護理機構、社會福利機構及長期照顧服務機構。 (…" at bounding box center [756, 416] width 659 height 1254
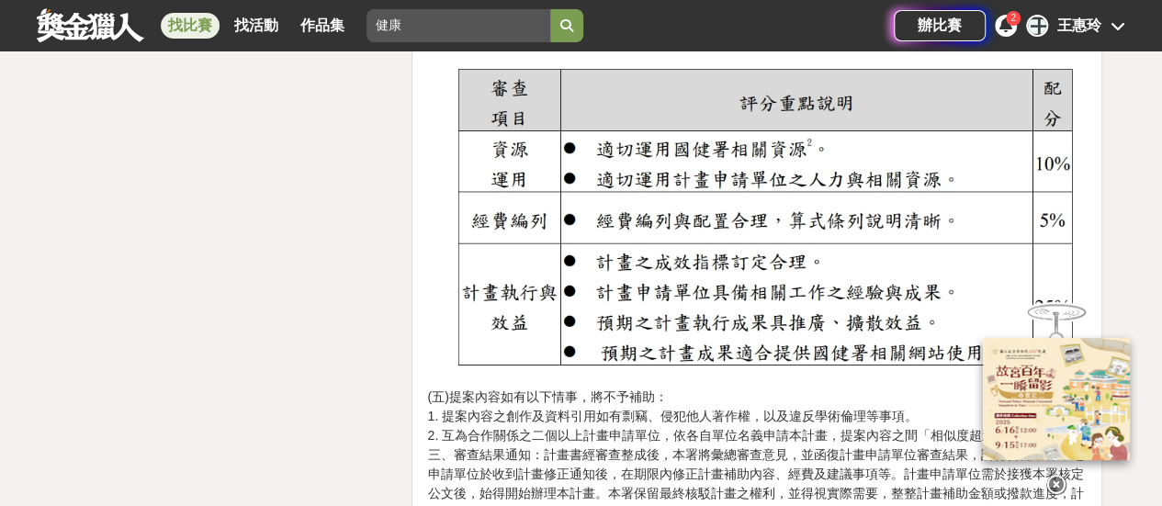
scroll to position [3215, 0]
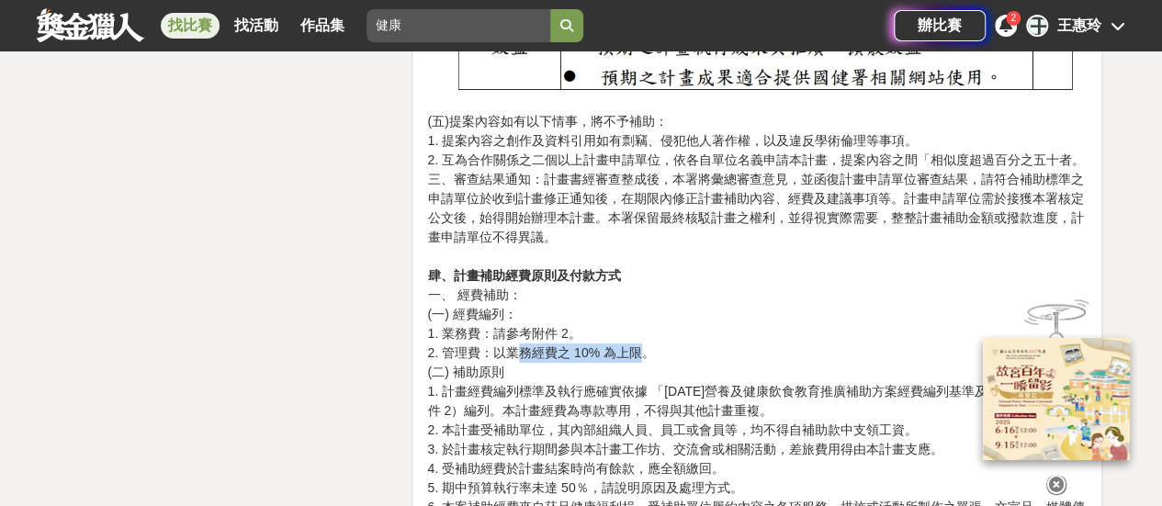
drag, startPoint x: 522, startPoint y: 368, endPoint x: 639, endPoint y: 380, distance: 118.2
click at [639, 380] on p "(五)提案內容如有以下情事，將不予補助： 1. 提案內容之創作及資料引用如有剽竊、侵犯他人著作權，以及違反學術倫理等事項。 2. 互為合作關係之二個以上計畫申…" at bounding box center [756, 440] width 659 height 656
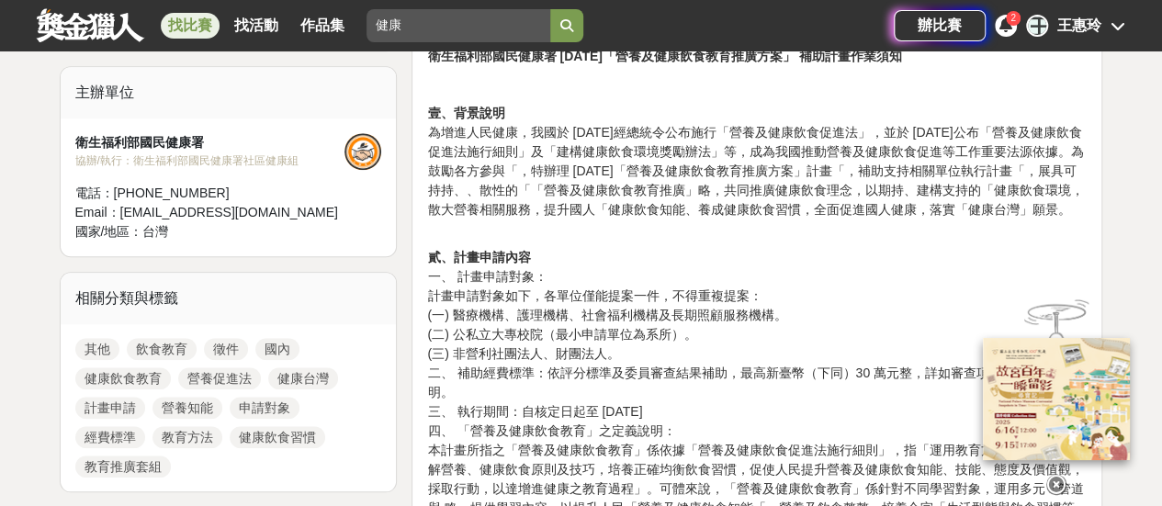
scroll to position [735, 0]
drag, startPoint x: 484, startPoint y: 441, endPoint x: 686, endPoint y: 441, distance: 202.1
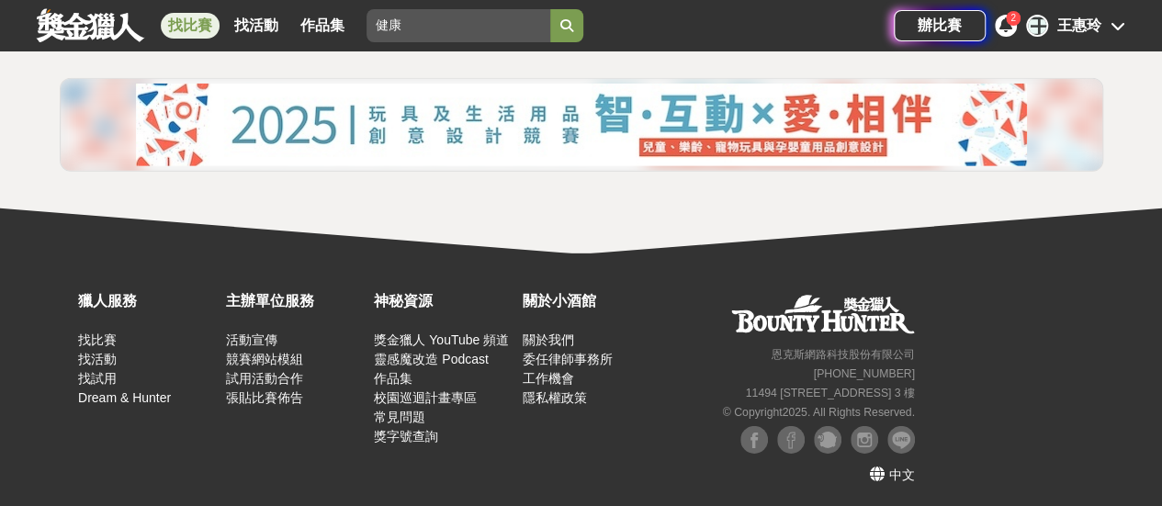
scroll to position [2719, 0]
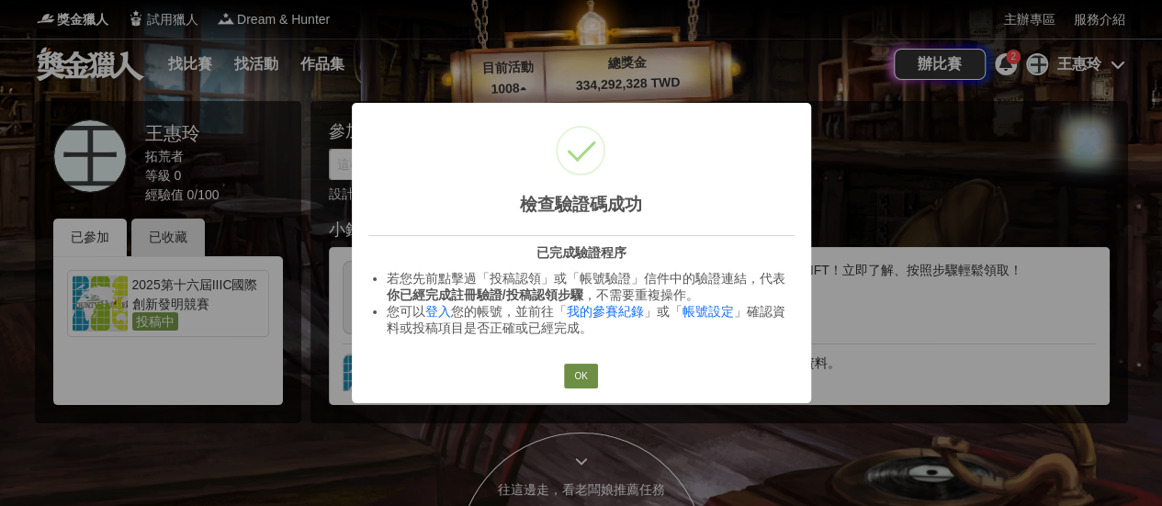
click at [586, 381] on button "OK" at bounding box center [580, 377] width 33 height 26
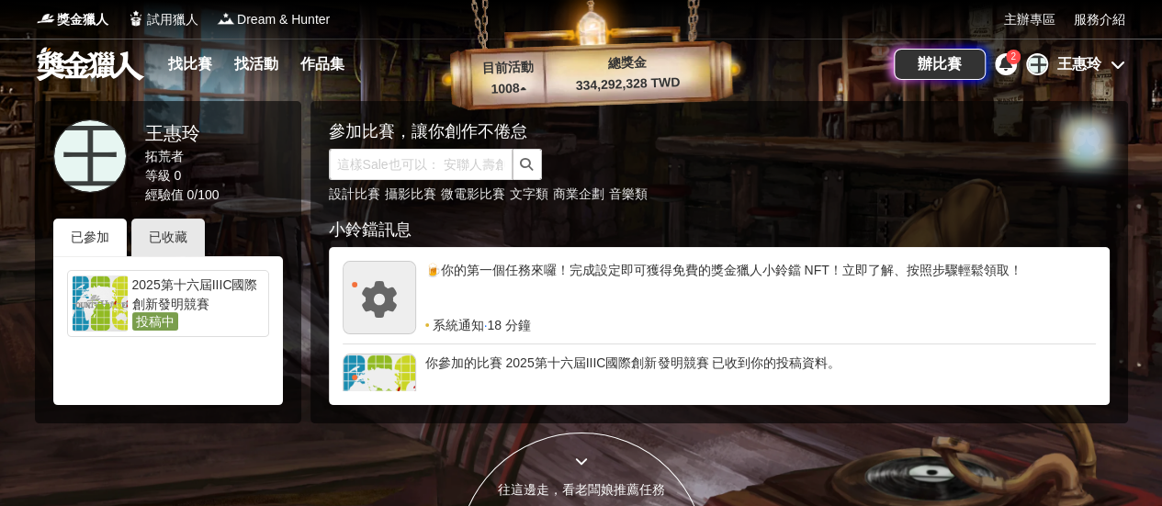
click at [1077, 65] on div "王惠玲" at bounding box center [1079, 64] width 44 height 22
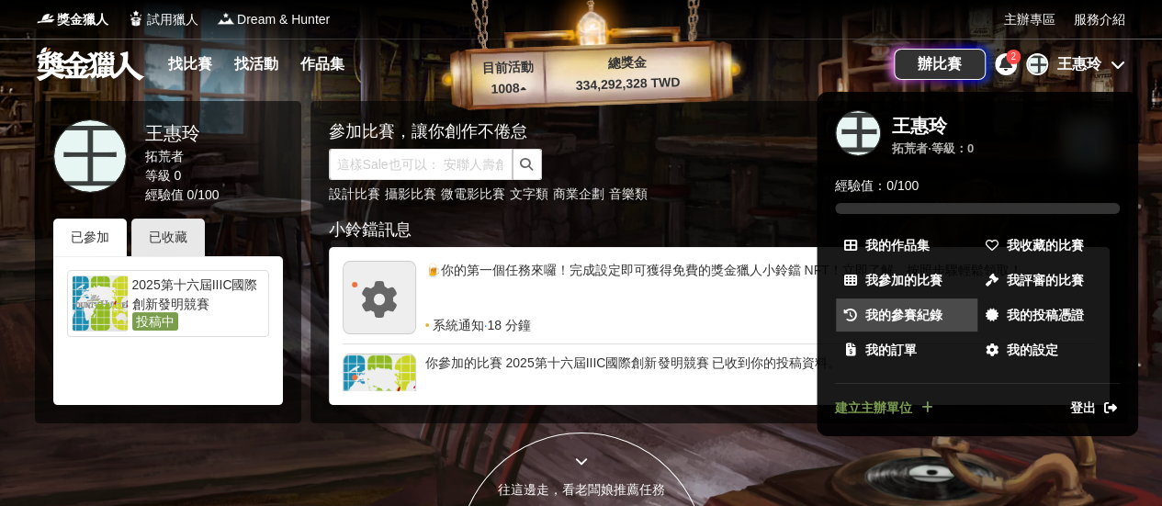
click at [893, 317] on span "我的參賽紀錄" at bounding box center [903, 315] width 77 height 19
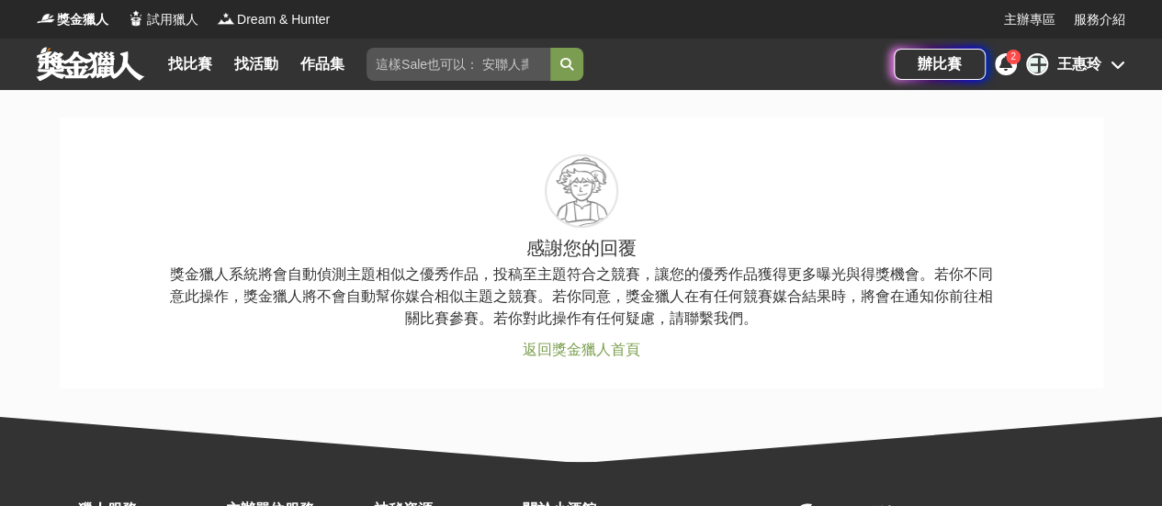
click at [613, 354] on link "返回獎金獵人首頁" at bounding box center [582, 350] width 118 height 16
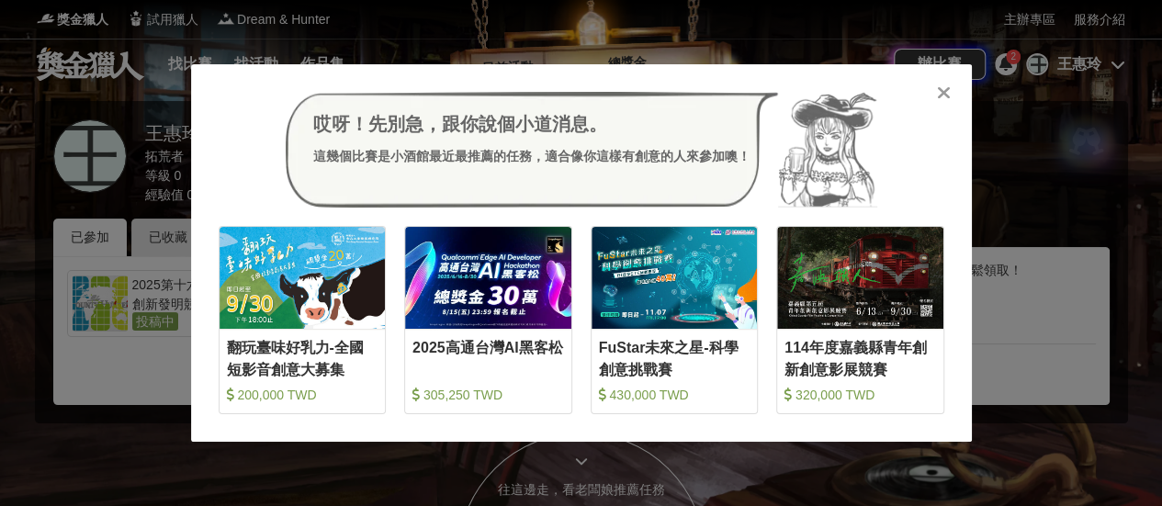
click at [937, 93] on icon at bounding box center [944, 93] width 14 height 18
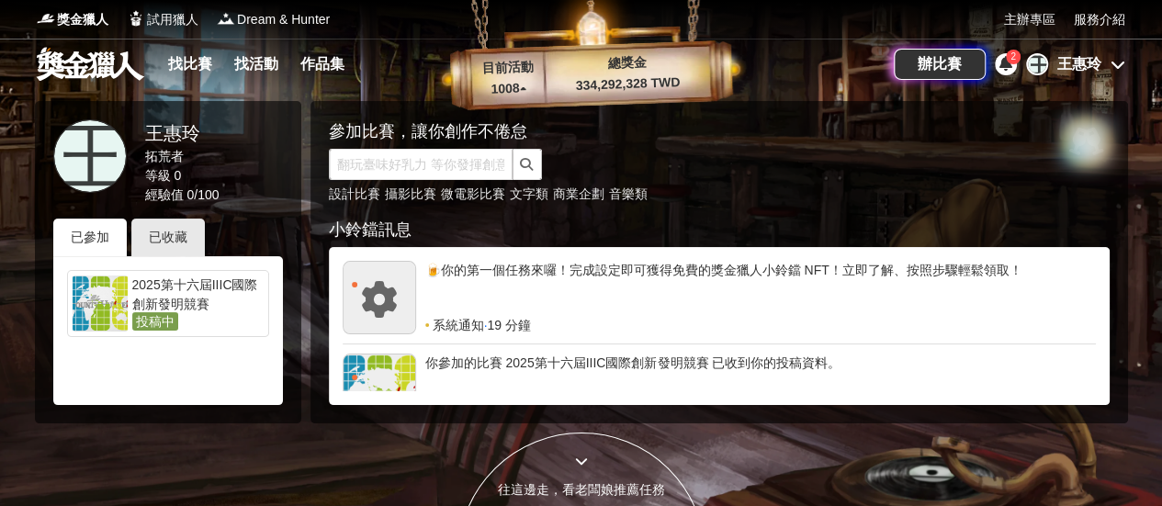
click at [1078, 58] on div "王惠玲" at bounding box center [1079, 64] width 44 height 22
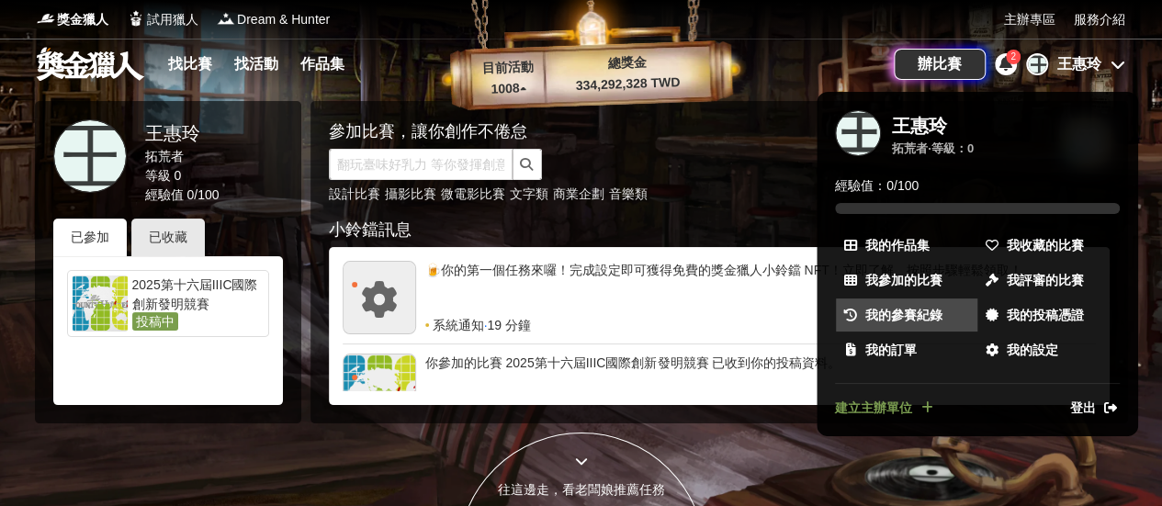
click at [903, 307] on span "我的參賽紀錄" at bounding box center [903, 315] width 77 height 19
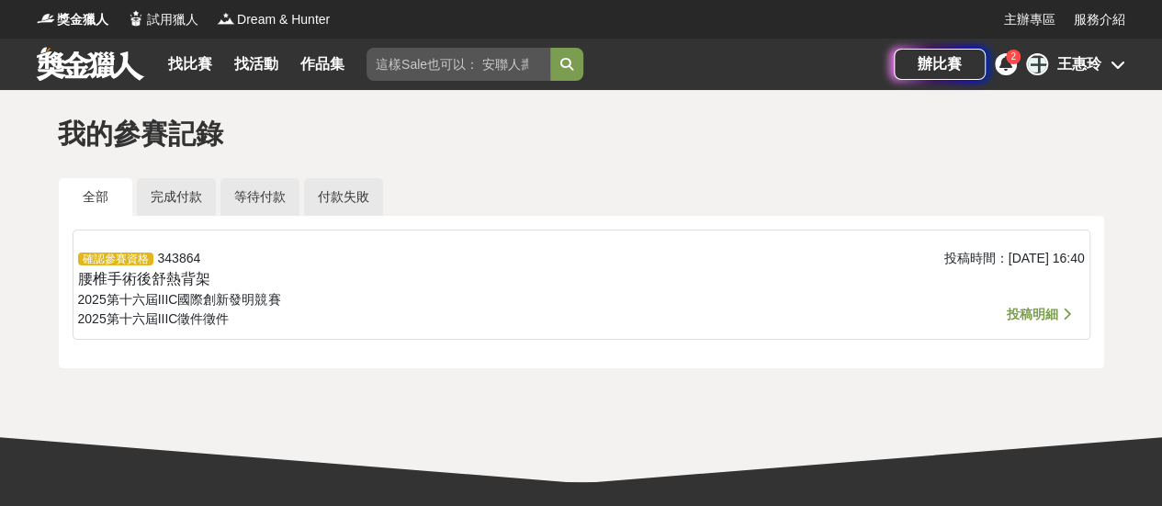
click at [1114, 67] on icon at bounding box center [1117, 64] width 15 height 15
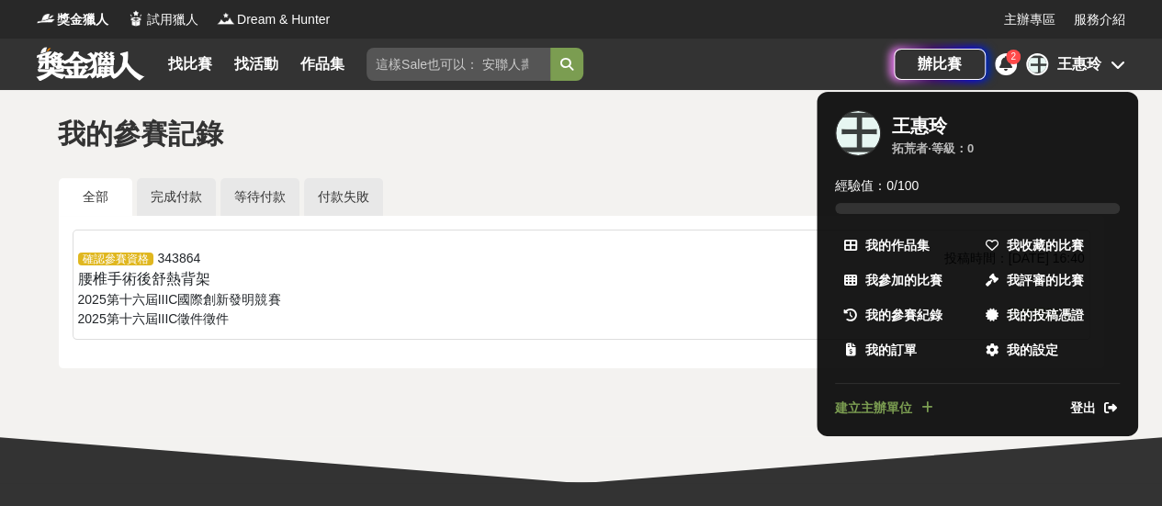
click at [1079, 409] on span "登出" at bounding box center [1083, 408] width 26 height 19
